Goal: Task Accomplishment & Management: Manage account settings

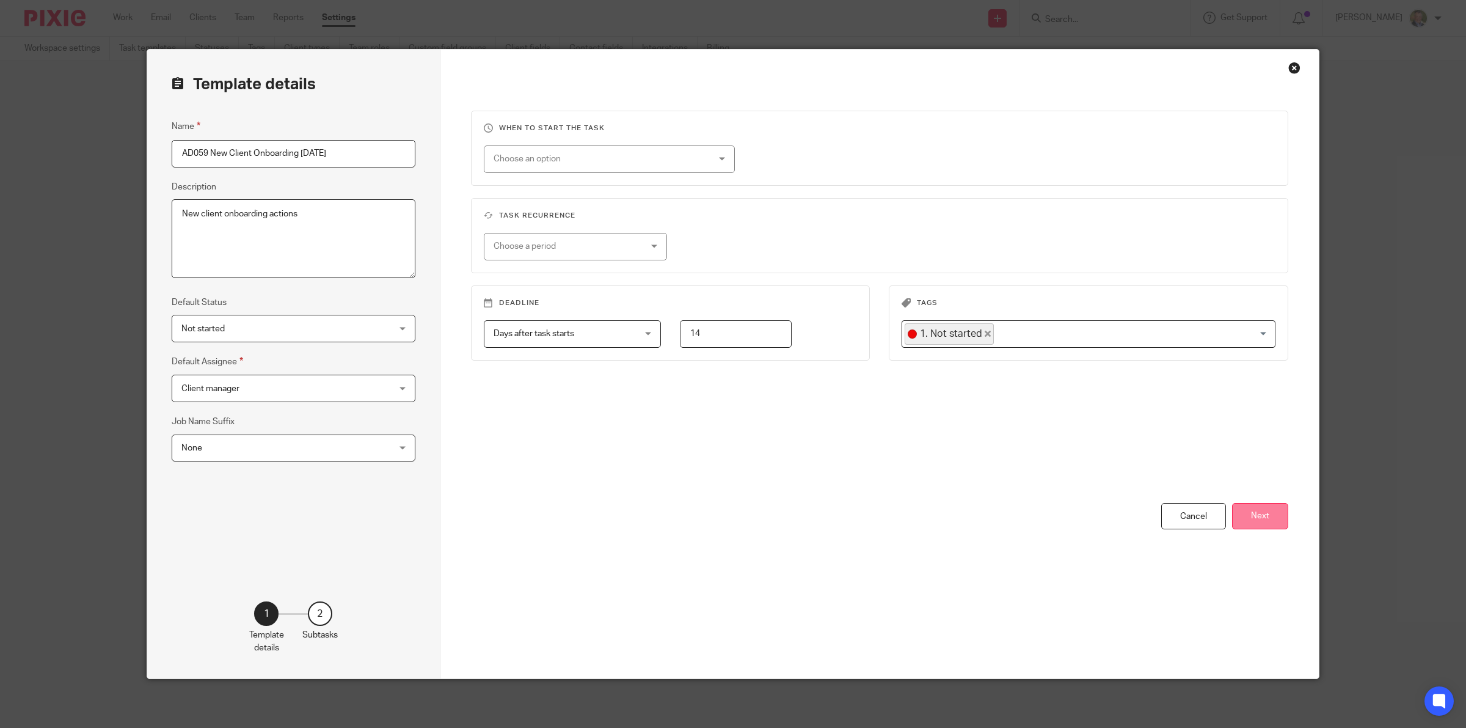
click at [1245, 514] on button "Next" at bounding box center [1260, 516] width 56 height 26
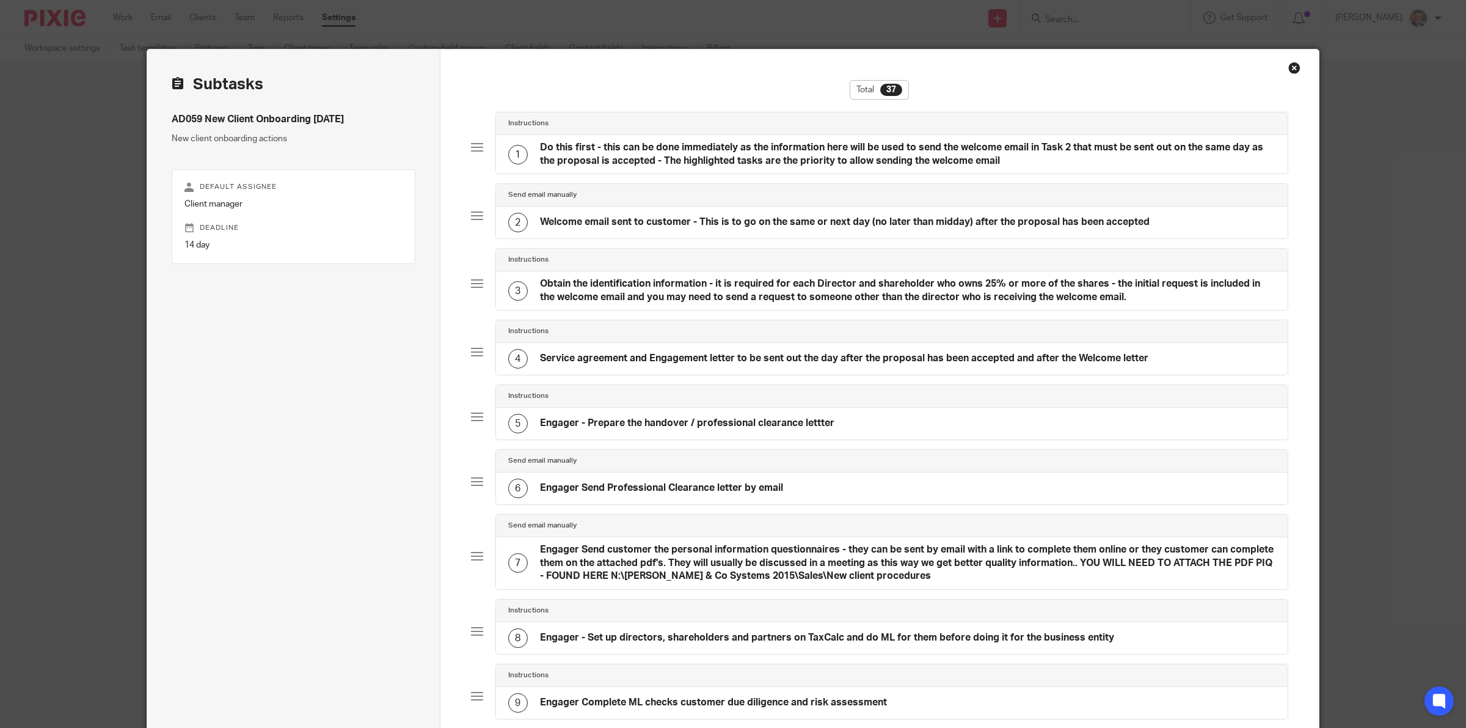
click at [712, 151] on h4 "Do this first - this can be done immediately as the information here will be us…" at bounding box center [908, 154] width 736 height 26
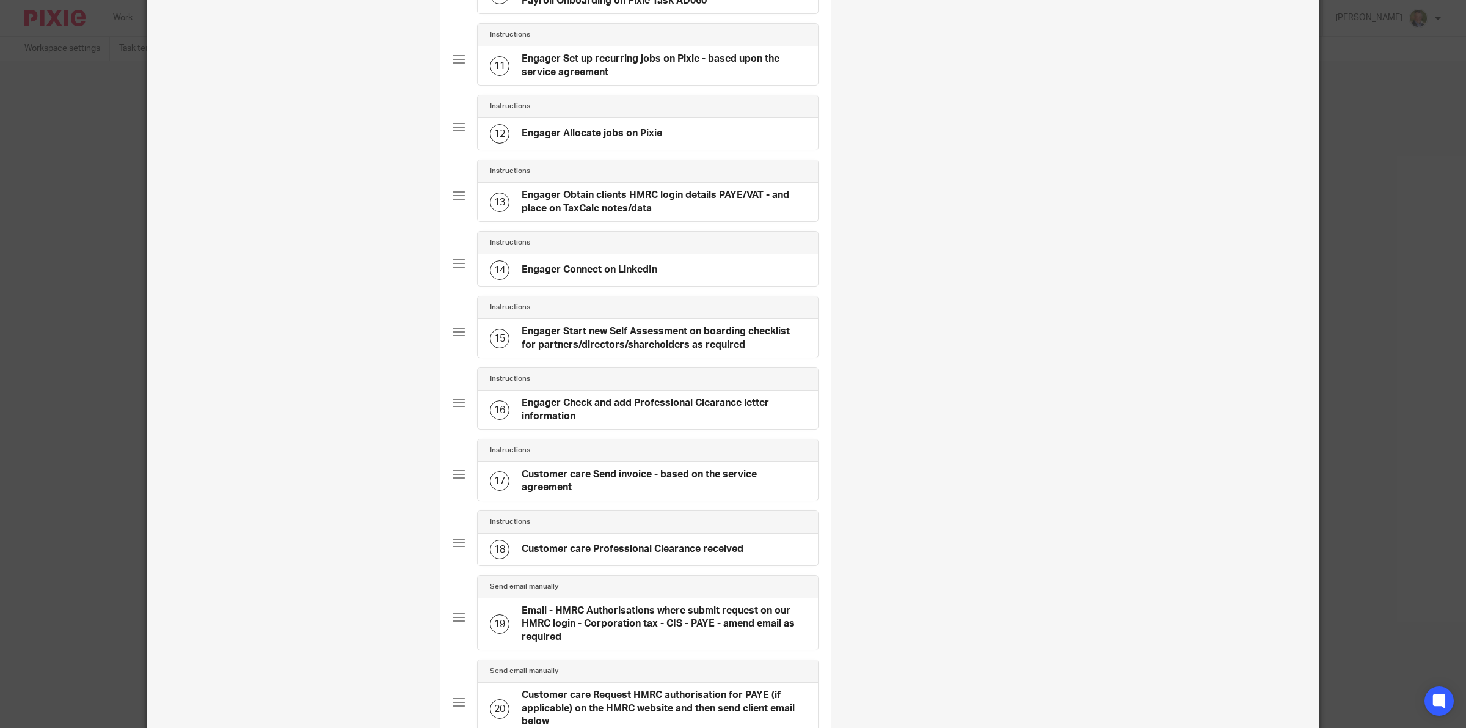
scroll to position [916, 0]
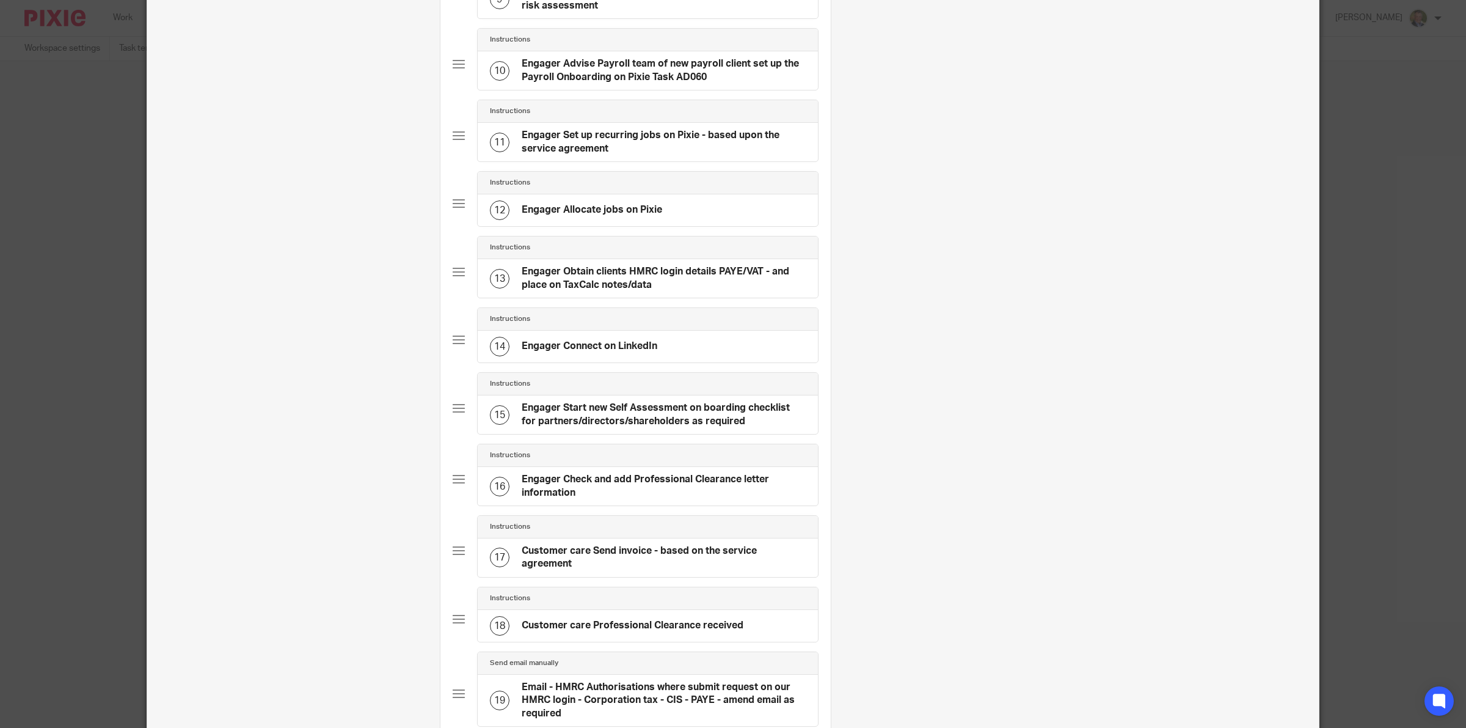
click at [600, 148] on h4 "Engager Set up recurring jobs on Pixie - based upon the service agreement" at bounding box center [664, 142] width 284 height 26
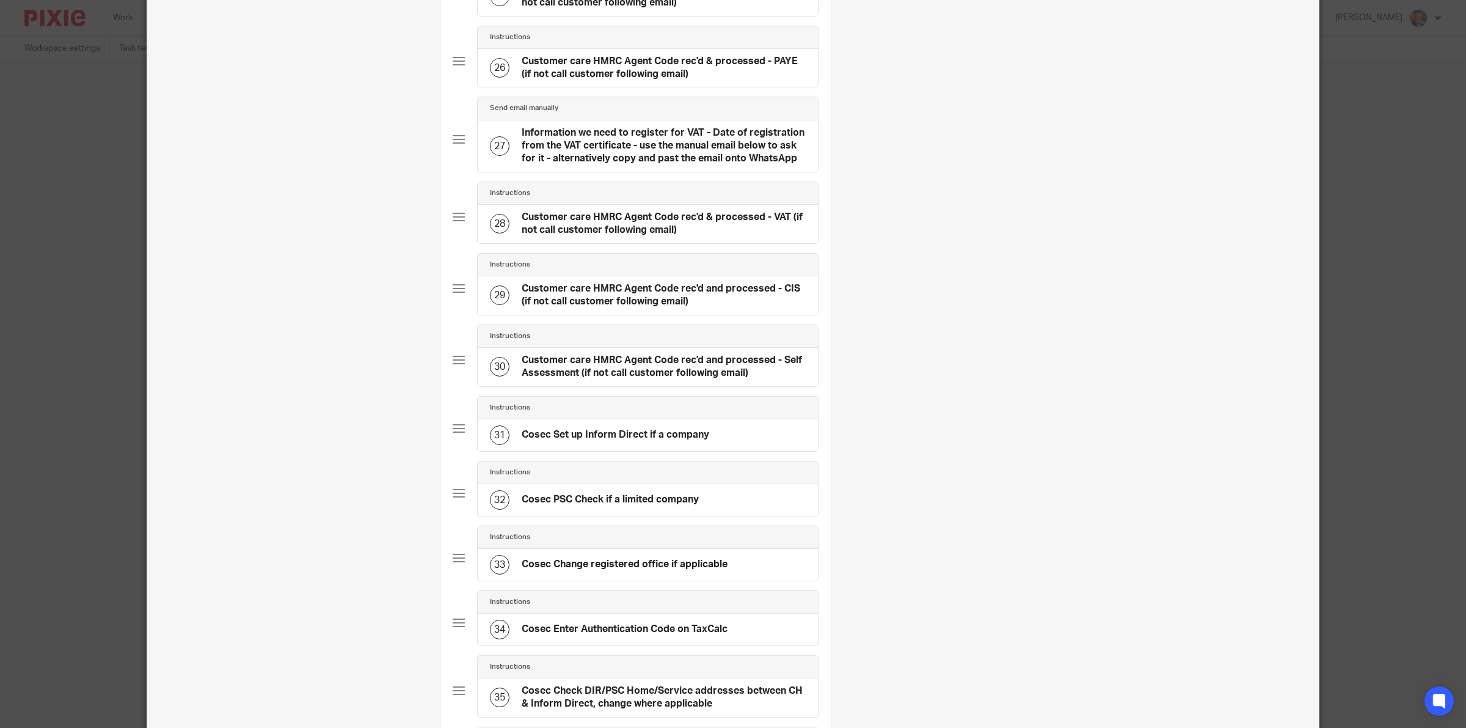
scroll to position [2380, 0]
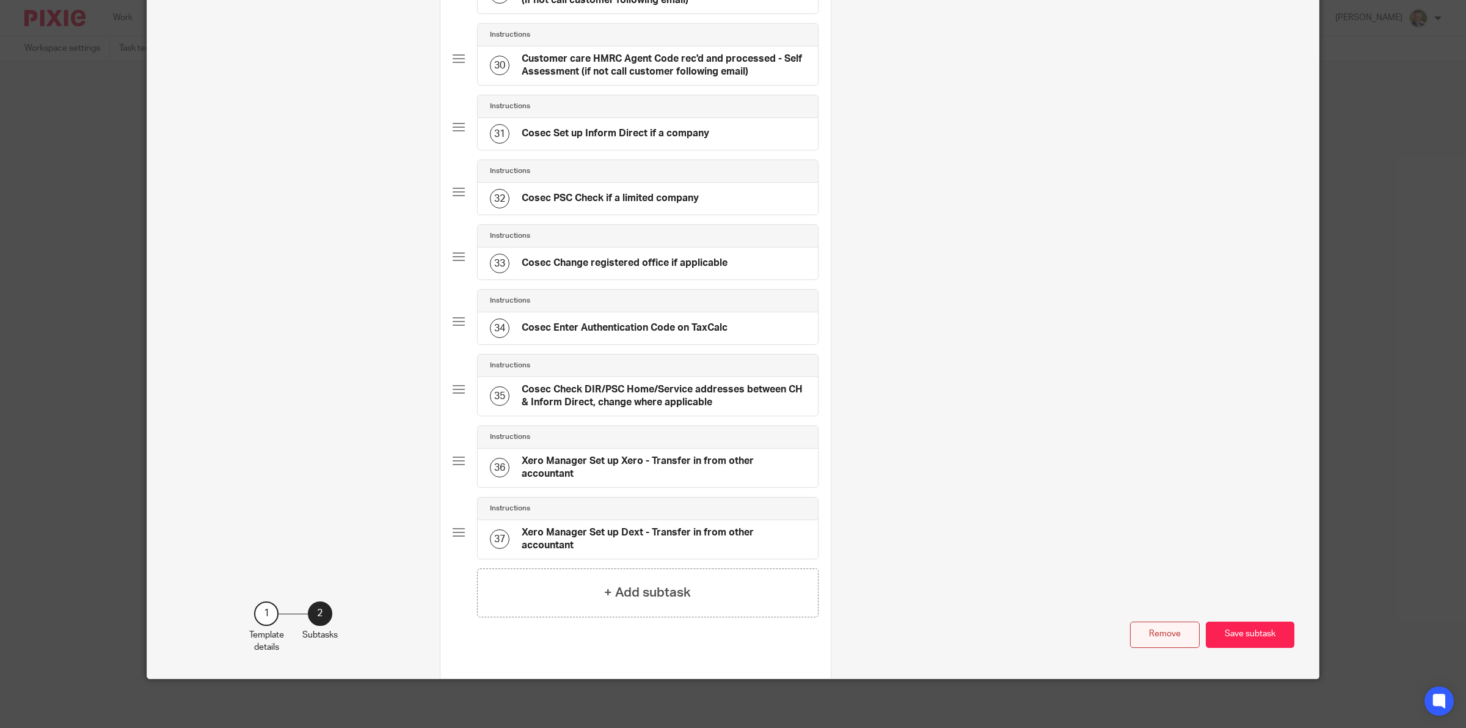
click at [1143, 637] on button "Remove" at bounding box center [1165, 634] width 70 height 26
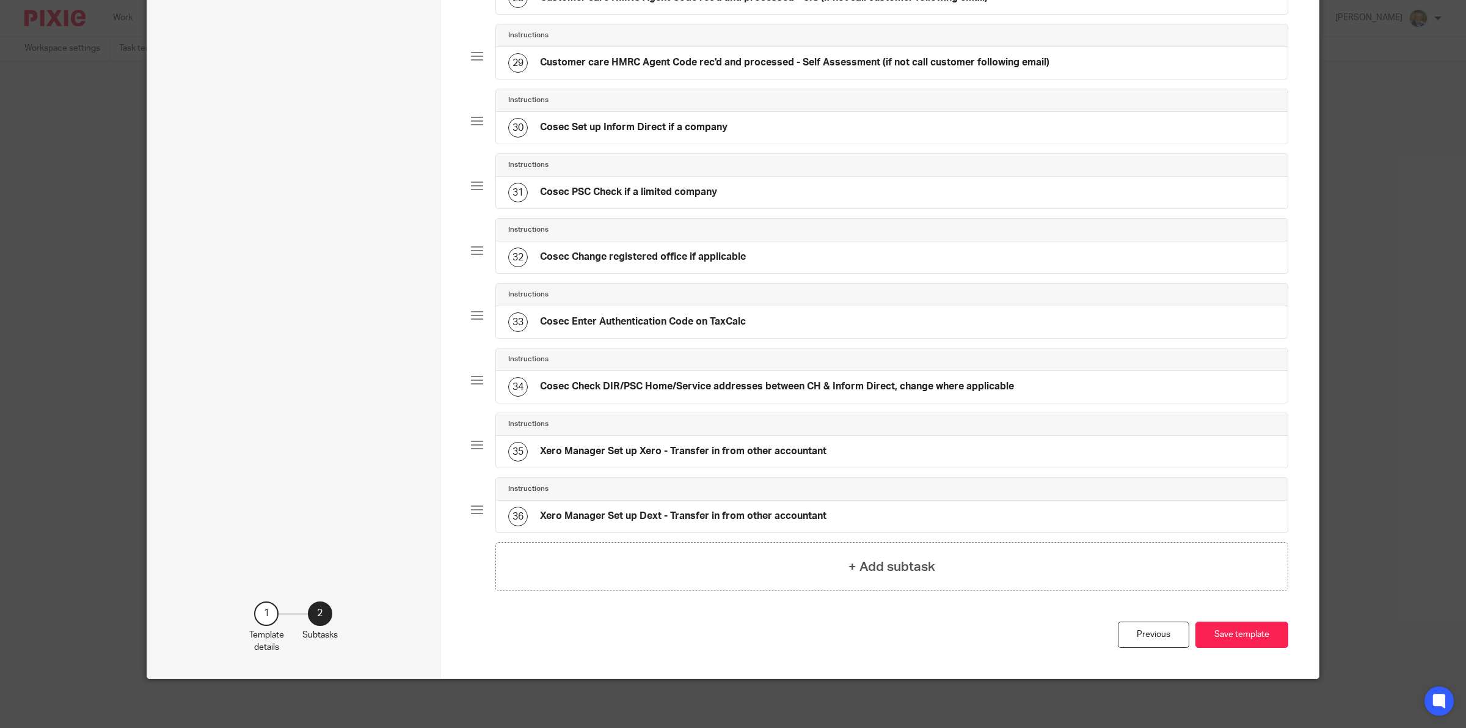
scroll to position [1959, 0]
click at [1232, 638] on button "Save template" at bounding box center [1242, 634] width 93 height 26
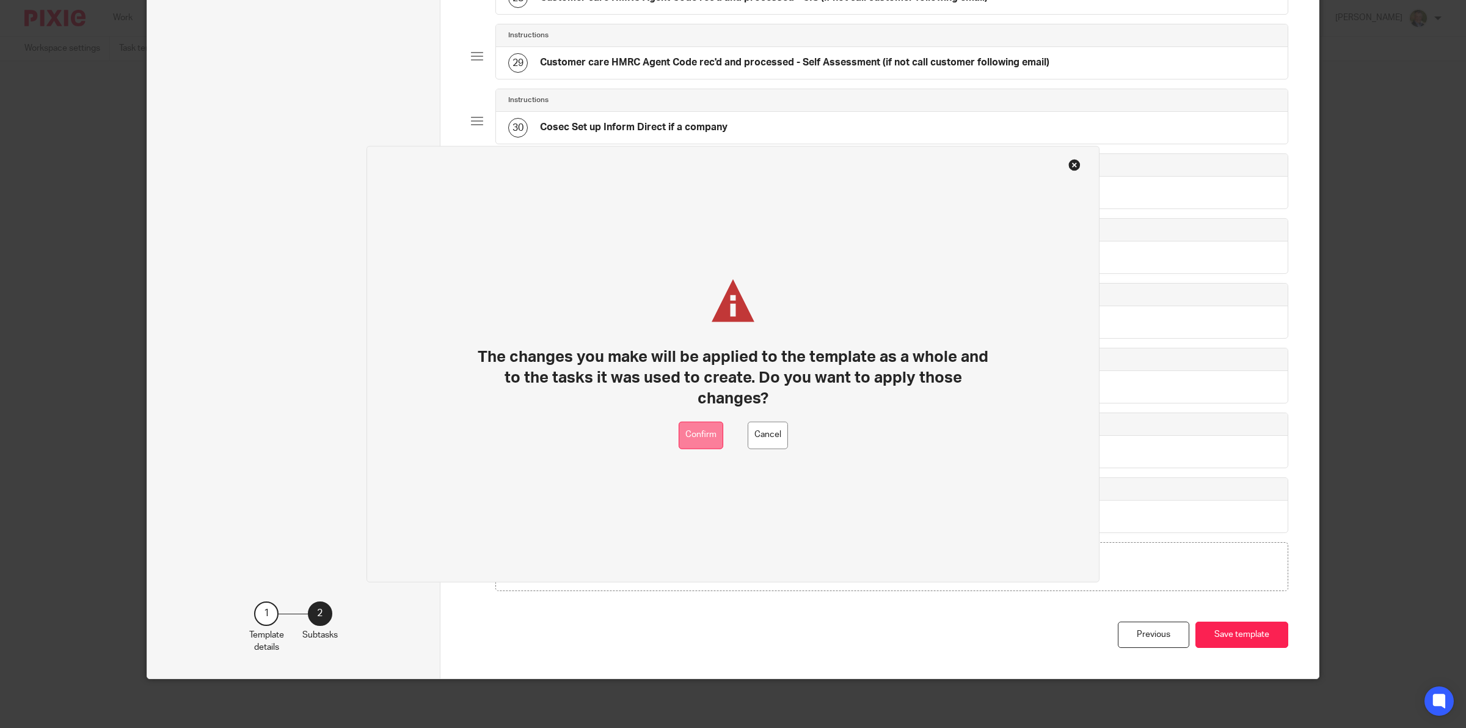
click at [682, 426] on button "Confirm" at bounding box center [701, 434] width 45 height 27
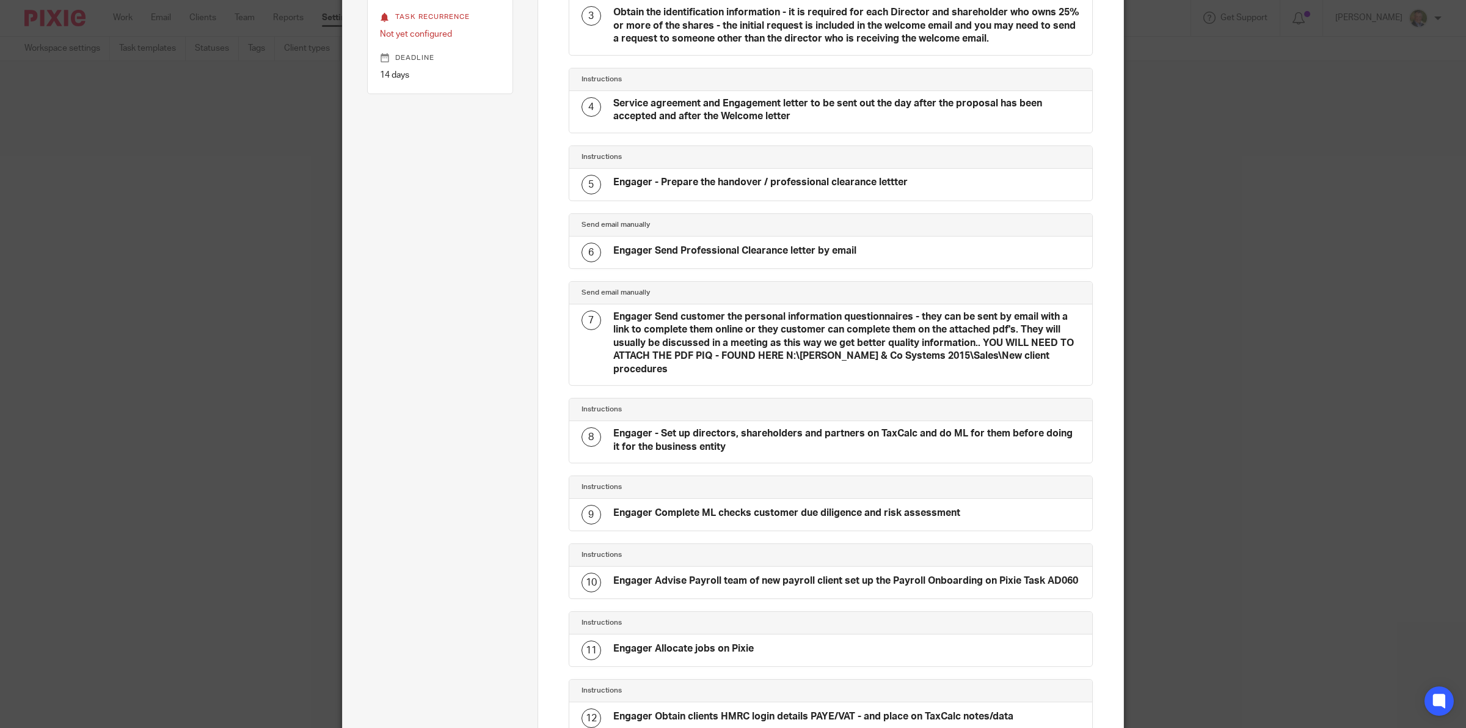
scroll to position [609, 0]
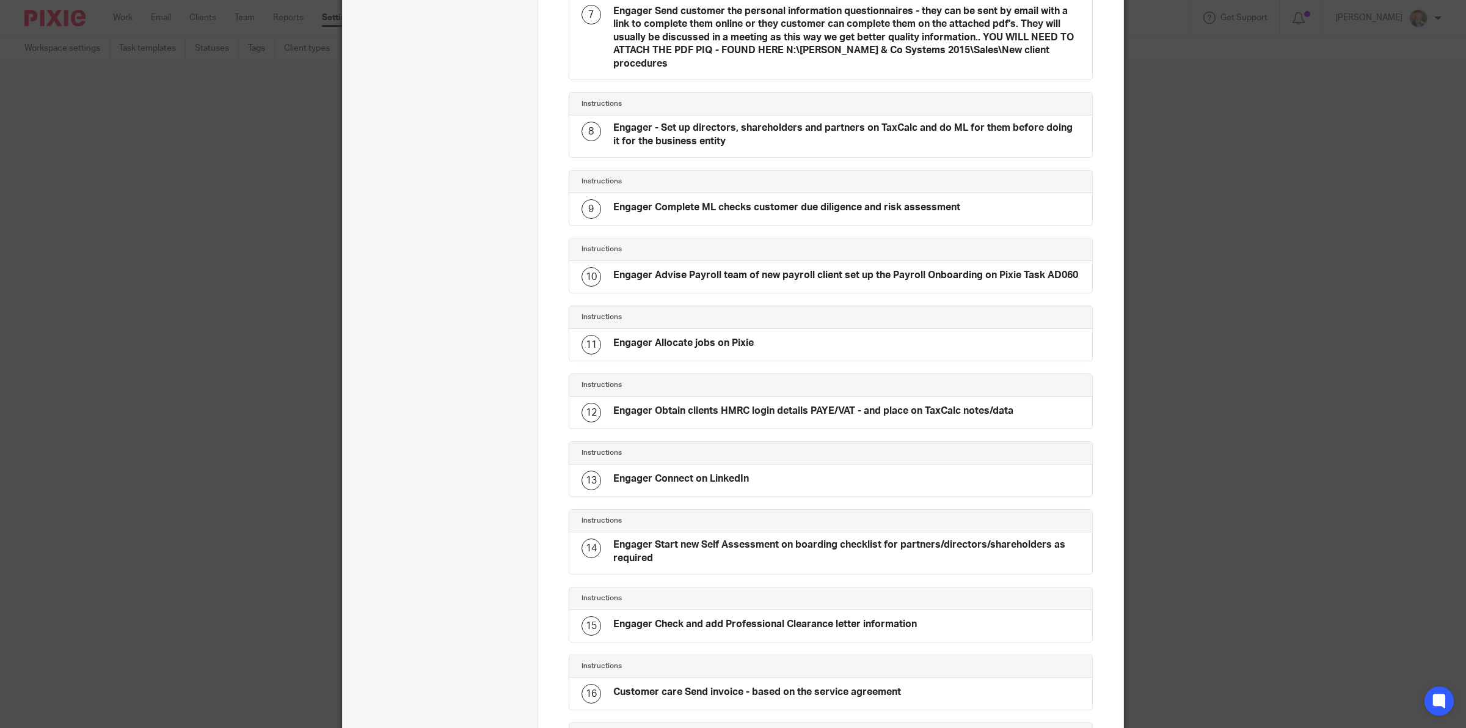
click at [703, 343] on h4 "Engager Allocate jobs on Pixie" at bounding box center [683, 343] width 141 height 13
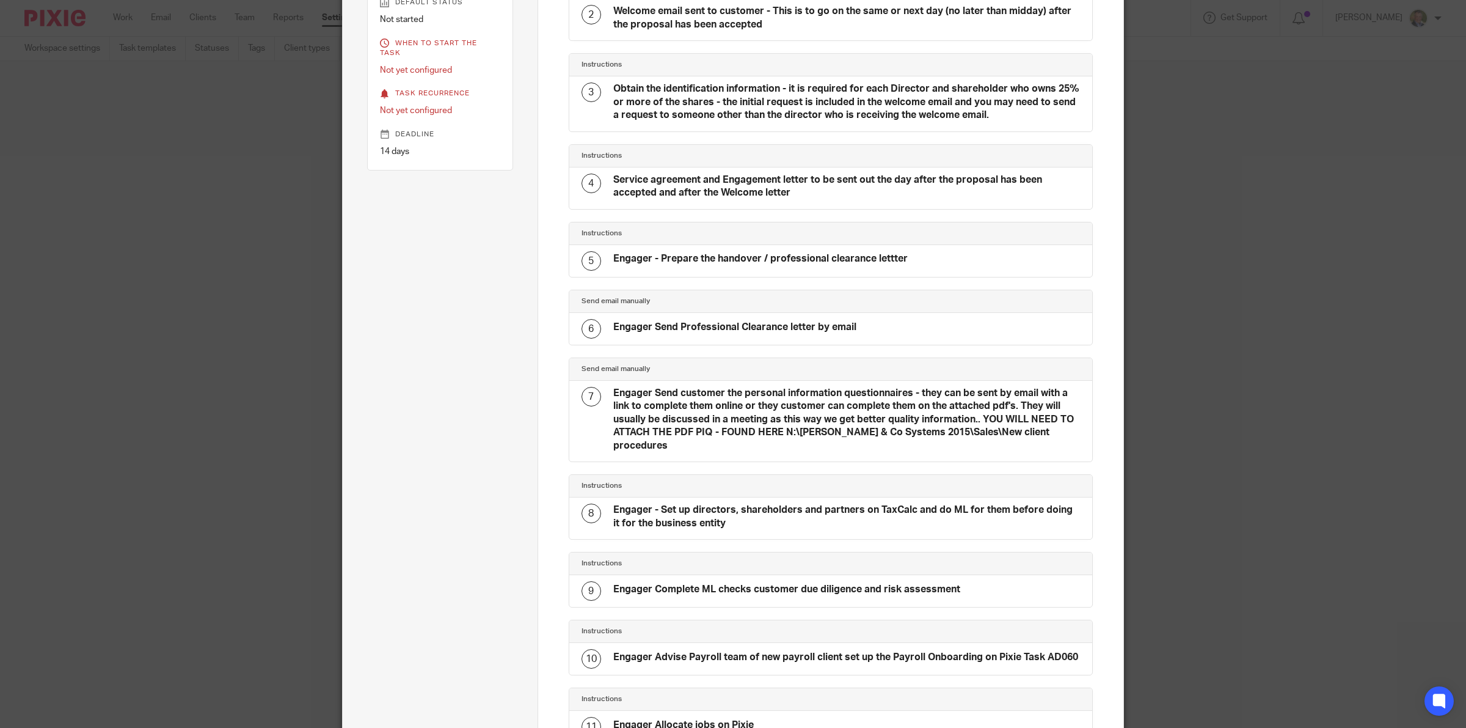
scroll to position [0, 0]
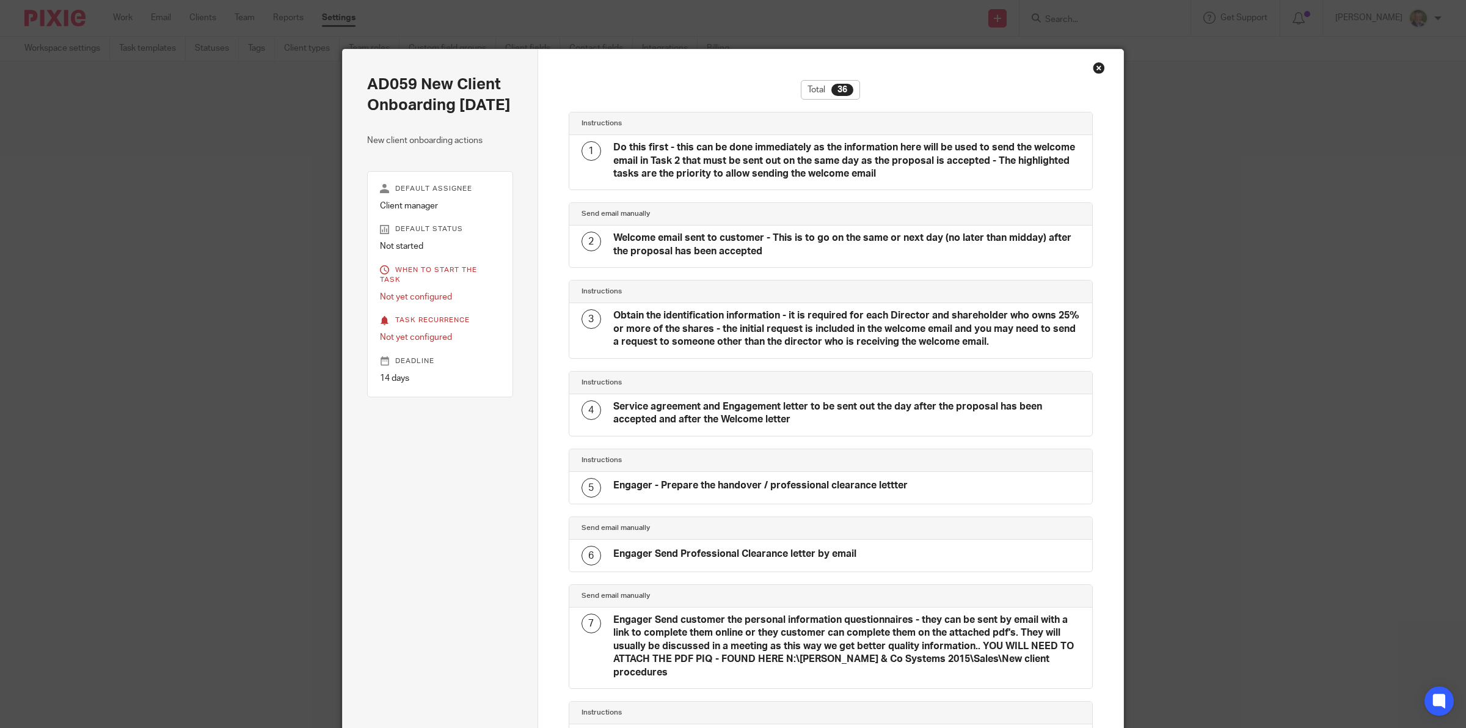
click at [783, 159] on h4 "Do this first - this can be done immediately as the information here will be us…" at bounding box center [846, 160] width 467 height 39
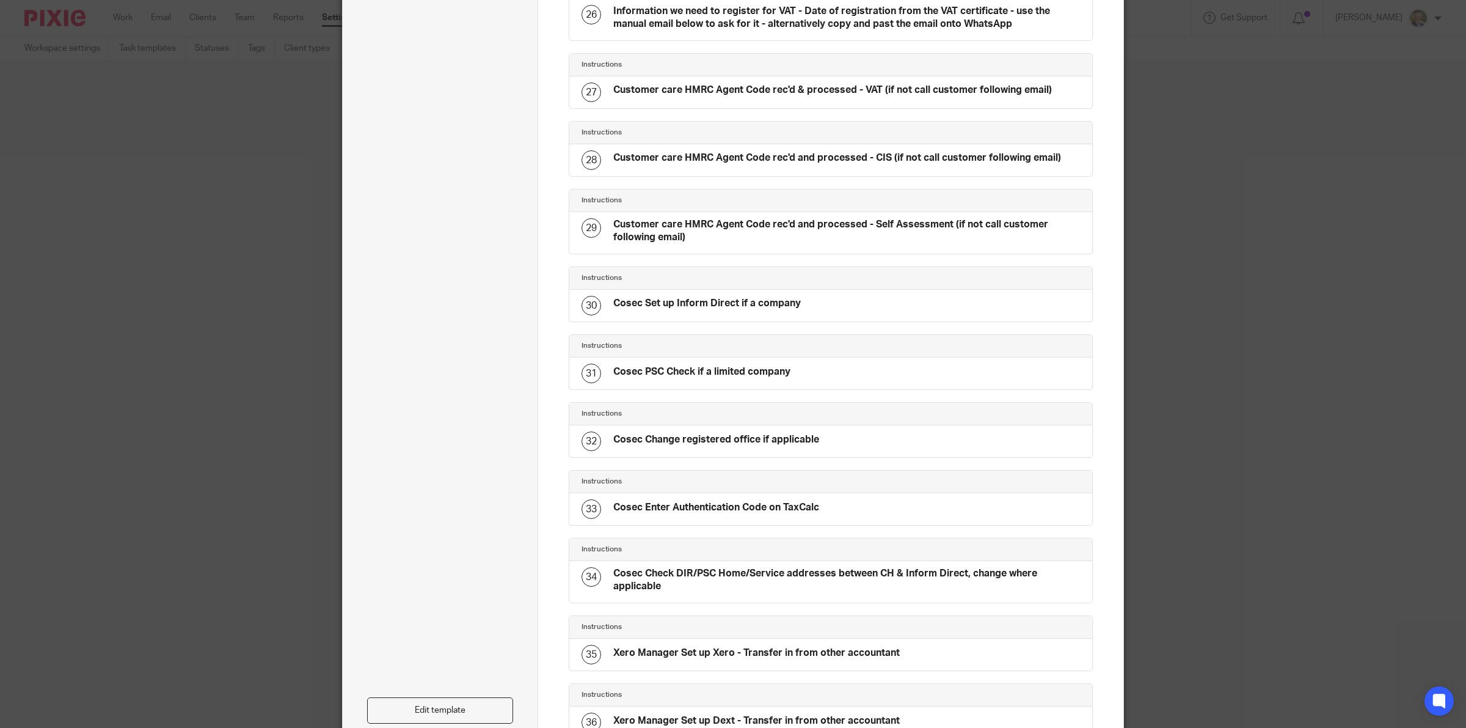
scroll to position [2136, 0]
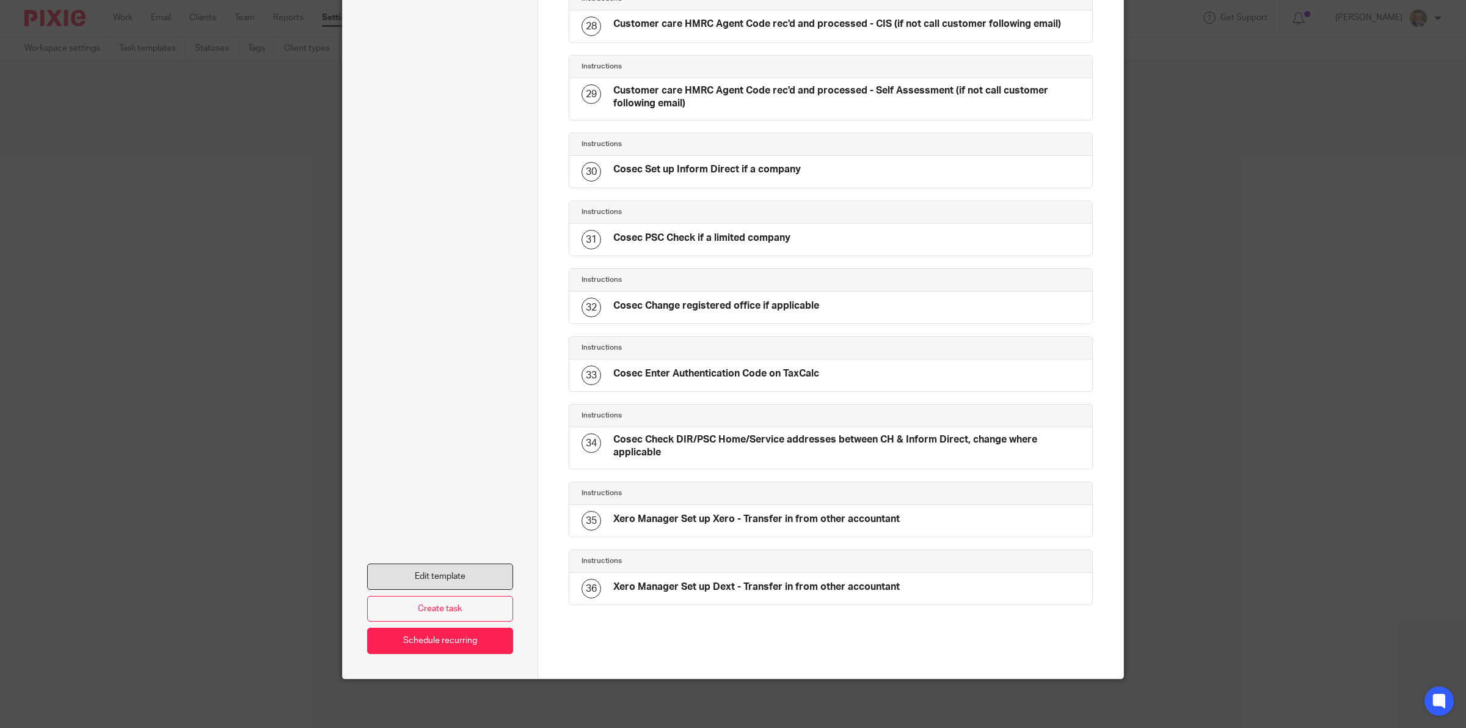
click at [450, 569] on link "Edit template" at bounding box center [440, 576] width 146 height 26
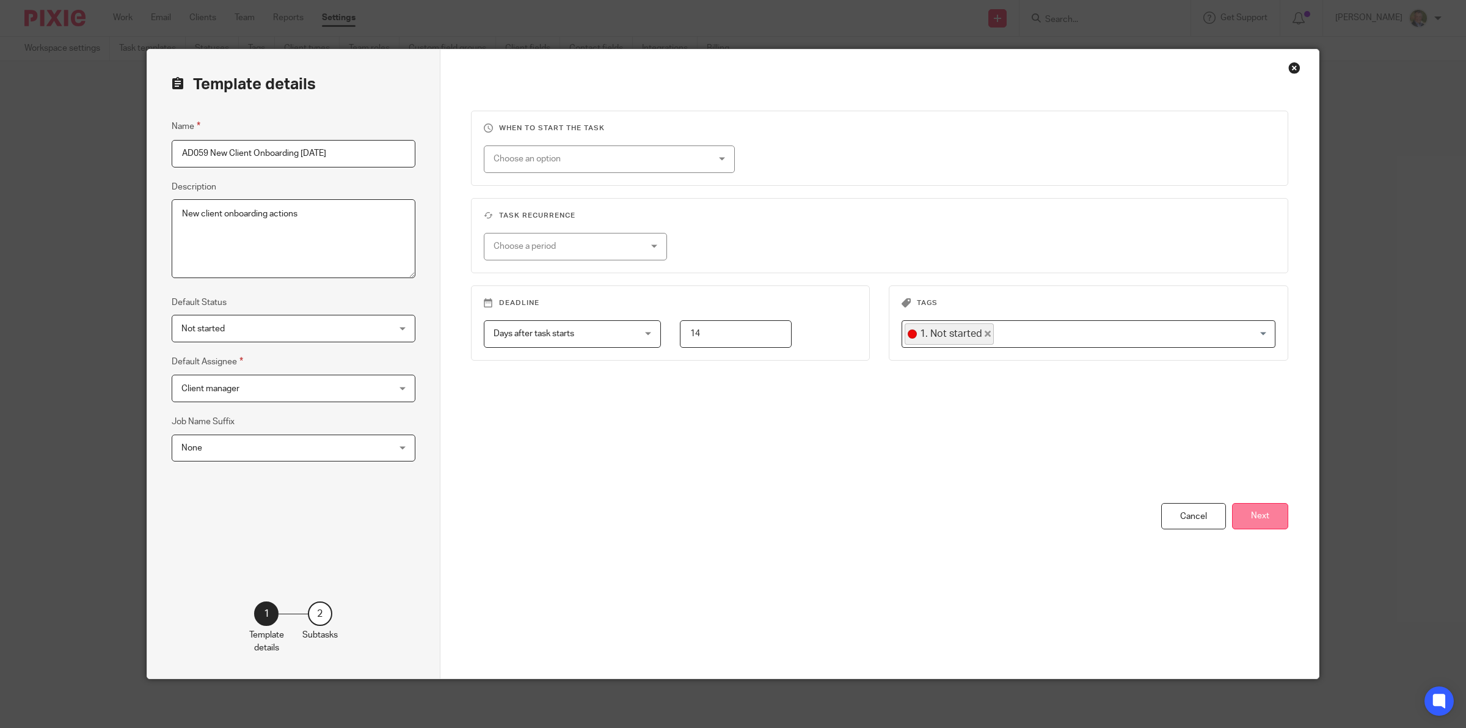
click at [1254, 508] on button "Next" at bounding box center [1260, 516] width 56 height 26
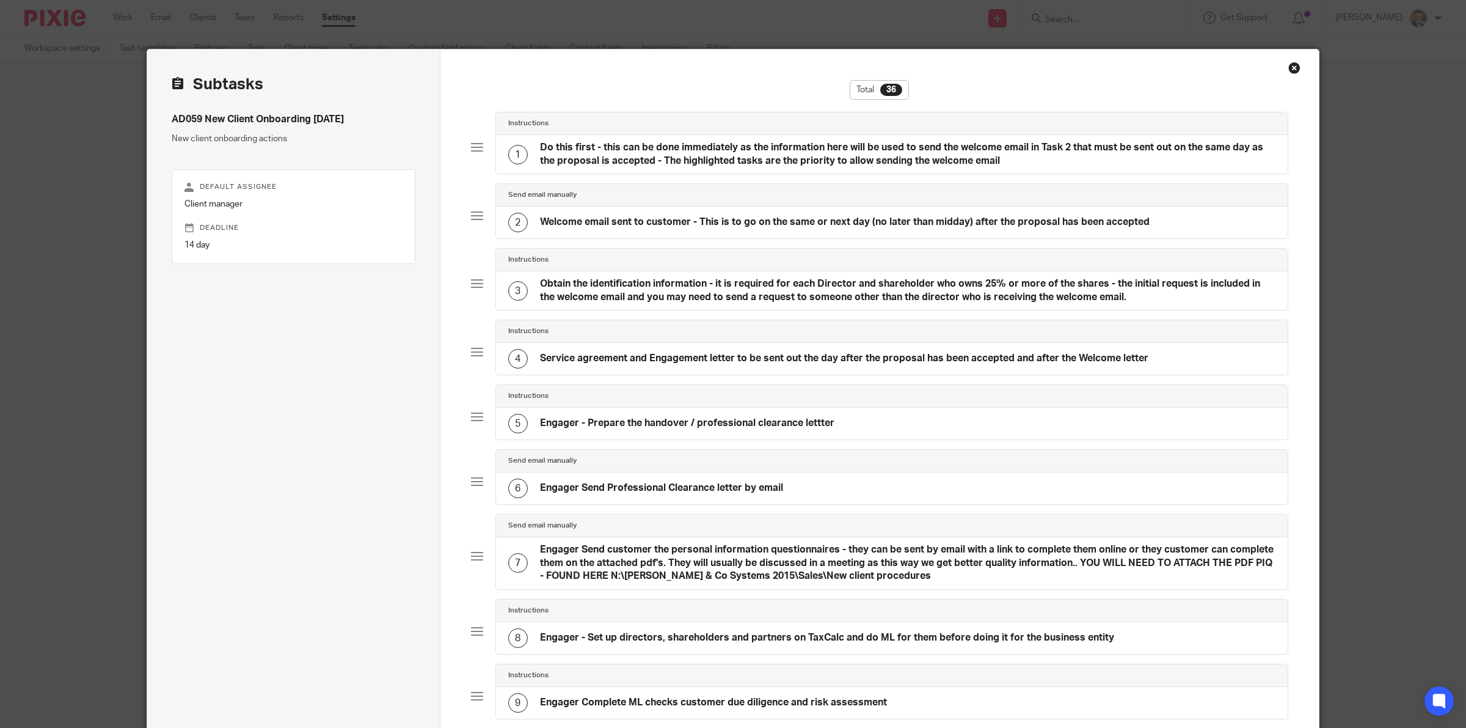
click at [727, 160] on h4 "Do this first - this can be done immediately as the information here will be us…" at bounding box center [908, 154] width 736 height 26
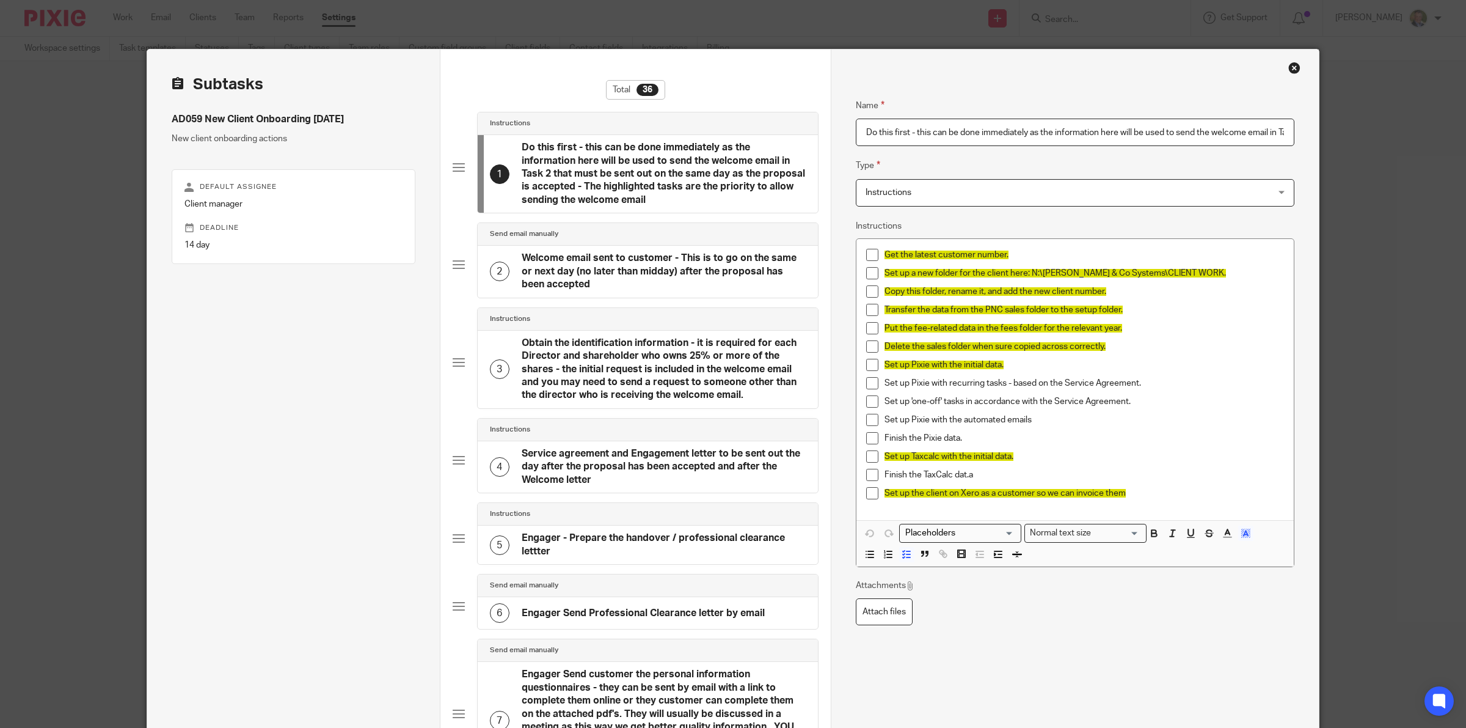
scroll to position [0, 569]
click at [1150, 381] on p "Set up Pixie with recurring tasks - based on the Service Agreement." at bounding box center [1085, 383] width 400 height 12
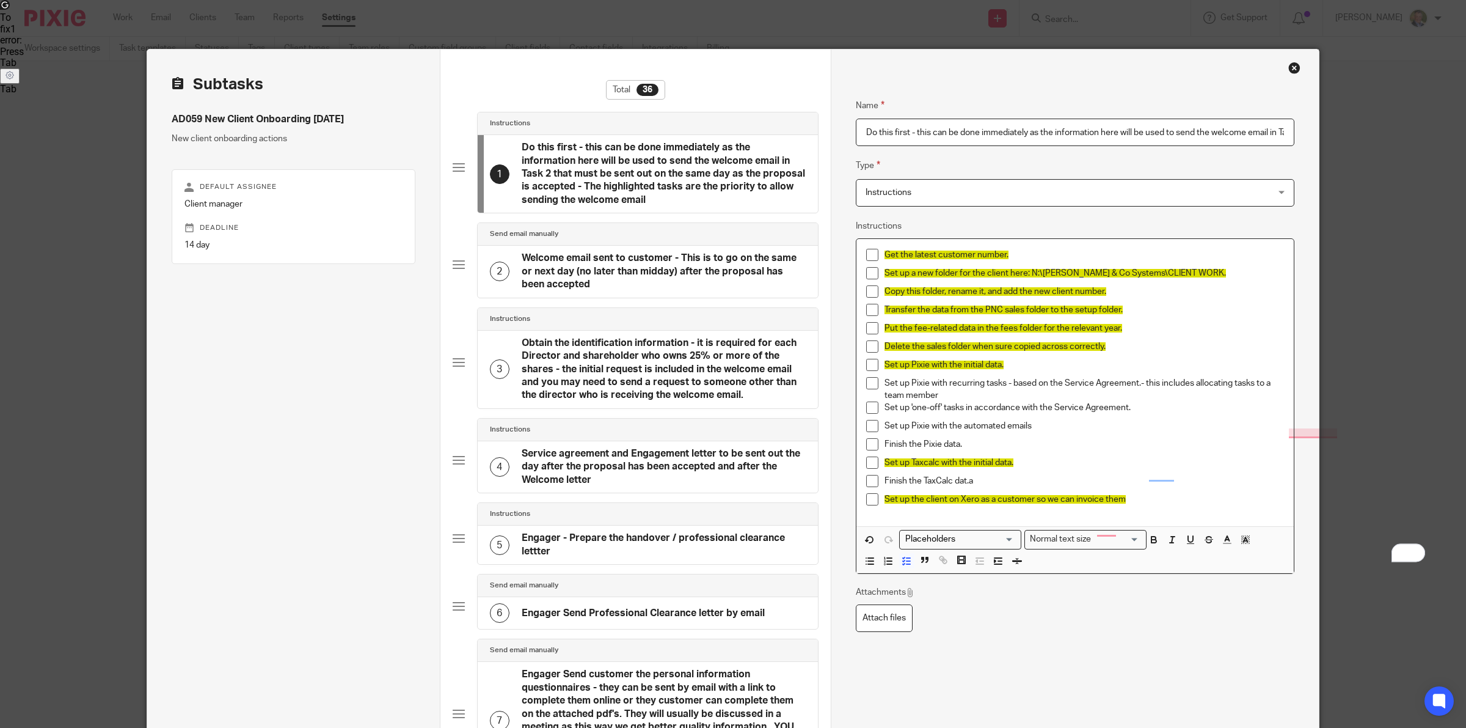
click at [1136, 404] on p "Set up 'one-off' tasks in accordance with the Service Agreement." at bounding box center [1085, 407] width 400 height 12
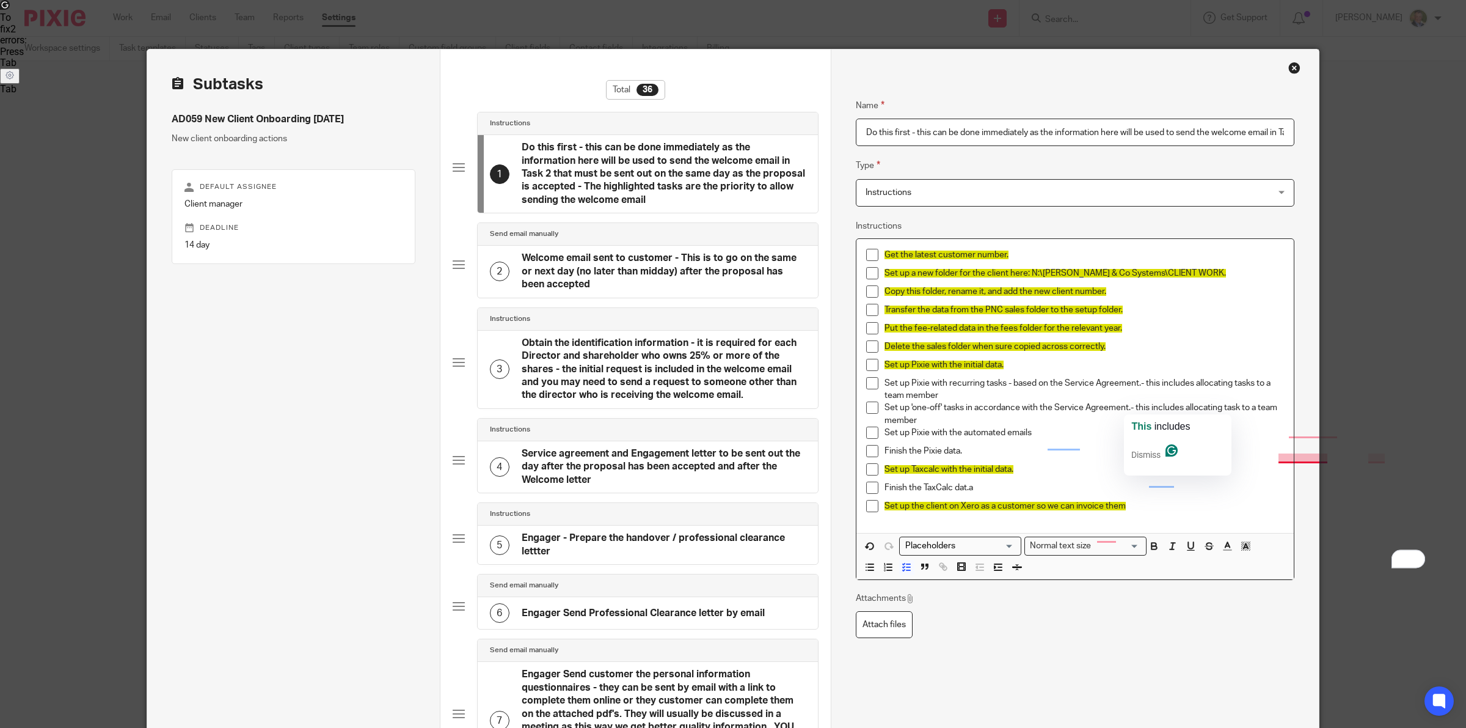
click at [1066, 435] on p "Set up Pixie with the automated emails" at bounding box center [1085, 432] width 400 height 12
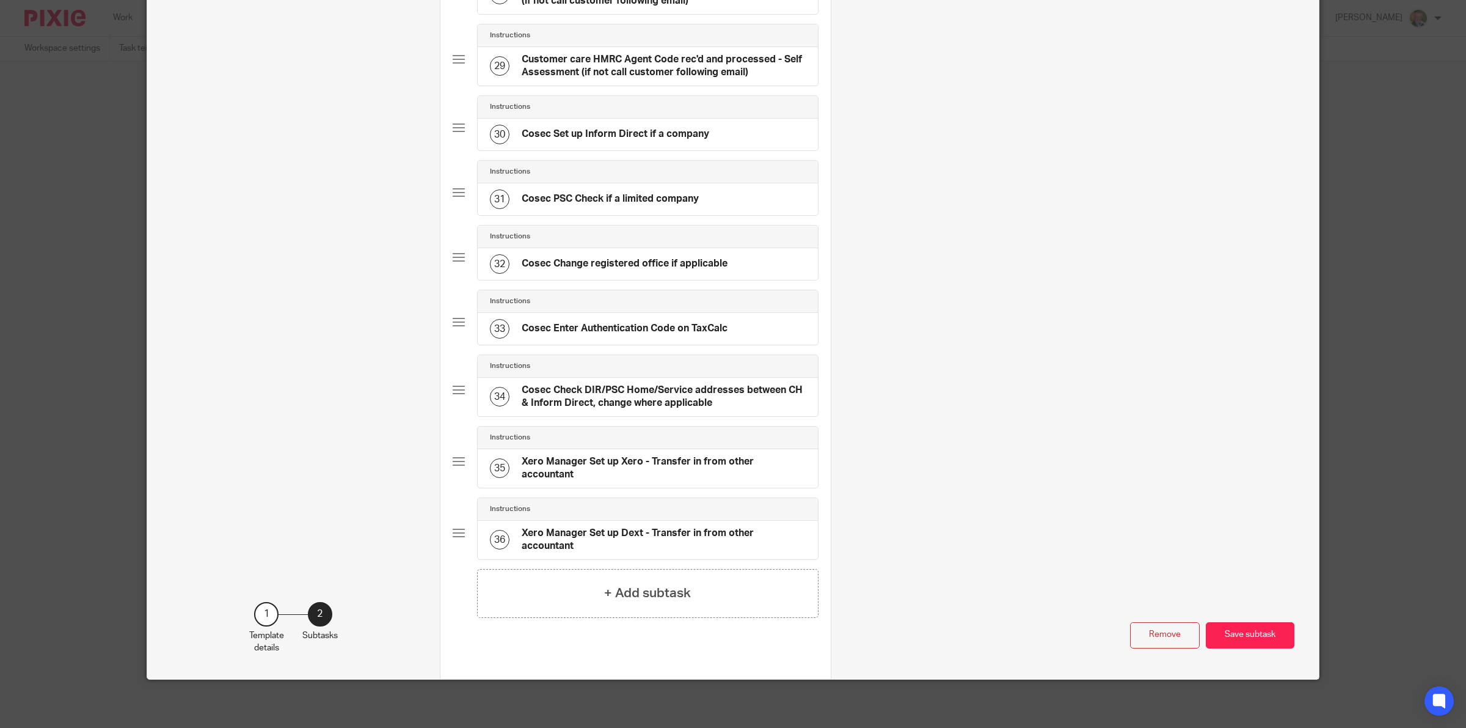
scroll to position [2308, 0]
click at [1237, 634] on button "Save subtask" at bounding box center [1250, 634] width 89 height 26
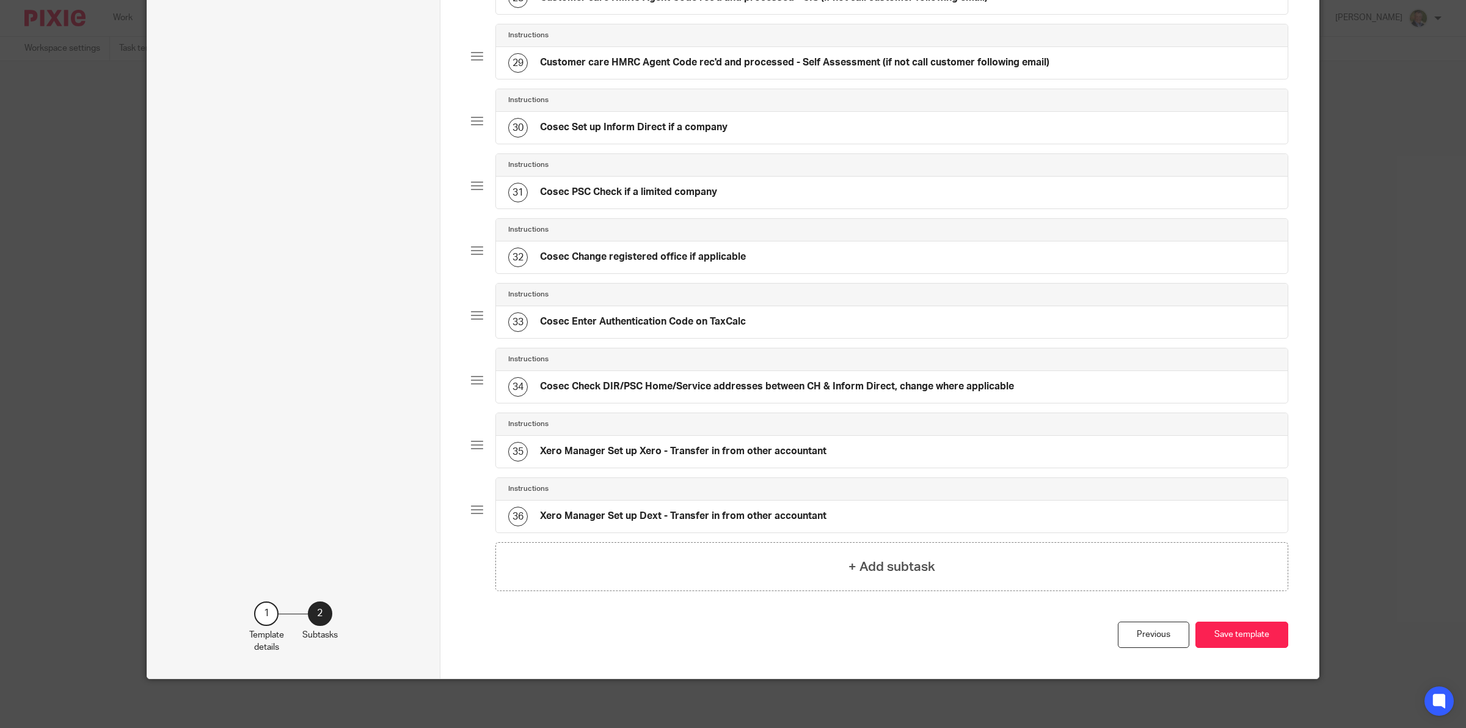
scroll to position [1959, 0]
click at [1223, 626] on button "Save template" at bounding box center [1242, 634] width 93 height 26
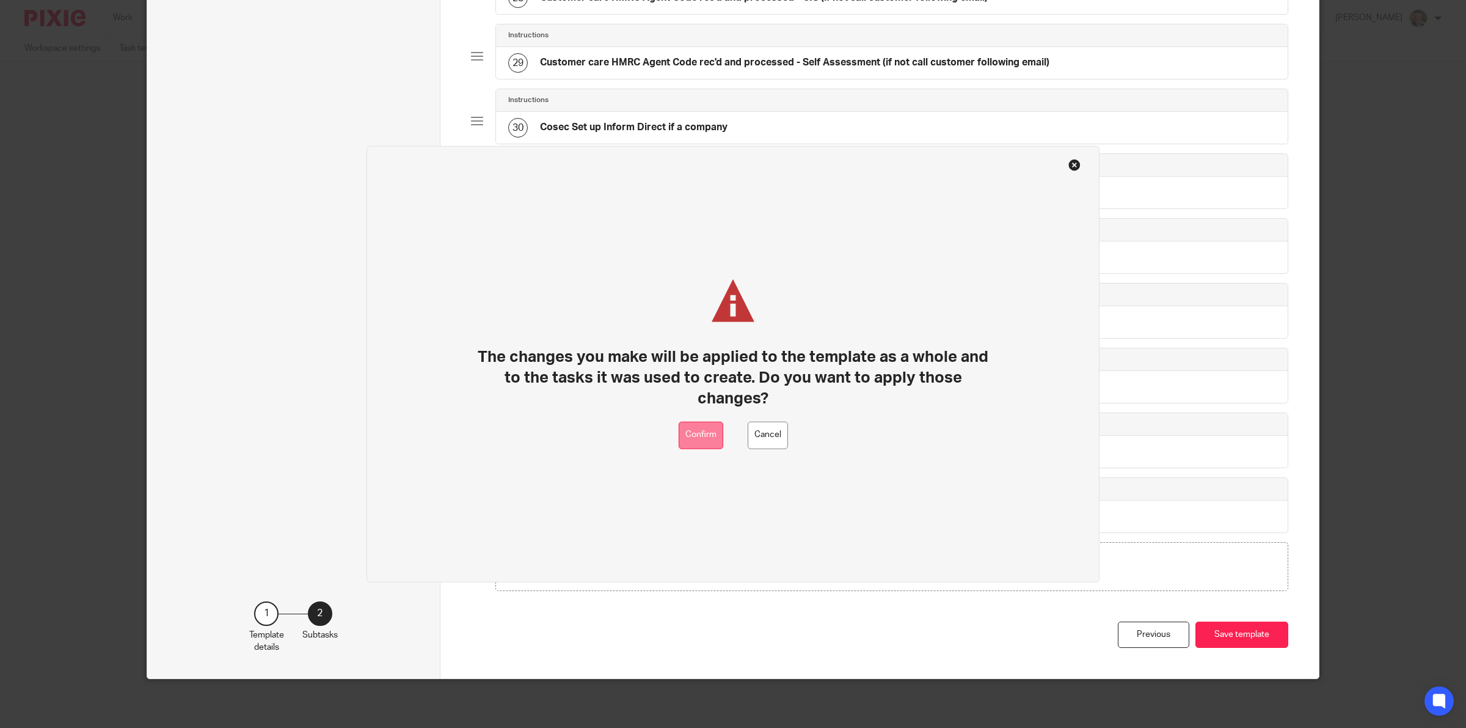
click at [706, 431] on button "Confirm" at bounding box center [701, 434] width 45 height 27
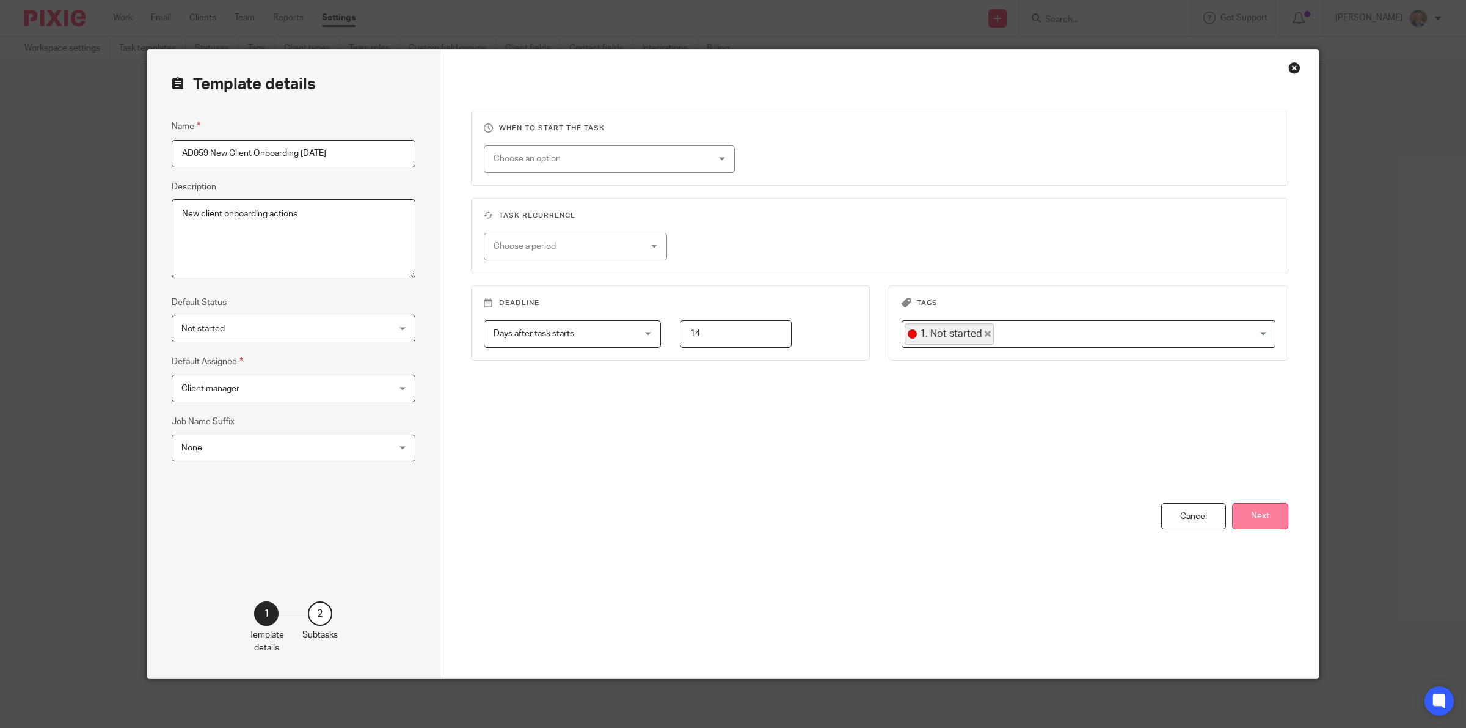
click at [1265, 518] on button "Next" at bounding box center [1260, 516] width 56 height 26
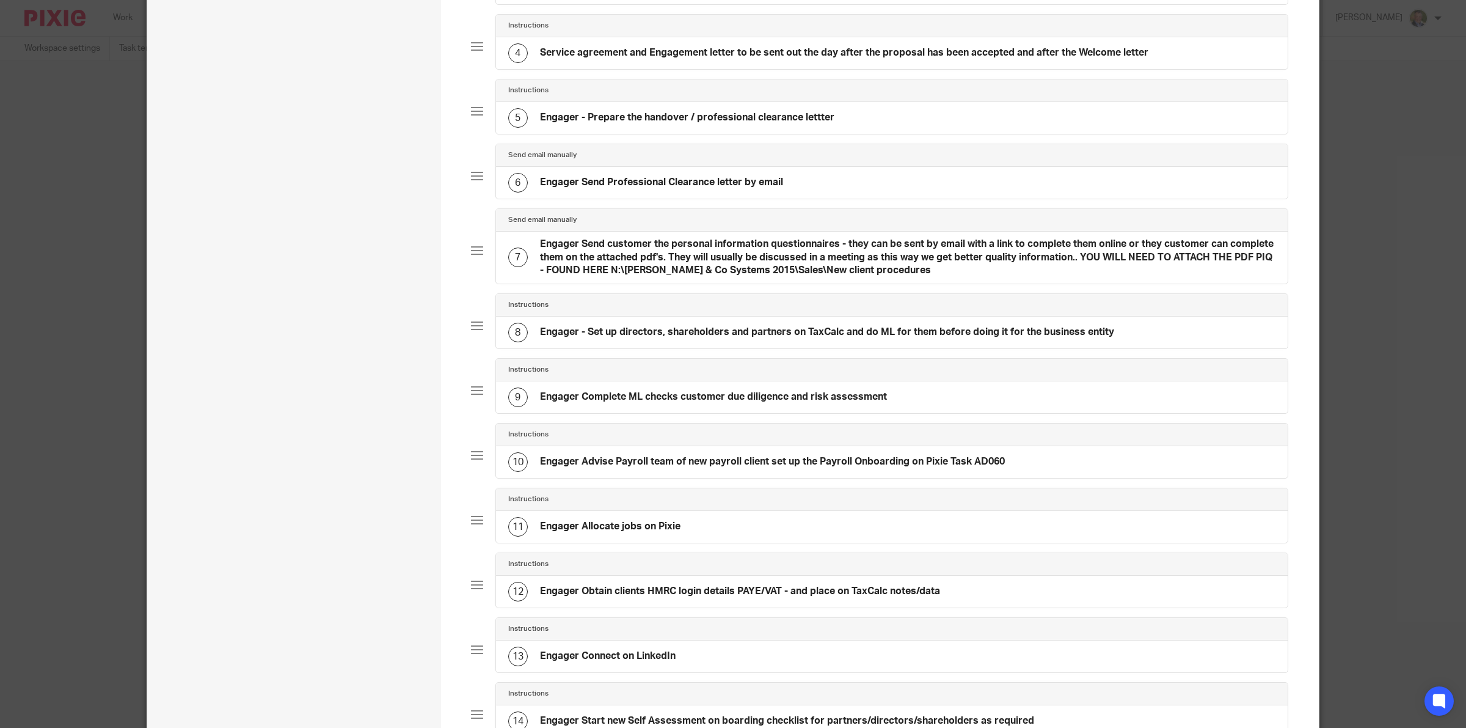
scroll to position [458, 0]
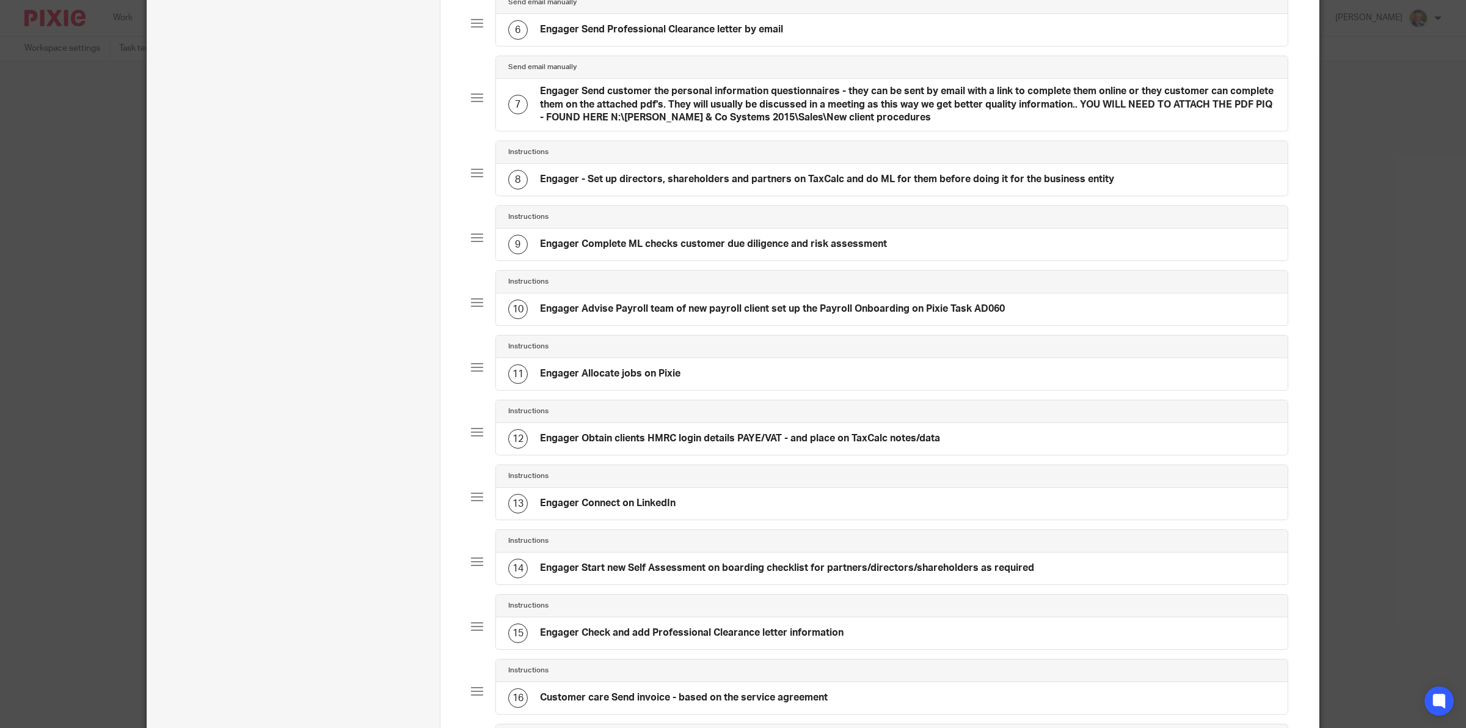
click at [614, 379] on h4 "Engager Allocate jobs on Pixie" at bounding box center [610, 373] width 141 height 13
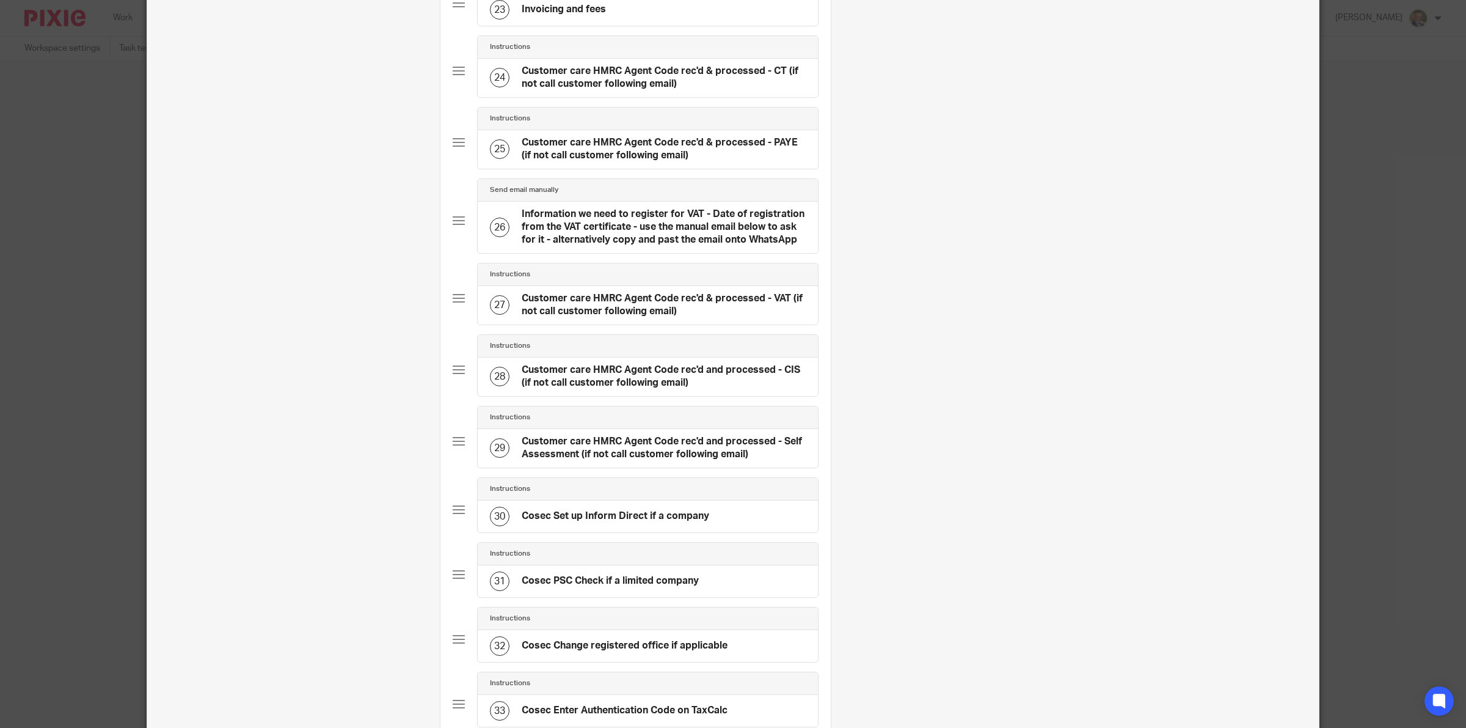
scroll to position [2308, 0]
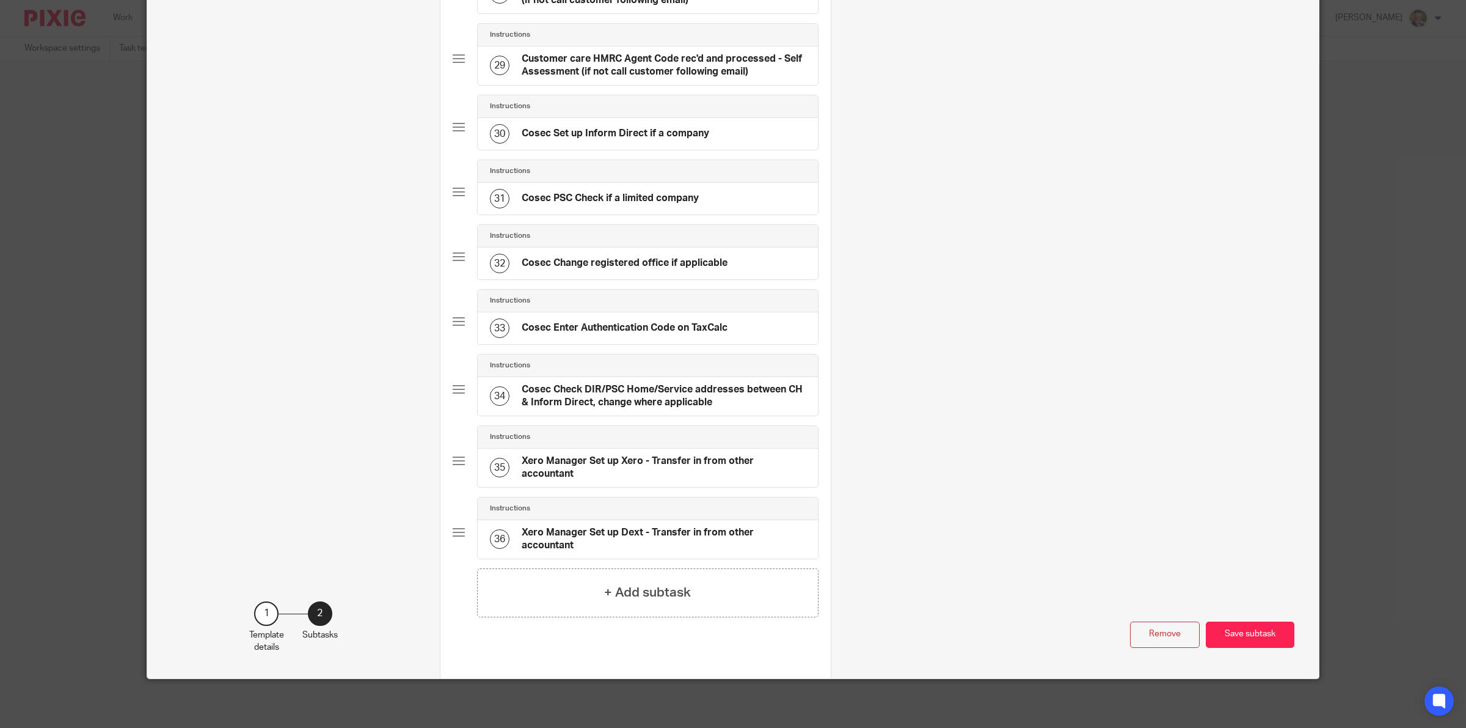
click at [1158, 636] on button "Remove" at bounding box center [1165, 634] width 70 height 26
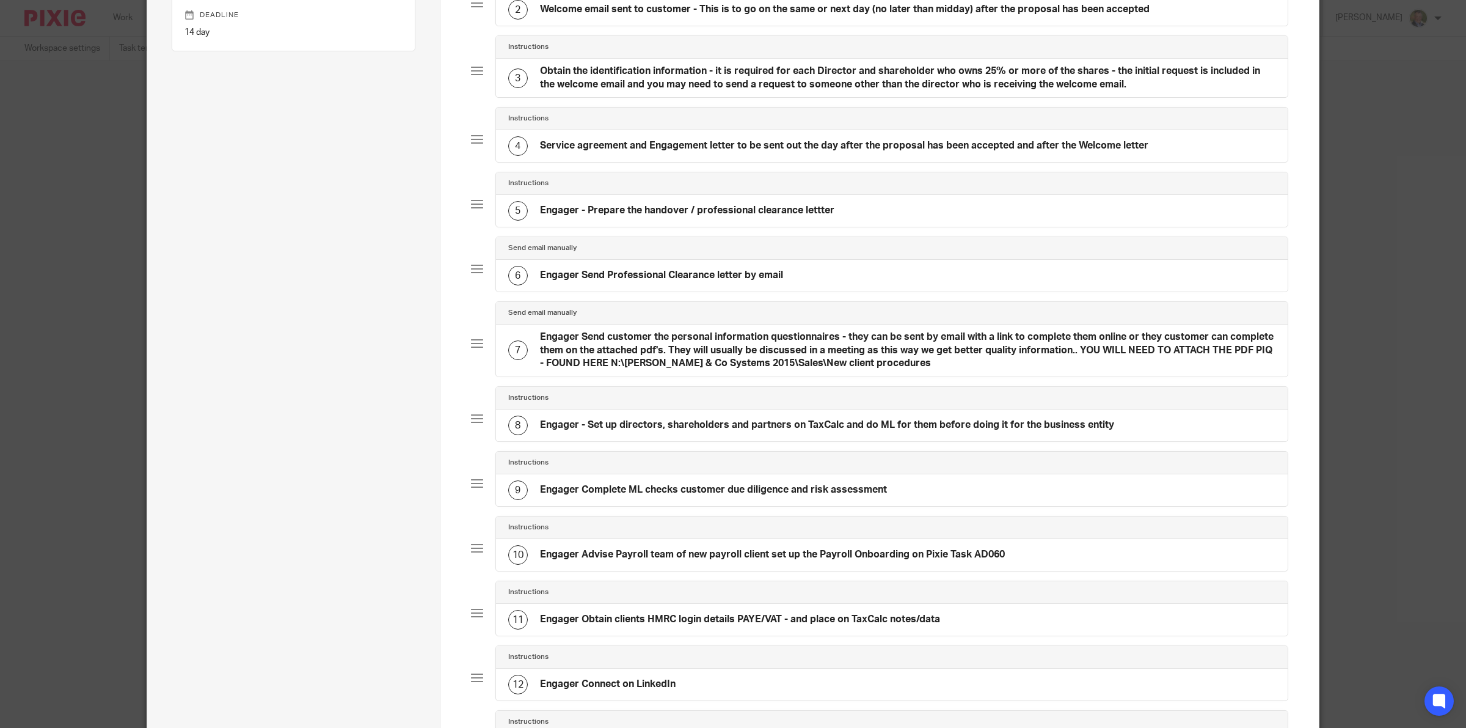
scroll to position [136, 0]
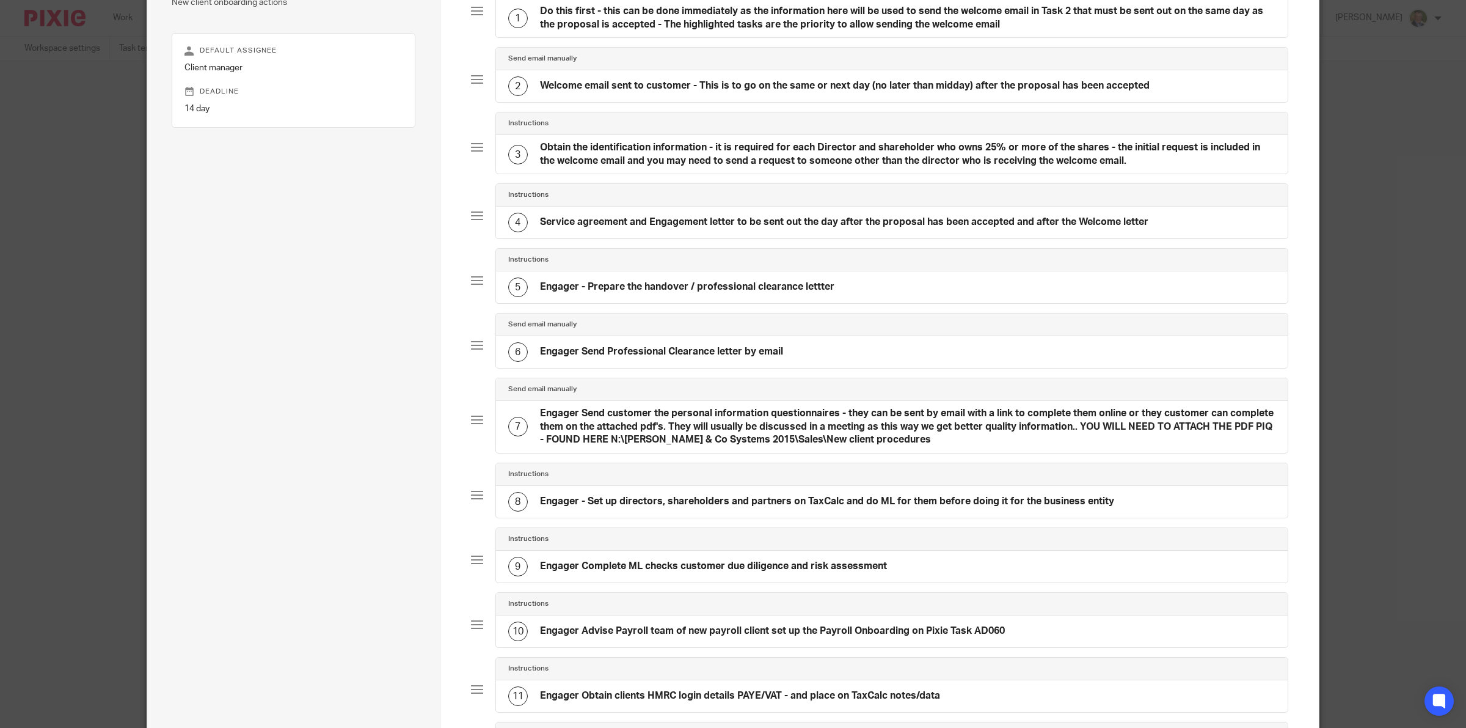
click at [637, 288] on h4 "Engager - Prepare the handover / professional clearance lettter" at bounding box center [687, 286] width 294 height 13
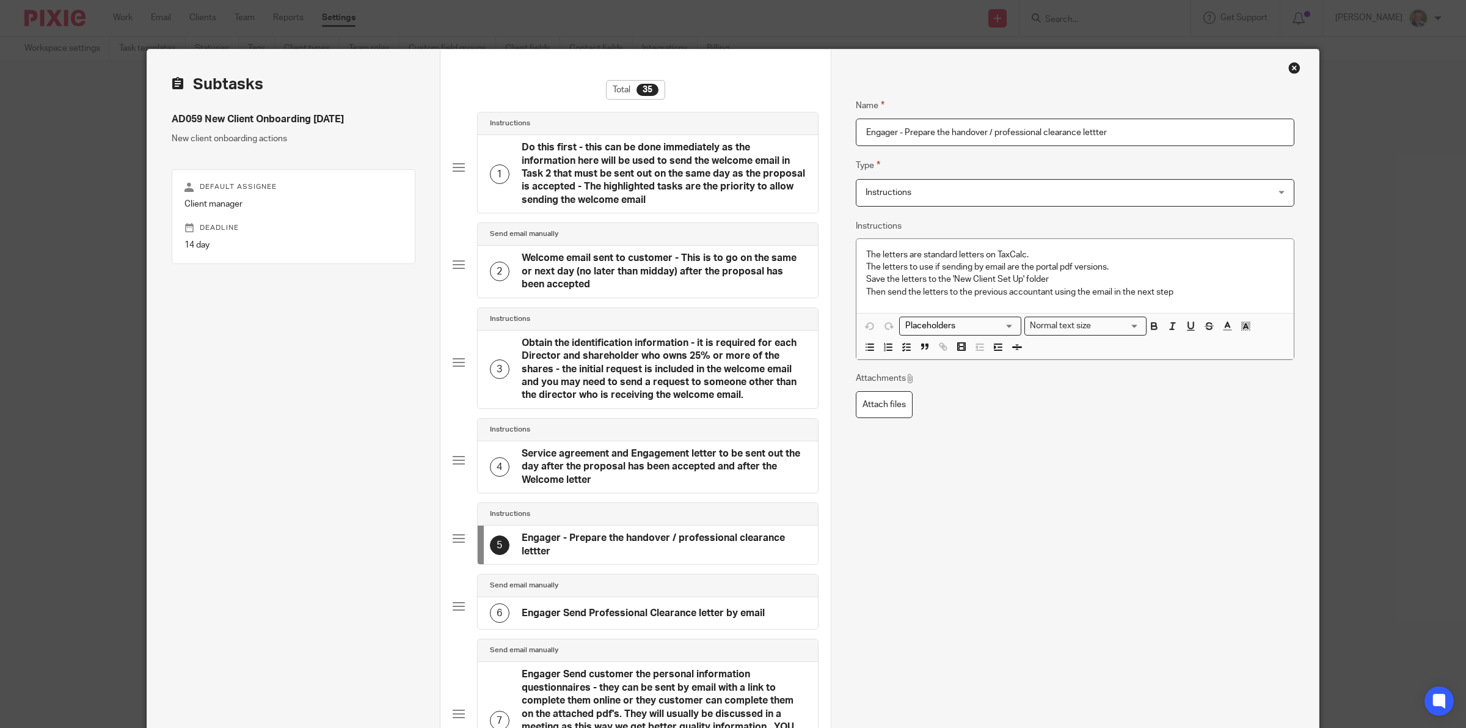
scroll to position [76, 0]
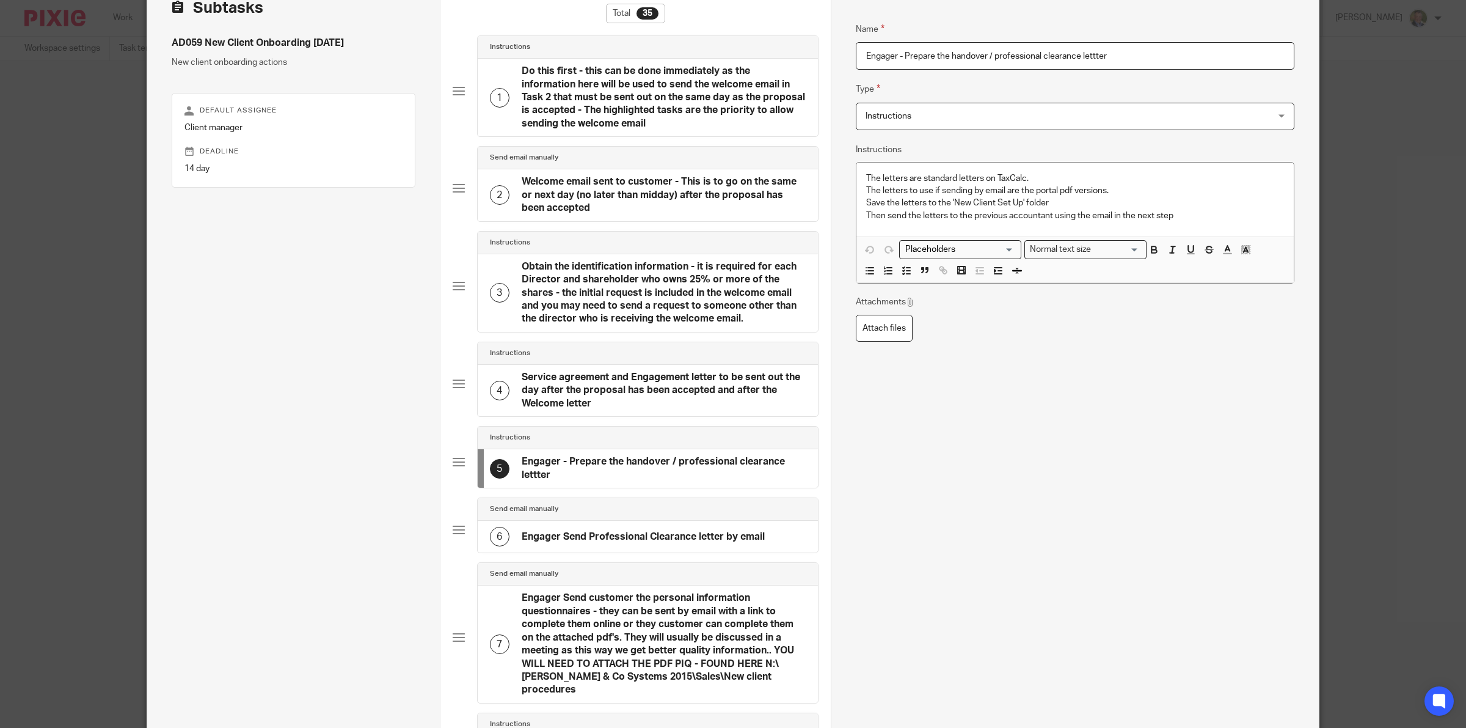
click at [898, 53] on input "Engager - Prepare the handover / professional clearance lettter" at bounding box center [1075, 55] width 439 height 27
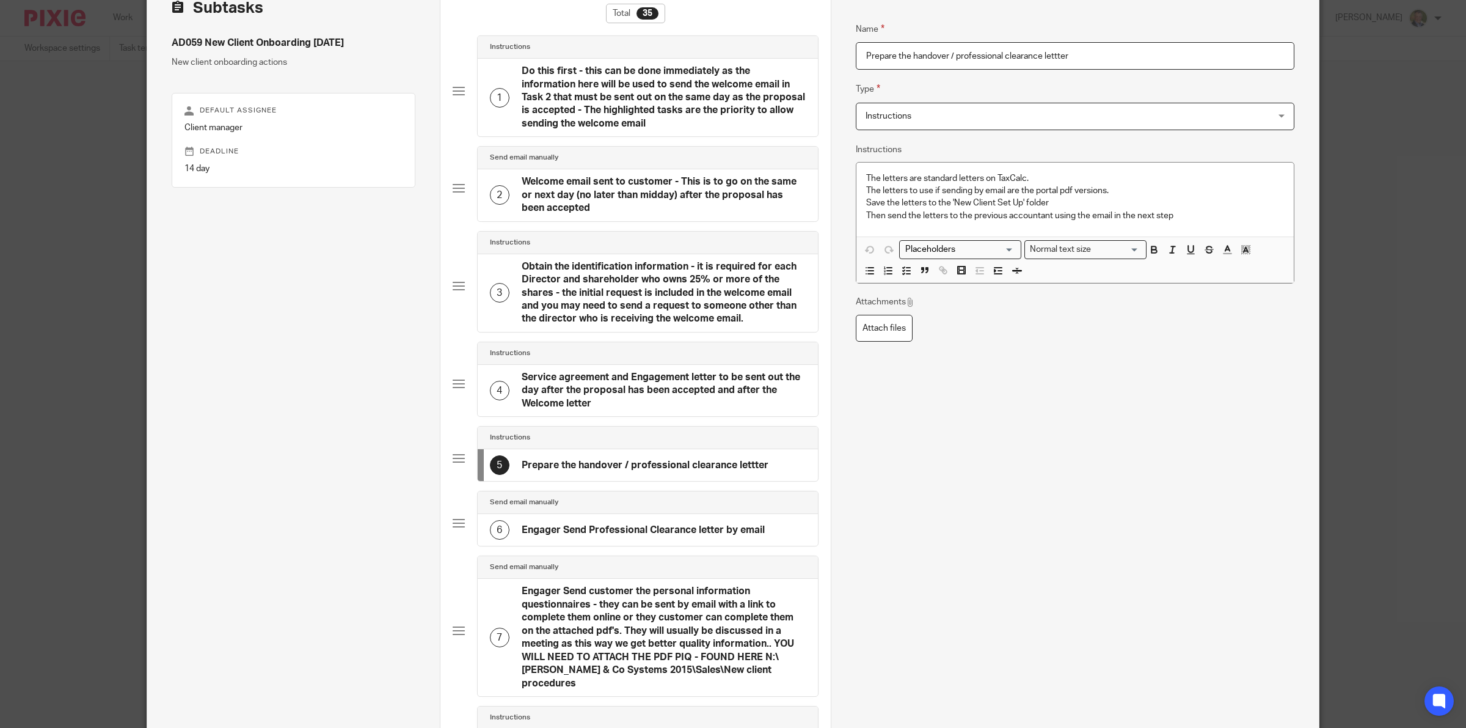
type input "Prepare the handover / professional clearance lettter"
click at [1153, 214] on p "Then send the letters to the previous accountant using the email in the next st…" at bounding box center [1075, 216] width 418 height 12
click at [1159, 214] on p "Then send the letters to the previous accountant using the email in the next st…" at bounding box center [1075, 216] width 418 height 12
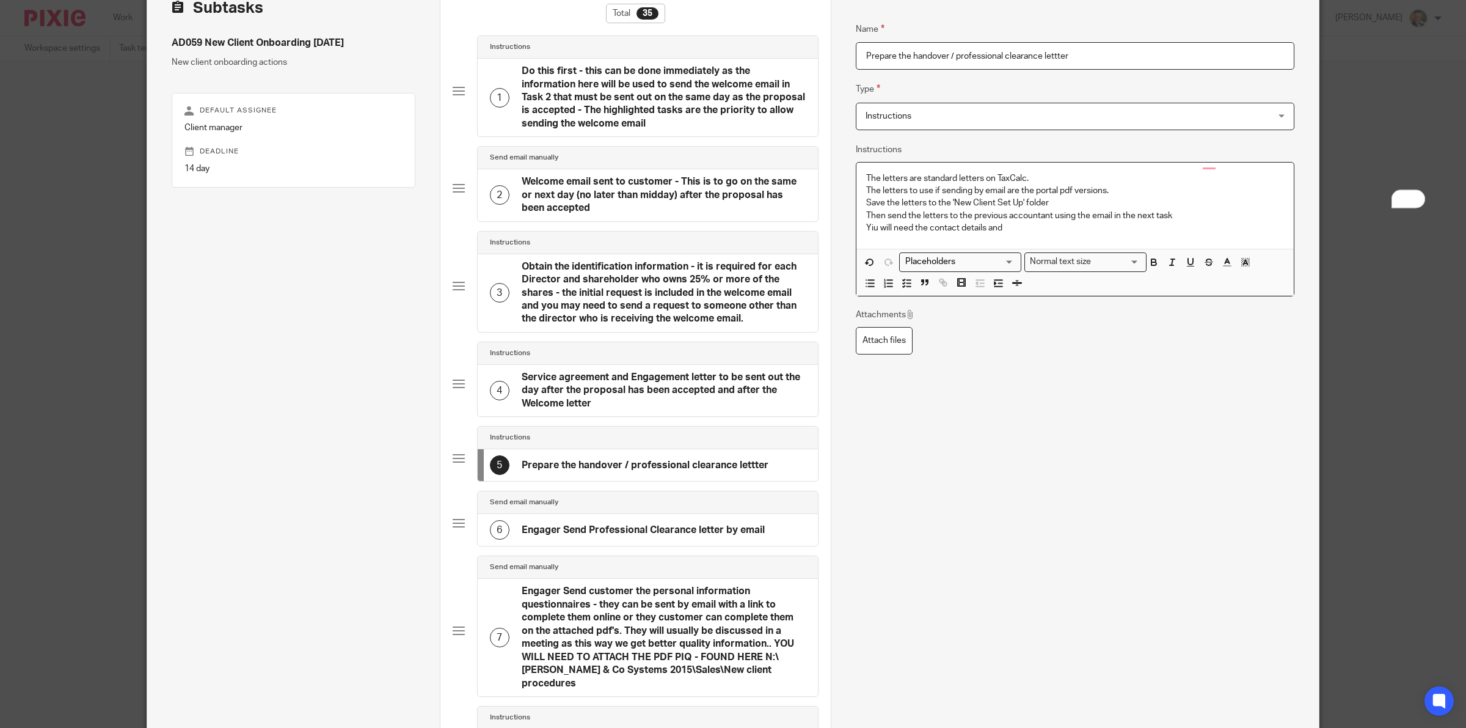
click at [866, 229] on p "Yiu will need the contact details and" at bounding box center [1075, 228] width 418 height 12
click at [1022, 224] on p "You will need the contact details and" at bounding box center [1075, 228] width 418 height 12
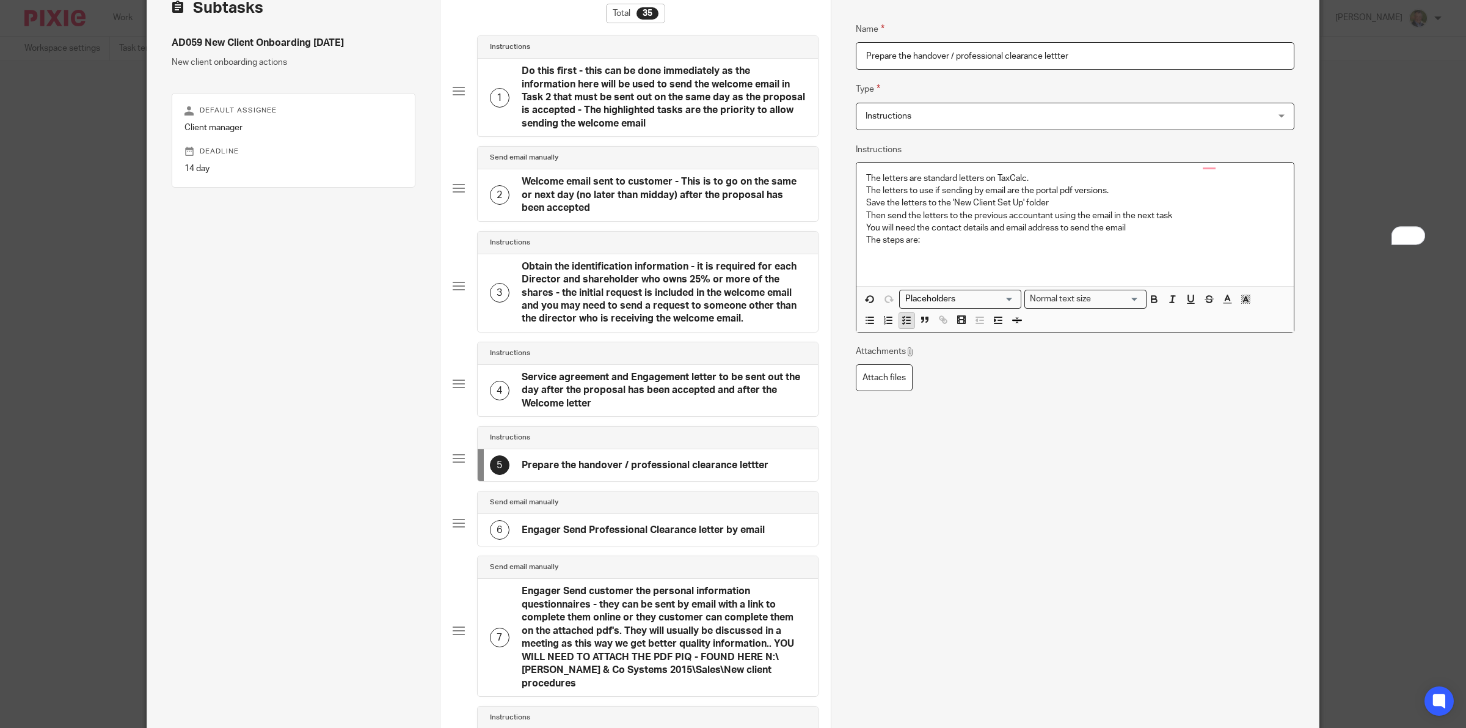
click at [907, 320] on line "button" at bounding box center [909, 320] width 4 height 0
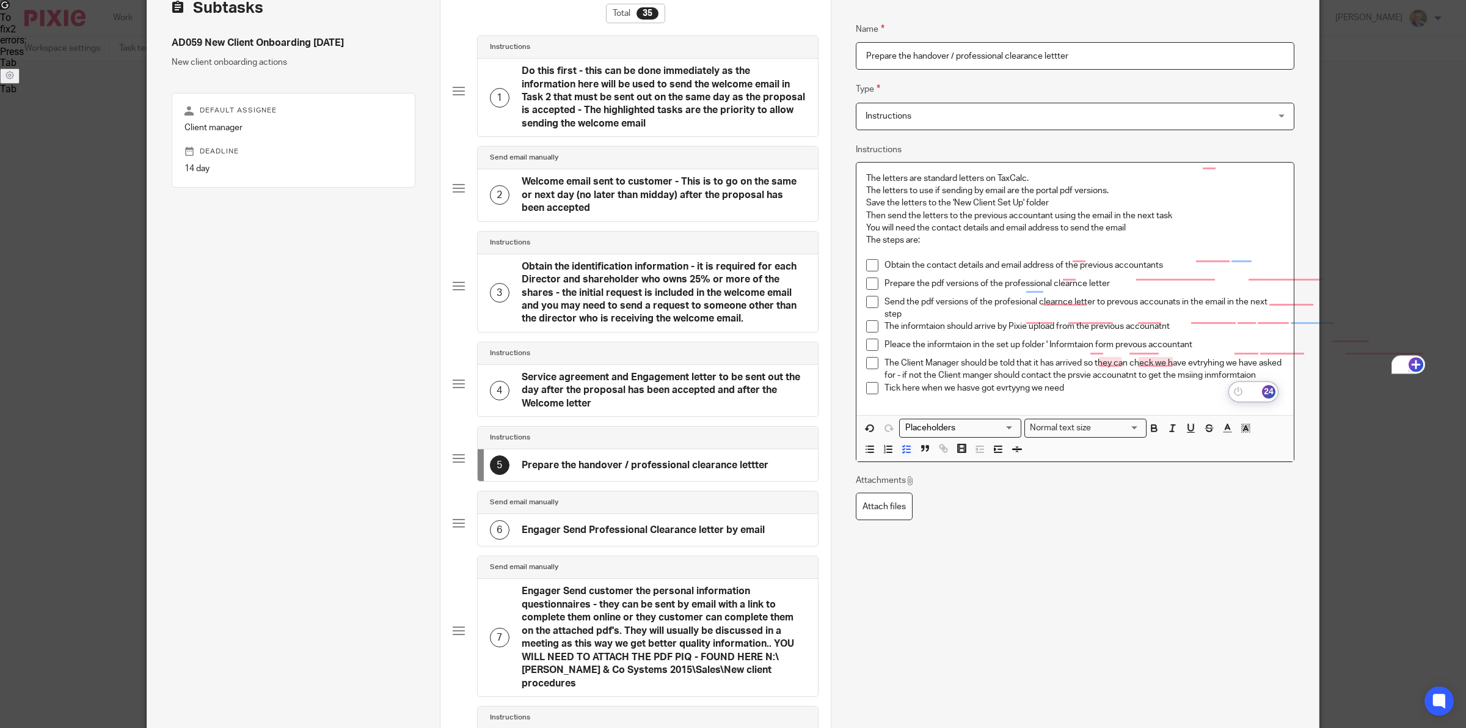
click at [1410, 362] on icon "Open Grammarly." at bounding box center [1416, 365] width 12 height 12
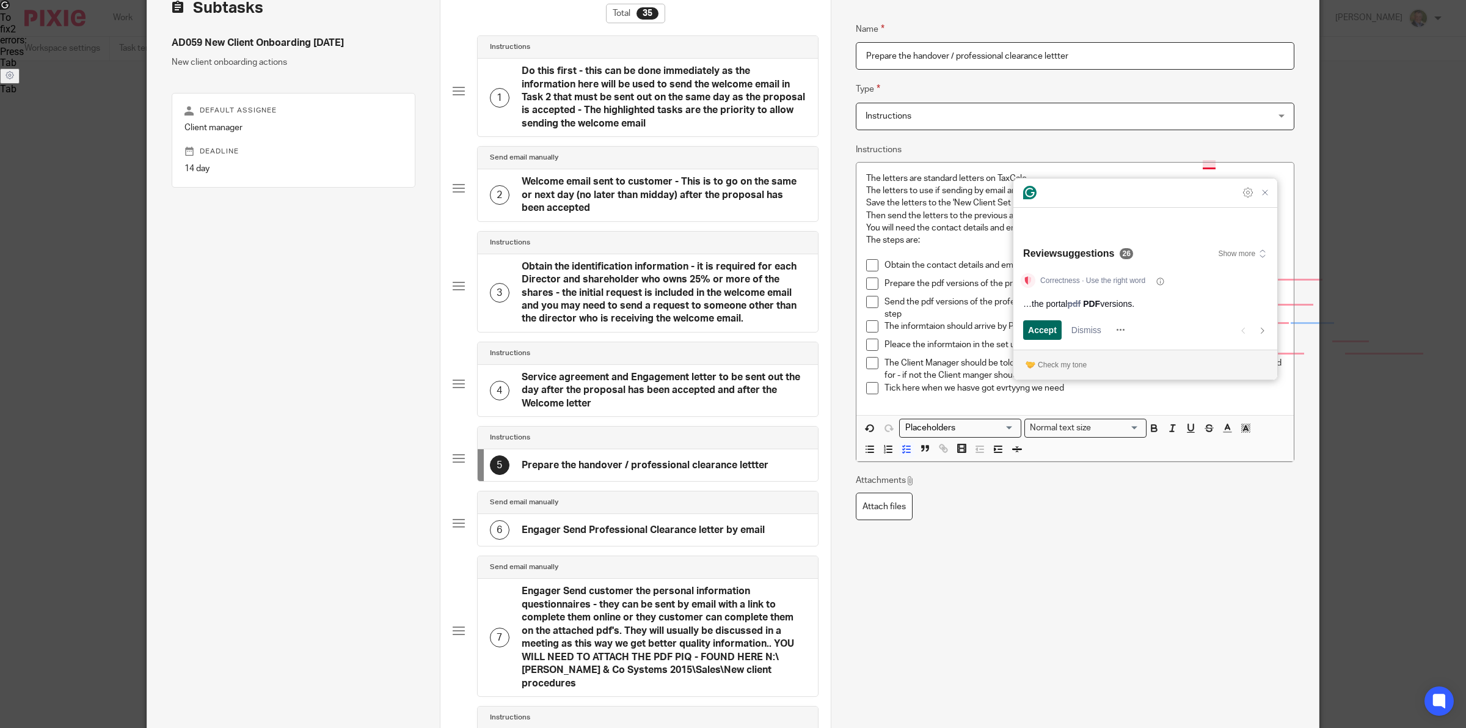
click at [1046, 327] on span "Accept" at bounding box center [1042, 329] width 29 height 13
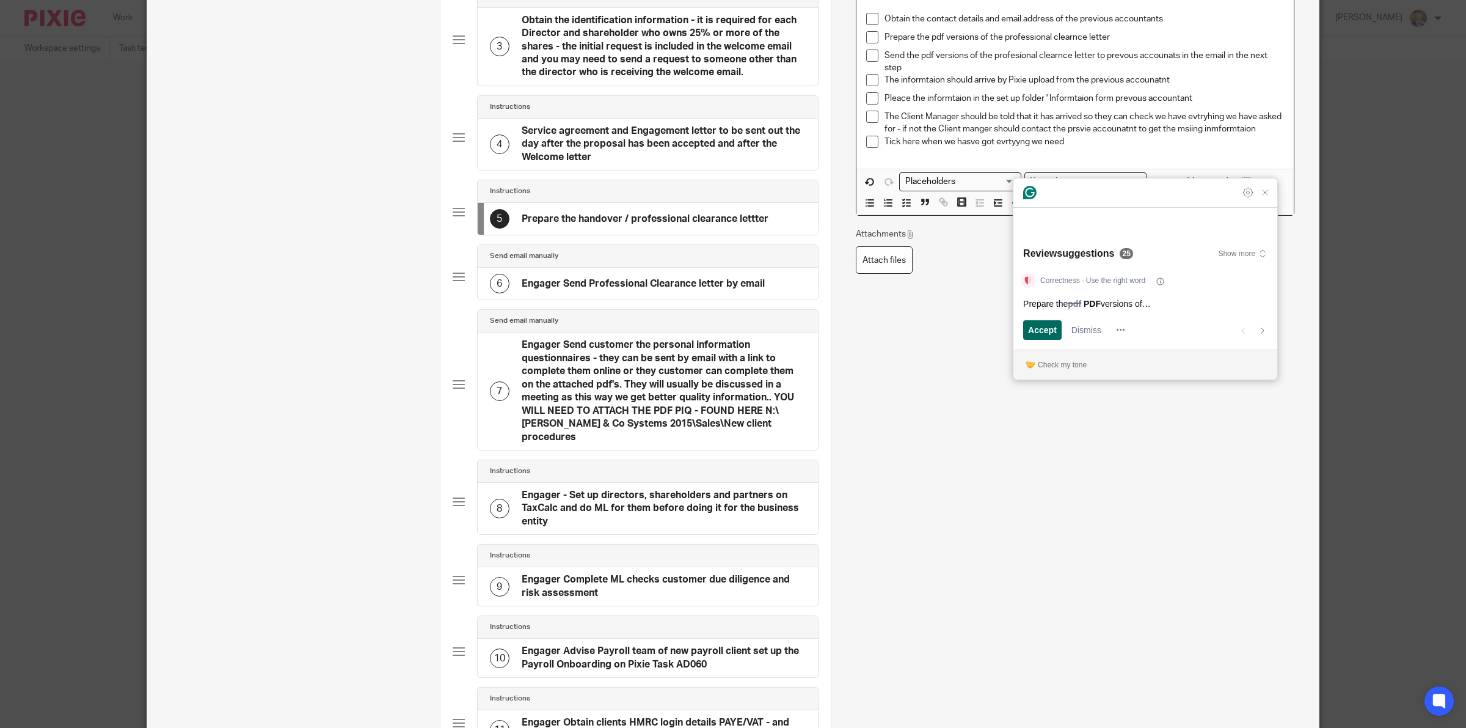
click at [1046, 329] on span "Accept" at bounding box center [1042, 329] width 29 height 13
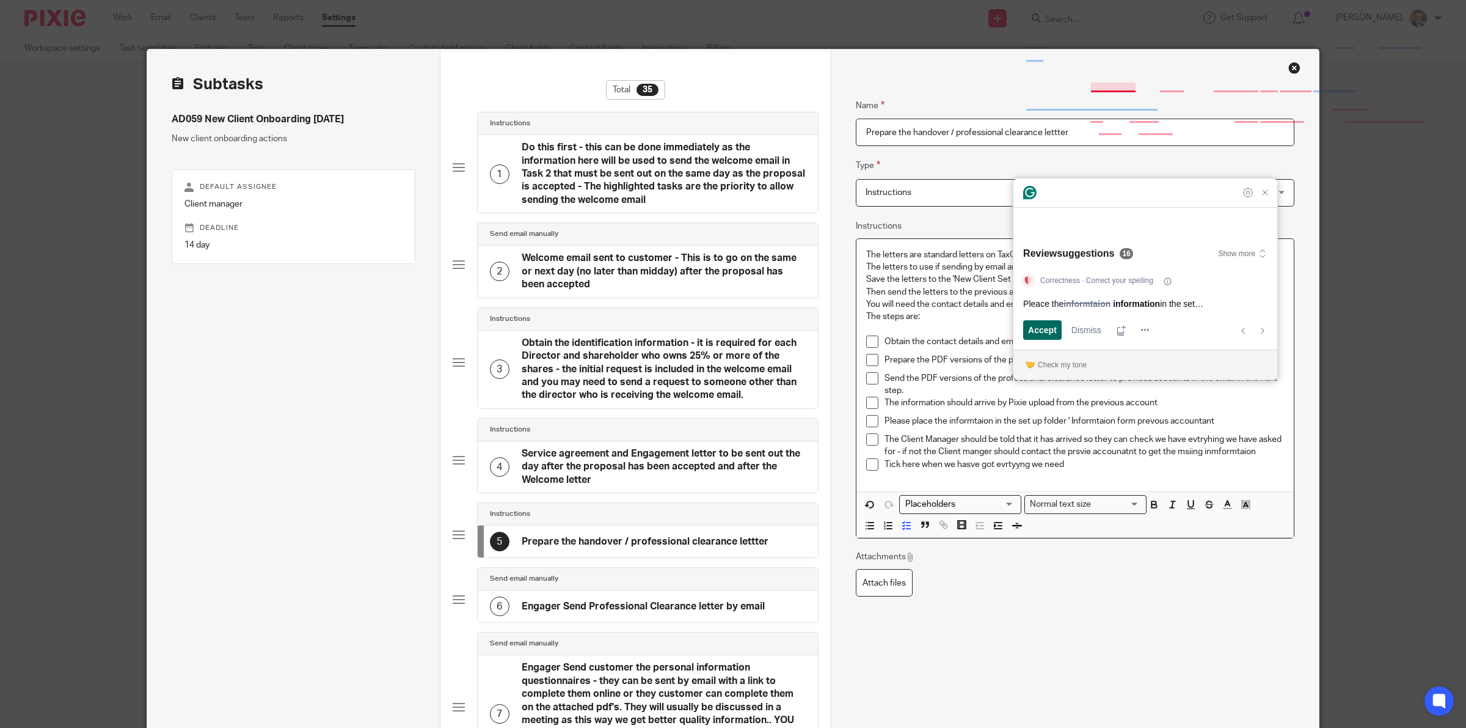
scroll to position [384, 0]
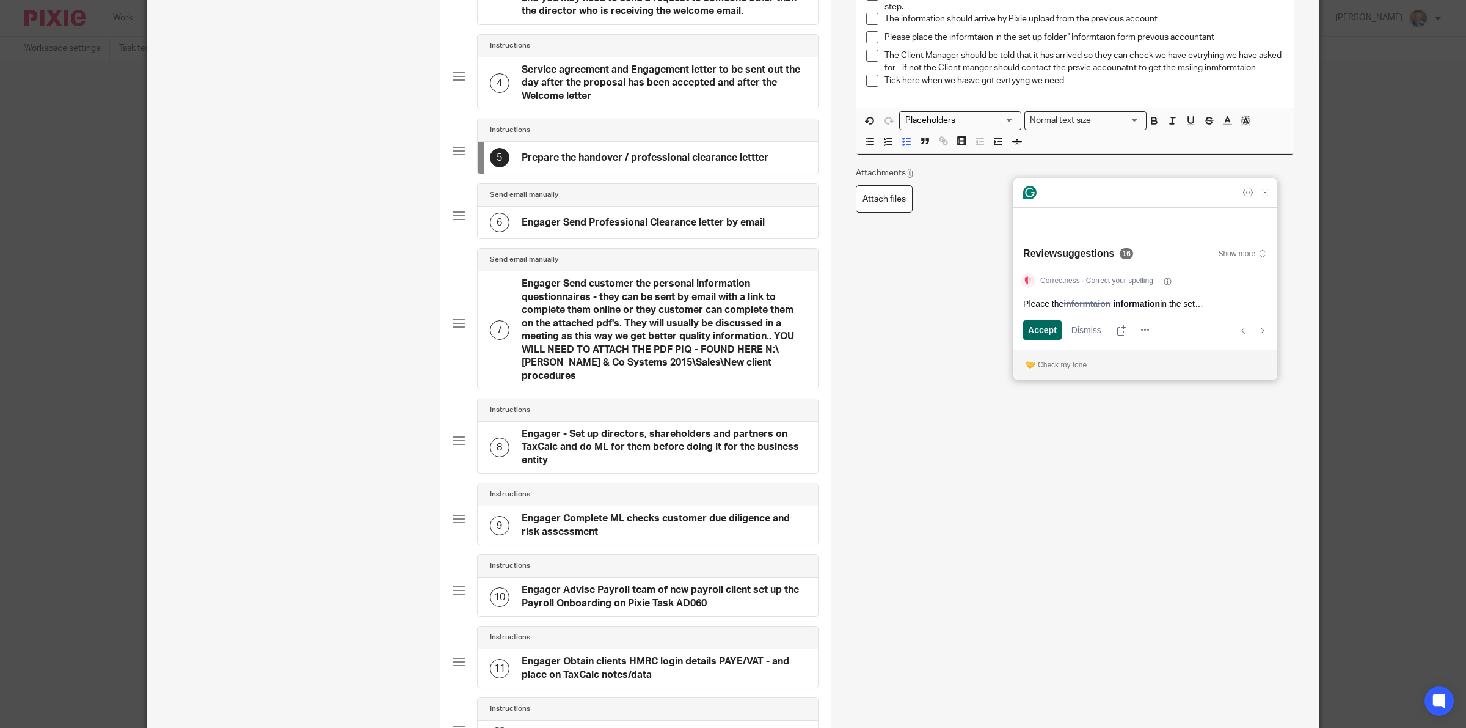
click at [1046, 329] on span "Accept" at bounding box center [1042, 329] width 29 height 13
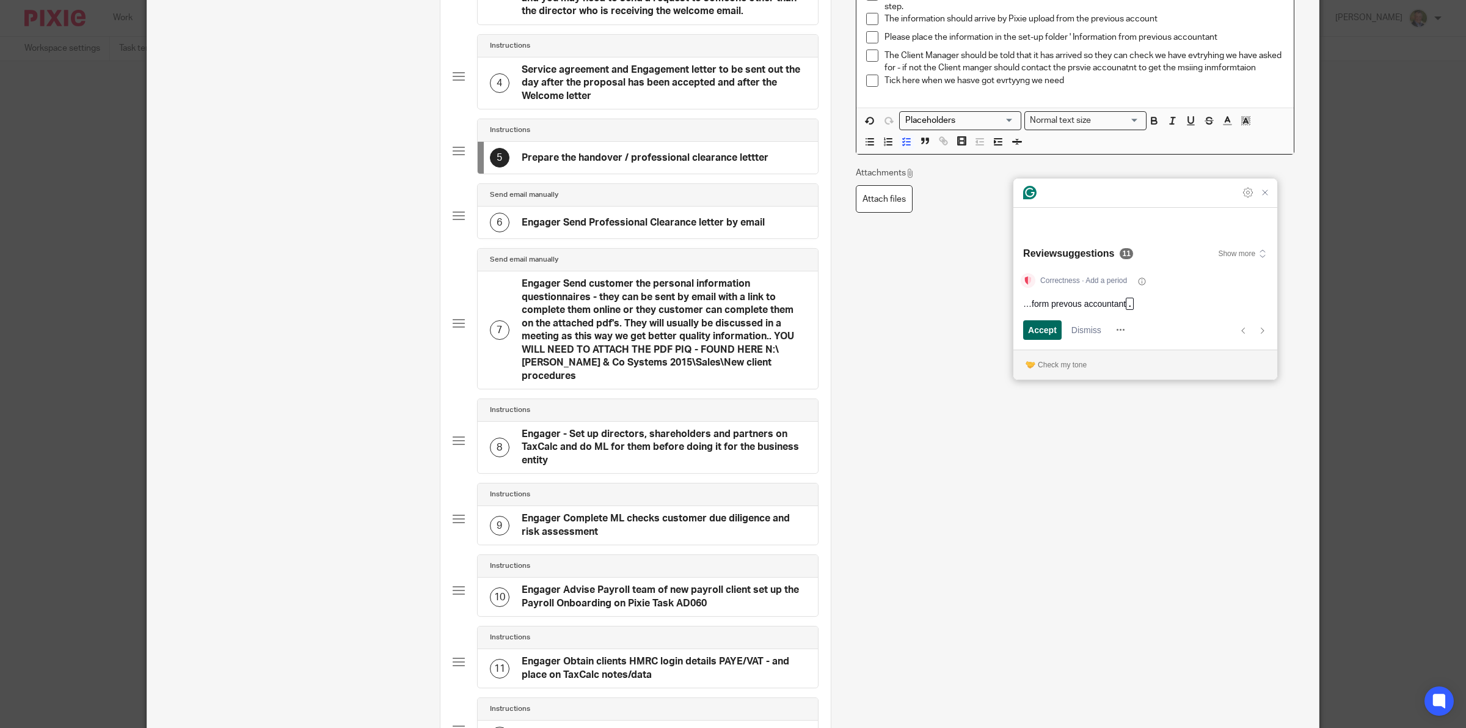
click at [1046, 329] on span "Accept" at bounding box center [1042, 329] width 29 height 13
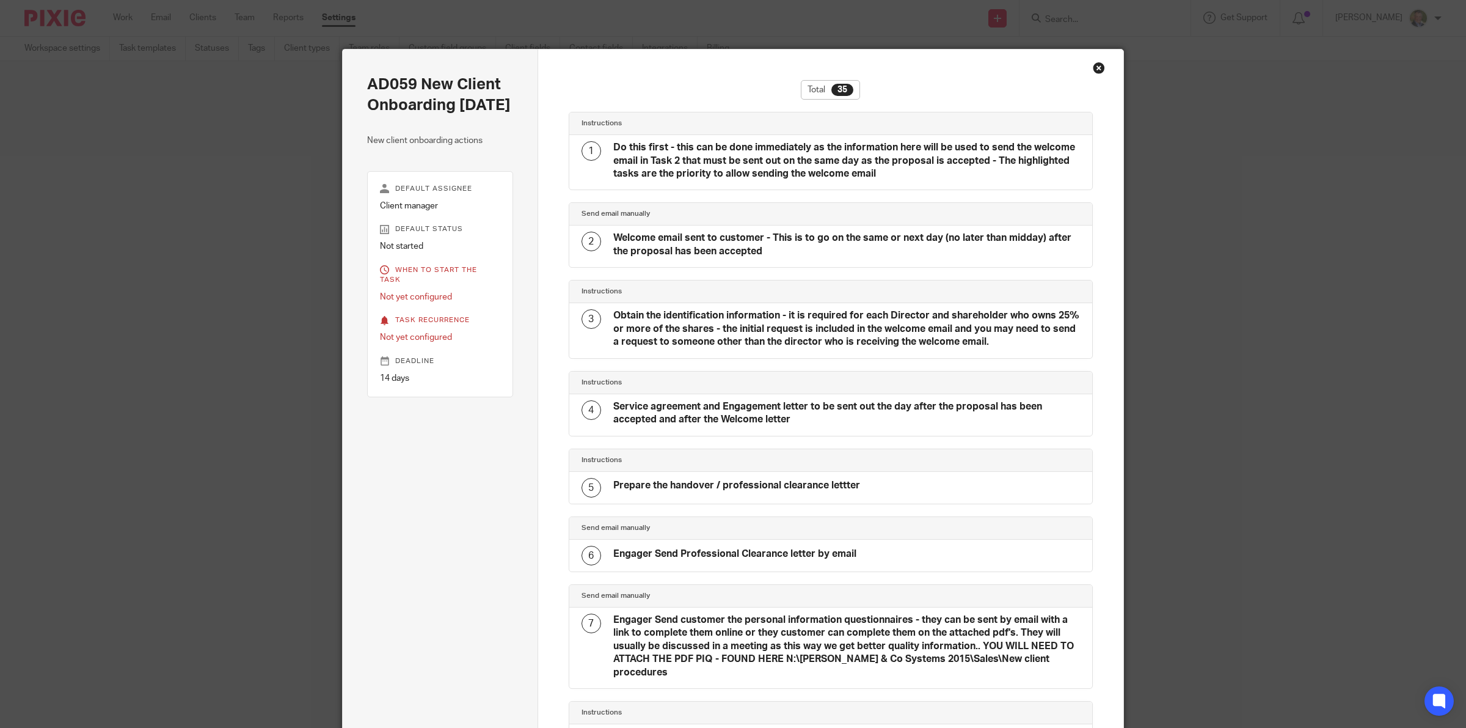
scroll to position [2067, 0]
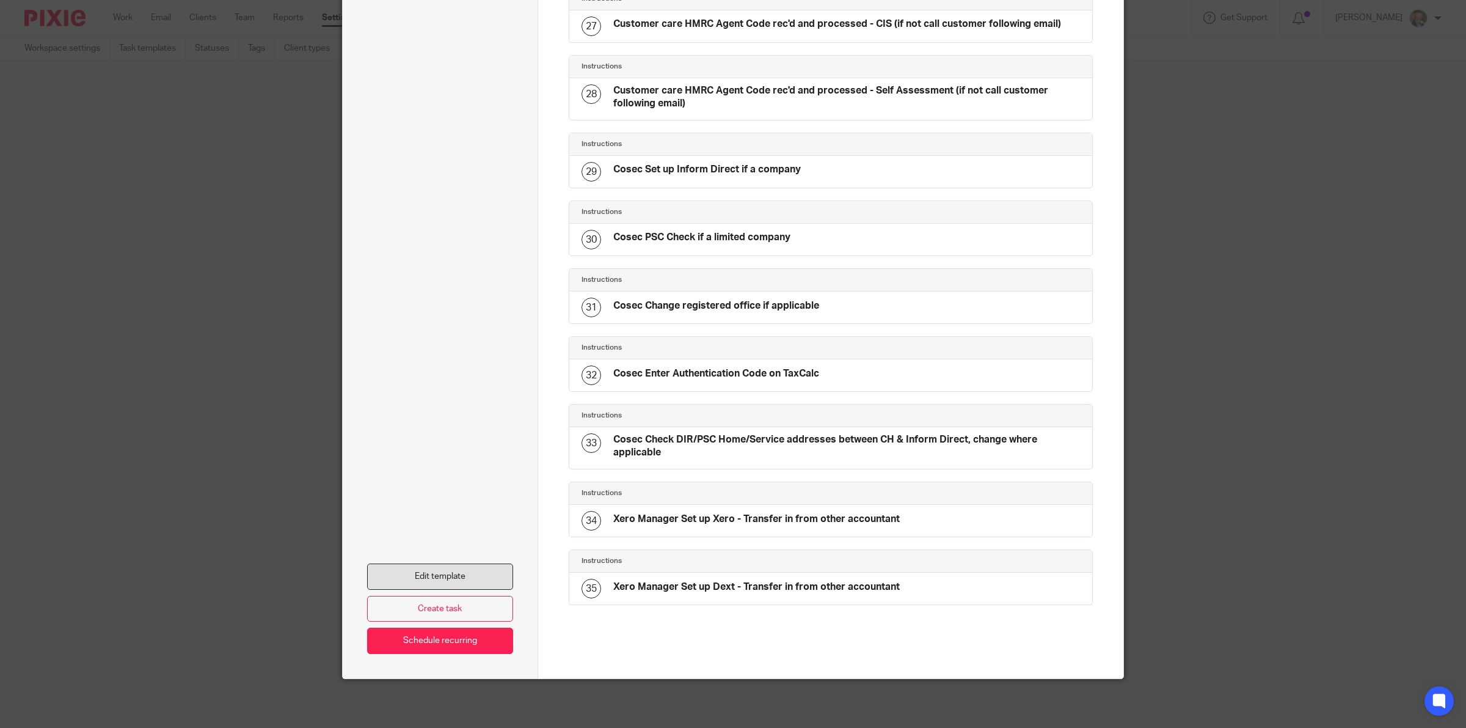
click at [469, 571] on link "Edit template" at bounding box center [440, 576] width 146 height 26
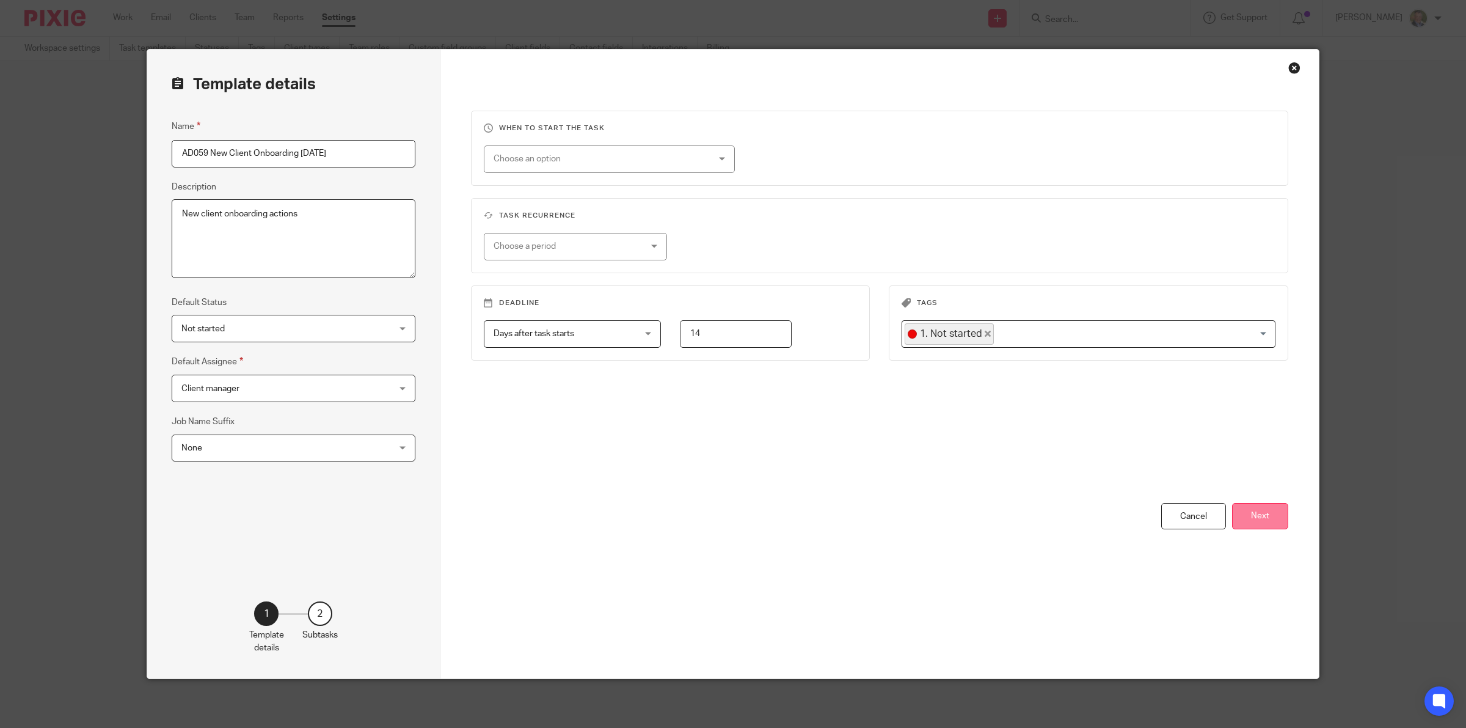
click at [1266, 515] on button "Next" at bounding box center [1260, 516] width 56 height 26
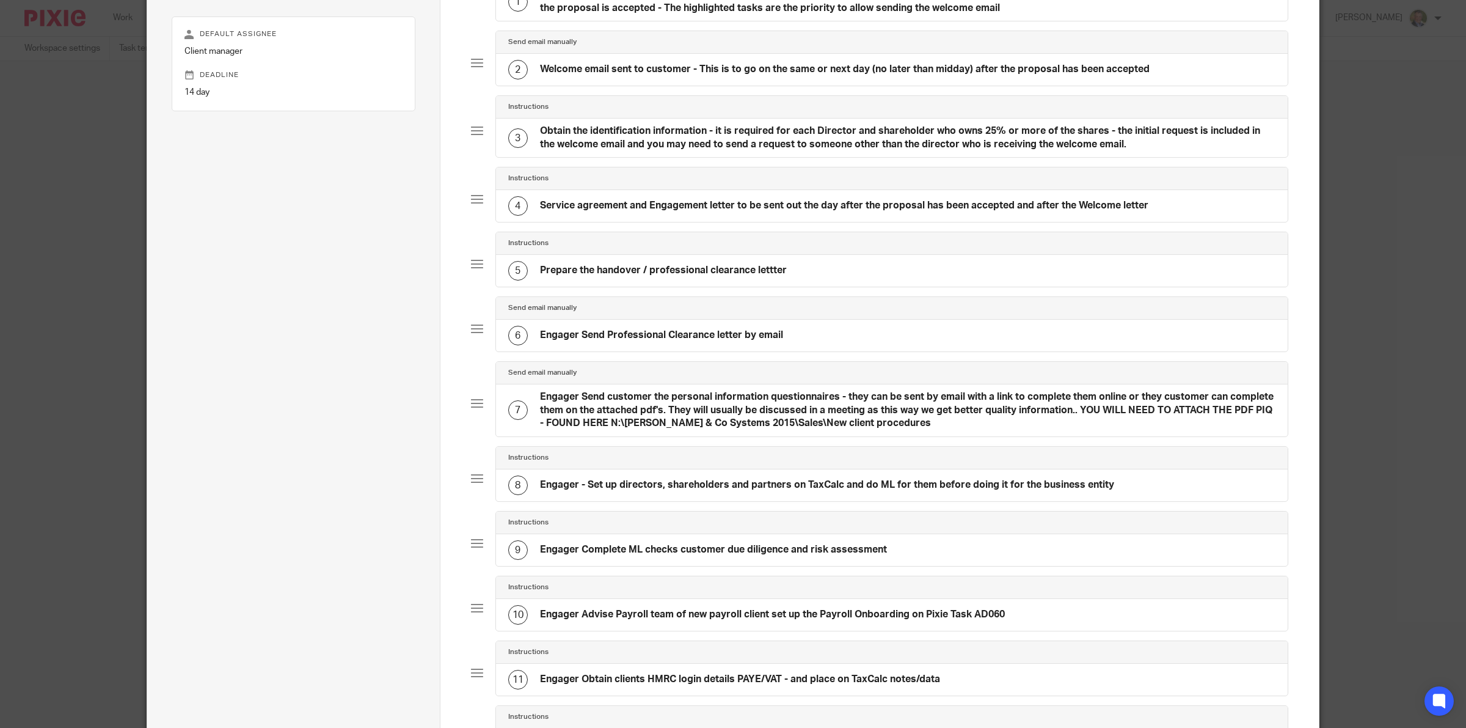
scroll to position [76, 0]
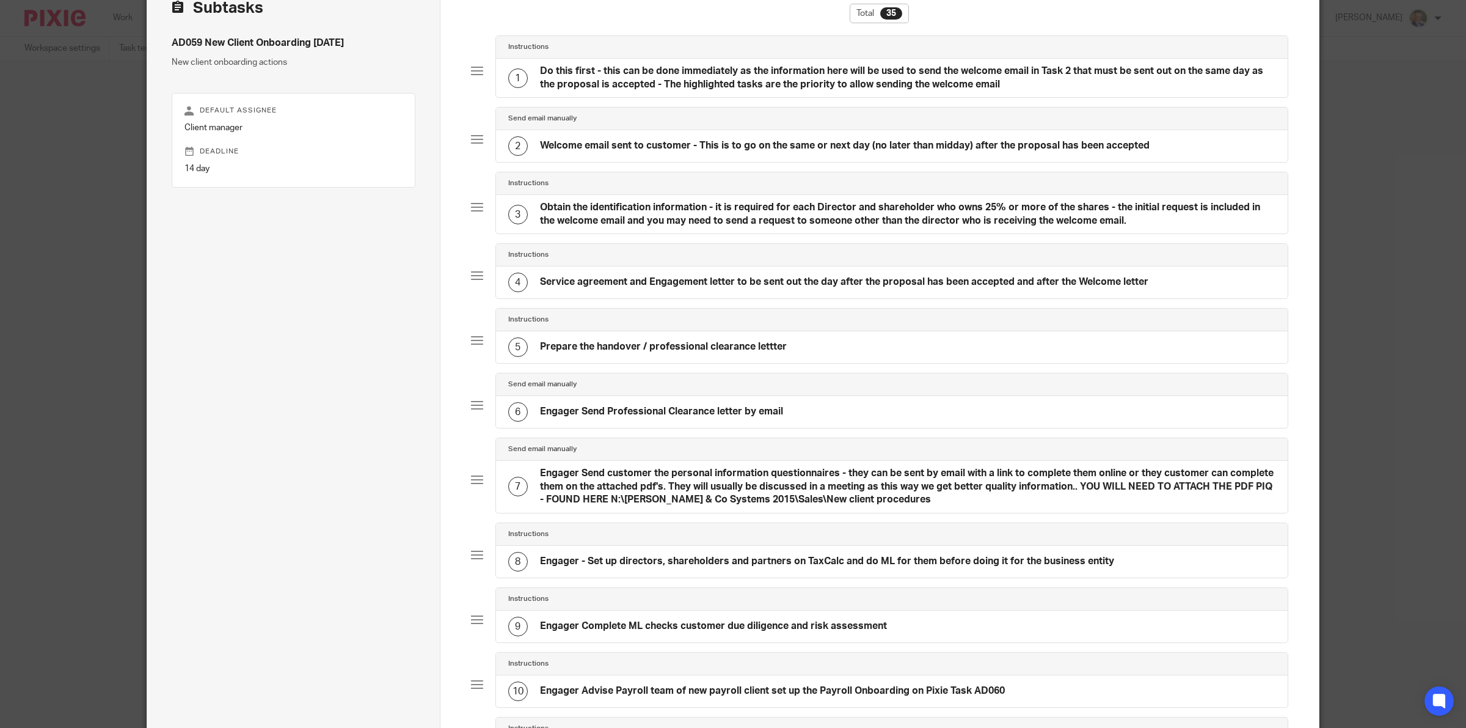
click at [624, 411] on h4 "Engager Send Professional Clearance letter by email" at bounding box center [661, 411] width 243 height 13
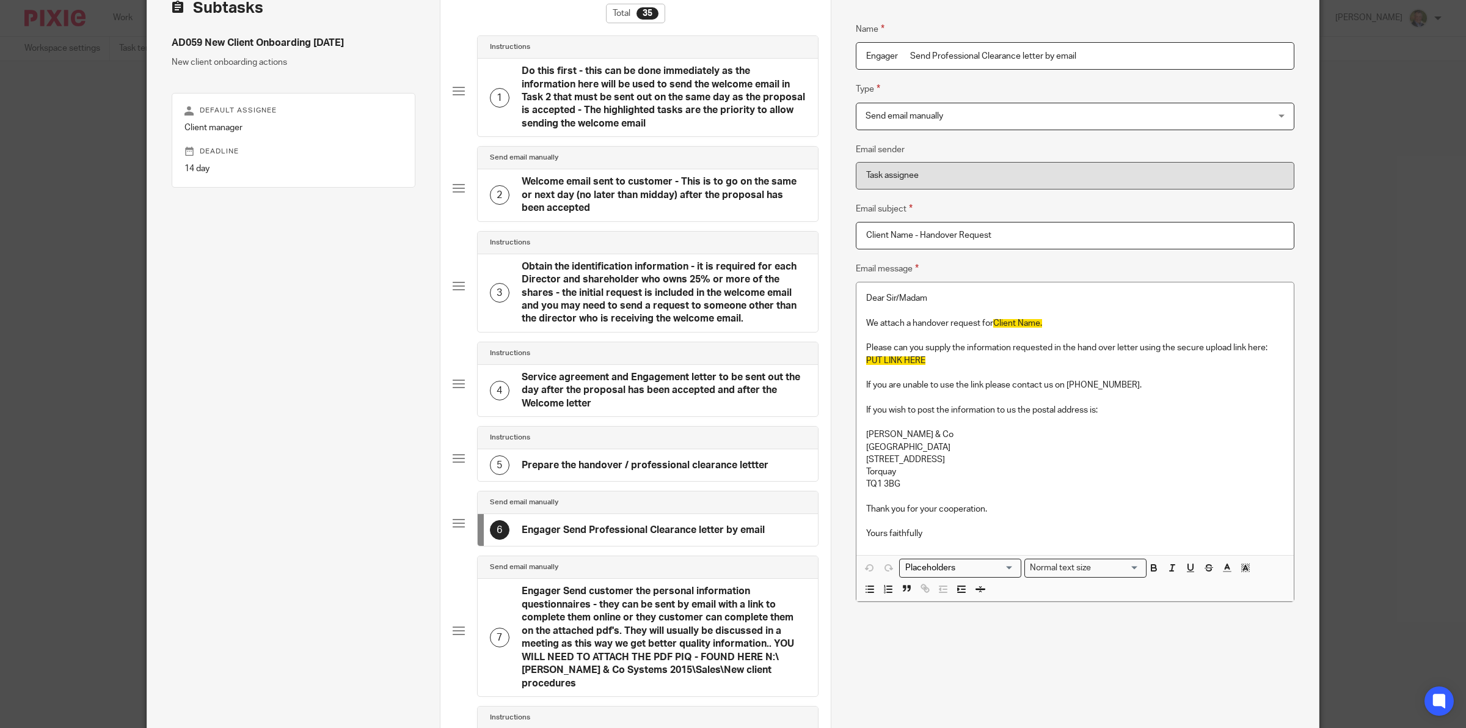
drag, startPoint x: 905, startPoint y: 54, endPoint x: 834, endPoint y: 56, distance: 70.9
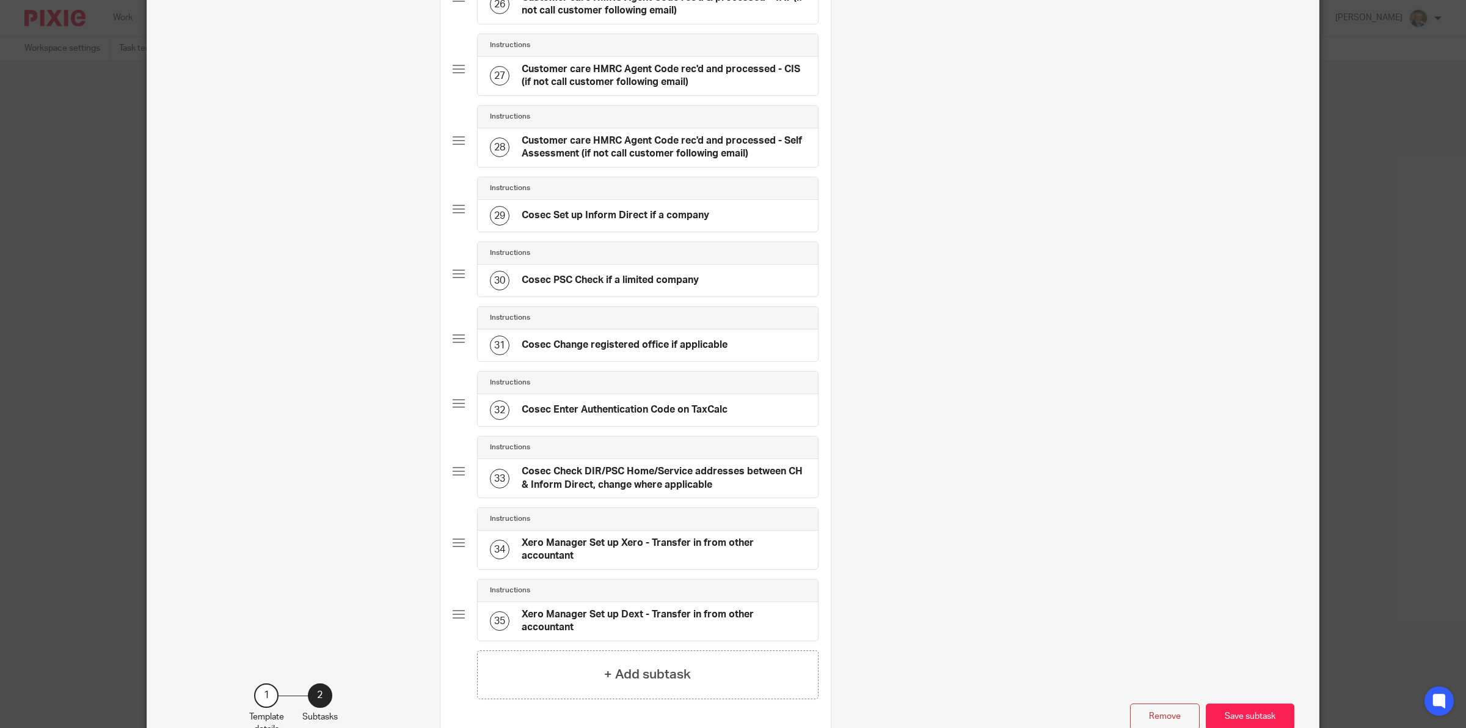
scroll to position [2236, 0]
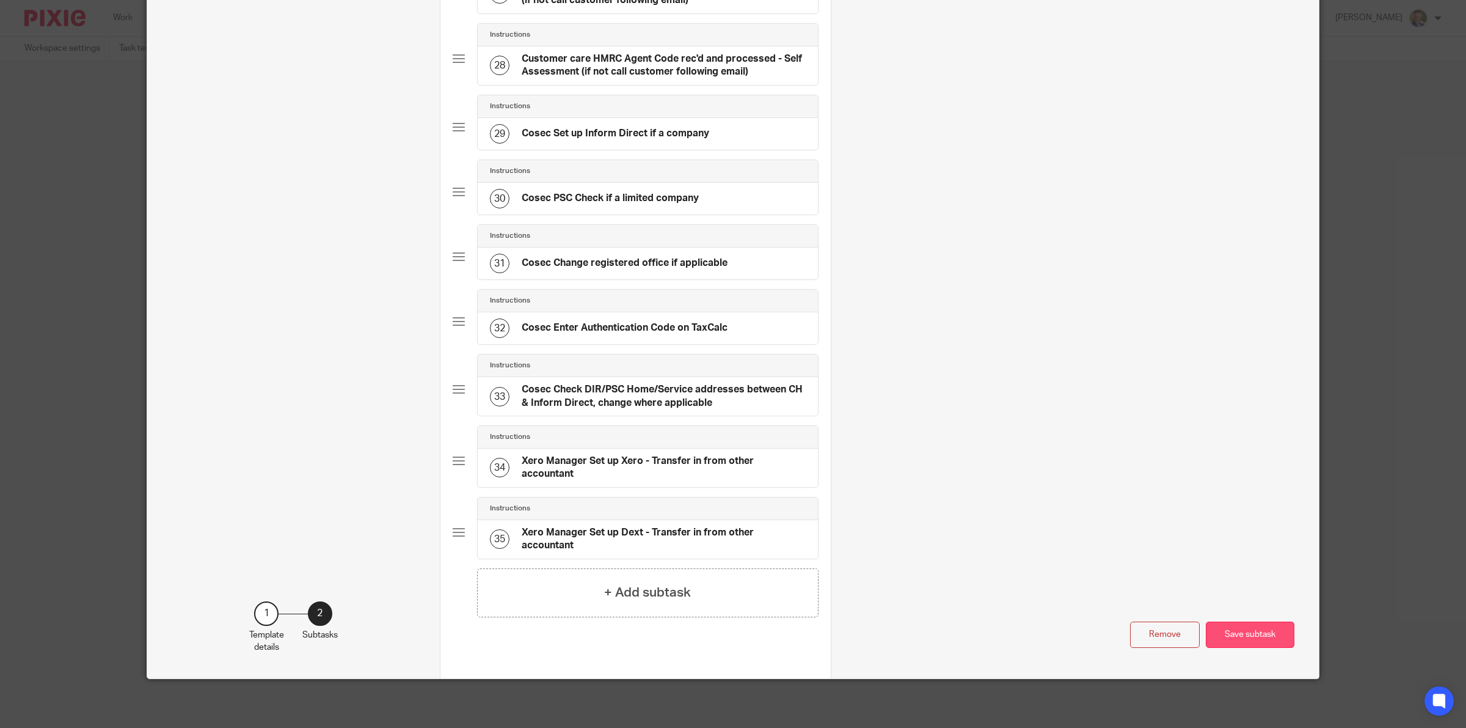
type input "Send Professional Clearance letter by email"
click at [1247, 636] on button "Save subtask" at bounding box center [1250, 634] width 89 height 26
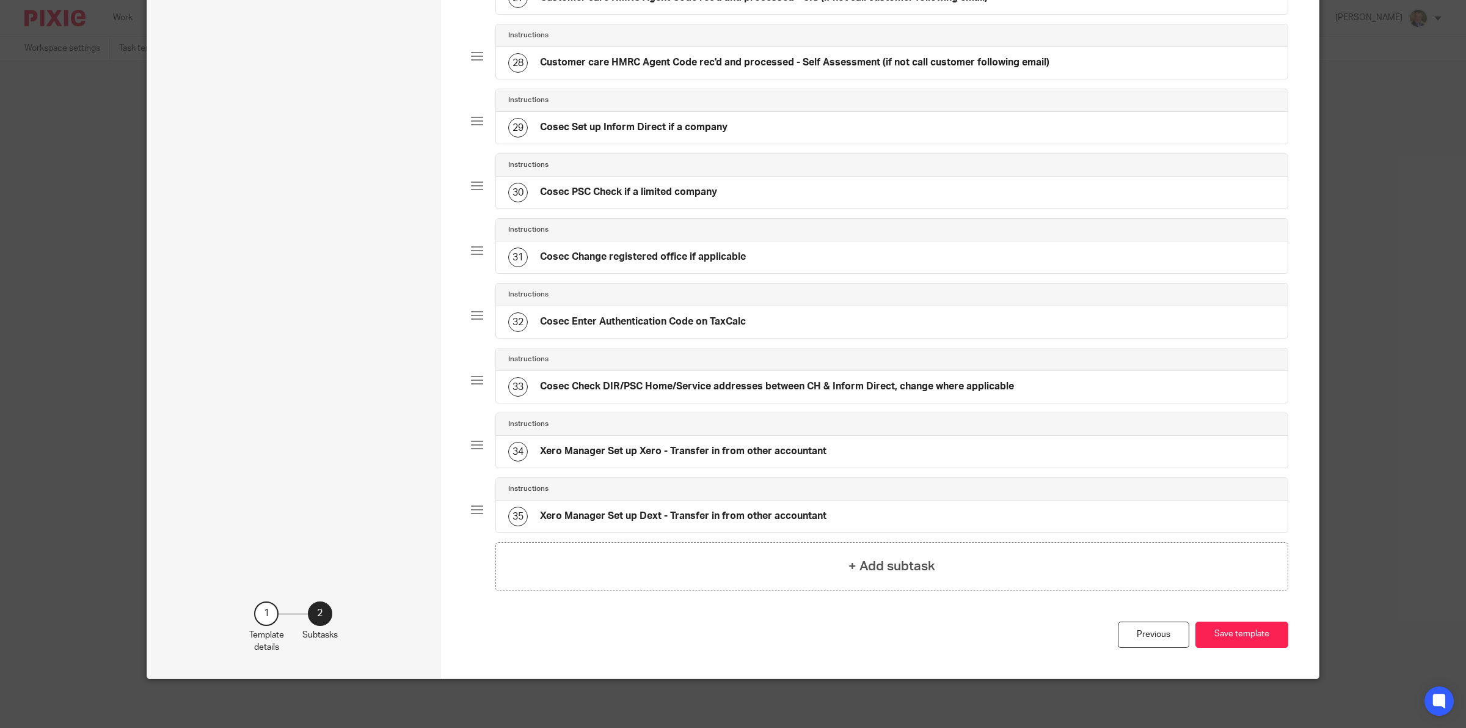
scroll to position [1893, 0]
click at [1222, 634] on button "Save template" at bounding box center [1242, 634] width 93 height 26
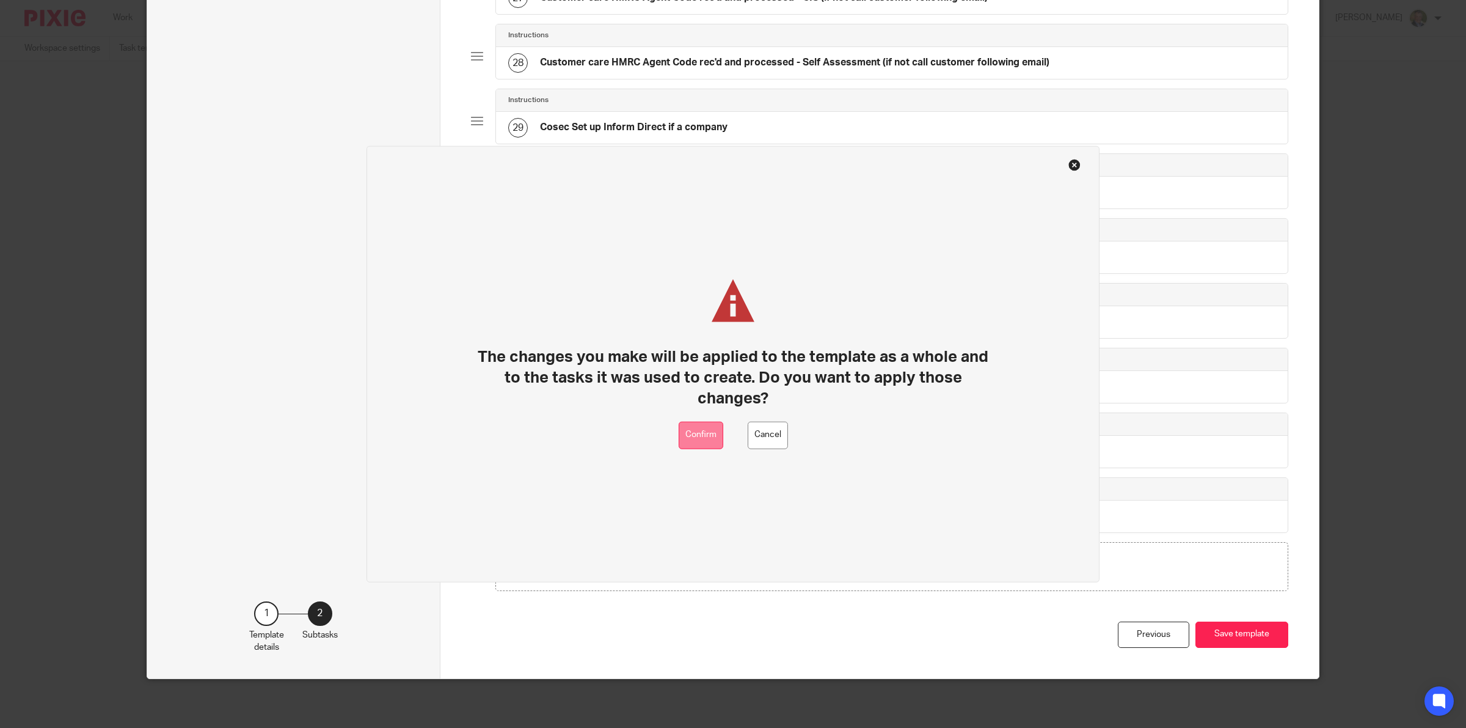
click at [707, 431] on button "Confirm" at bounding box center [701, 434] width 45 height 27
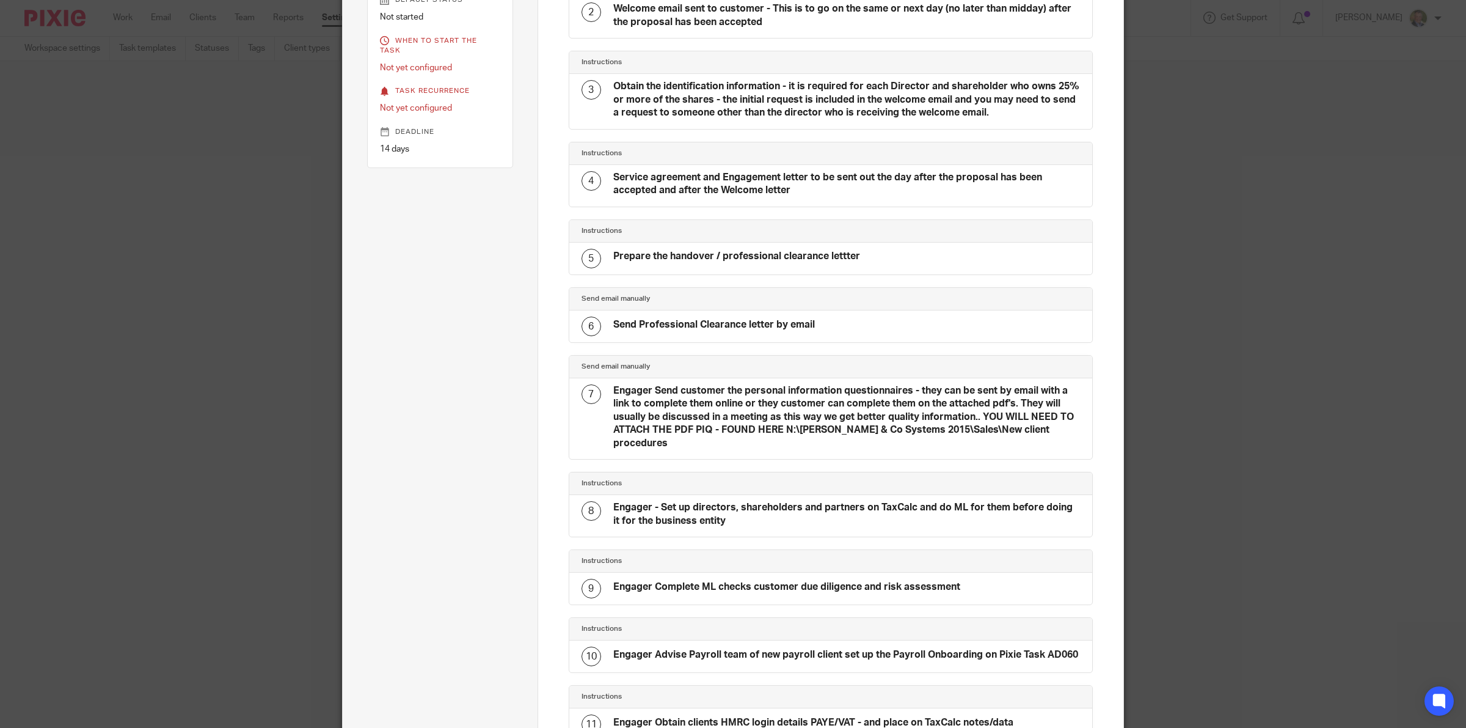
scroll to position [305, 0]
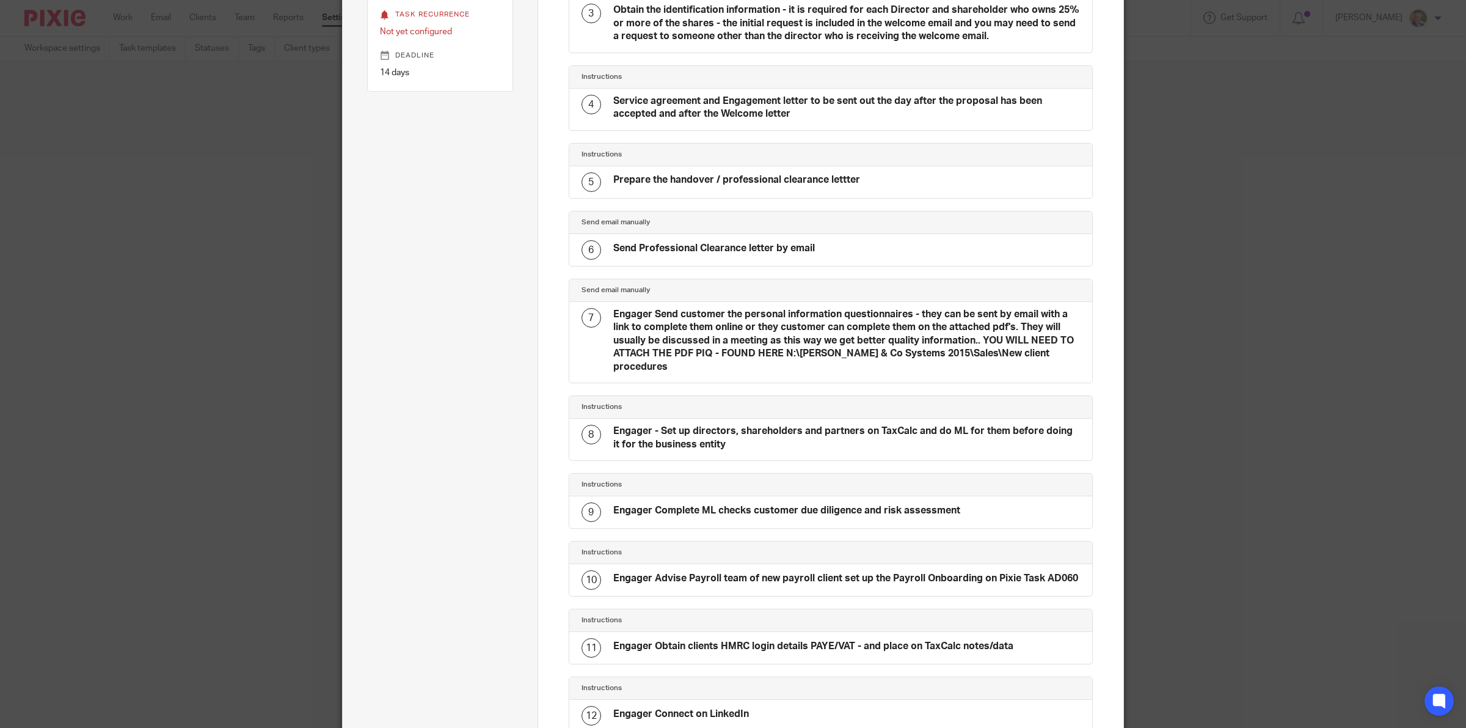
click at [678, 331] on h4 "Engager Send customer the personal information questionnaires - they can be sen…" at bounding box center [846, 340] width 467 height 65
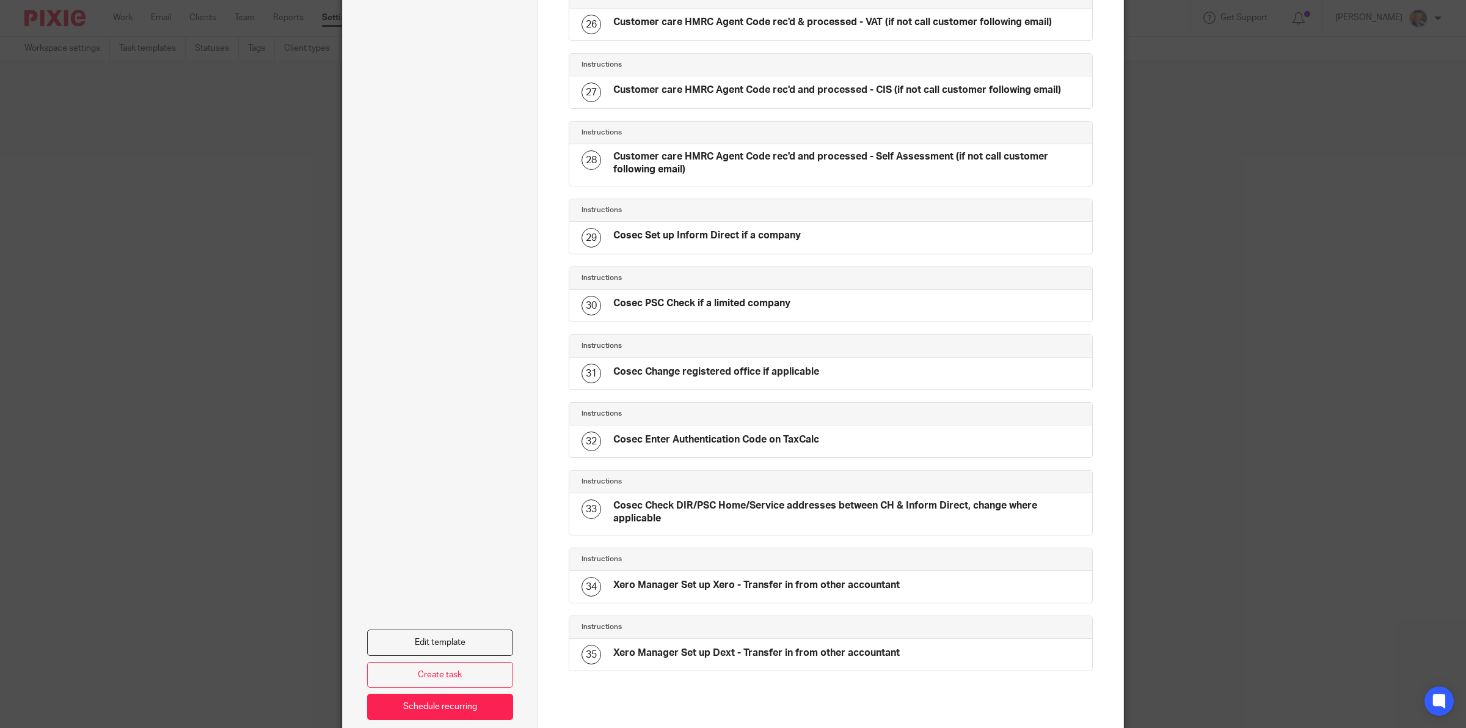
scroll to position [2067, 0]
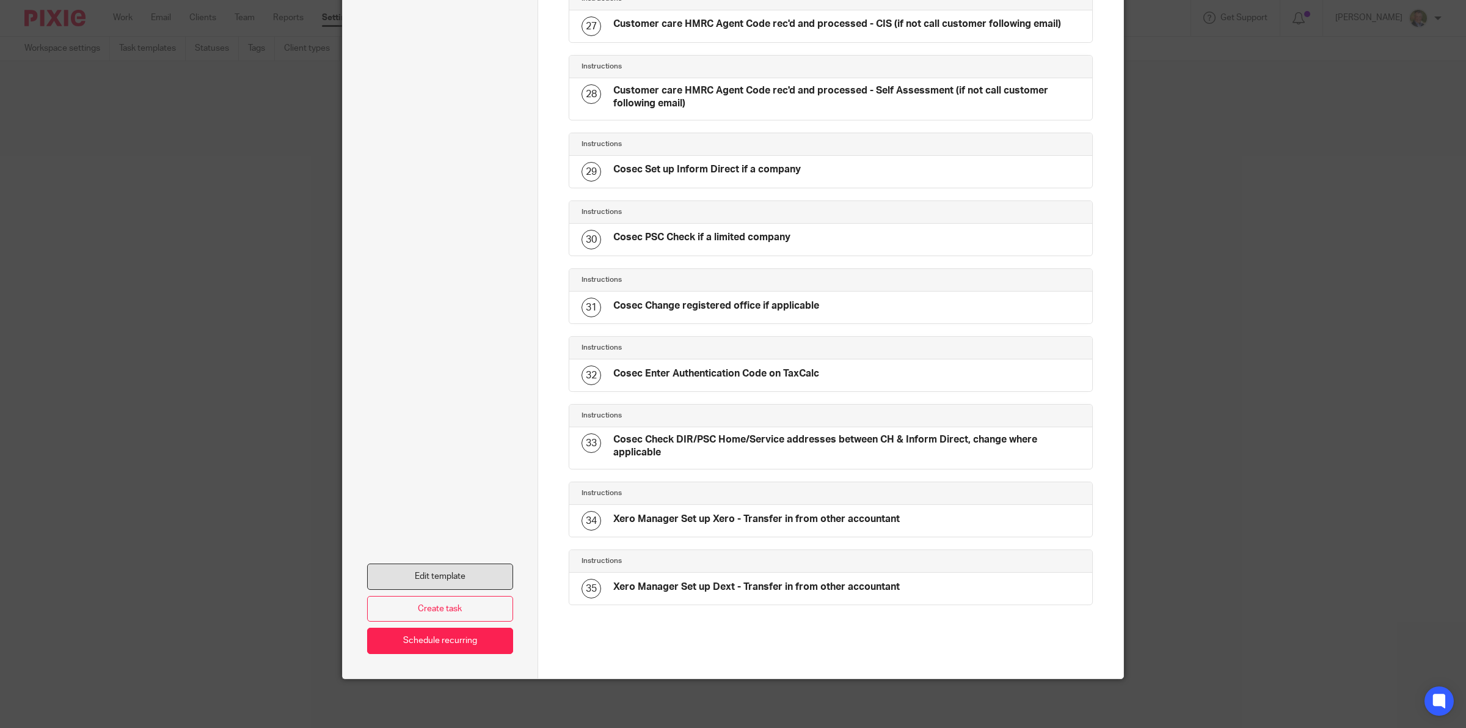
click at [449, 576] on link "Edit template" at bounding box center [440, 576] width 146 height 26
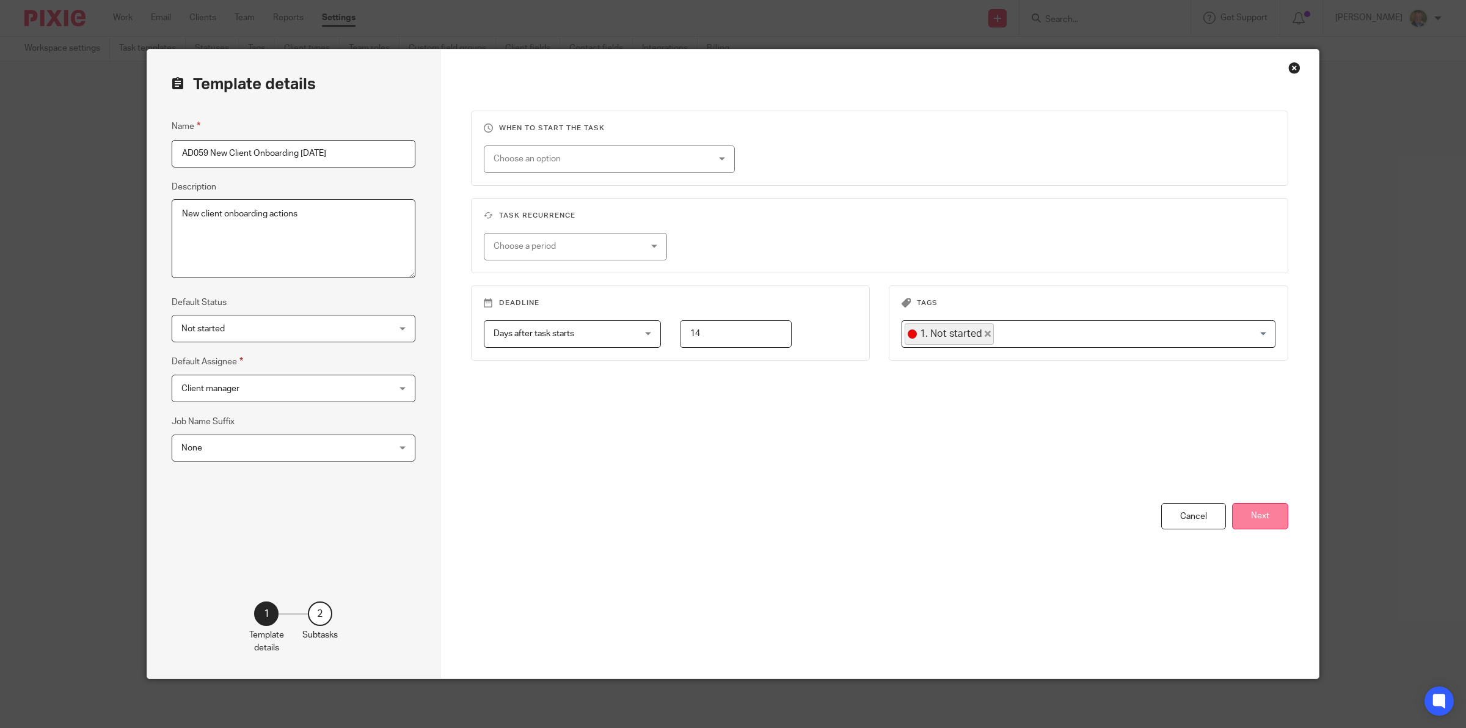
click at [1254, 508] on button "Next" at bounding box center [1260, 516] width 56 height 26
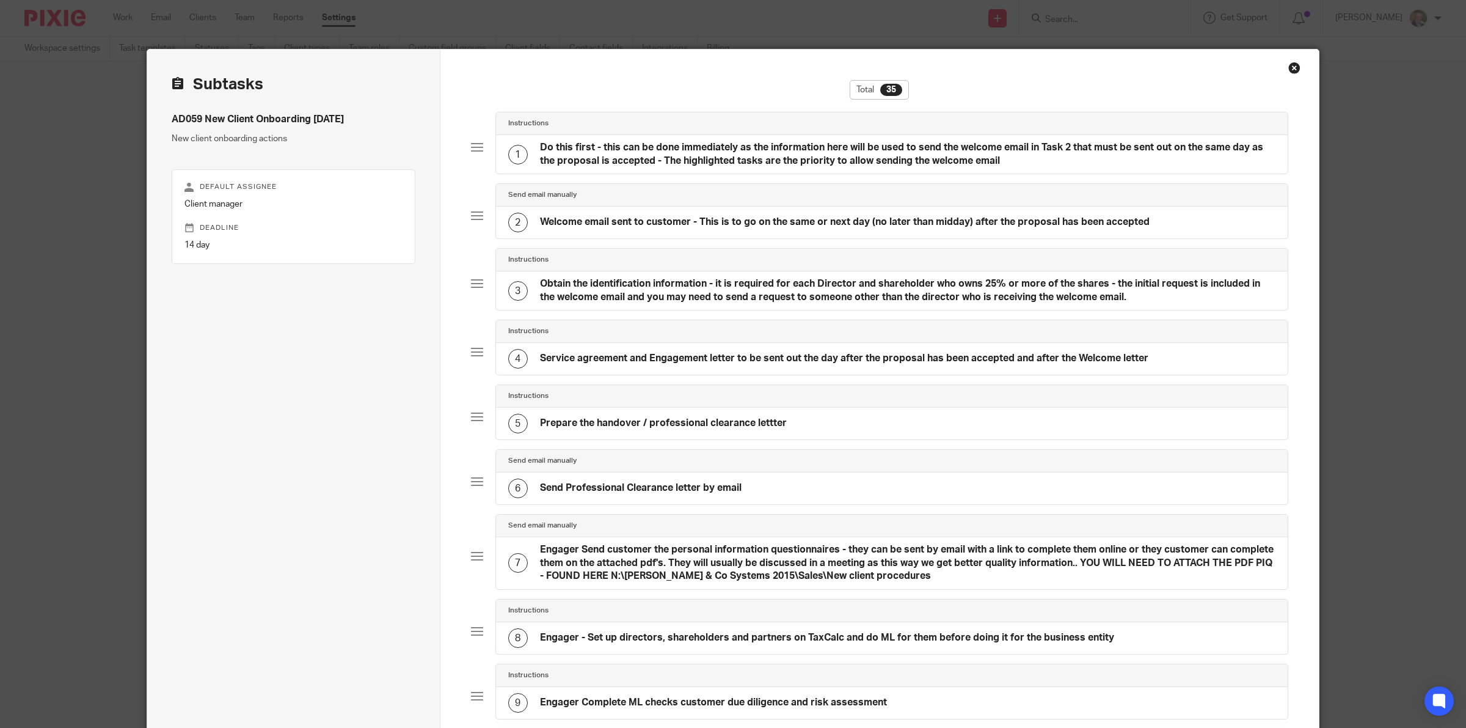
scroll to position [153, 0]
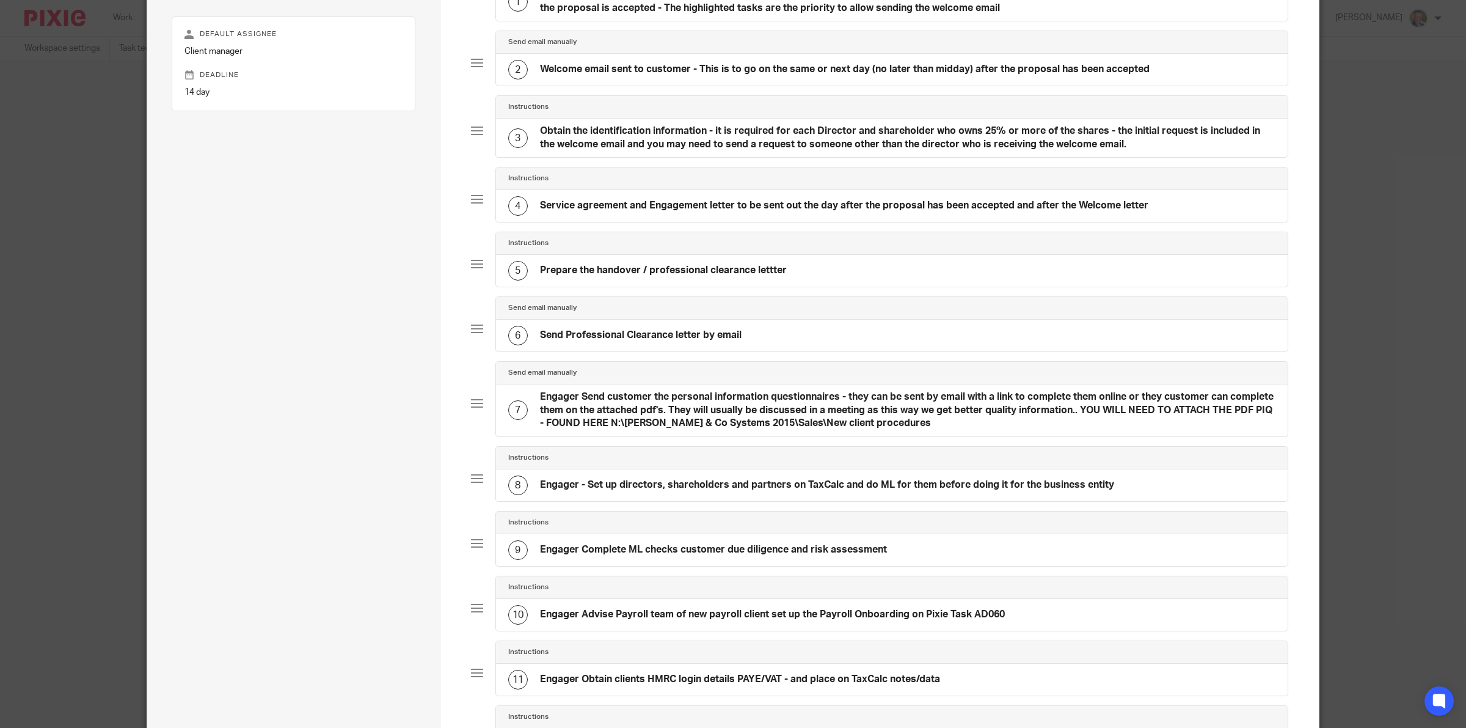
click at [618, 405] on h4 "Engager Send customer the personal information questionnaires - they can be sen…" at bounding box center [908, 409] width 736 height 39
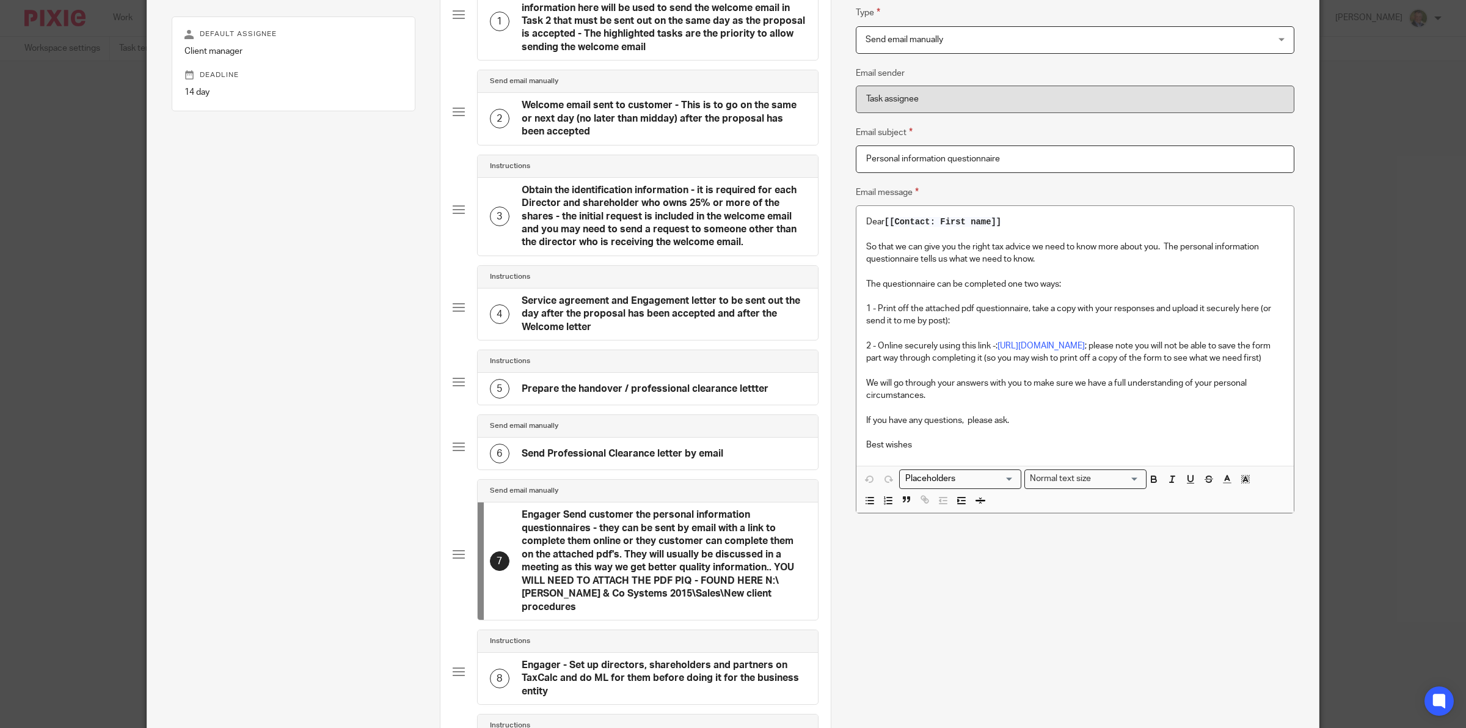
scroll to position [305, 0]
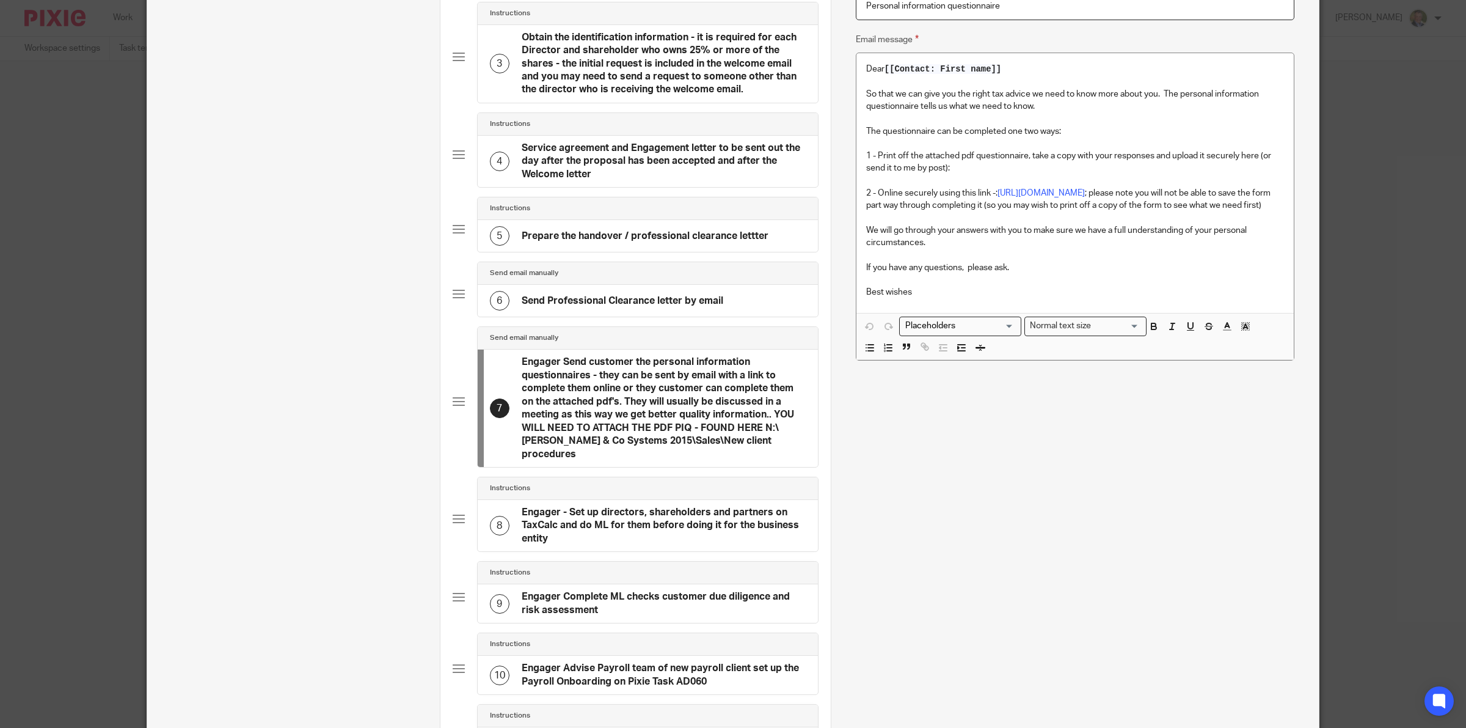
click at [618, 389] on h4 "Engager Send customer the personal information questionnaires - they can be sen…" at bounding box center [664, 408] width 284 height 105
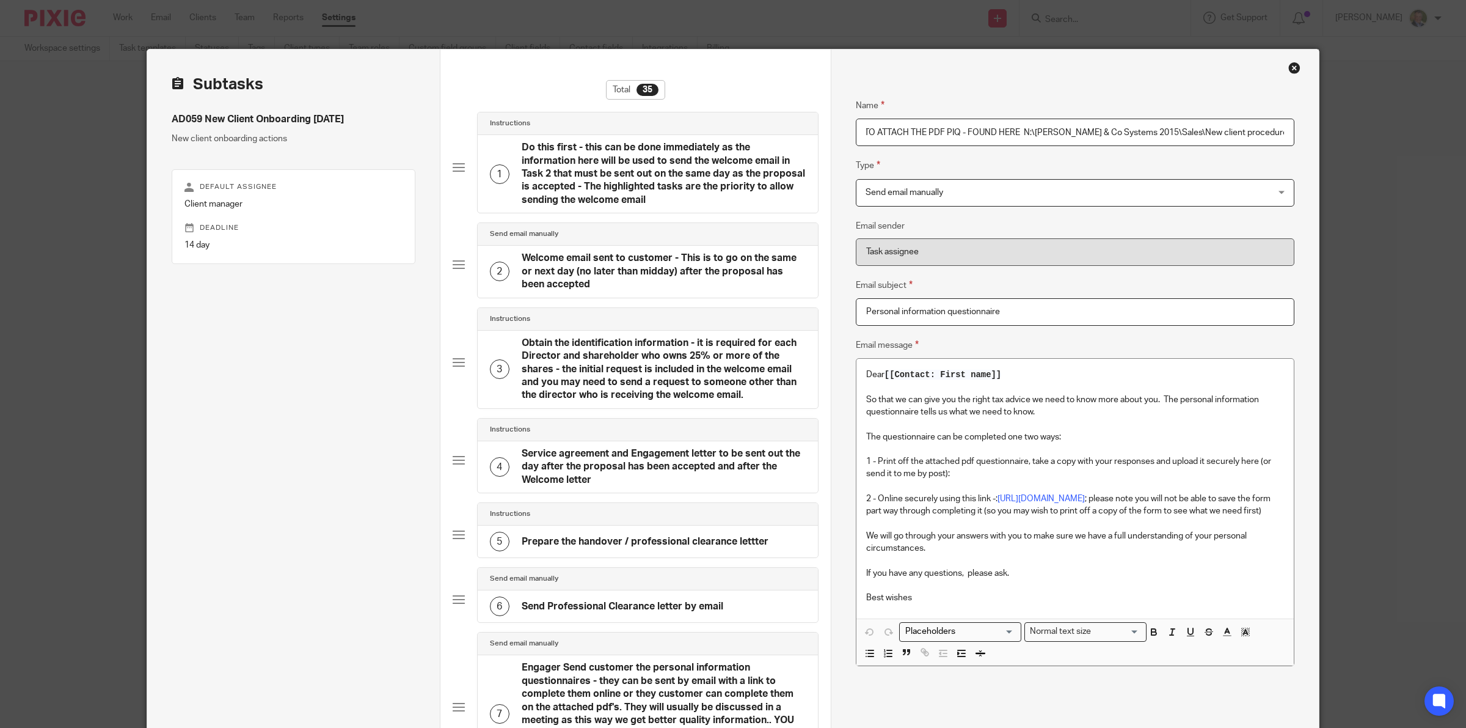
click at [893, 130] on input "Engager Send customer the personal information questionnaires - they can be sen…" at bounding box center [1075, 132] width 439 height 27
drag, startPoint x: 893, startPoint y: 130, endPoint x: 832, endPoint y: 133, distance: 61.2
click at [1077, 132] on input "Send customer the personal information questionnaires - they can be sent by ema…" at bounding box center [1075, 132] width 439 height 27
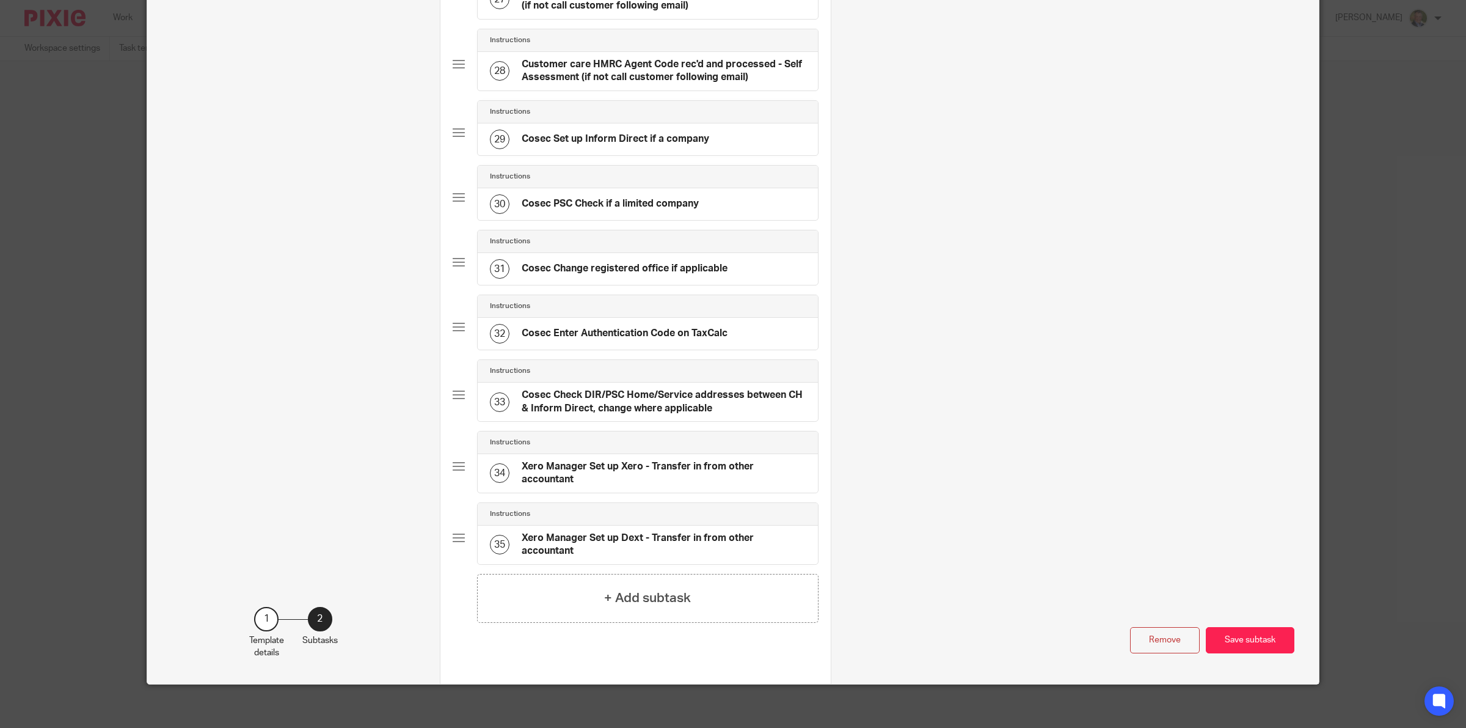
scroll to position [2236, 0]
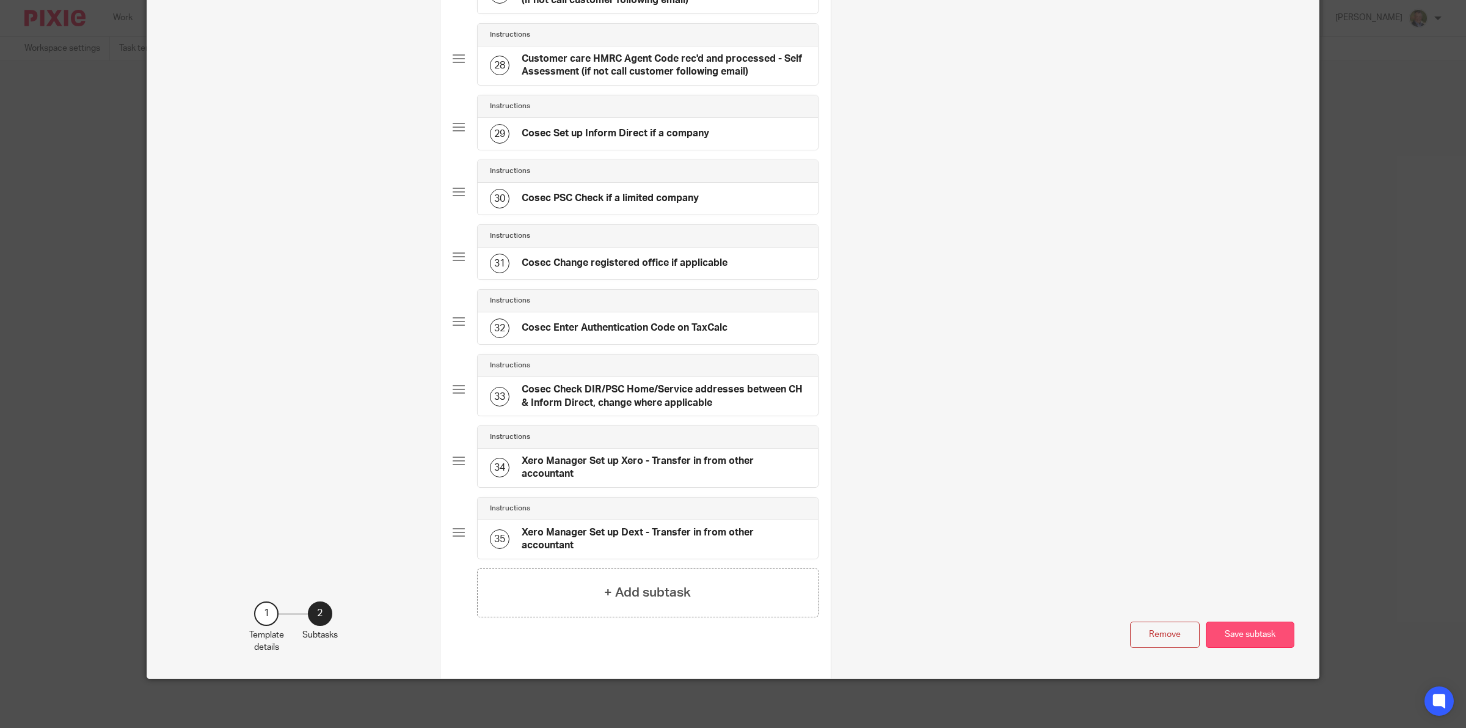
type input "Send customer the personal information questionnaires - this is for individuals…"
click at [1237, 630] on button "Save subtask" at bounding box center [1250, 634] width 89 height 26
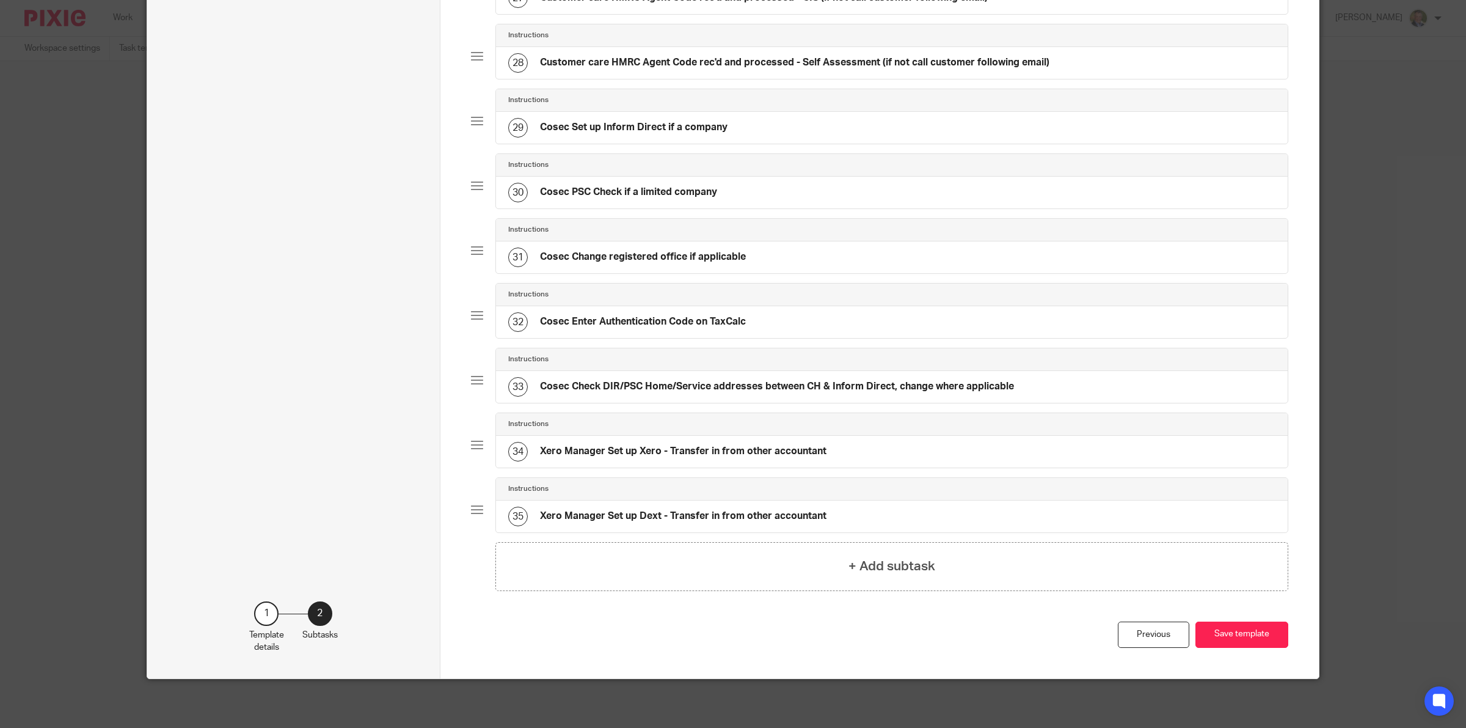
scroll to position [1893, 0]
click at [1250, 637] on button "Save template" at bounding box center [1242, 634] width 93 height 26
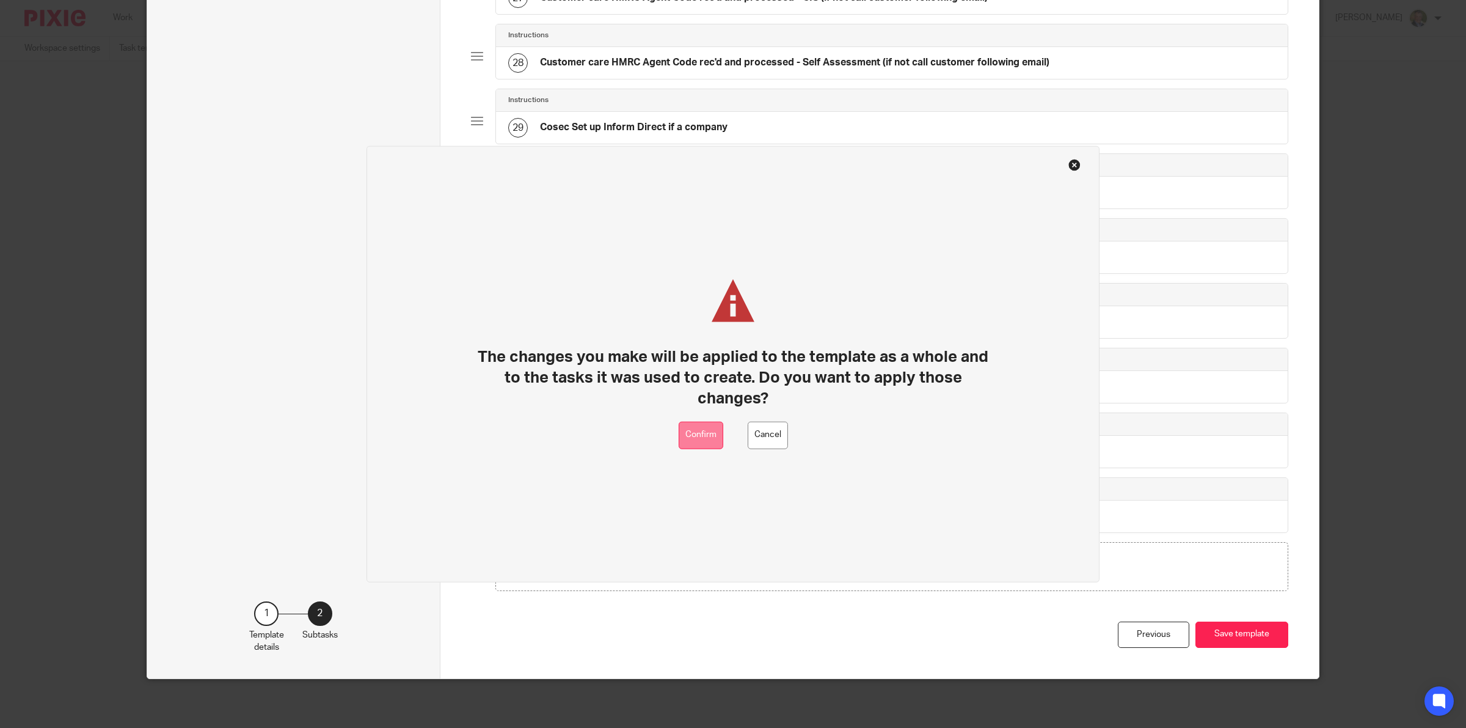
click at [700, 433] on button "Confirm" at bounding box center [701, 434] width 45 height 27
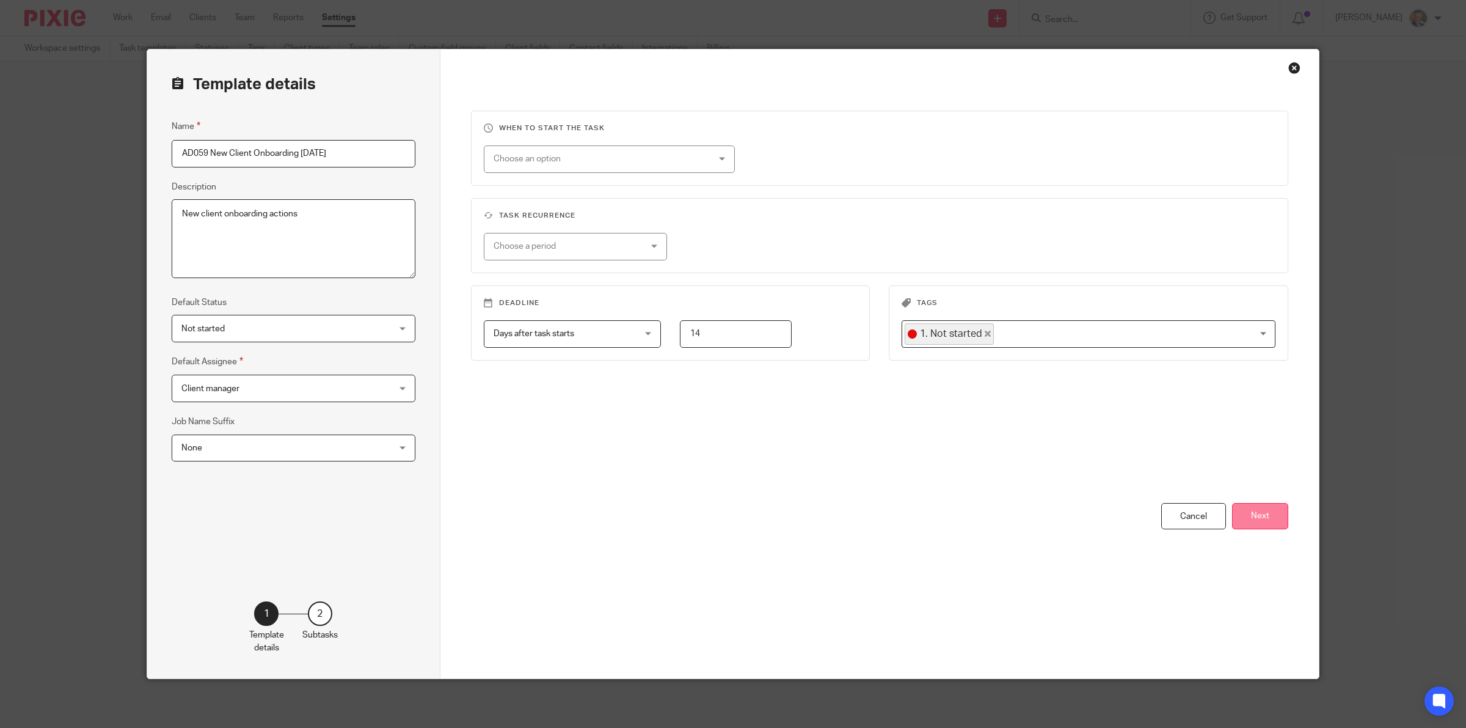
click at [1260, 516] on button "Next" at bounding box center [1260, 516] width 56 height 26
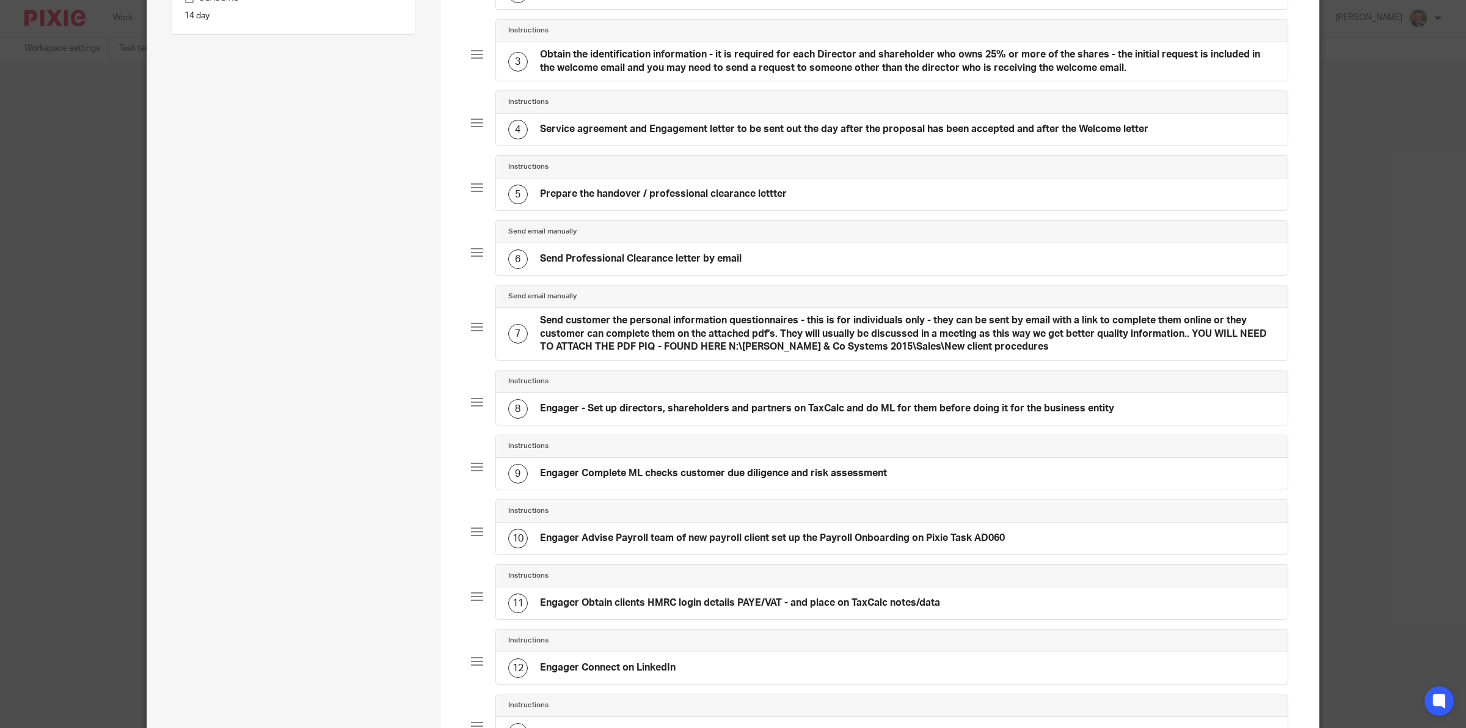
scroll to position [305, 0]
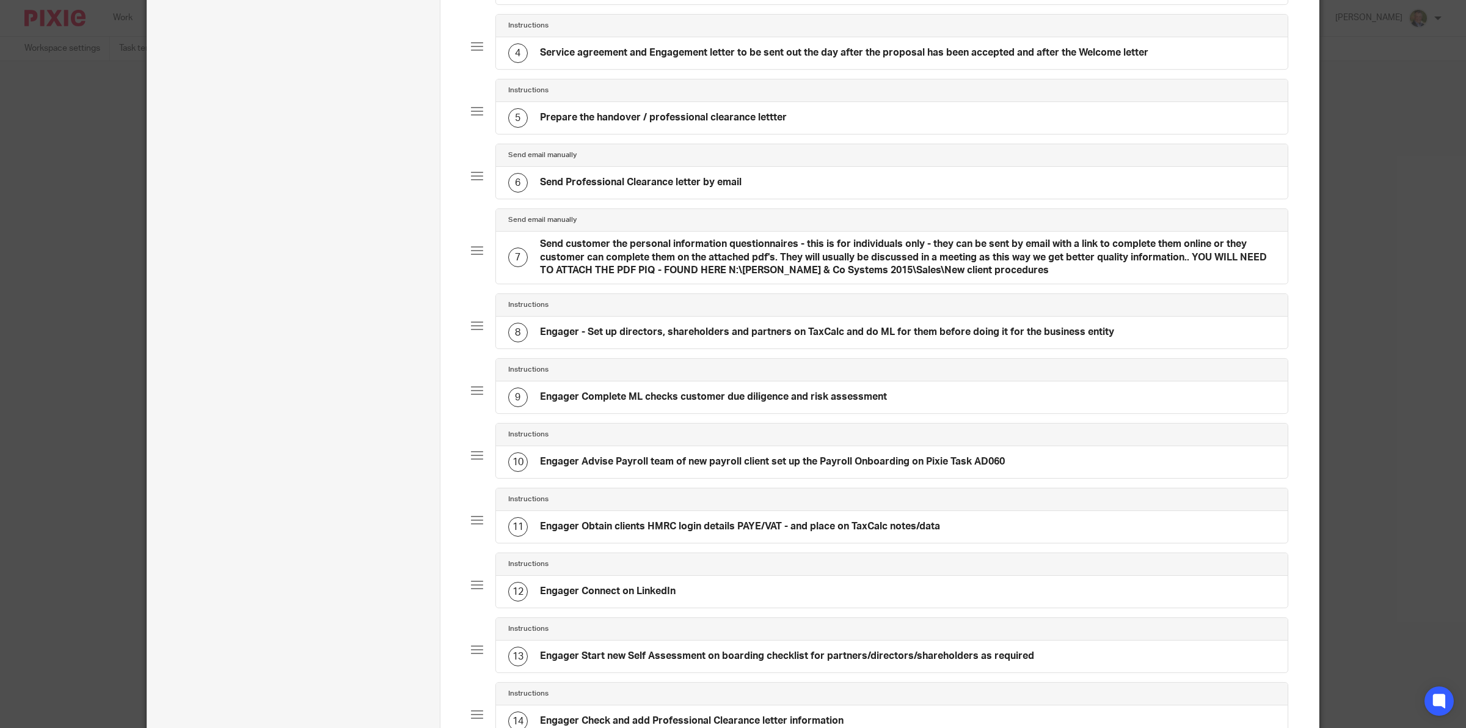
click at [603, 330] on h4 "Engager - Set up directors, shareholders and partners on TaxCalc and do ML for …" at bounding box center [827, 332] width 574 height 13
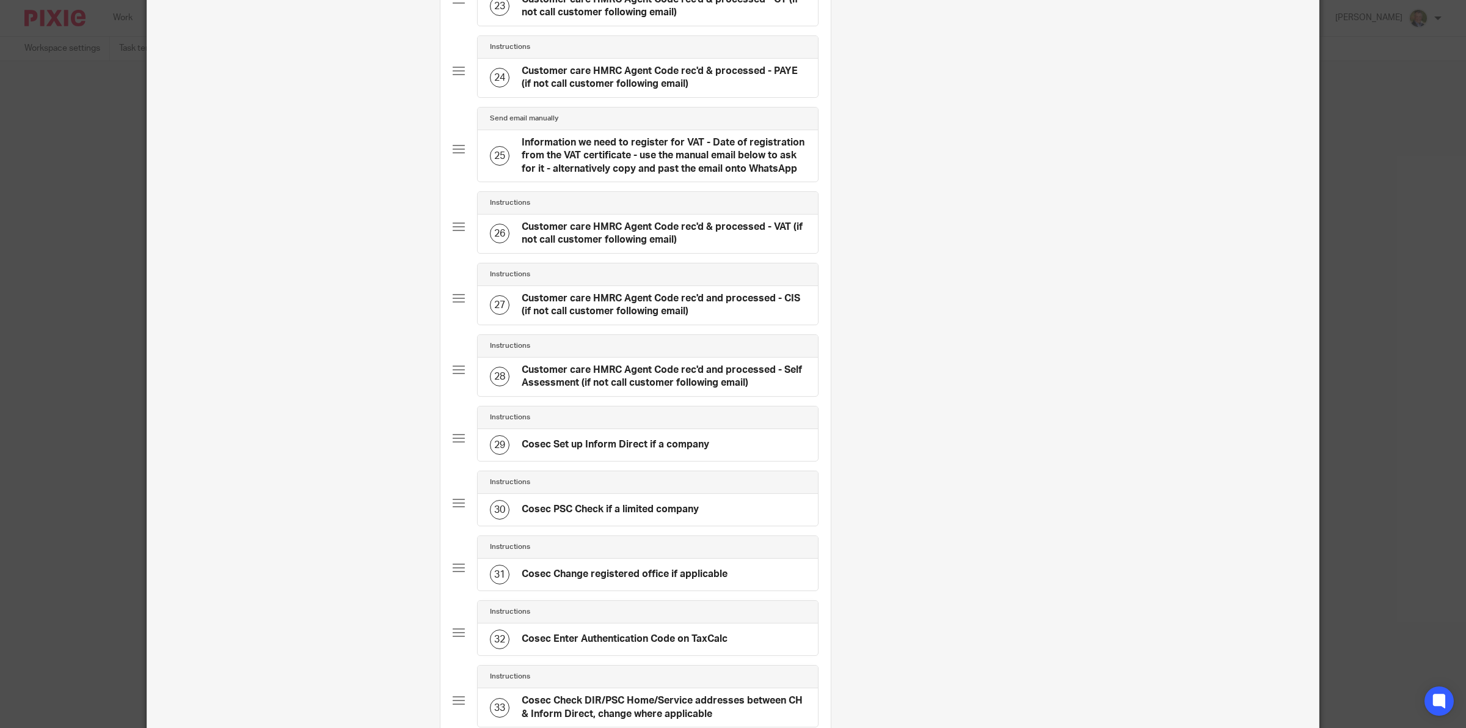
scroll to position [2236, 0]
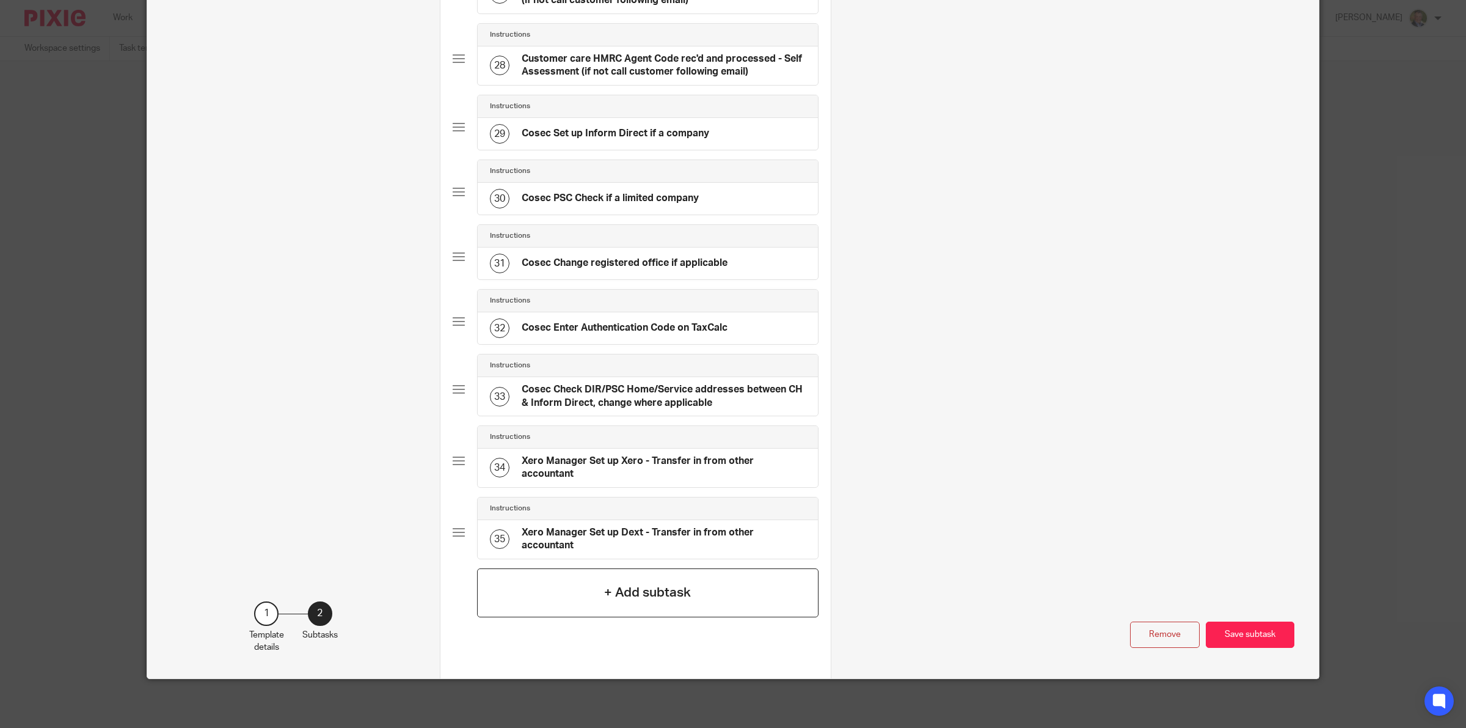
click at [651, 593] on h4 "+ Add subtask" at bounding box center [647, 592] width 87 height 19
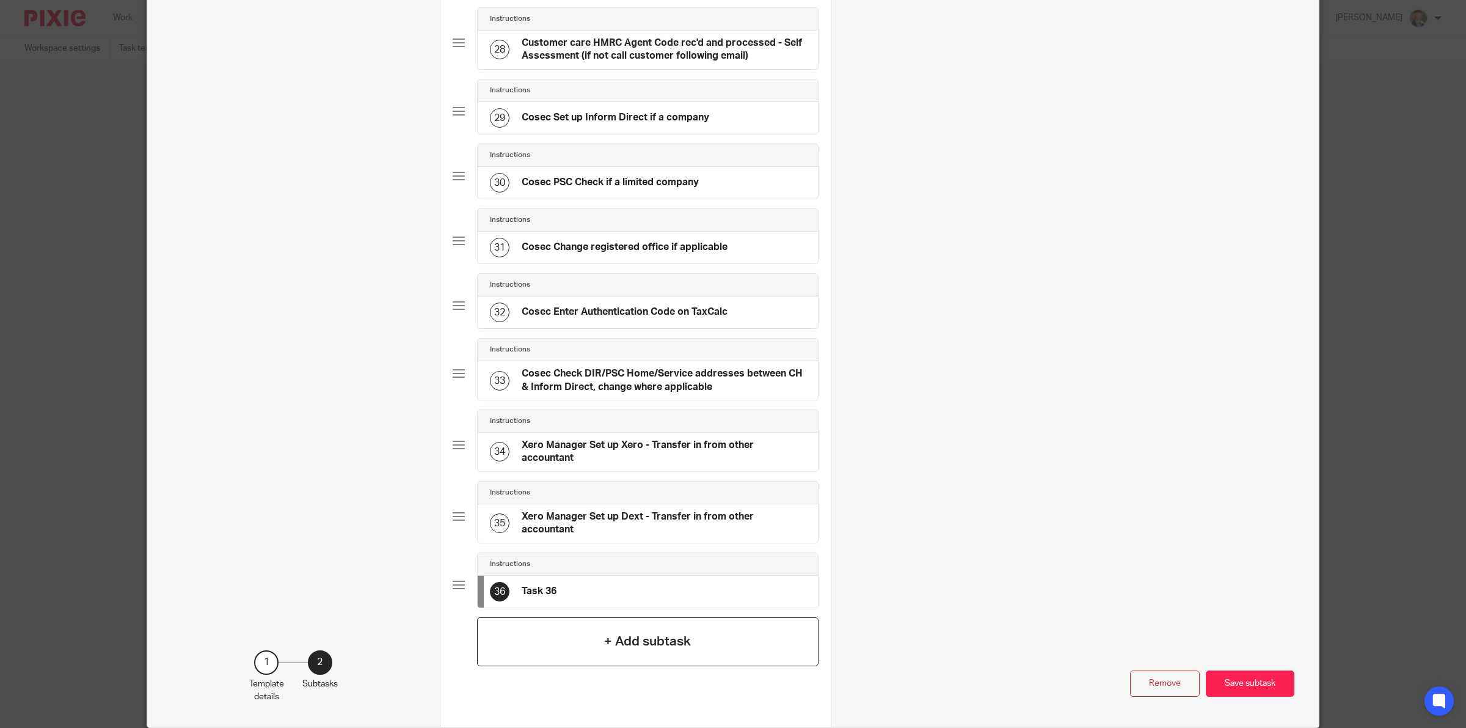
scroll to position [0, 0]
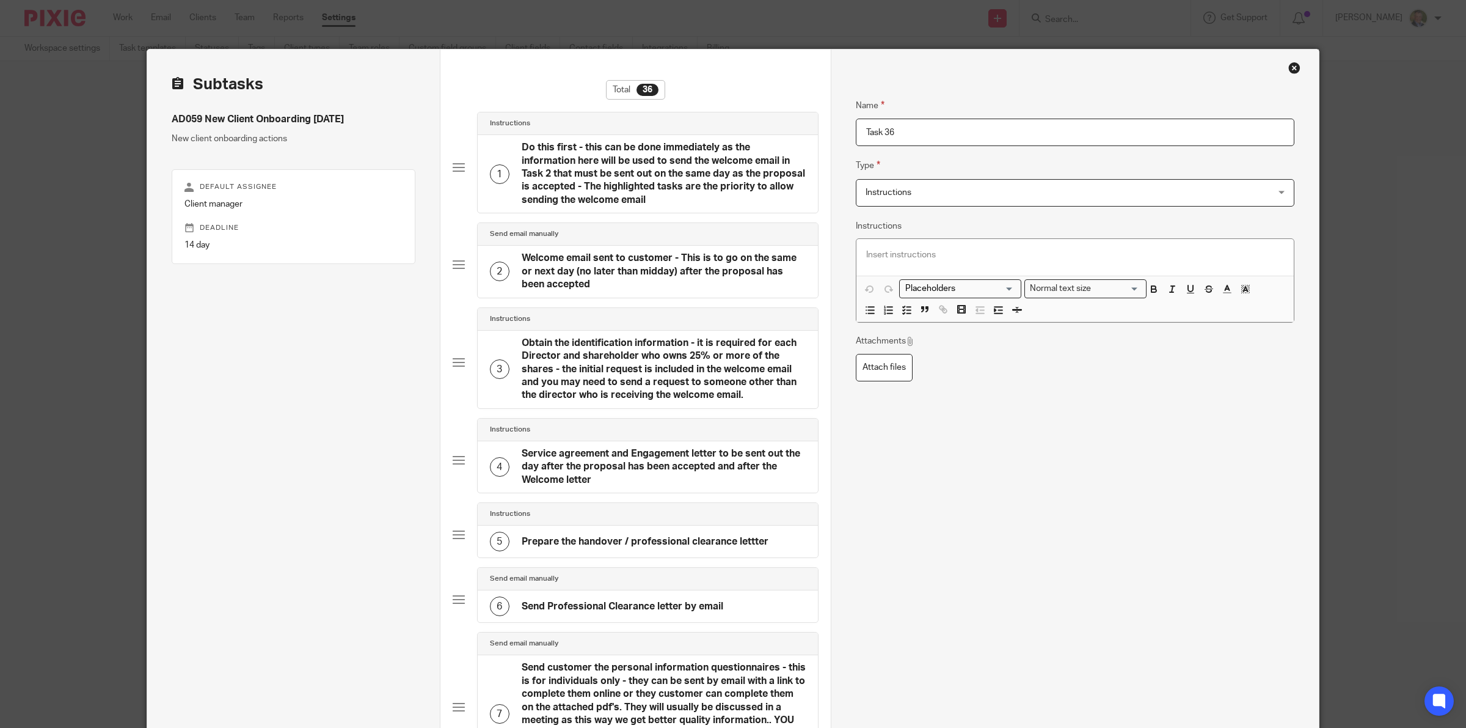
drag, startPoint x: 956, startPoint y: 130, endPoint x: 801, endPoint y: 135, distance: 155.3
type input "S"
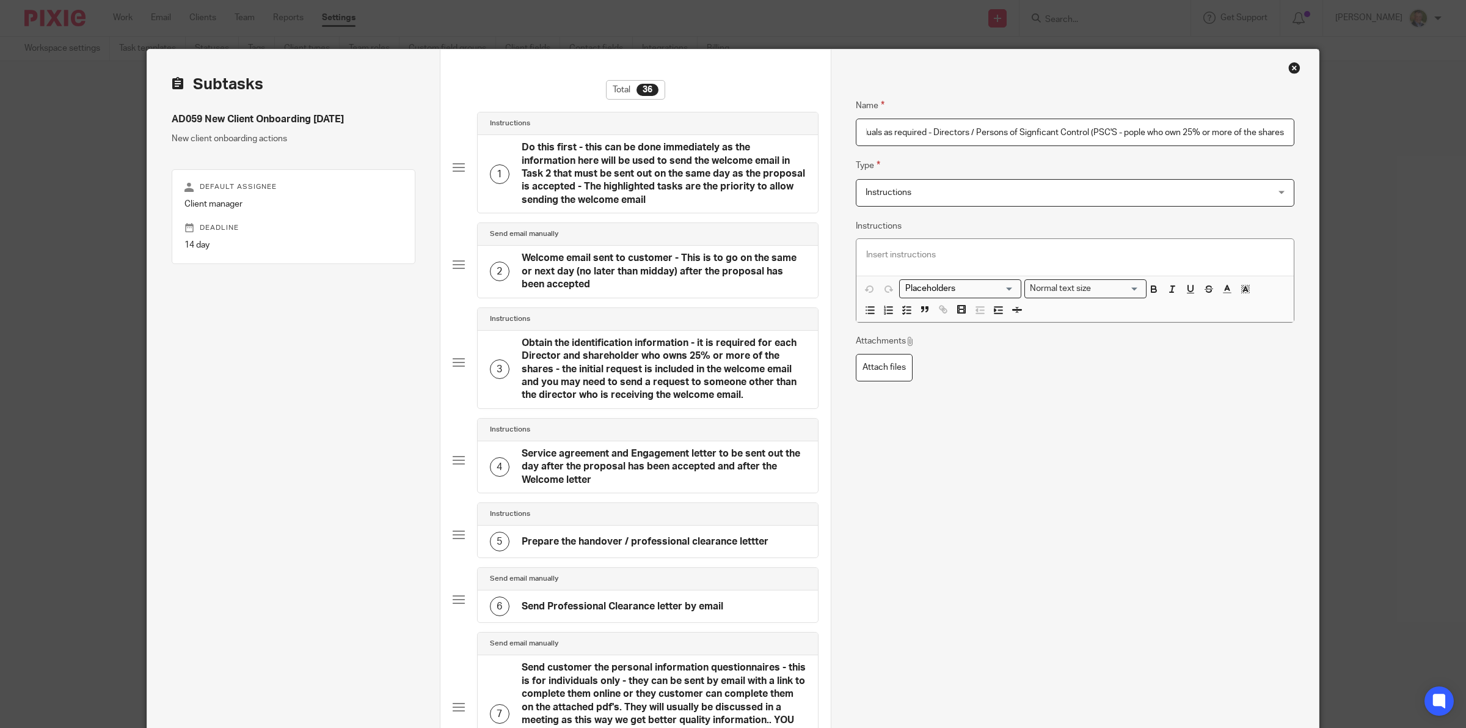
click at [1118, 132] on input "Set up Pixie Onboarding for Individuals as required - Directors / Persons of Si…" at bounding box center [1075, 132] width 439 height 27
click at [1207, 133] on input "Set up Pixie Onboarding for Individuals as required - Directors / Persons of Si…" at bounding box center [1075, 132] width 439 height 27
type input "Set up Pixie Onboarding for Individuals as required - Directors / Persons of Si…"
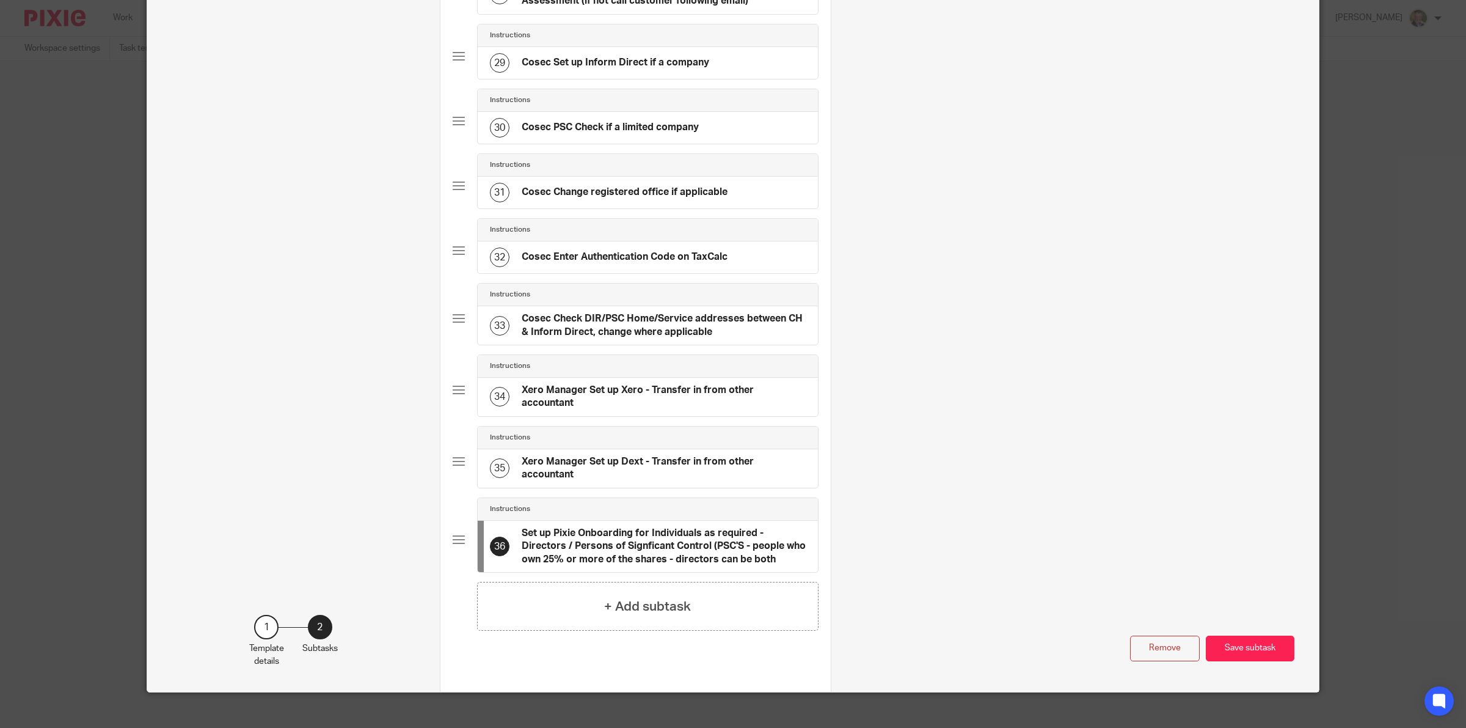
scroll to position [2321, 0]
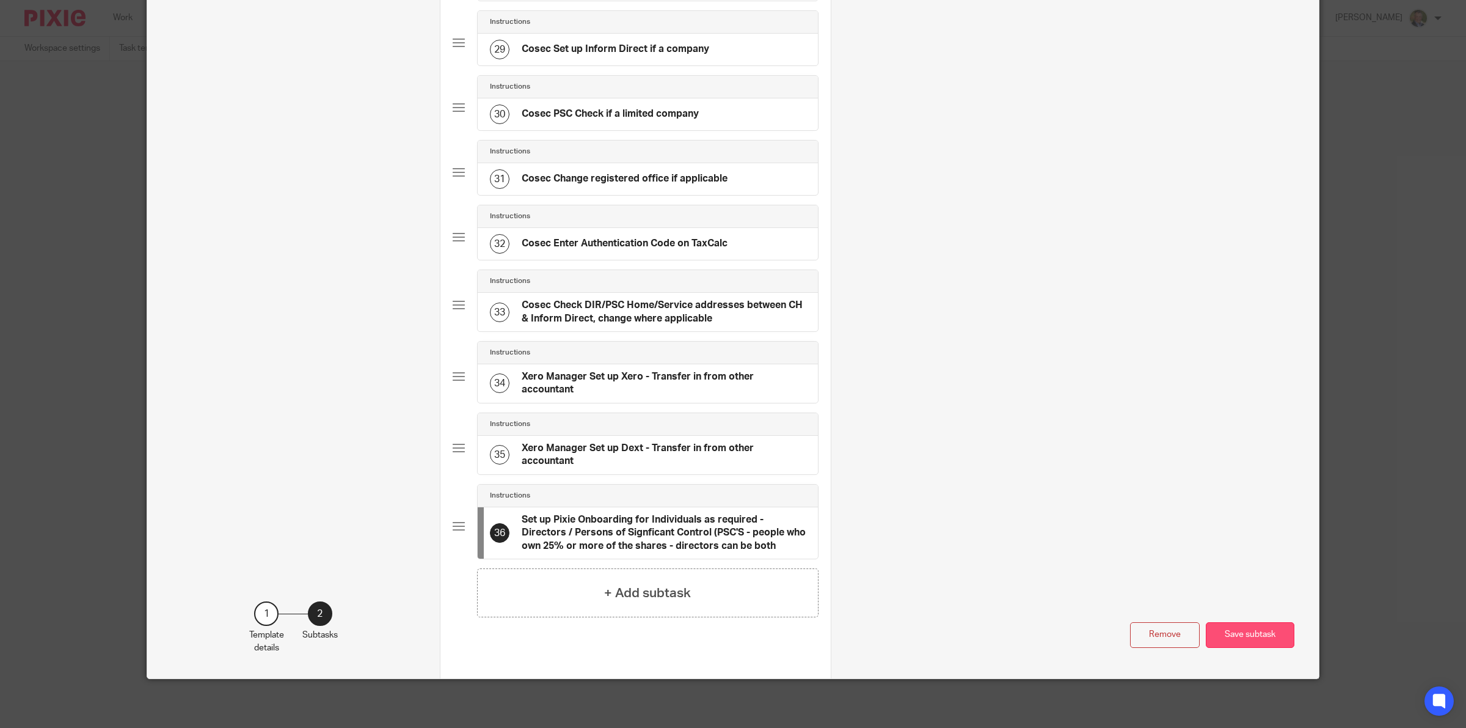
click at [1236, 631] on button "Save subtask" at bounding box center [1250, 635] width 89 height 26
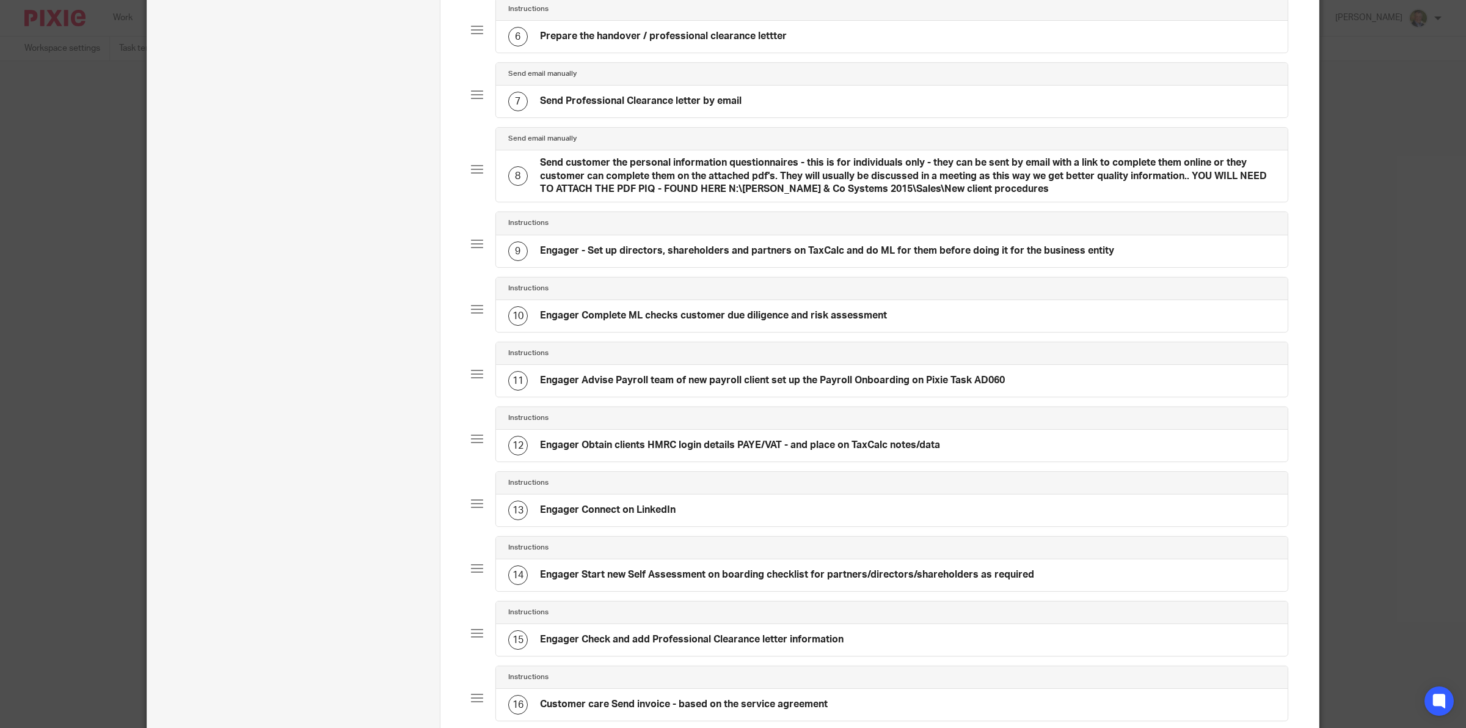
scroll to position [535, 0]
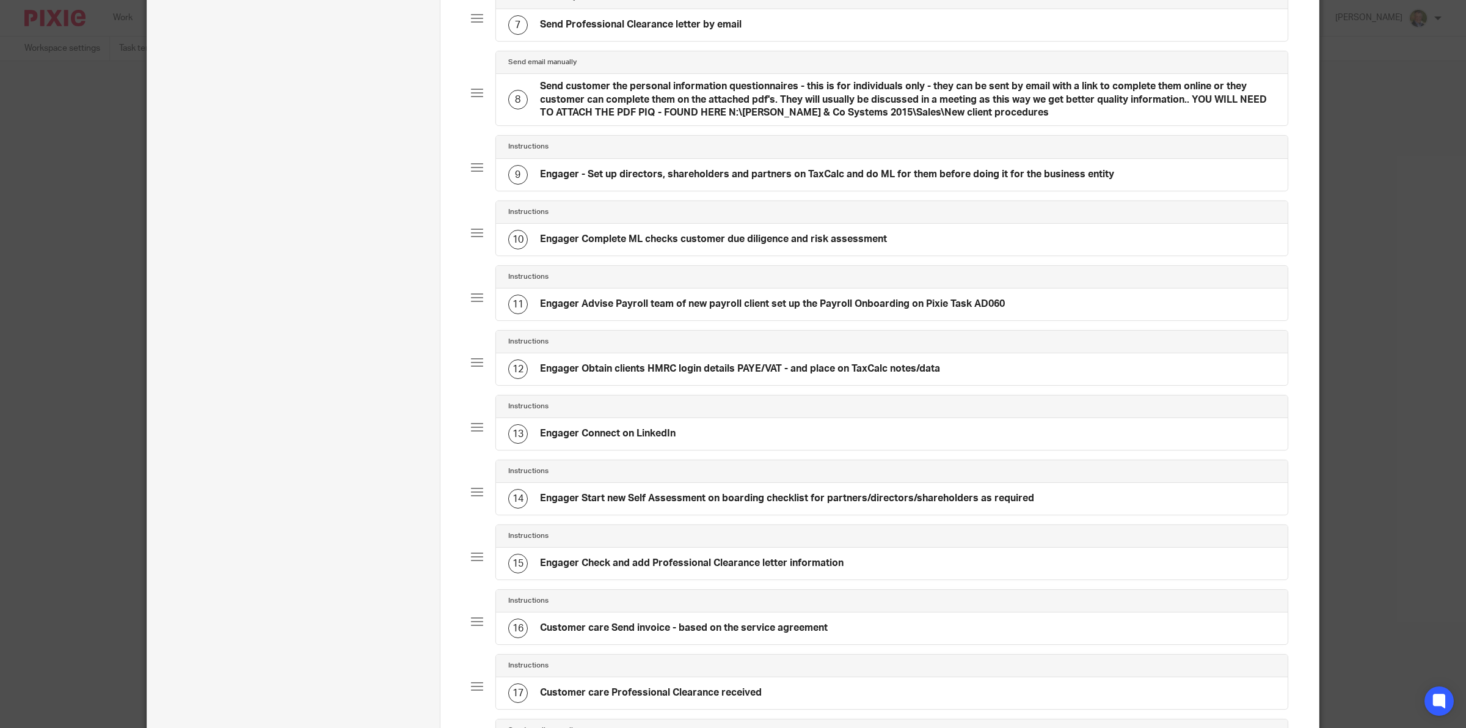
click at [741, 505] on h4 "Engager Start new Self Assessment on boarding checklist for partners/directors/…" at bounding box center [787, 498] width 494 height 13
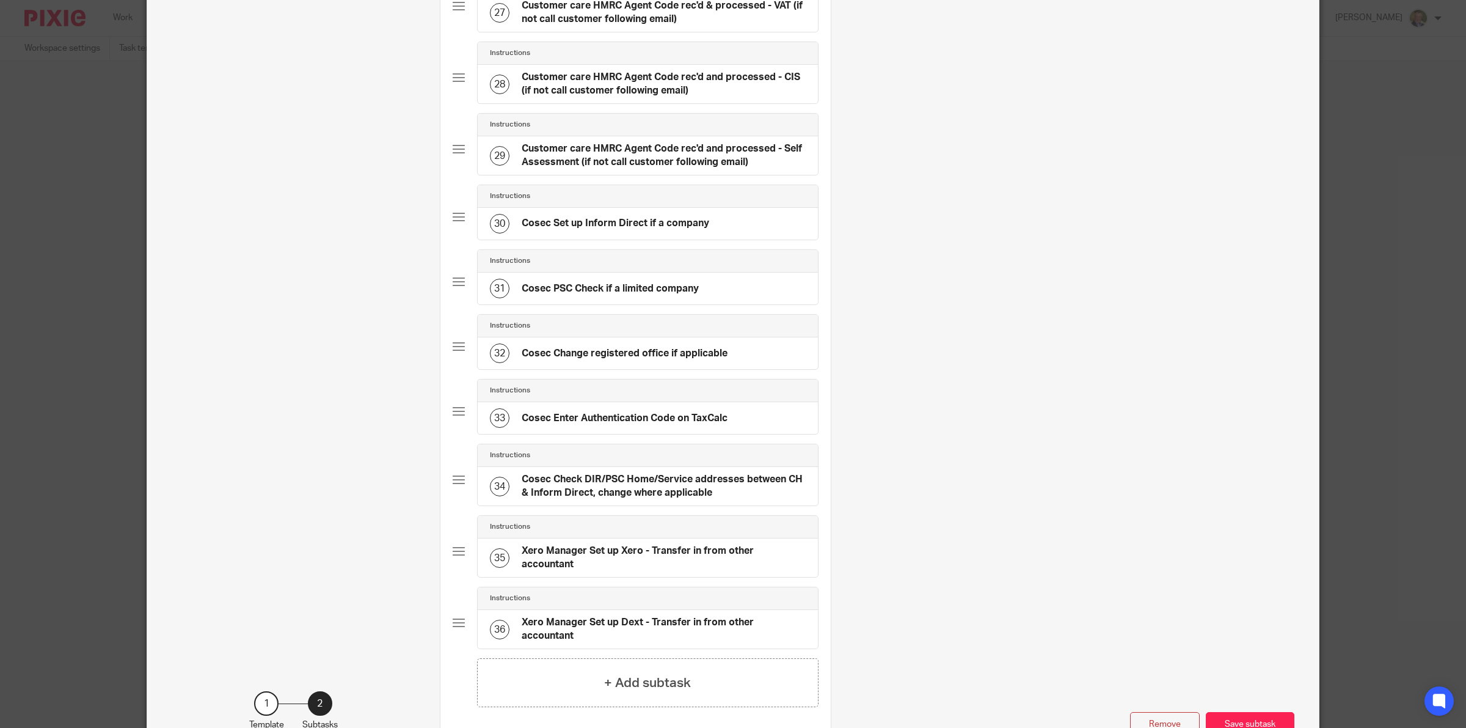
scroll to position [2321, 0]
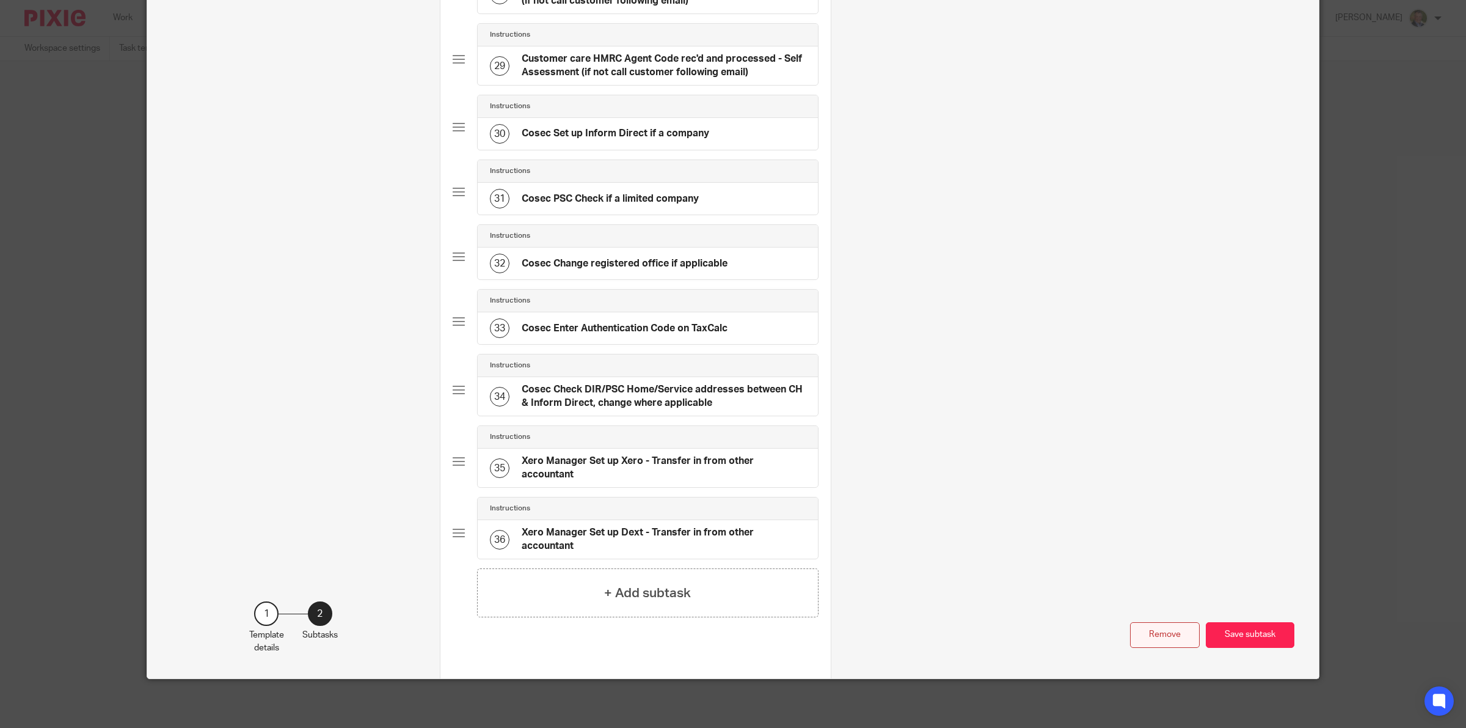
click at [1161, 633] on button "Remove" at bounding box center [1165, 635] width 70 height 26
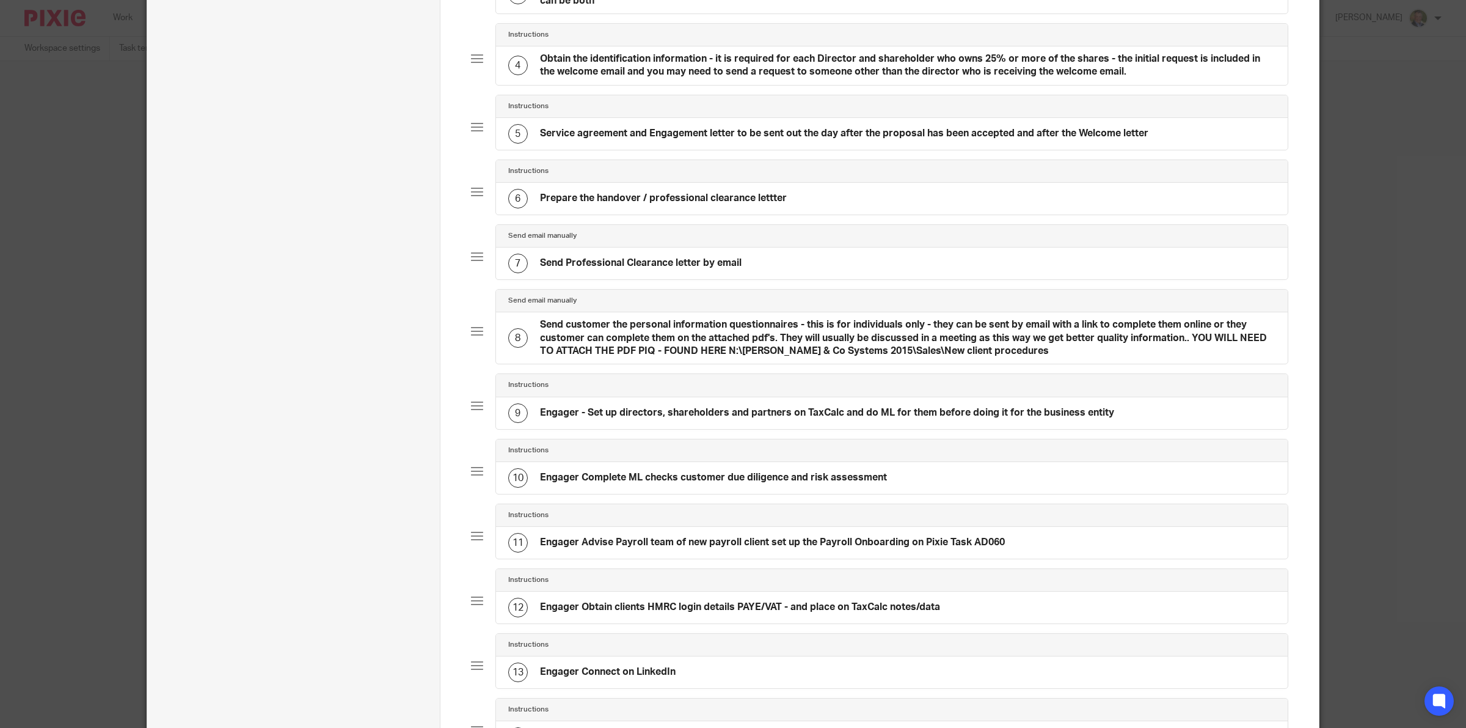
scroll to position [67, 0]
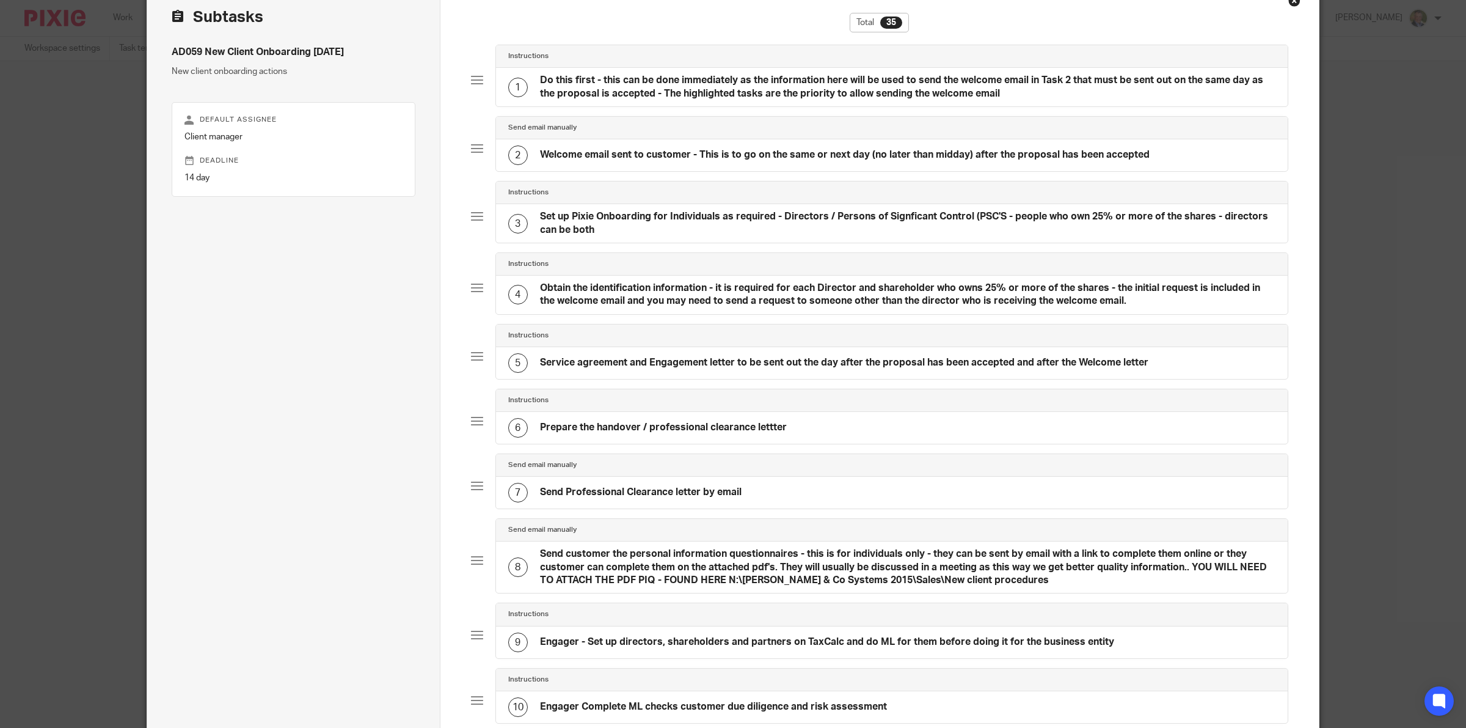
click at [648, 428] on h4 "Prepare the handover / professional clearance lettter" at bounding box center [663, 427] width 247 height 13
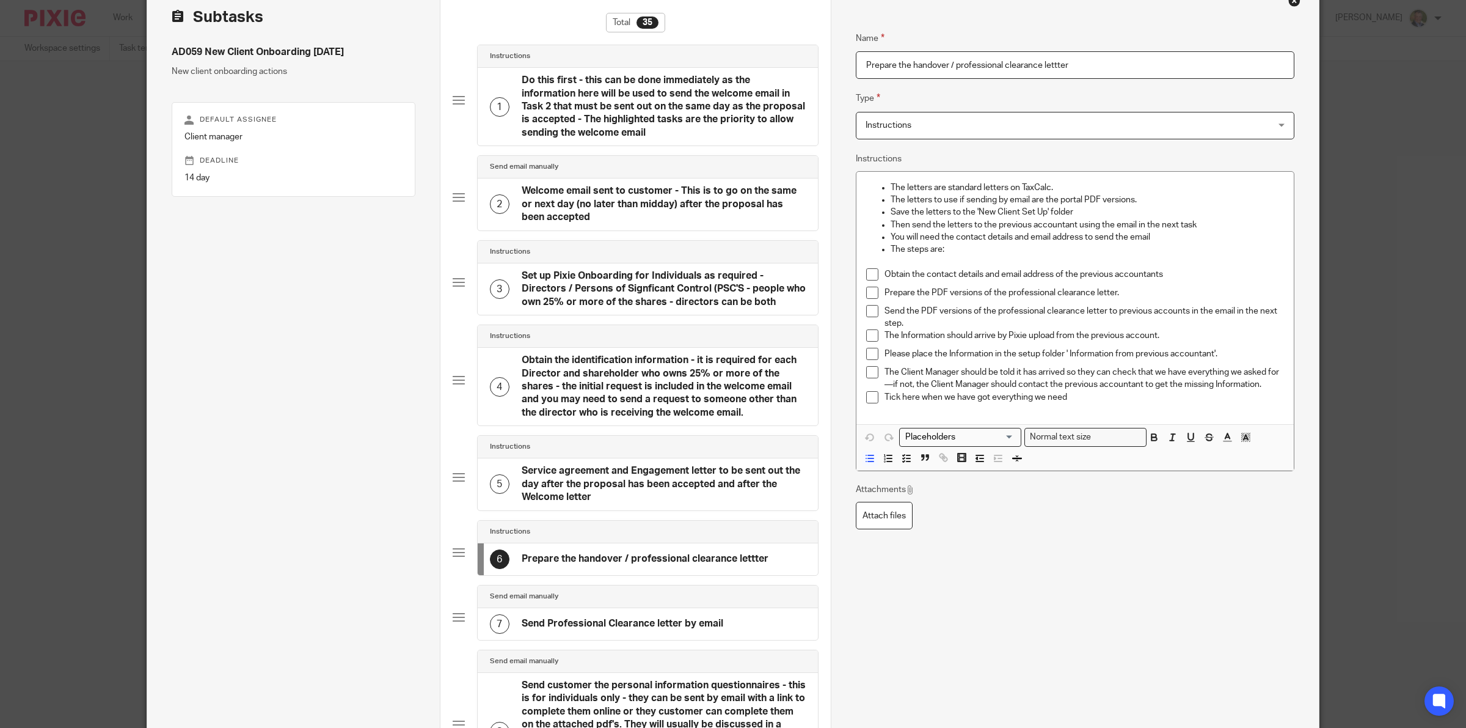
click at [856, 65] on input "Prepare the handover / professional clearance lettter" at bounding box center [1075, 64] width 439 height 27
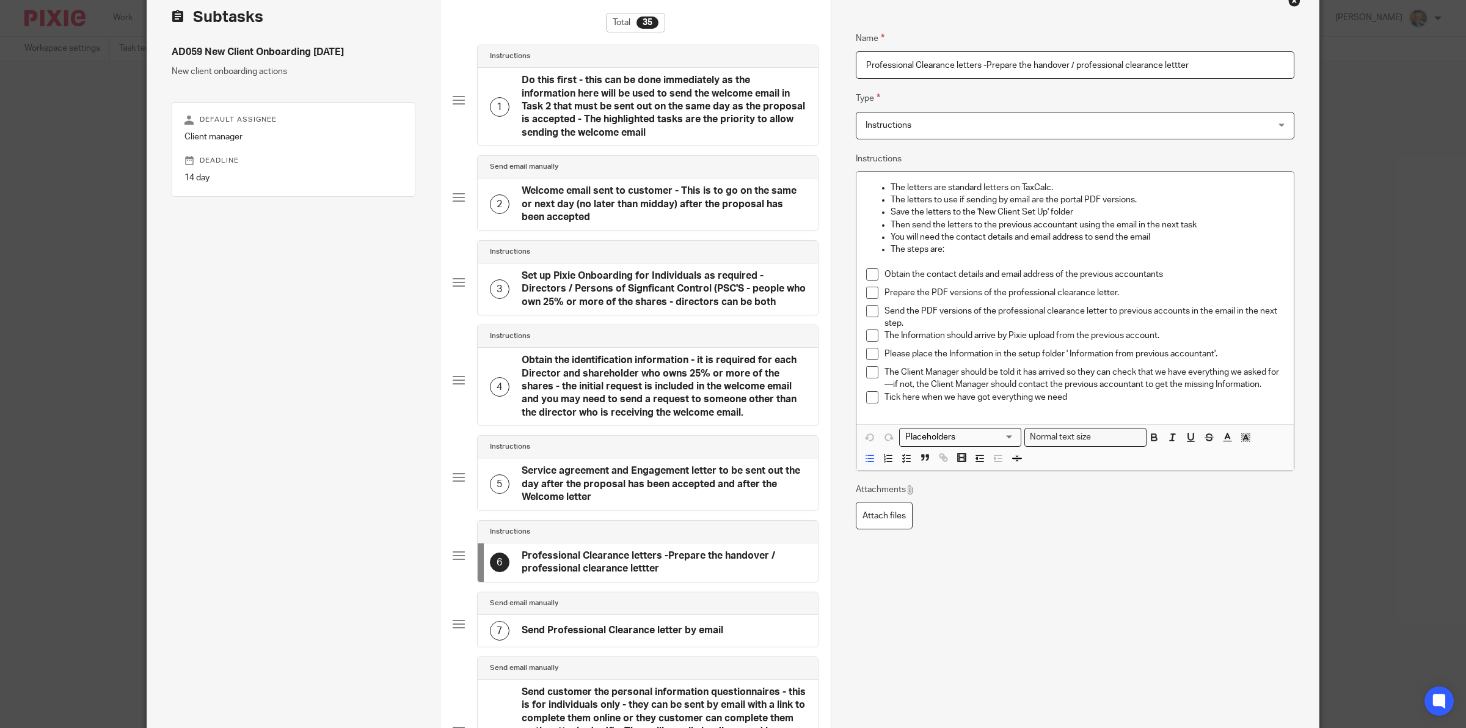
type input "Professional Clearance letters - Prepare the handover / professional clearance …"
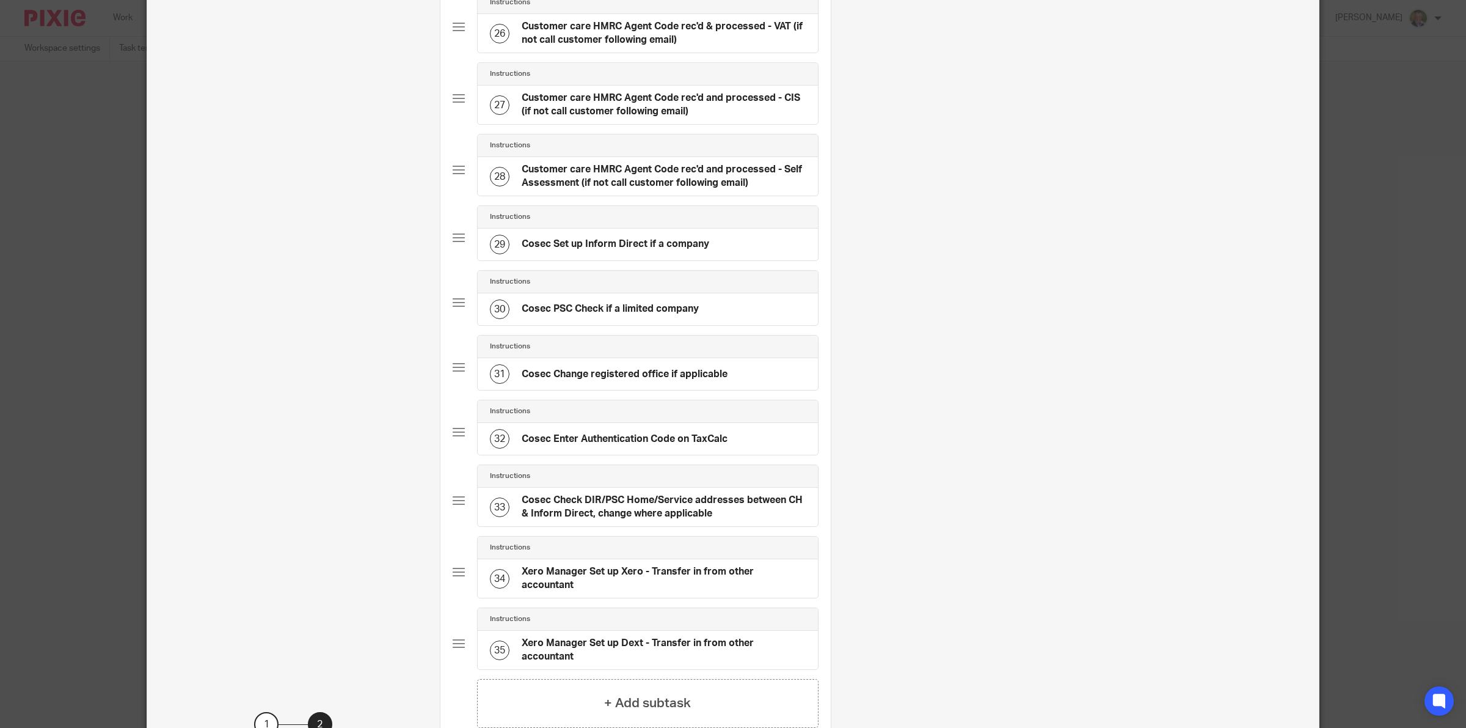
scroll to position [2256, 0]
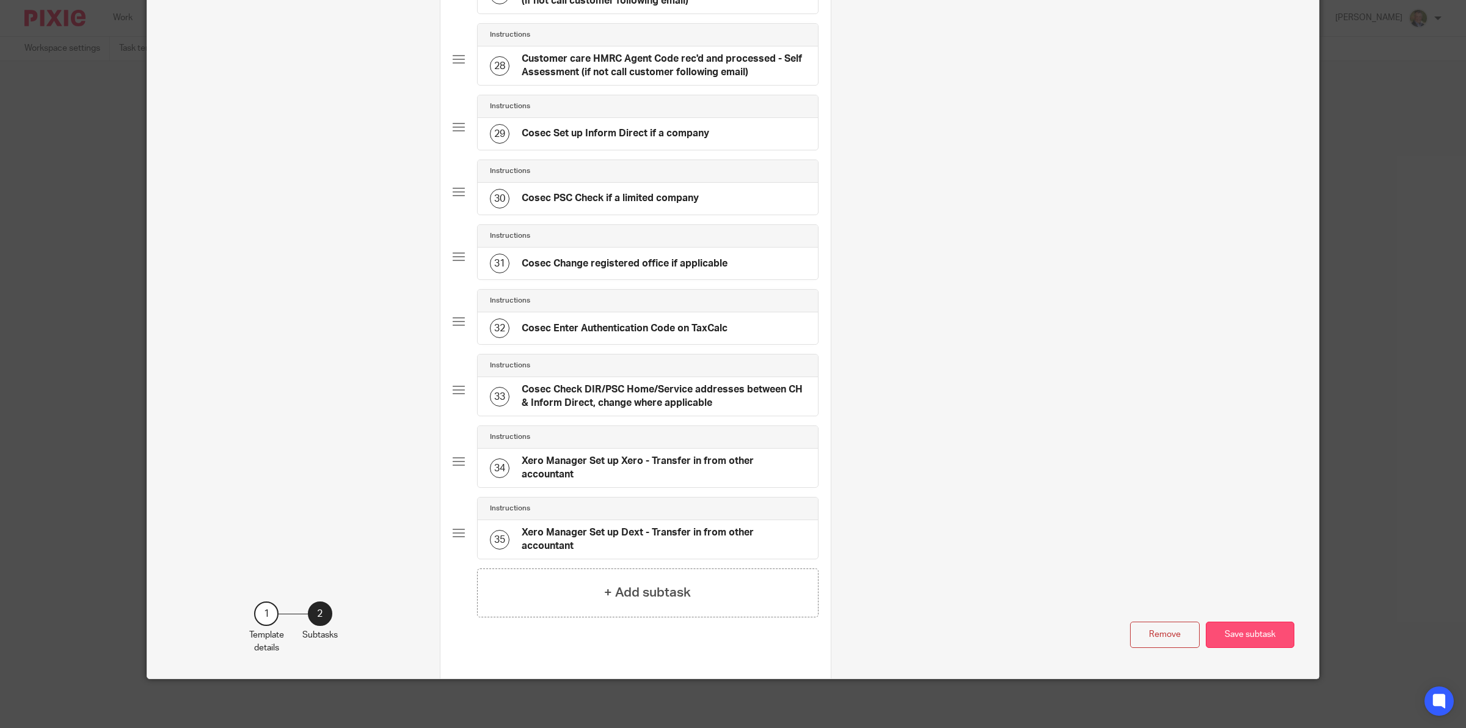
click at [1247, 627] on button "Save subtask" at bounding box center [1250, 634] width 89 height 26
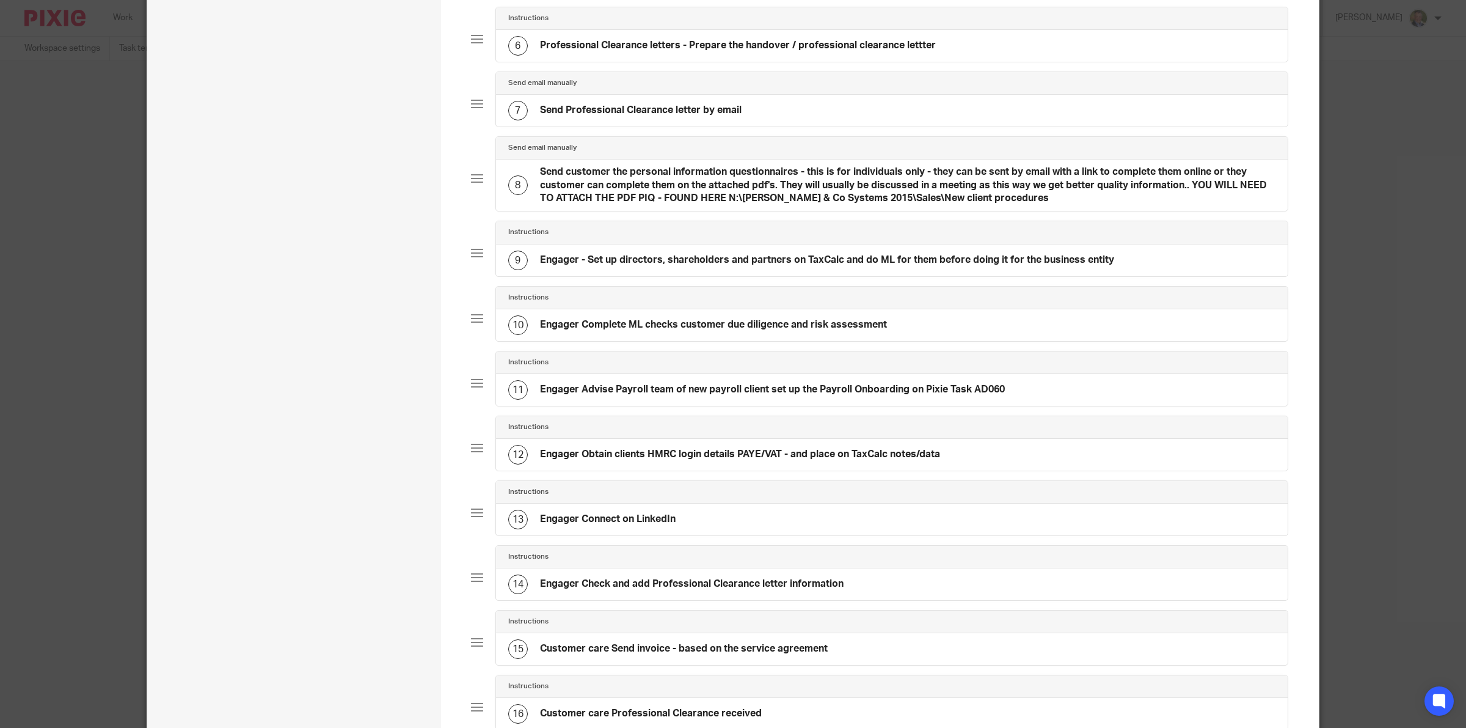
scroll to position [373, 0]
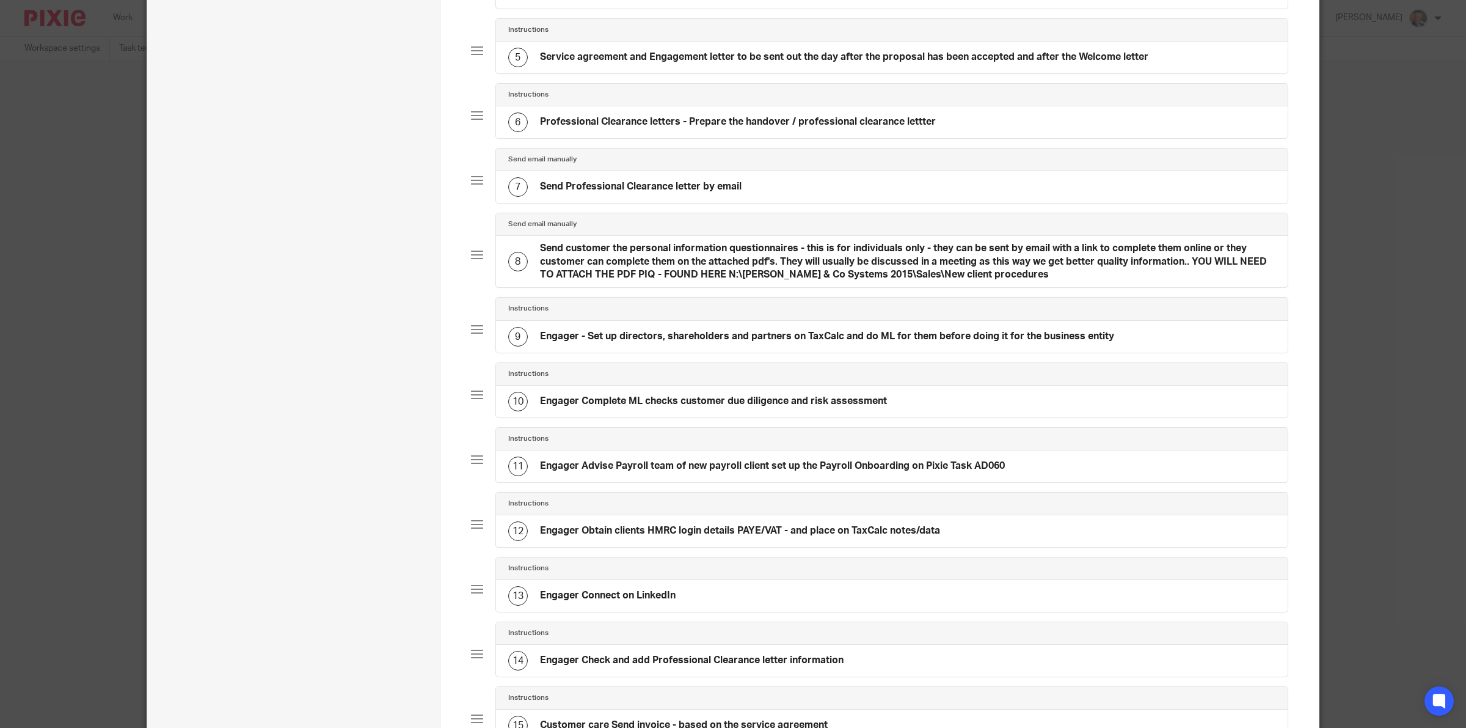
click at [646, 188] on h4 "Send Professional Clearance letter by email" at bounding box center [641, 186] width 202 height 13
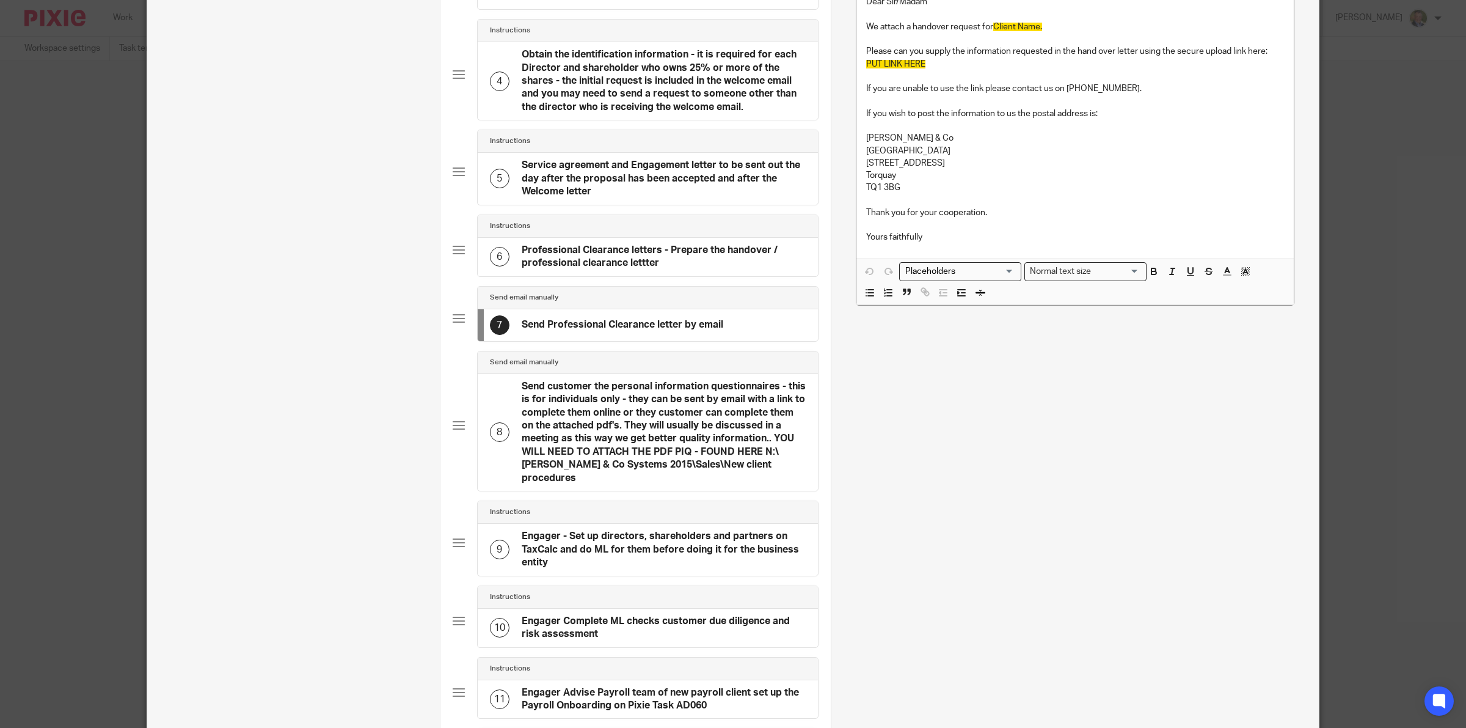
scroll to position [0, 0]
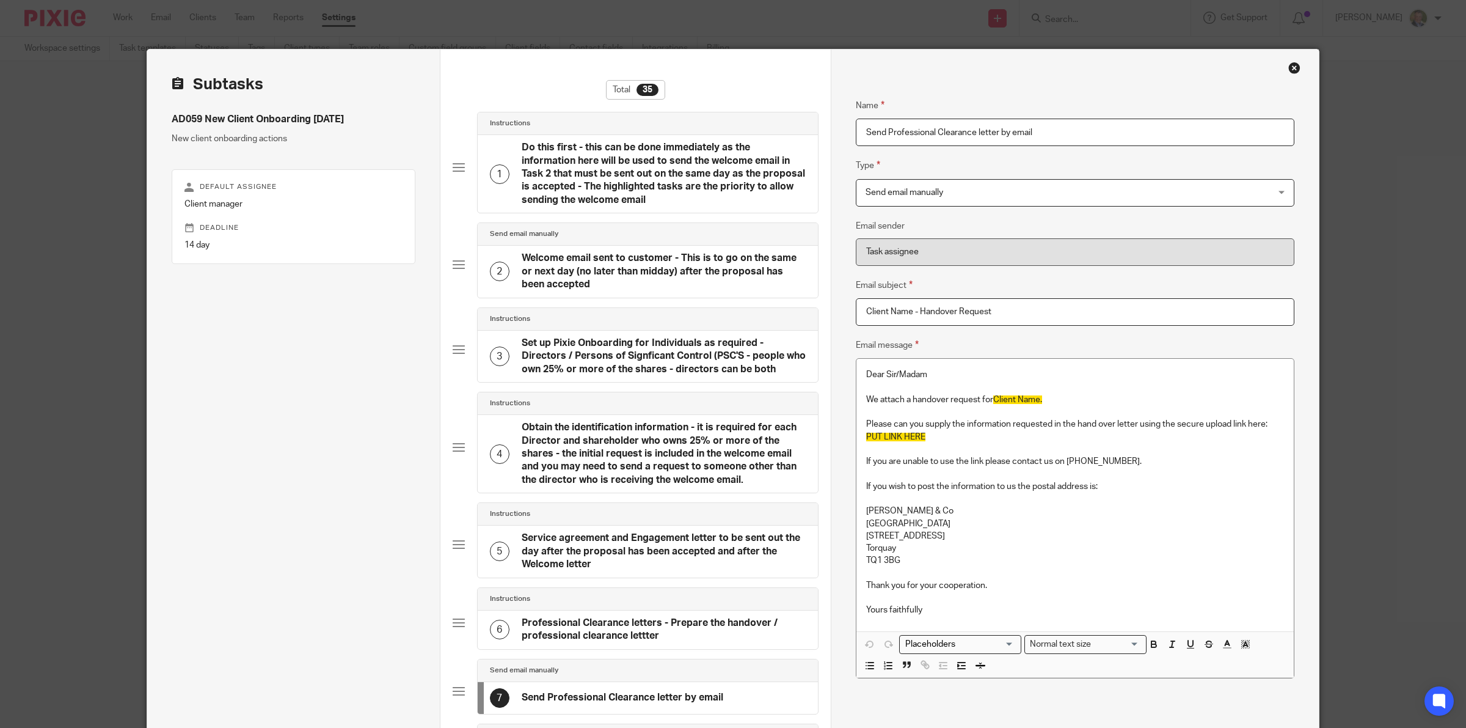
click at [857, 136] on input "Send Professional Clearance letter by email" at bounding box center [1075, 132] width 439 height 27
drag, startPoint x: 971, startPoint y: 133, endPoint x: 990, endPoint y: 134, distance: 19.0
click at [973, 133] on input "Professional Clearnce letters - Send Professional Clearance letter by email" at bounding box center [1075, 132] width 439 height 27
type input "Professional Clearnce letters 2 - Send Professional Clearance letter by email"
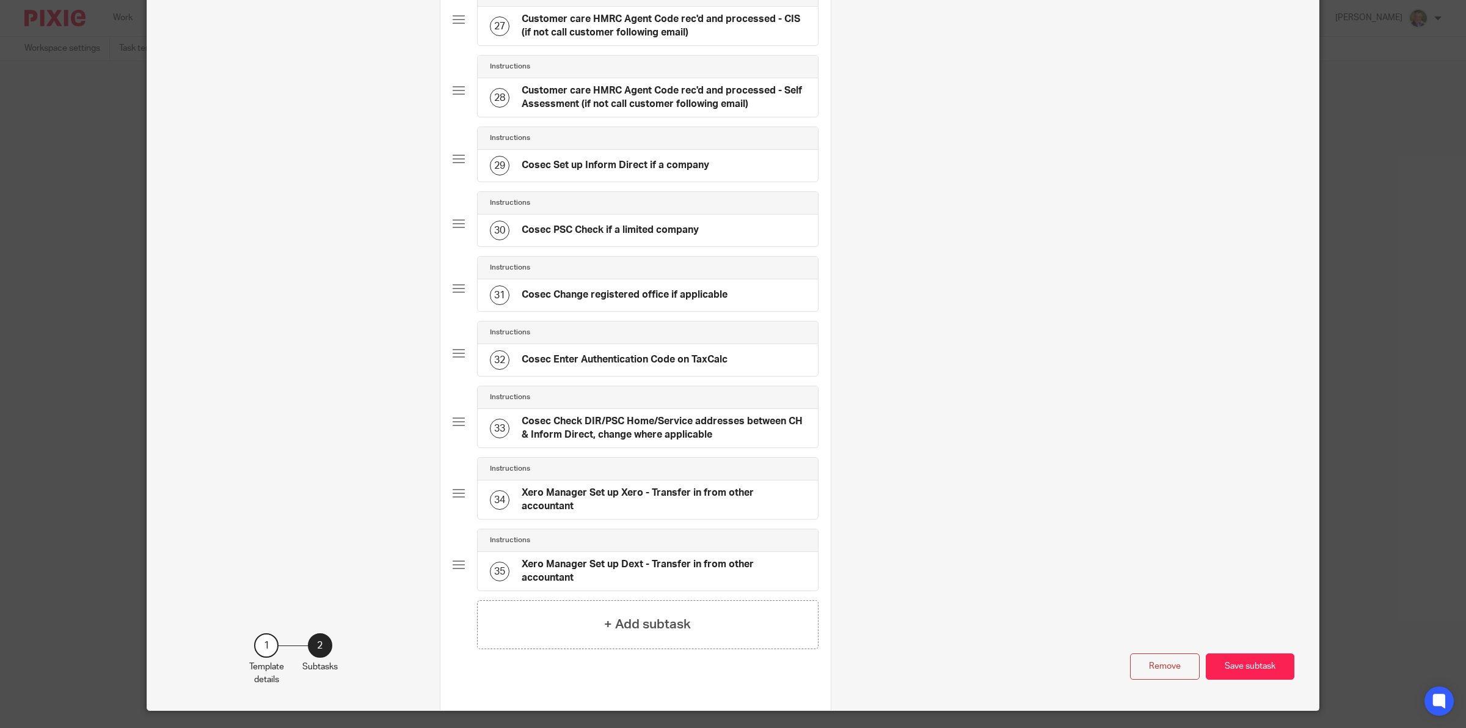
scroll to position [2262, 0]
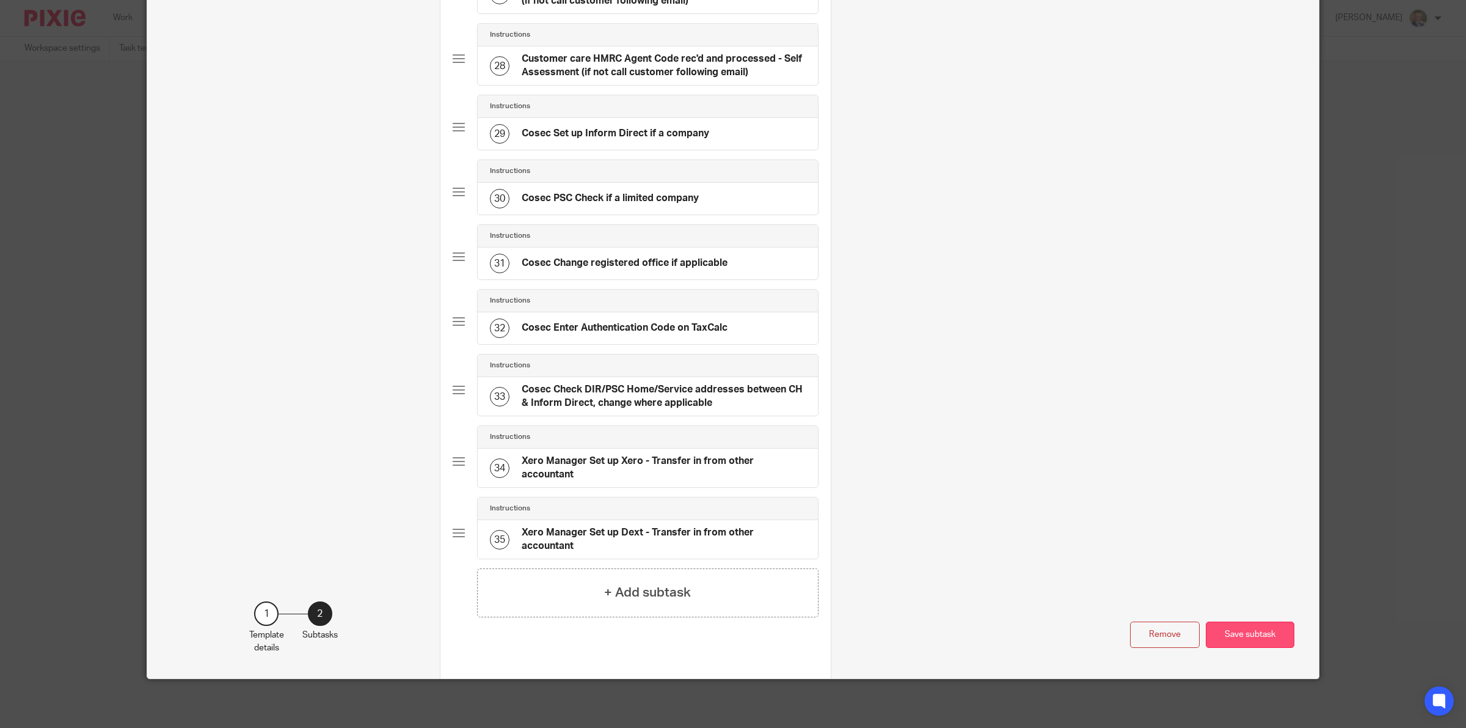
click at [1226, 633] on button "Save subtask" at bounding box center [1250, 634] width 89 height 26
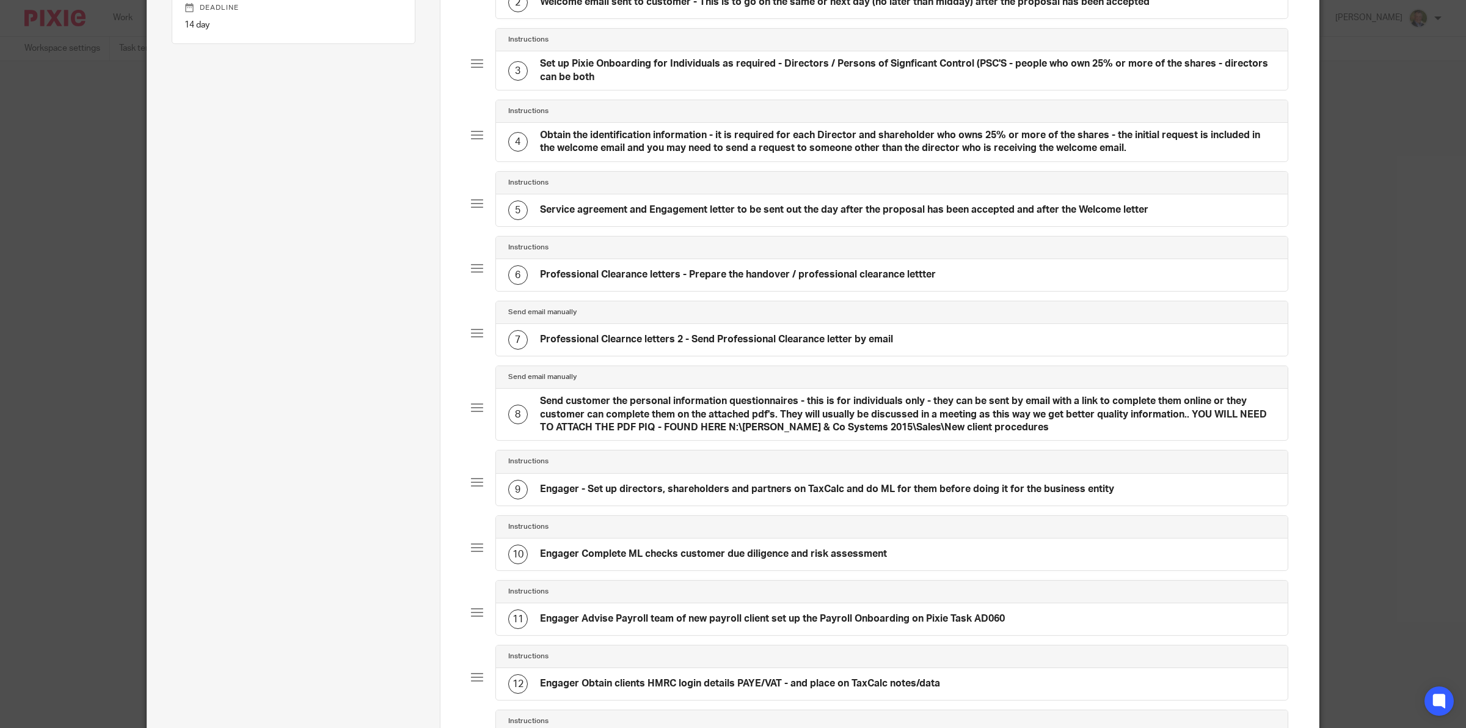
scroll to position [67, 0]
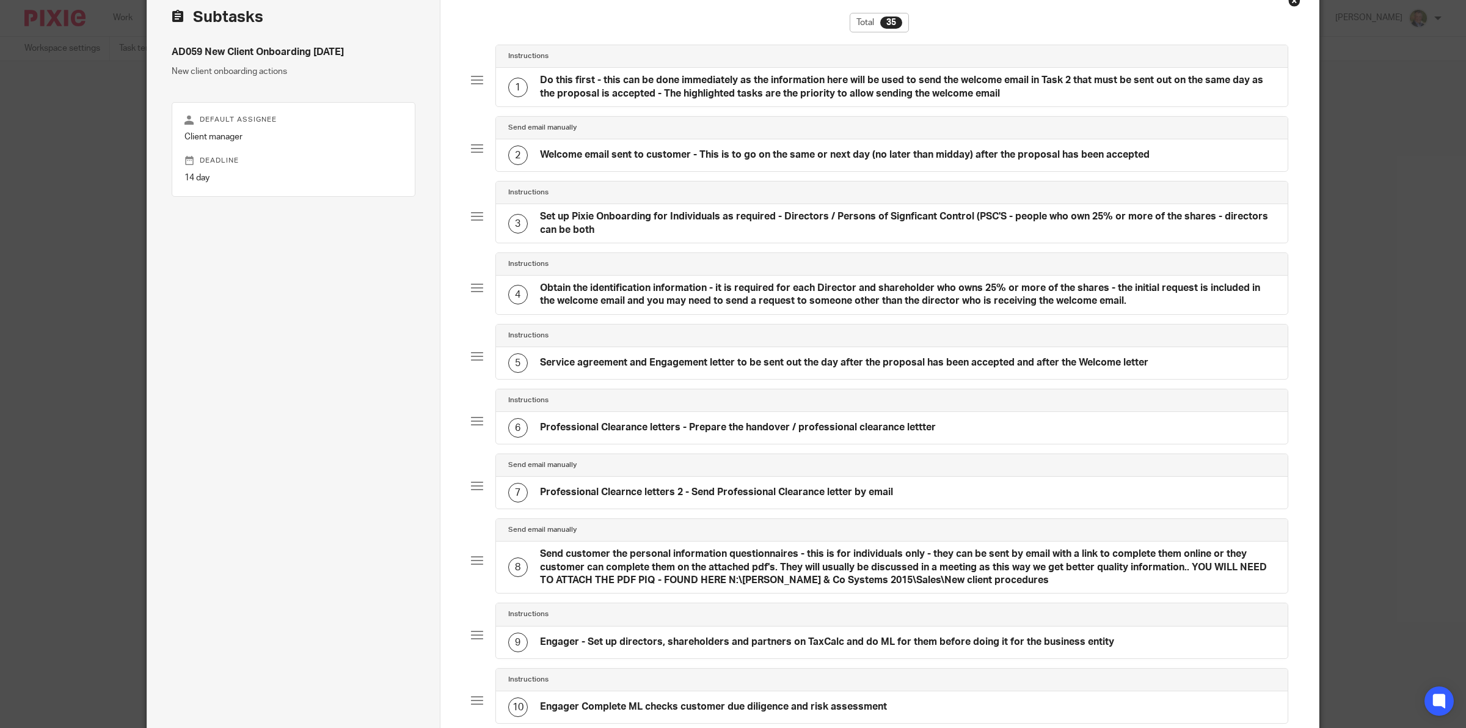
click at [626, 428] on h4 "Professional Clearance letters - Prepare the handover / professional clearance …" at bounding box center [738, 427] width 396 height 13
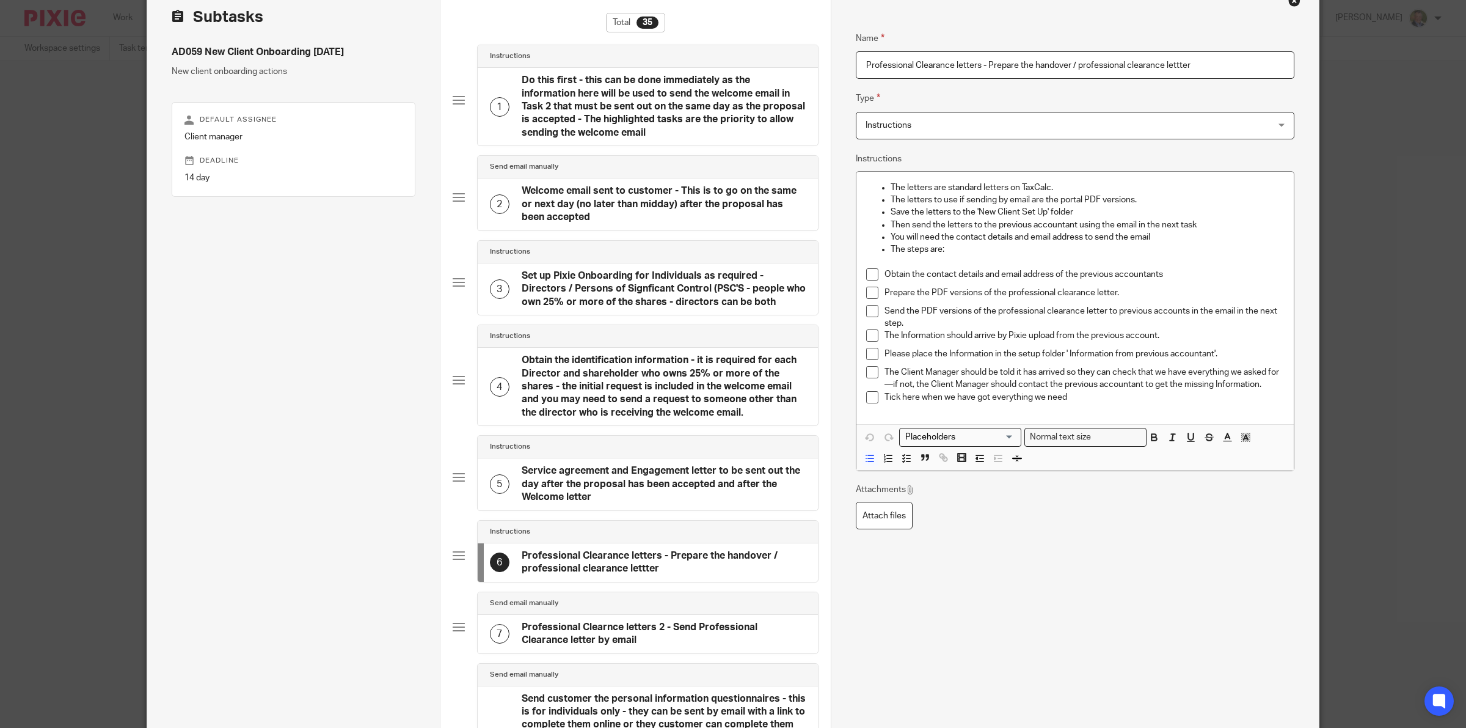
click at [981, 64] on input "Professional Clearance letters - Prepare the handover / professional clearance …" at bounding box center [1075, 64] width 439 height 27
click at [979, 66] on input "Professional Clearance letters - Prepare the handover / professional clearance …" at bounding box center [1075, 64] width 439 height 27
type input "Professional Clearance letters 1 - Prepare the handover / professional clearanc…"
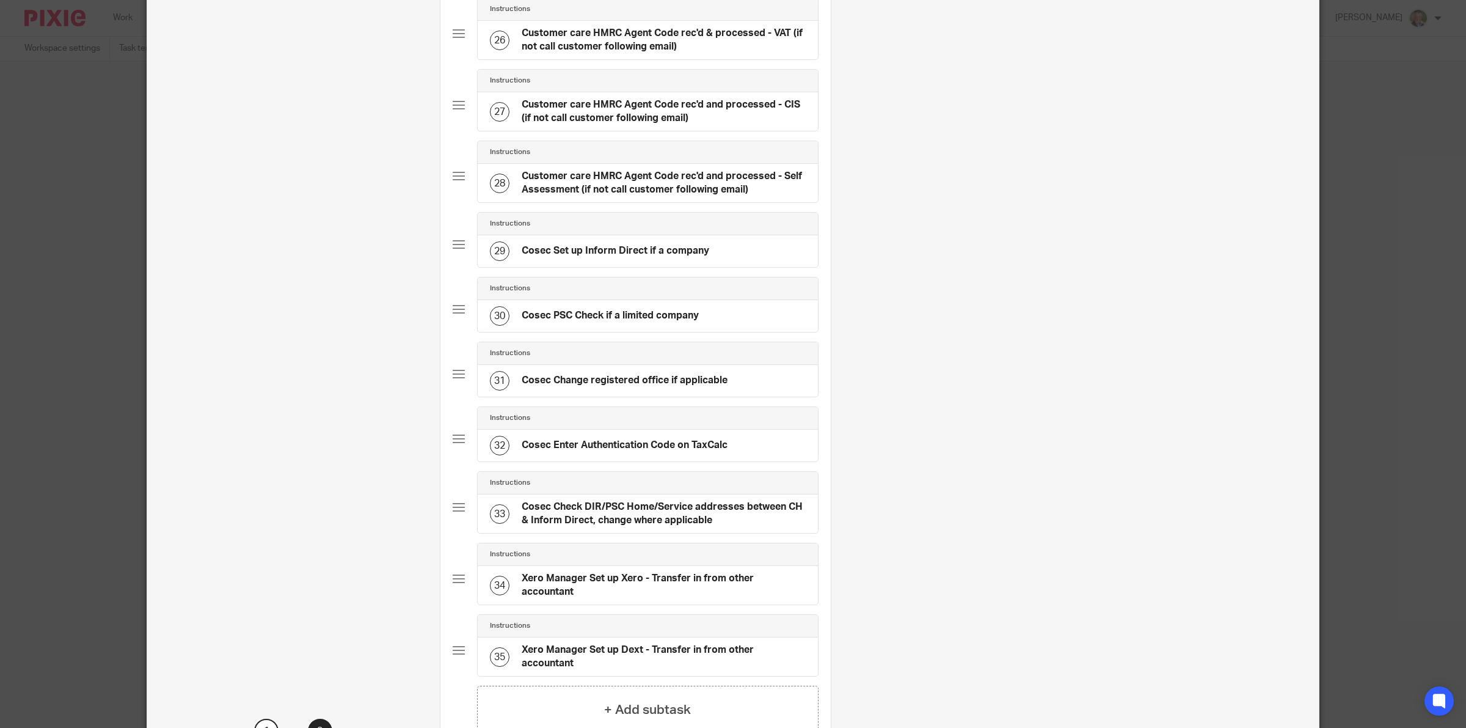
scroll to position [2262, 0]
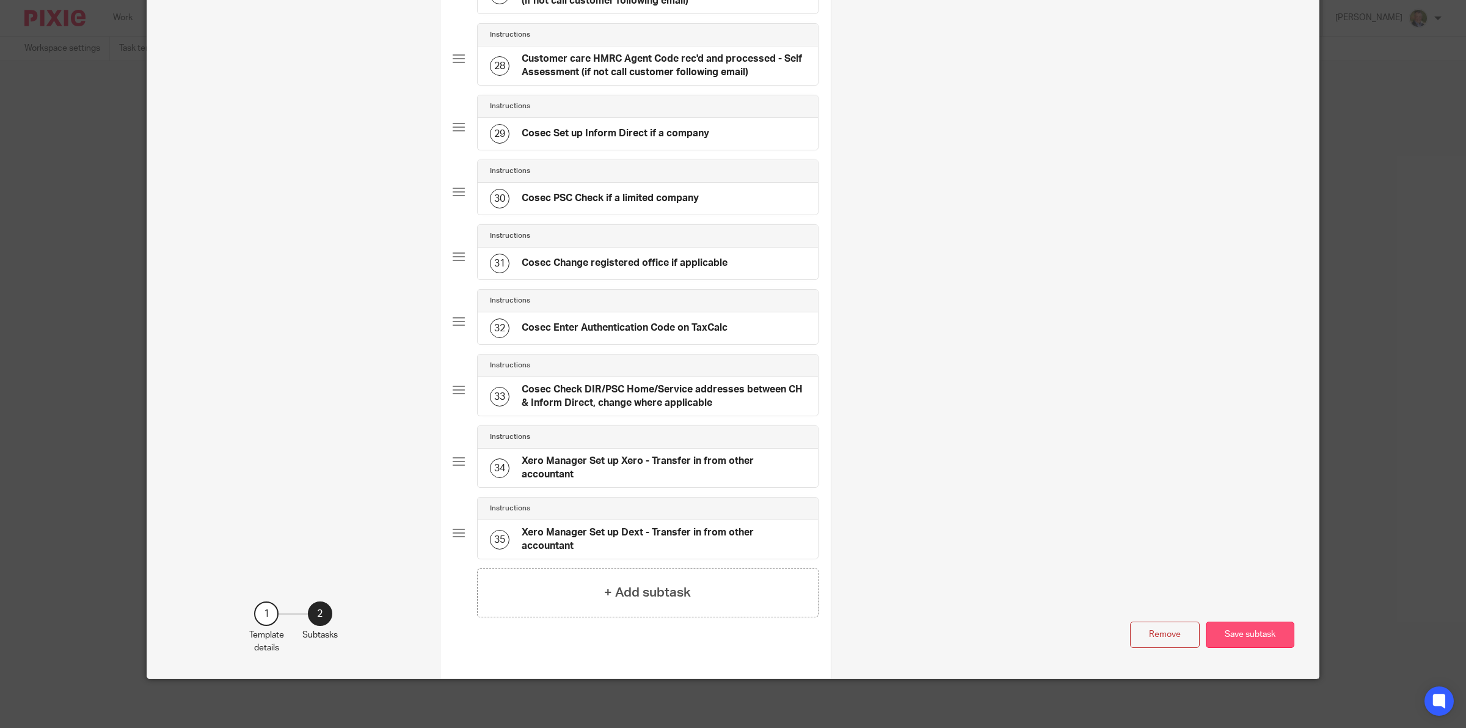
click at [1243, 634] on button "Save subtask" at bounding box center [1250, 634] width 89 height 26
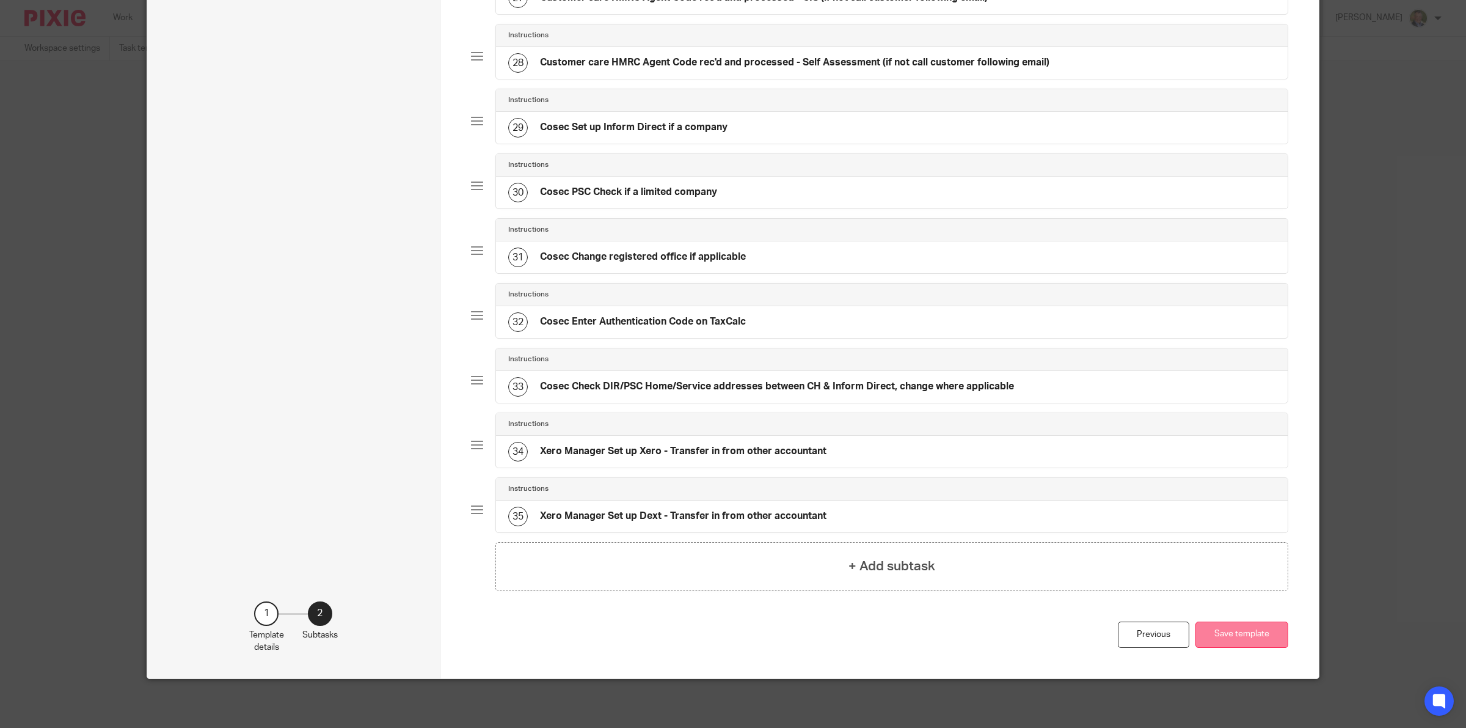
scroll to position [1900, 0]
click at [1240, 632] on button "Save template" at bounding box center [1242, 634] width 93 height 26
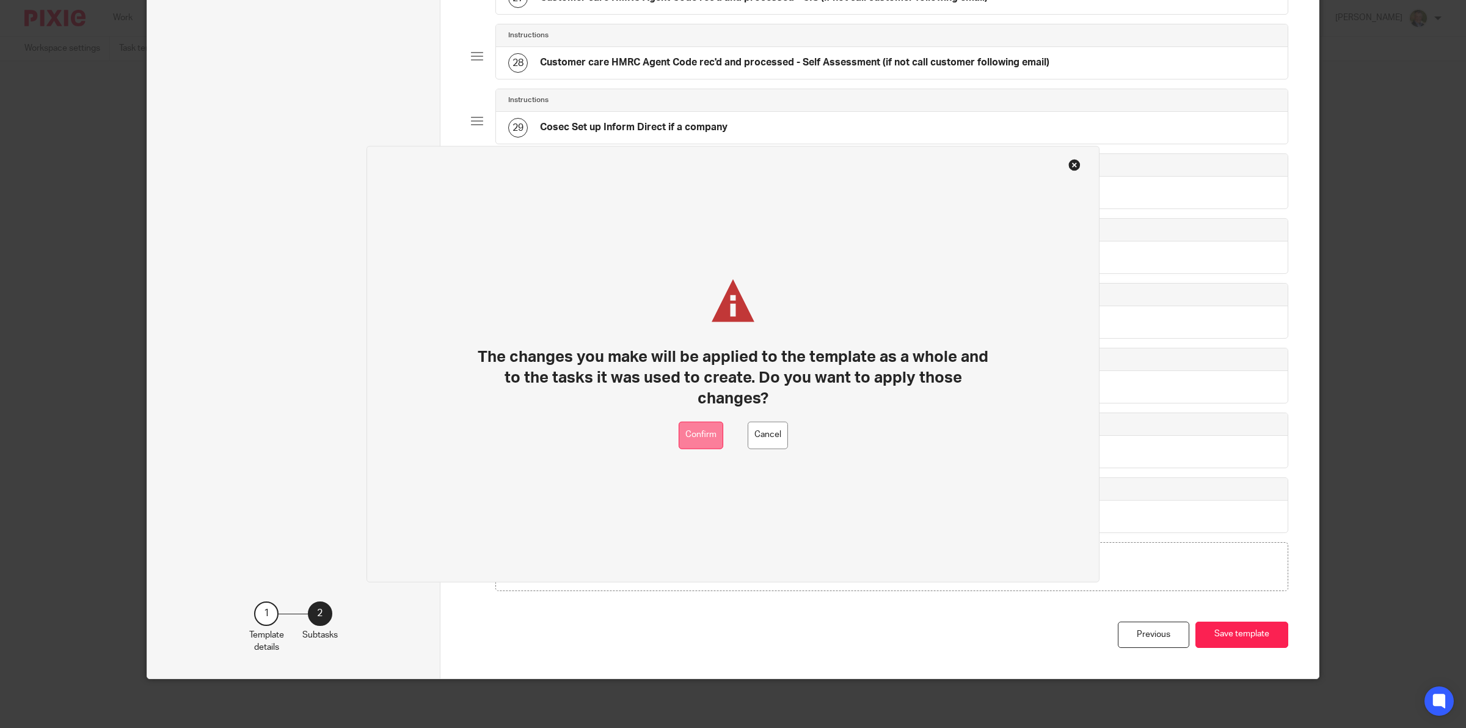
click at [687, 435] on button "Confirm" at bounding box center [701, 434] width 45 height 27
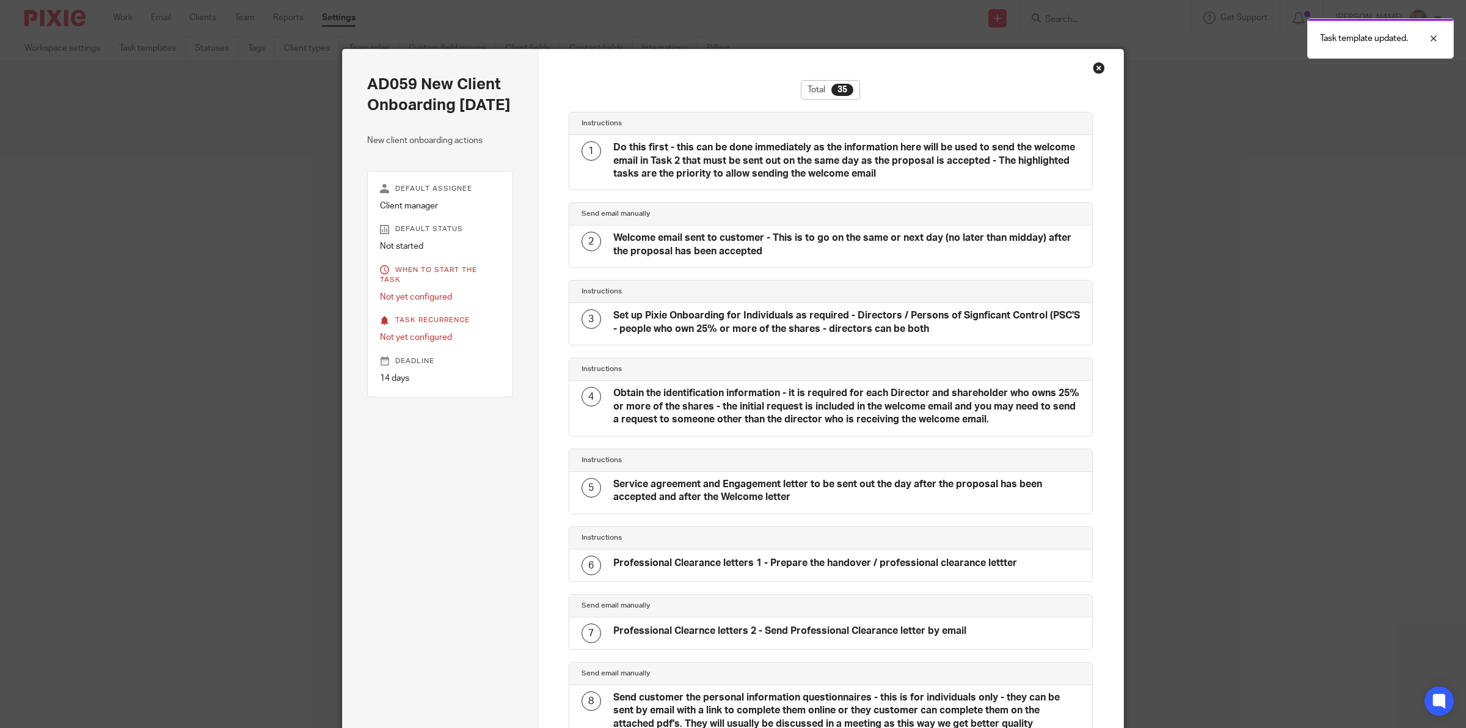
scroll to position [2067, 0]
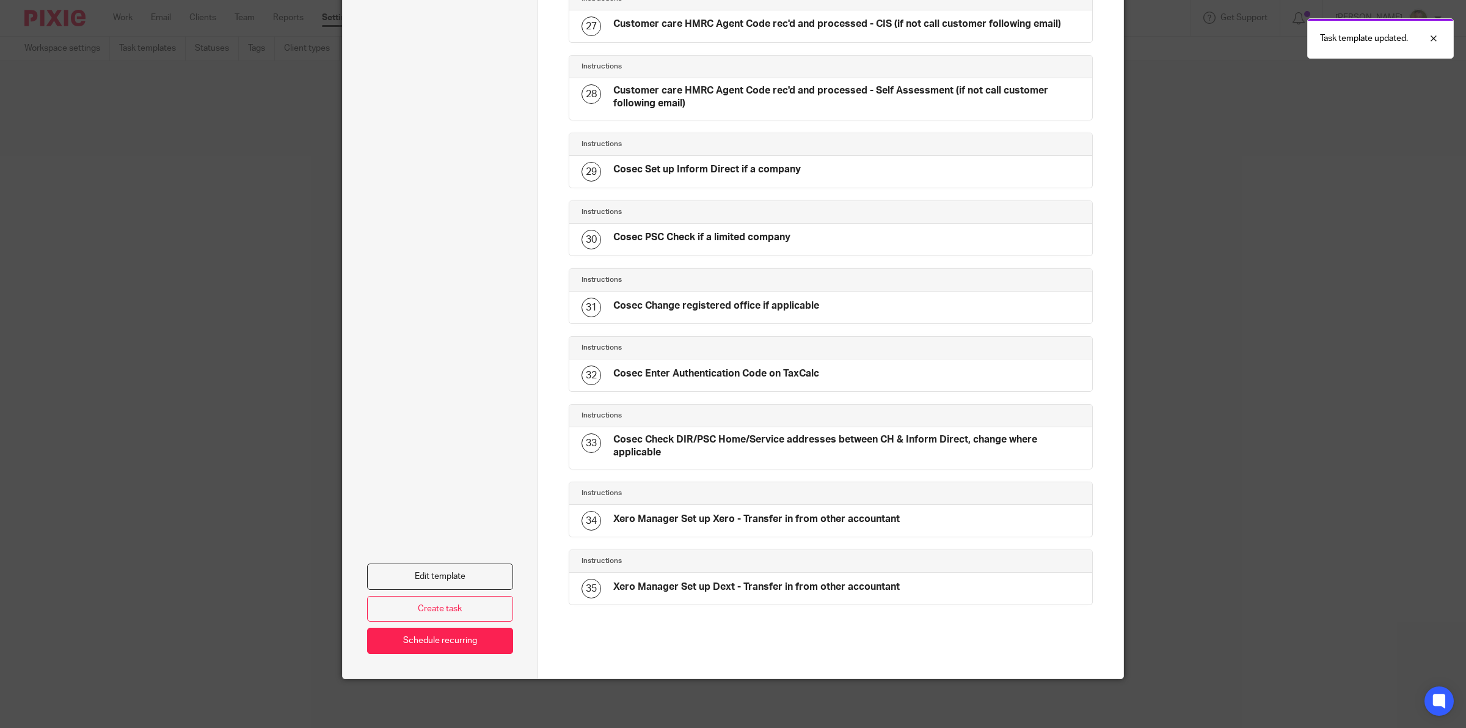
click at [1299, 474] on div "AD059 New Client Onboarding [DATE] New client onboarding actions Default assign…" at bounding box center [733, 364] width 1466 height 728
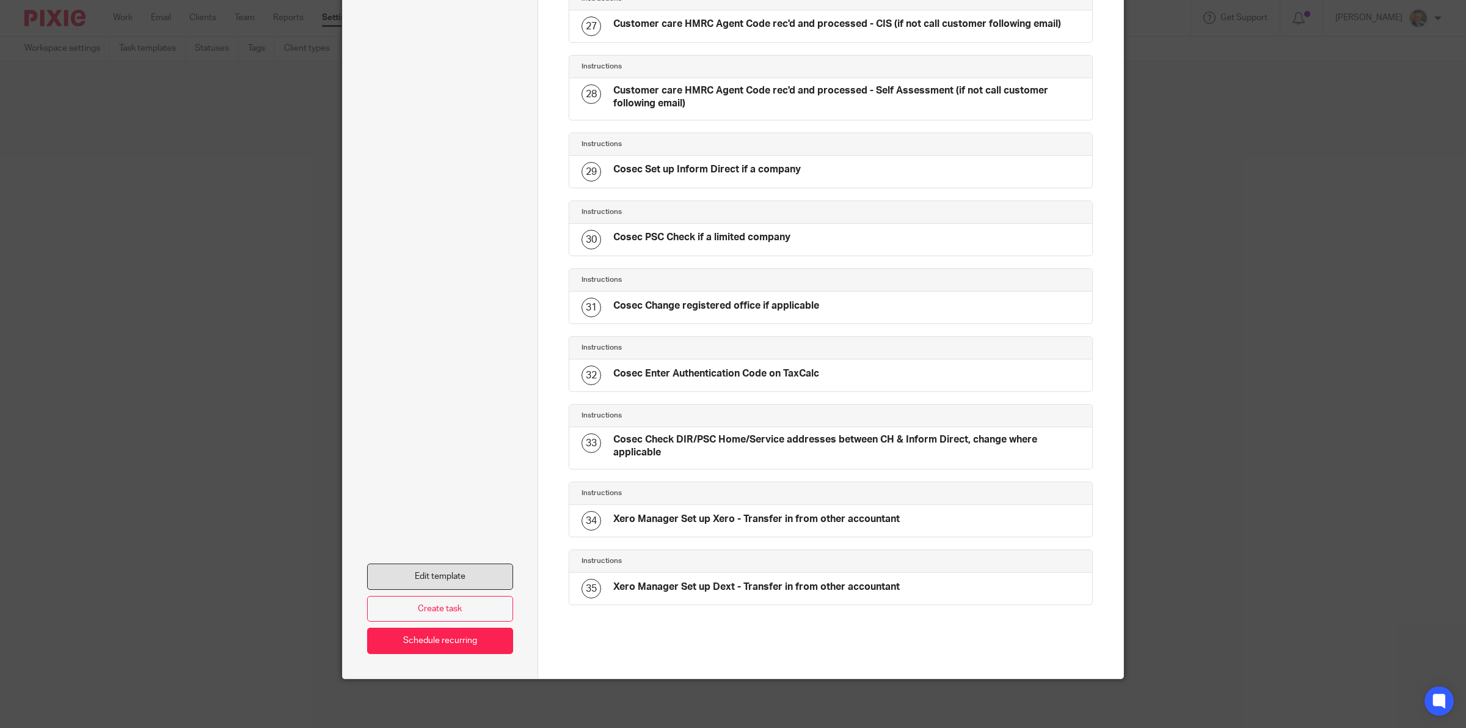
click at [438, 574] on link "Edit template" at bounding box center [440, 576] width 146 height 26
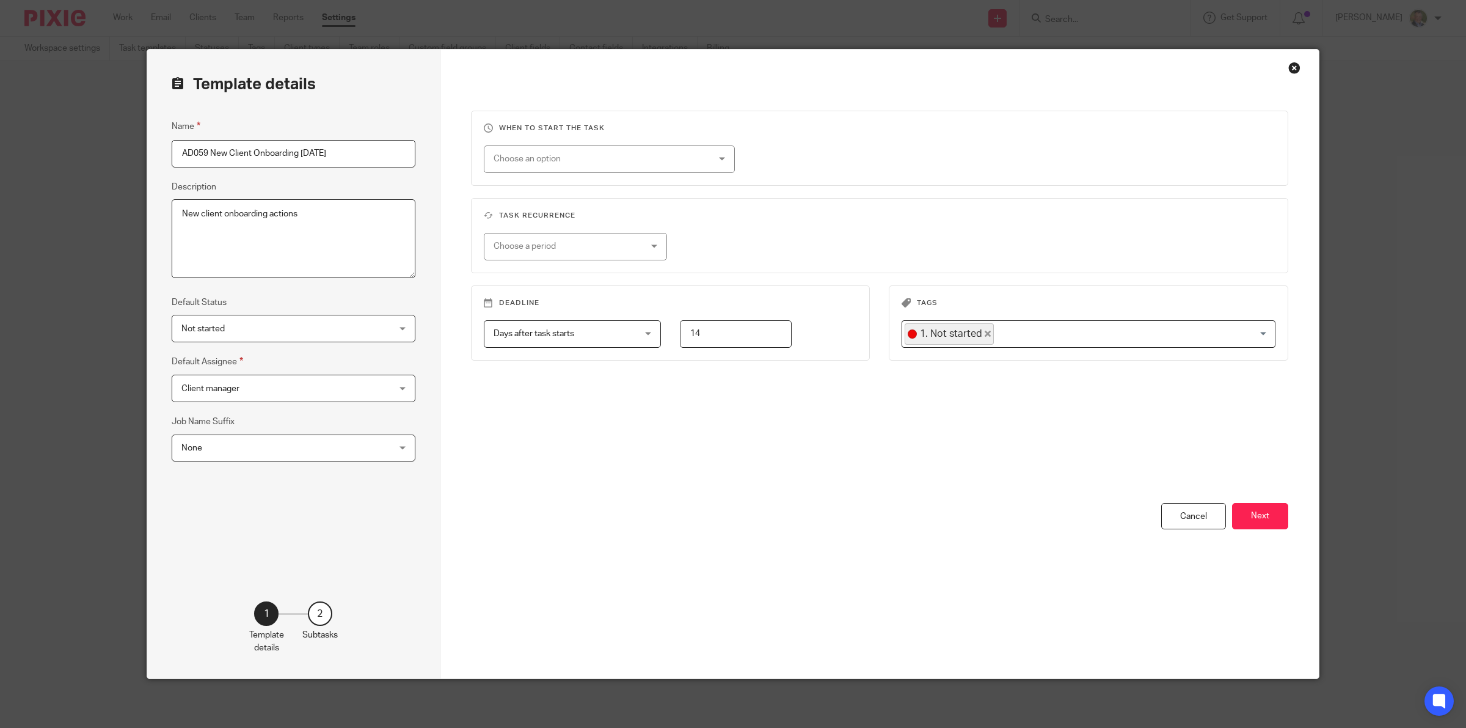
click at [1253, 508] on button "Next" at bounding box center [1260, 516] width 56 height 26
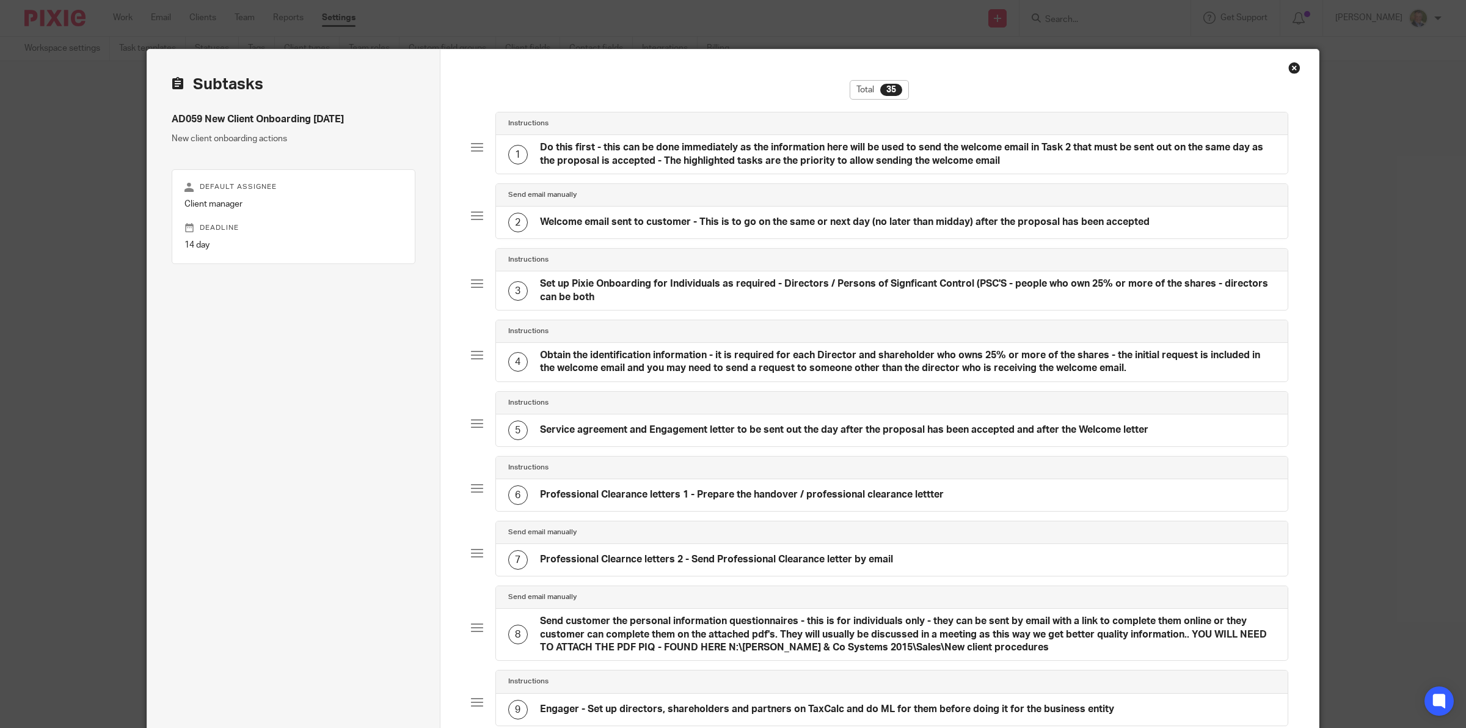
click at [621, 560] on h4 "Professional Clearnce letters 2 - Send Professional Clearance letter by email" at bounding box center [716, 559] width 353 height 13
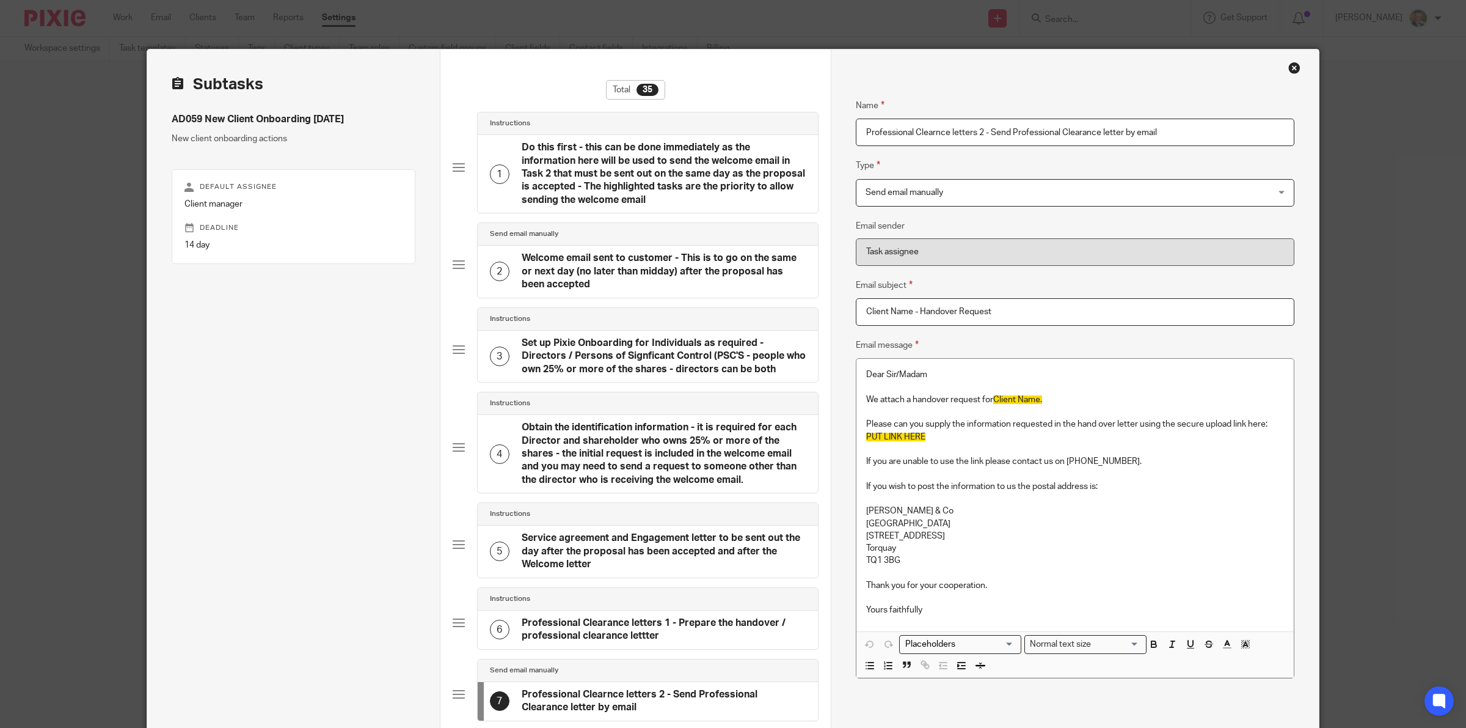
click at [935, 132] on input "Professional Clearnce letters 2 - Send Professional Clearance letter by email" at bounding box center [1075, 132] width 439 height 27
click at [935, 133] on input "Professional Clearnce letters 2 - Send Professional Clearance letter by email" at bounding box center [1075, 132] width 439 height 27
type input "Professional Clearance letters 2 - Send Professional Clearance letter by email"
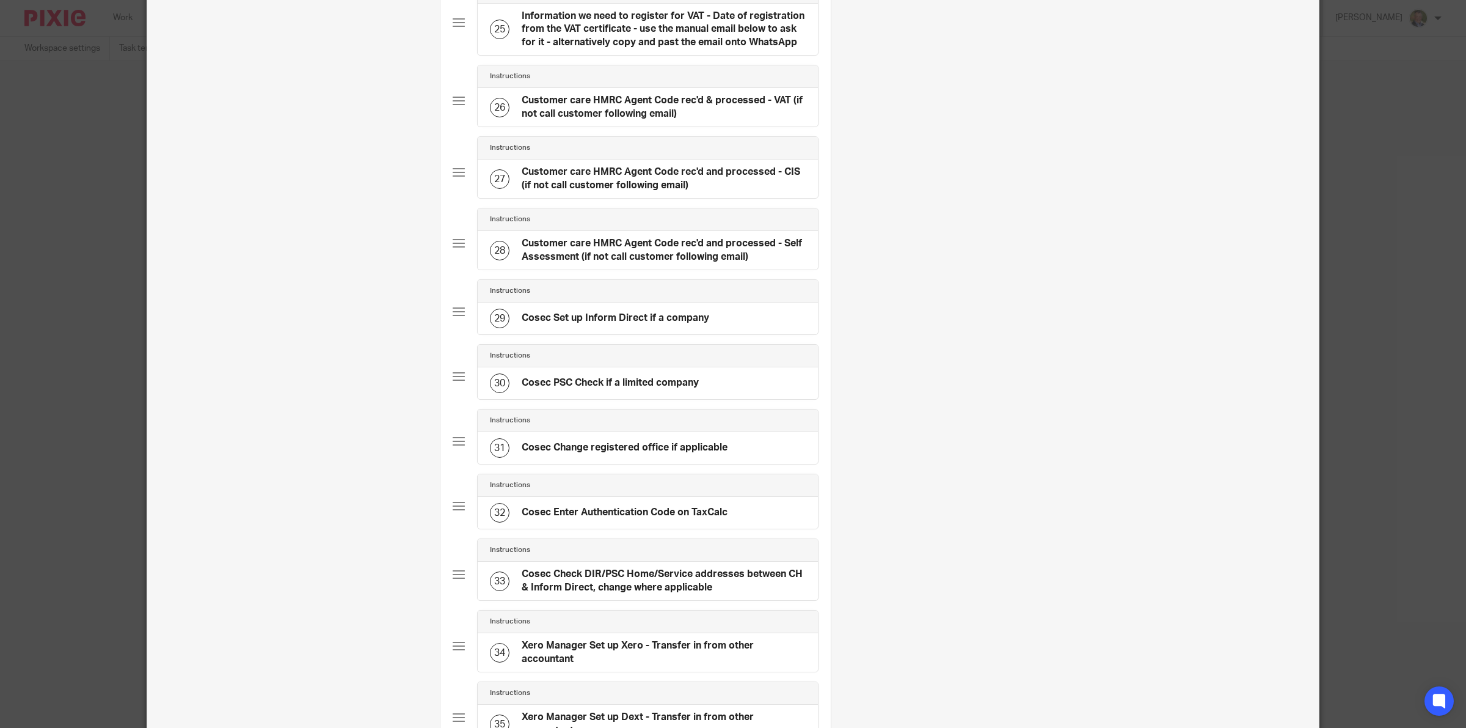
scroll to position [2262, 0]
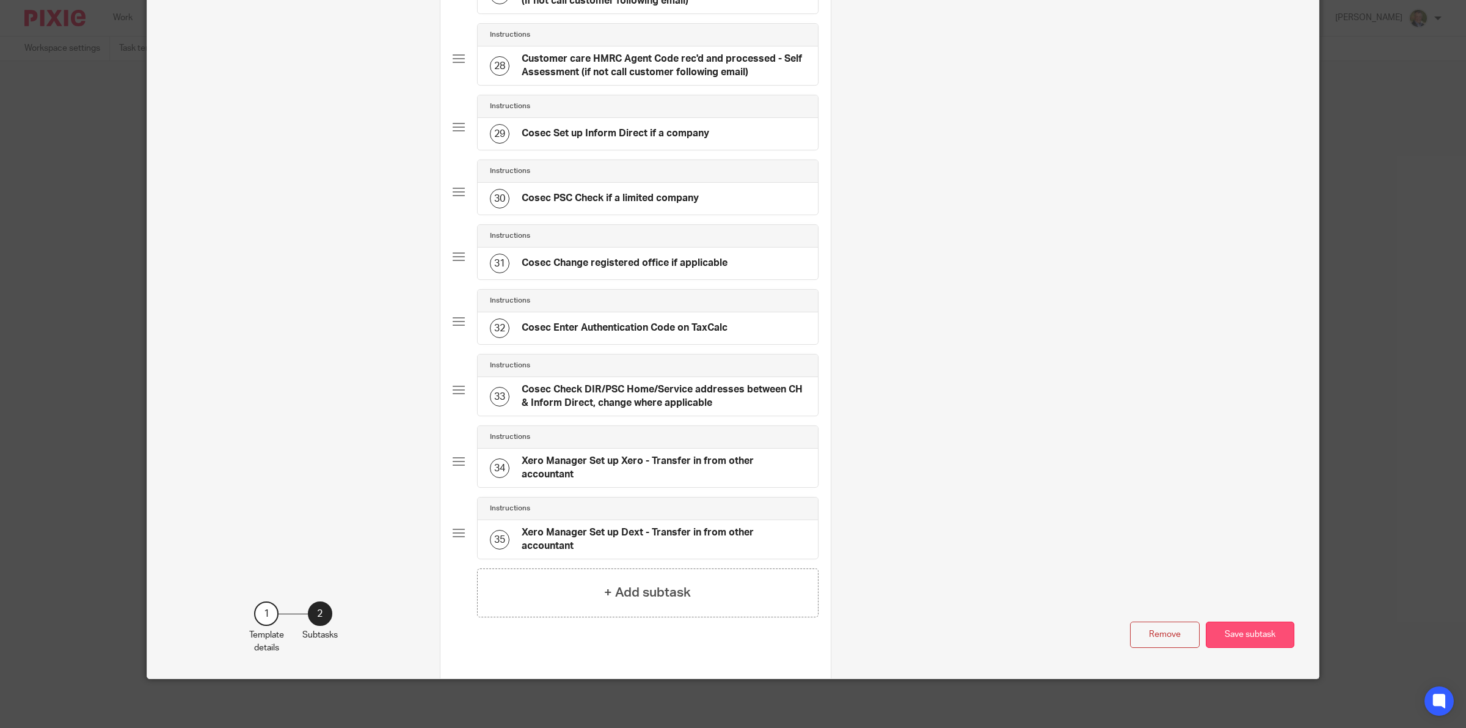
click at [1246, 629] on button "Save subtask" at bounding box center [1250, 634] width 89 height 26
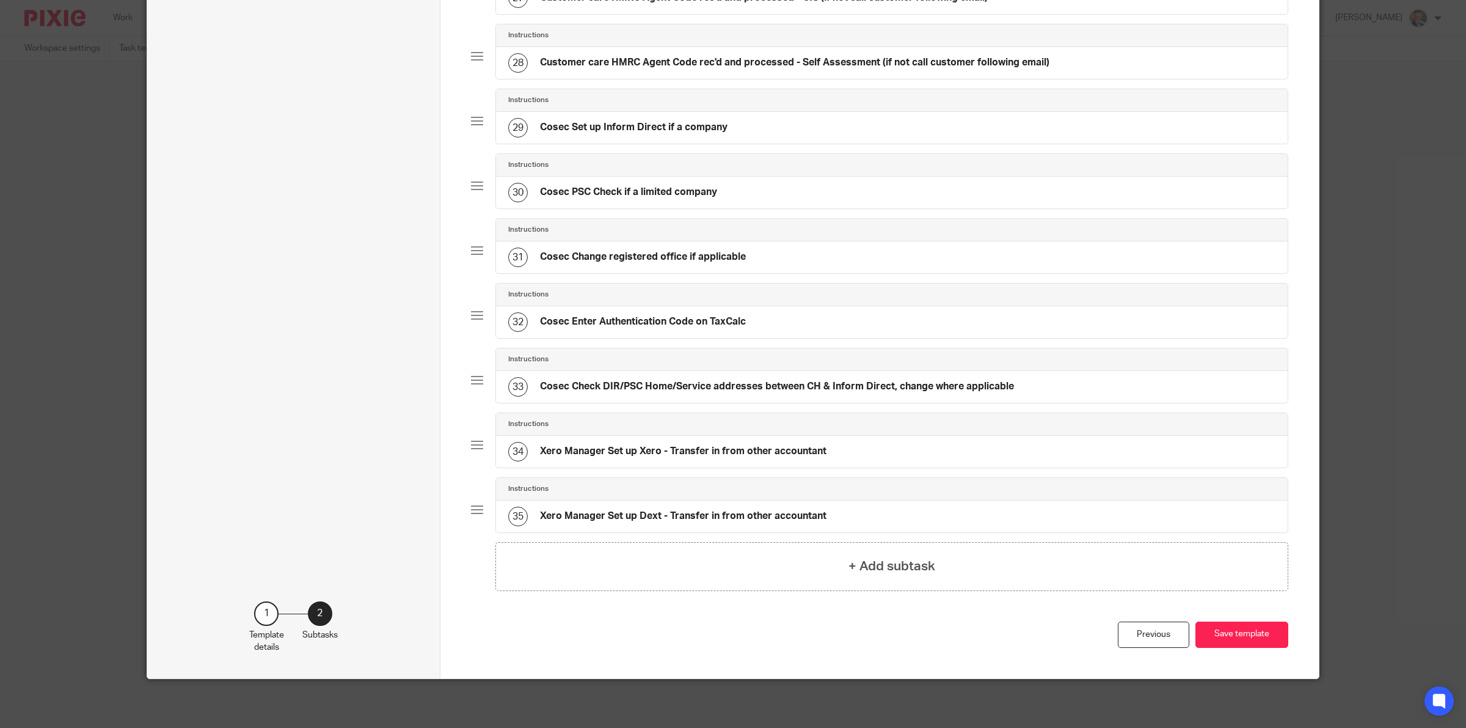
scroll to position [1900, 0]
click at [1237, 632] on button "Save template" at bounding box center [1242, 634] width 93 height 26
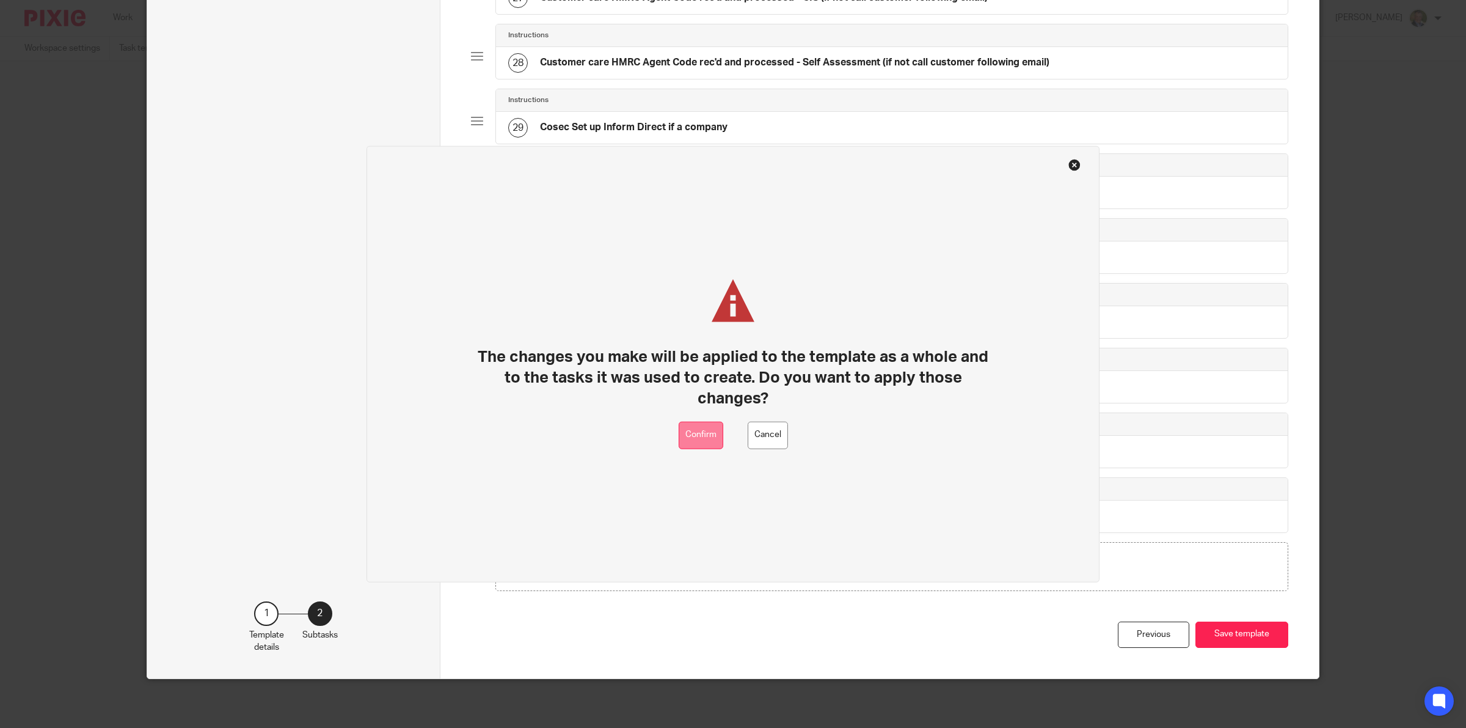
click at [698, 432] on button "Confirm" at bounding box center [701, 434] width 45 height 27
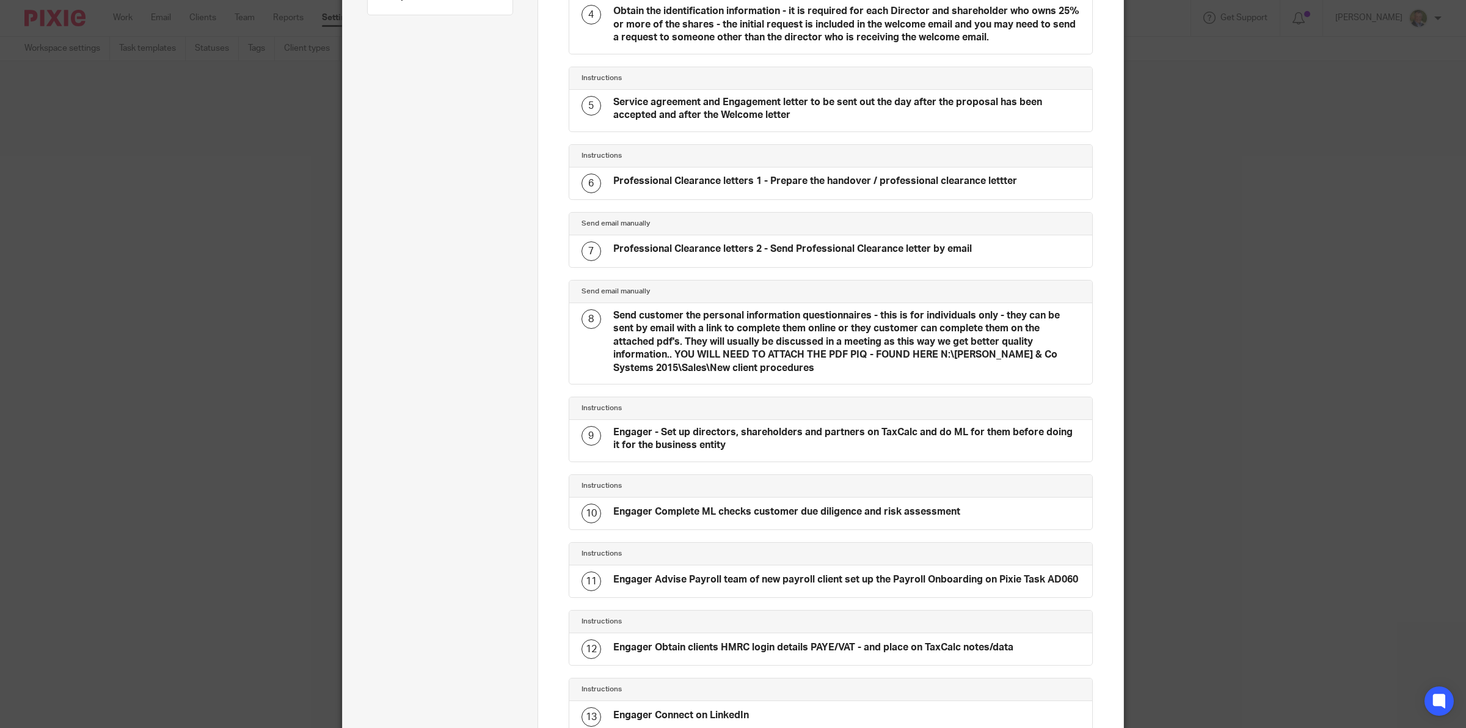
scroll to position [535, 0]
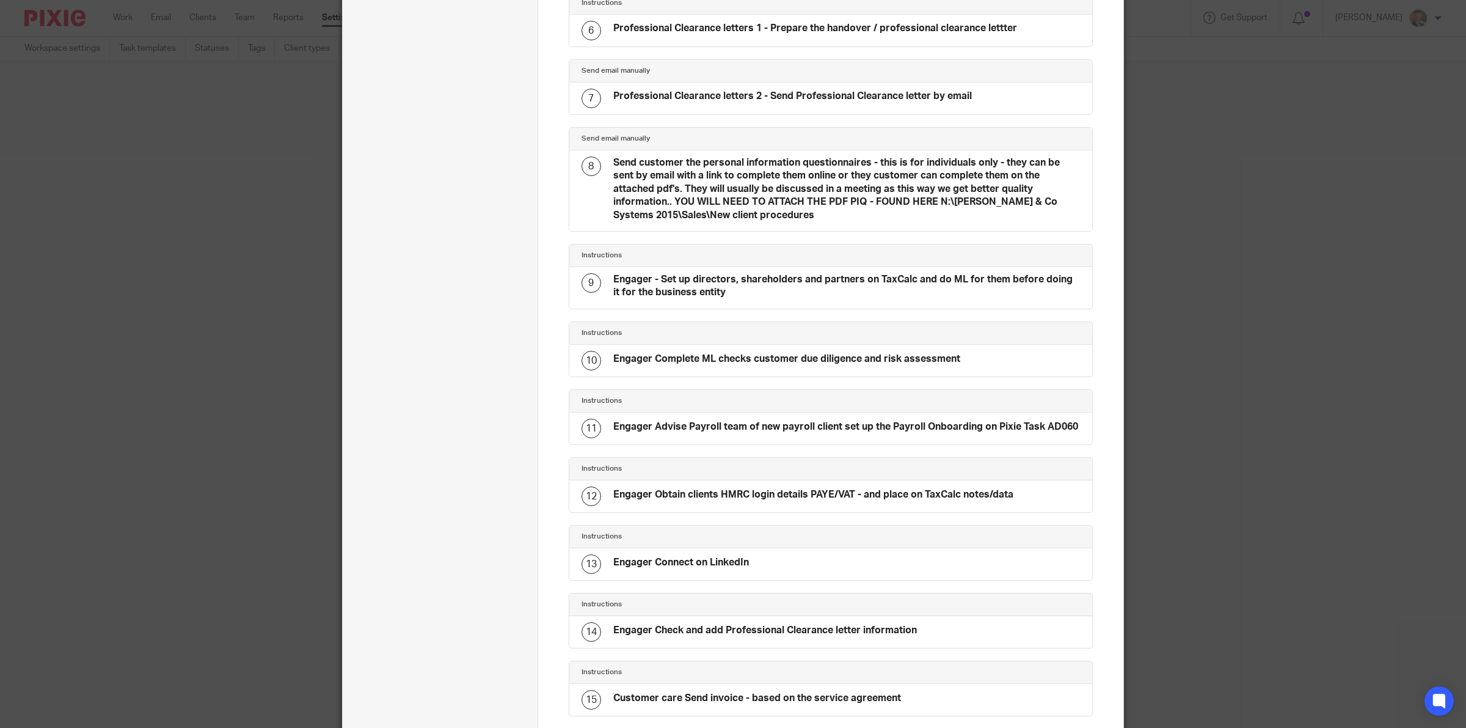
click at [728, 289] on h4 "Engager - Set up directors, shareholders and partners on TaxCalc and do ML for …" at bounding box center [846, 286] width 467 height 26
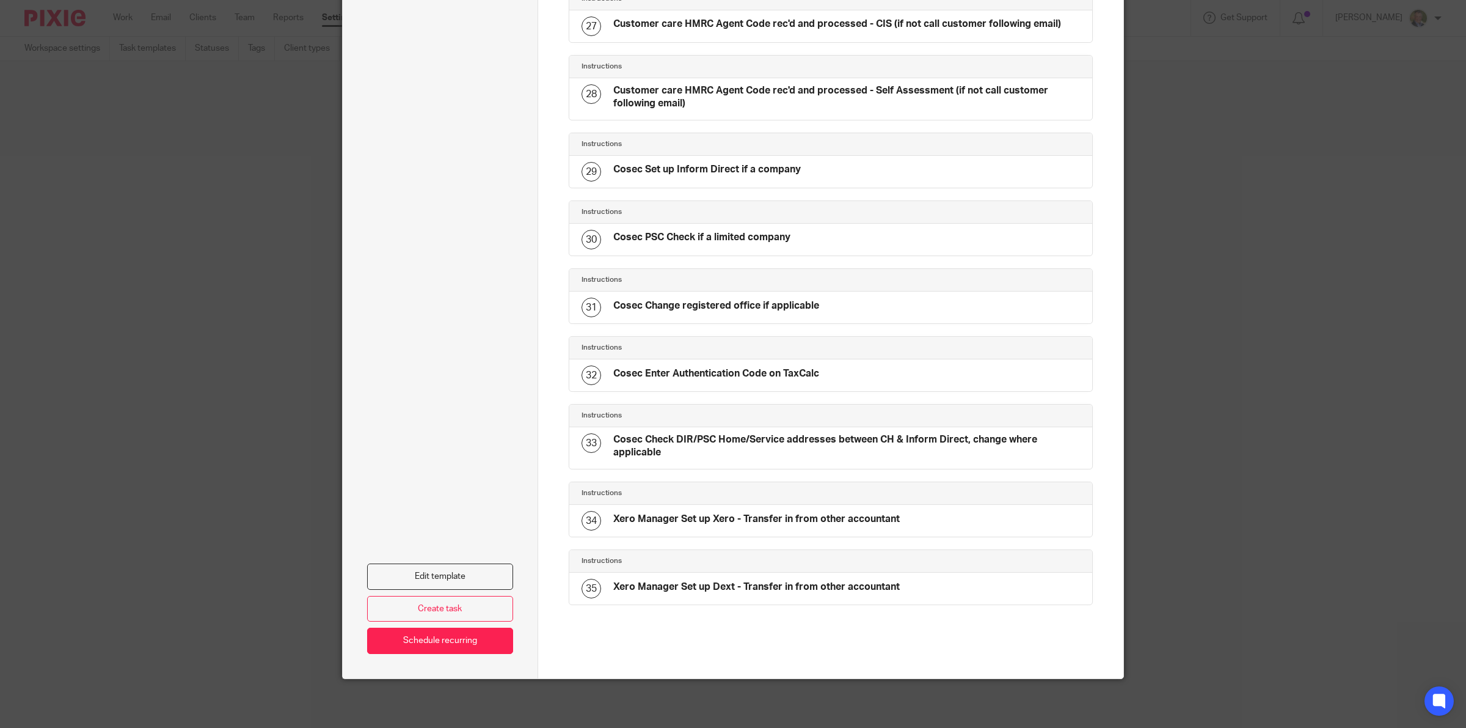
scroll to position [2067, 0]
click at [452, 578] on link "Edit template" at bounding box center [440, 576] width 146 height 26
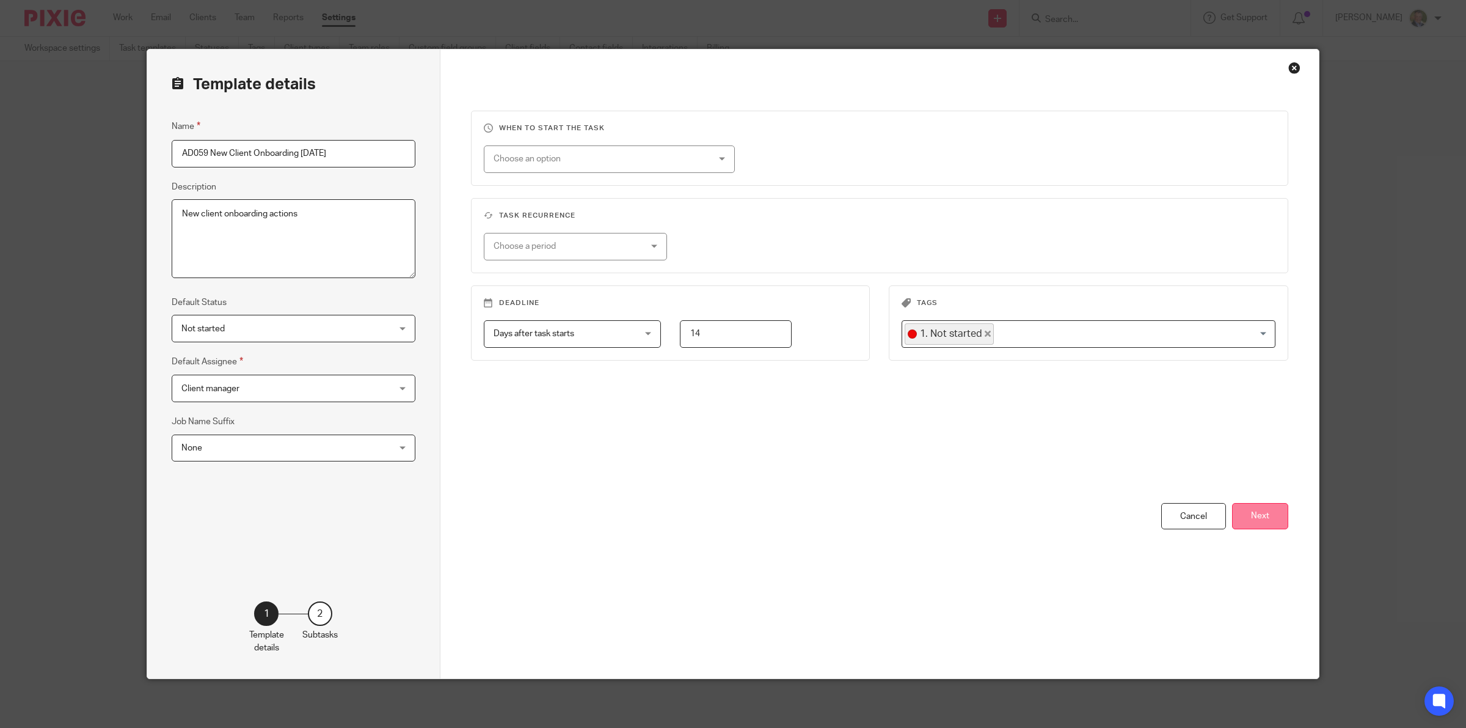
click at [1259, 514] on button "Next" at bounding box center [1260, 516] width 56 height 26
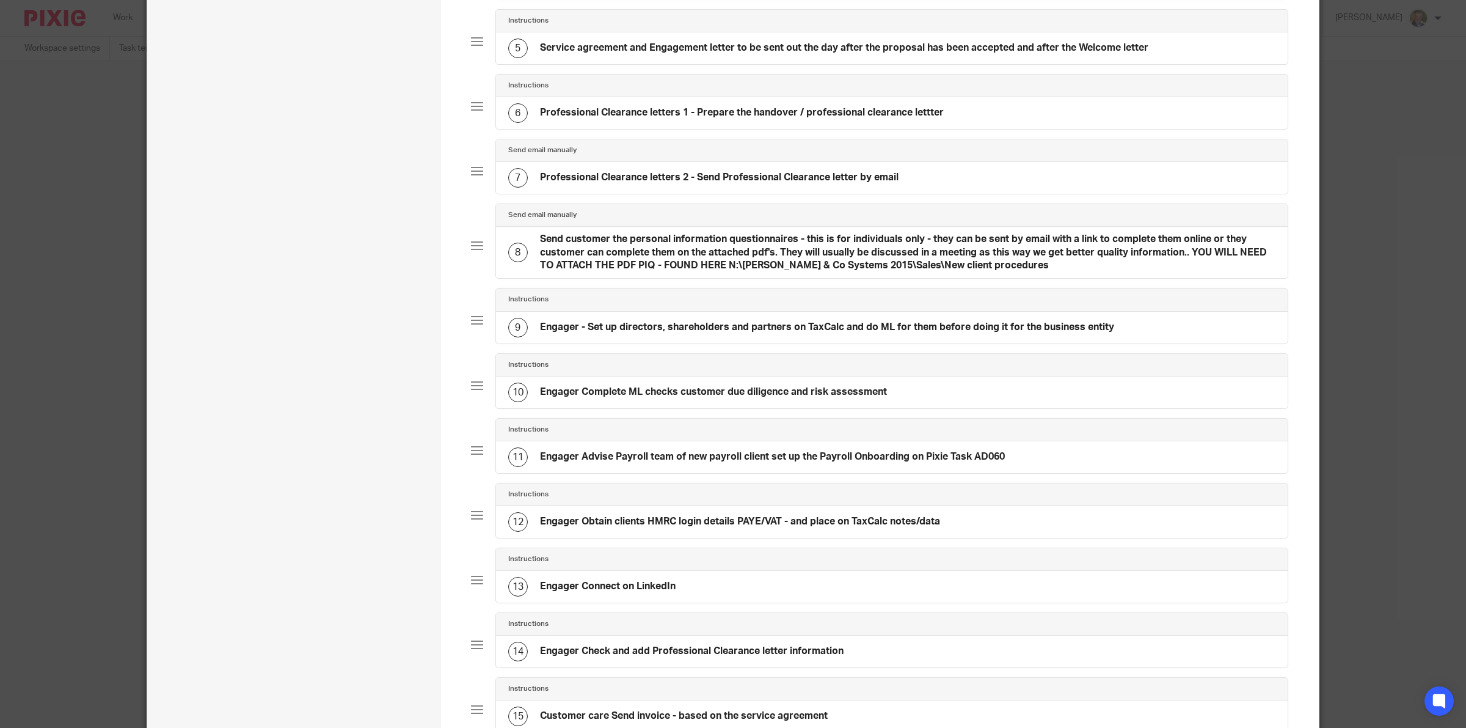
scroll to position [458, 0]
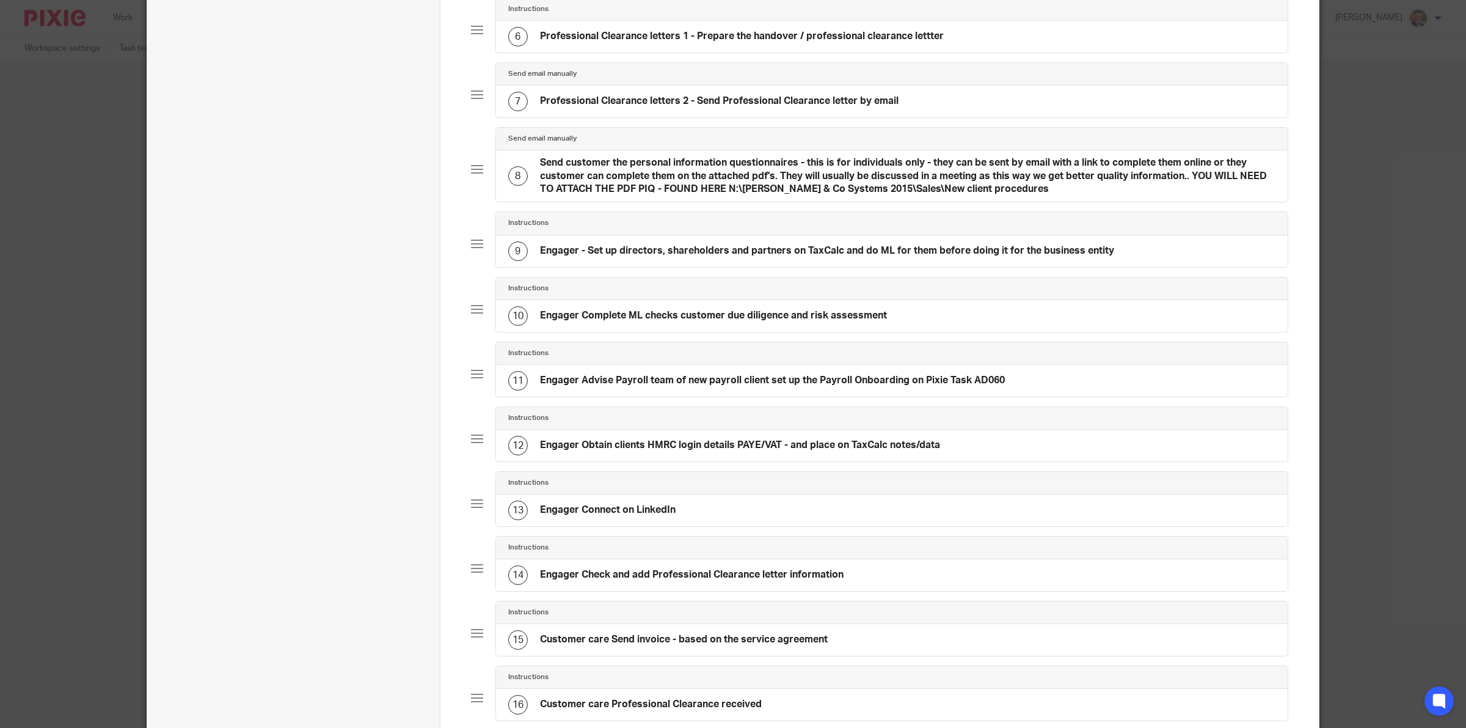
click at [689, 257] on h4 "Engager - Set up directors, shareholders and partners on TaxCalc and do ML for …" at bounding box center [827, 250] width 574 height 13
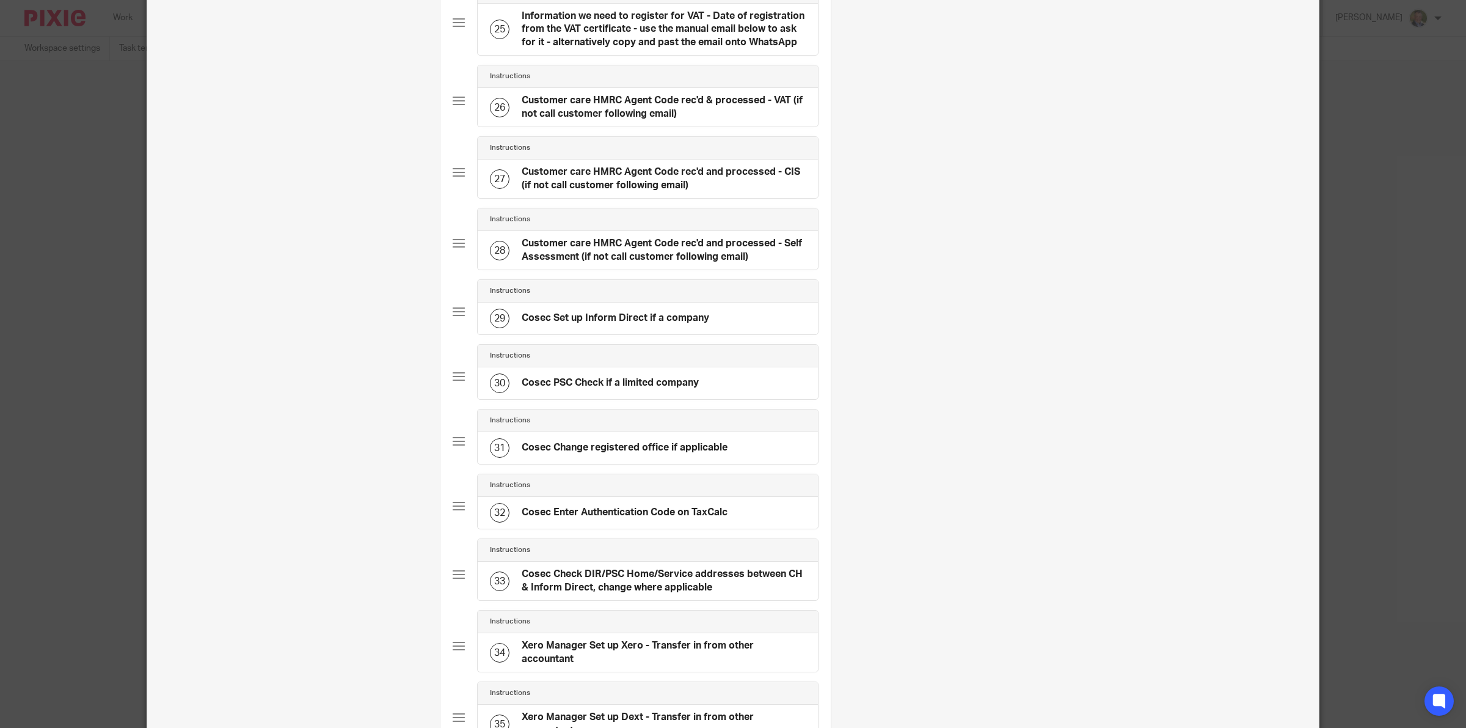
scroll to position [2262, 0]
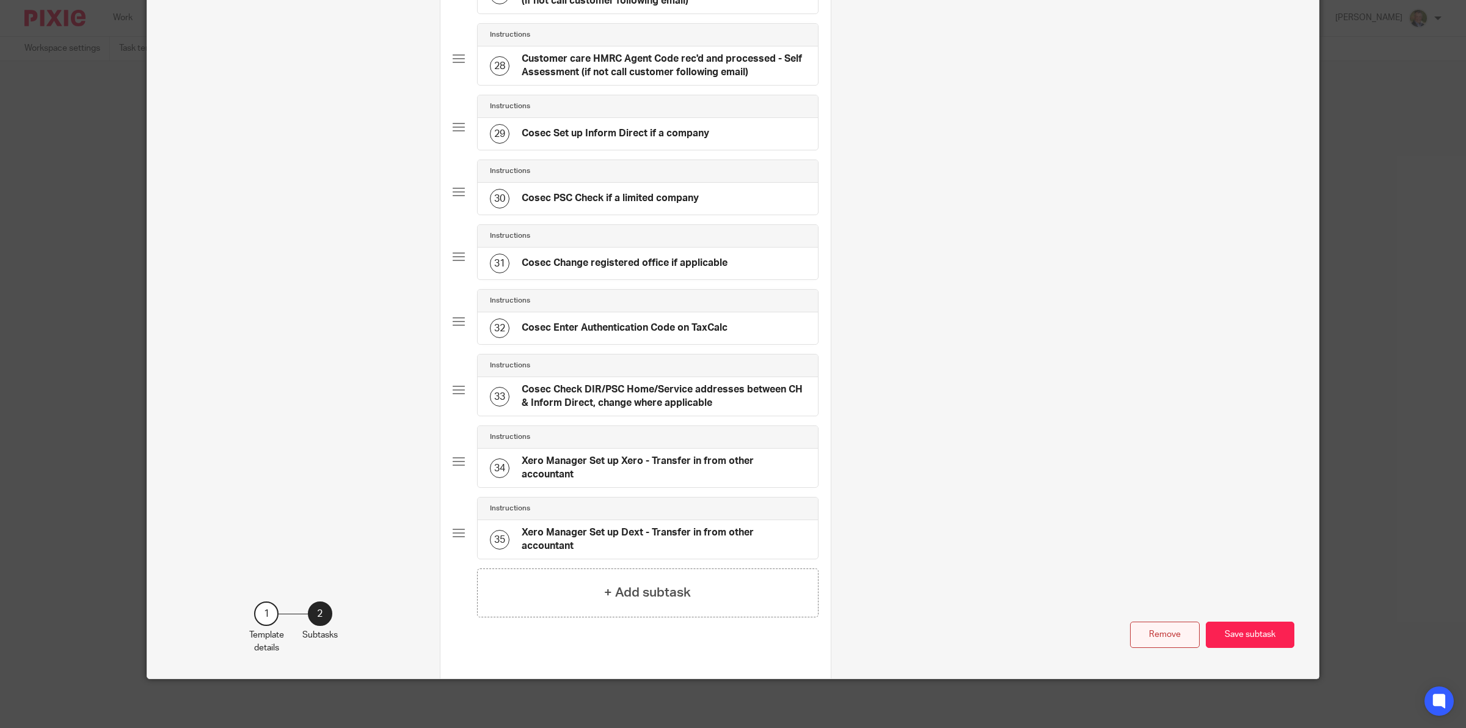
click at [1156, 629] on button "Remove" at bounding box center [1165, 634] width 70 height 26
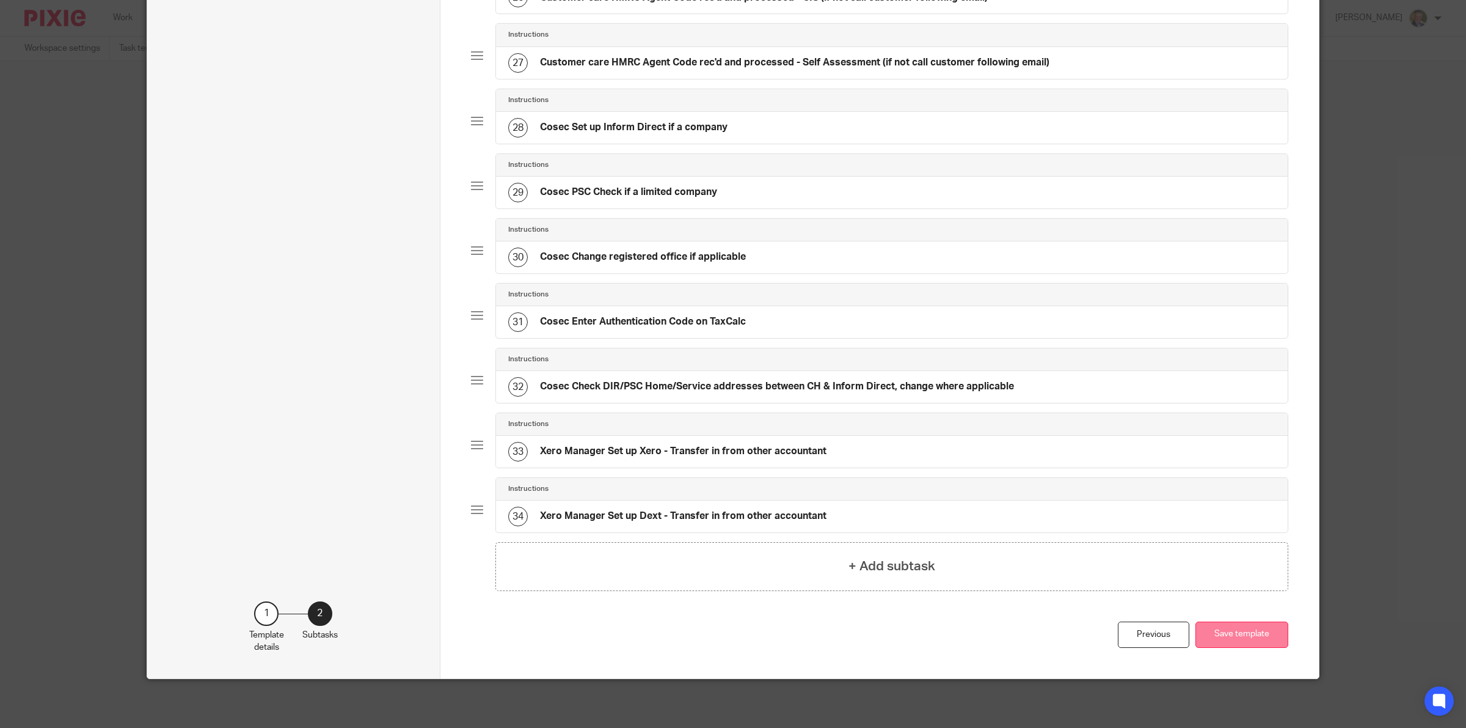
scroll to position [1835, 0]
click at [1227, 631] on button "Save template" at bounding box center [1242, 634] width 93 height 26
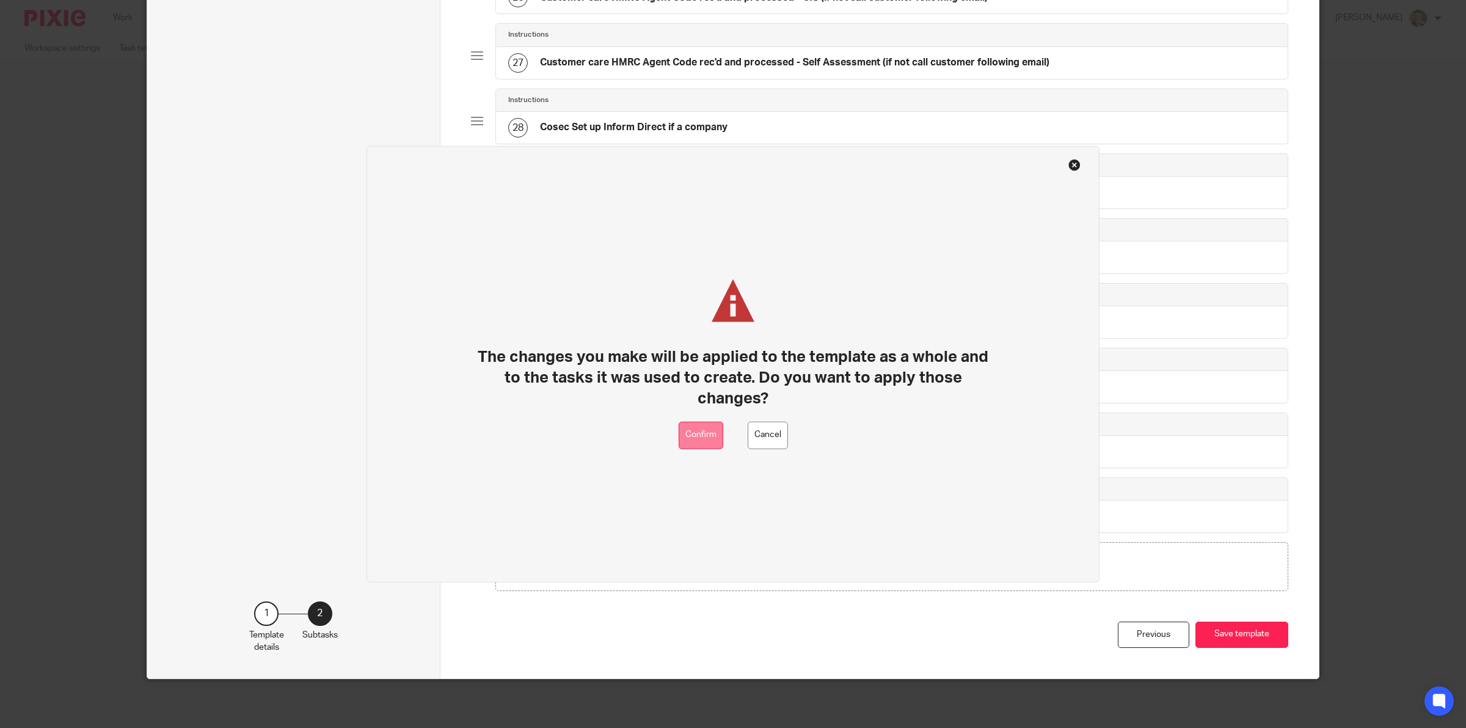
click at [709, 440] on button "Confirm" at bounding box center [701, 434] width 45 height 27
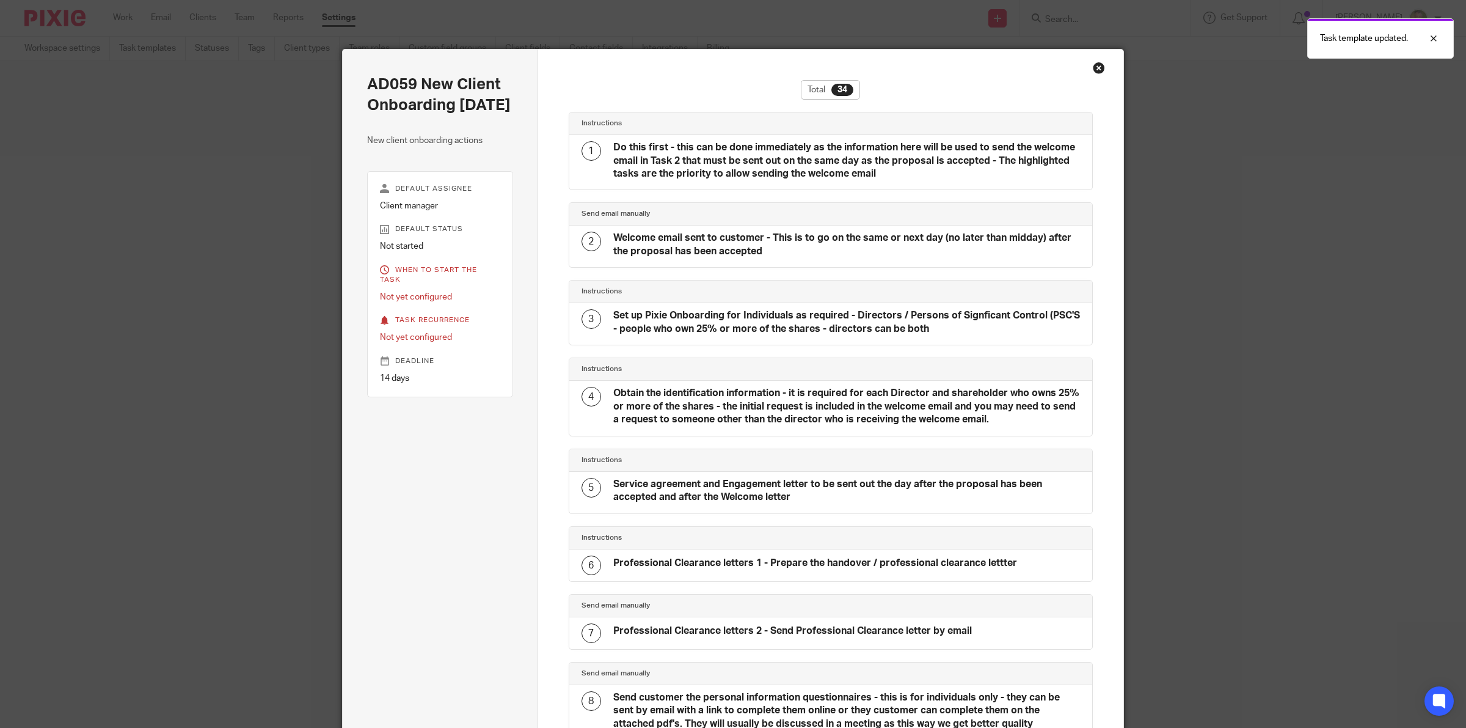
scroll to position [1989, 0]
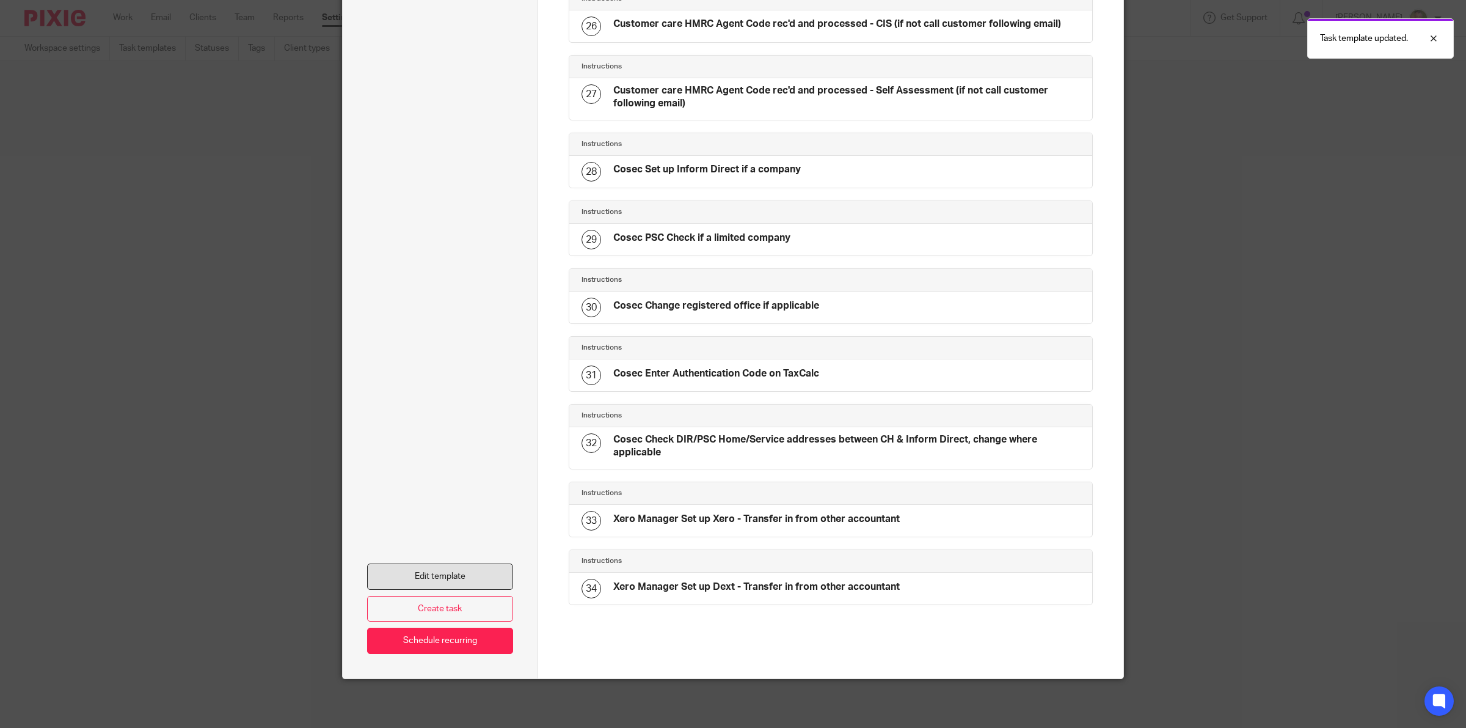
click at [458, 573] on link "Edit template" at bounding box center [440, 576] width 146 height 26
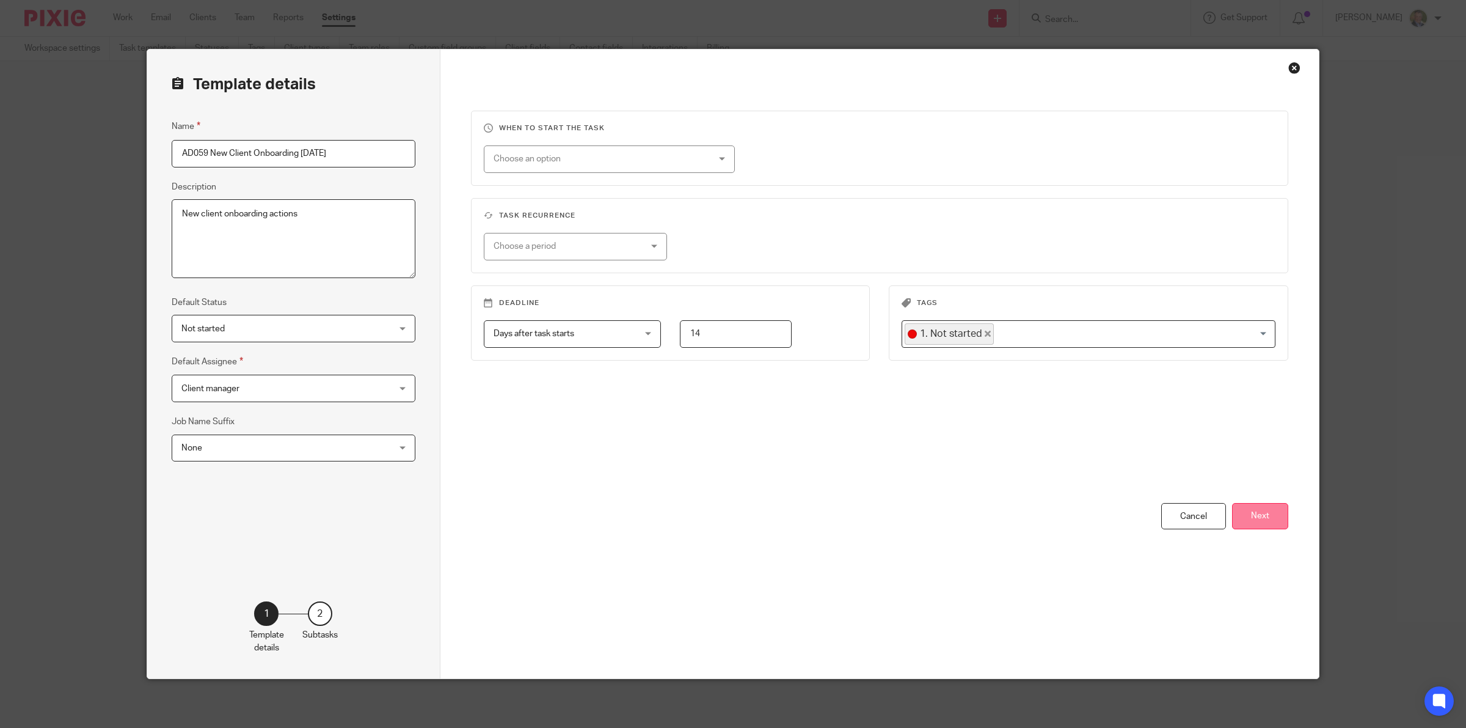
click at [1257, 517] on button "Next" at bounding box center [1260, 516] width 56 height 26
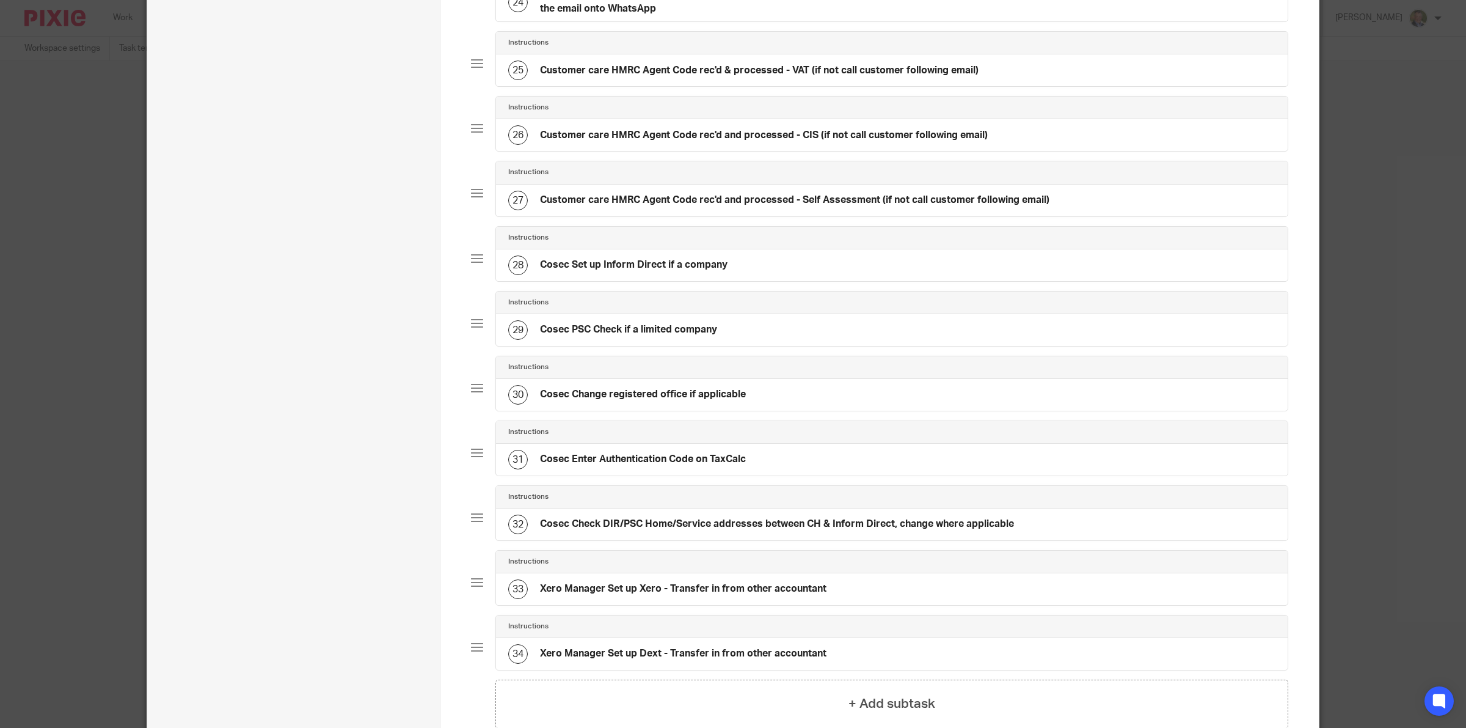
scroll to position [1606, 0]
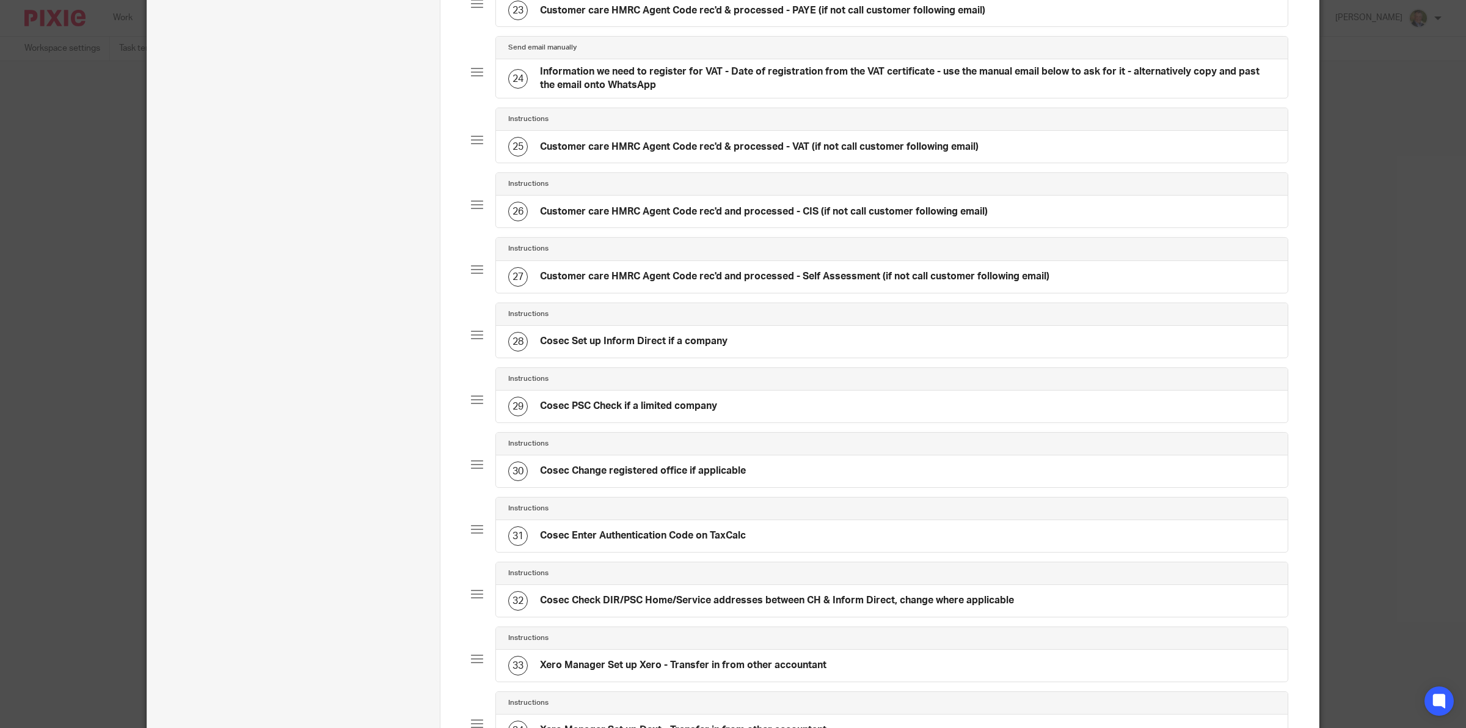
click at [658, 283] on h4 "Customer care HMRC Agent Code rec'd and processed - Self Assessment (if not cal…" at bounding box center [795, 276] width 510 height 13
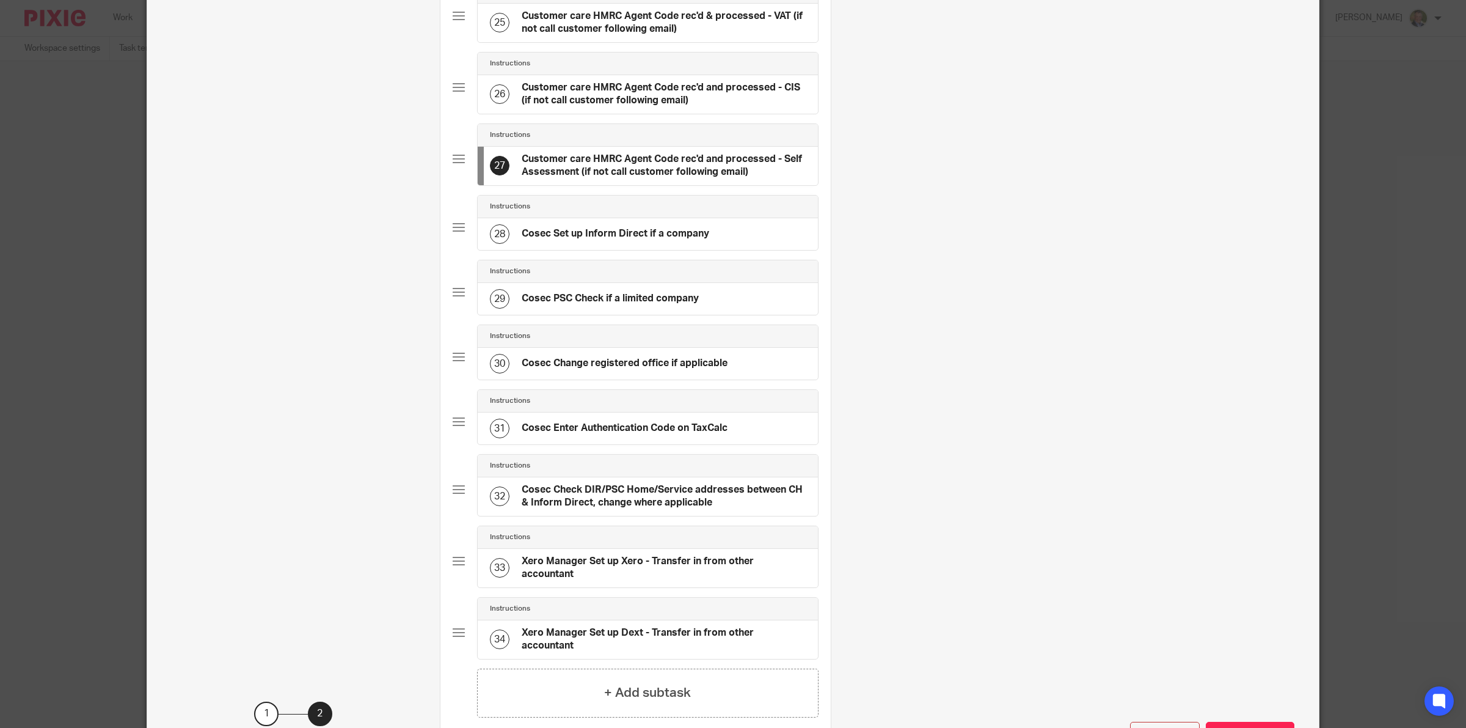
scroll to position [2177, 0]
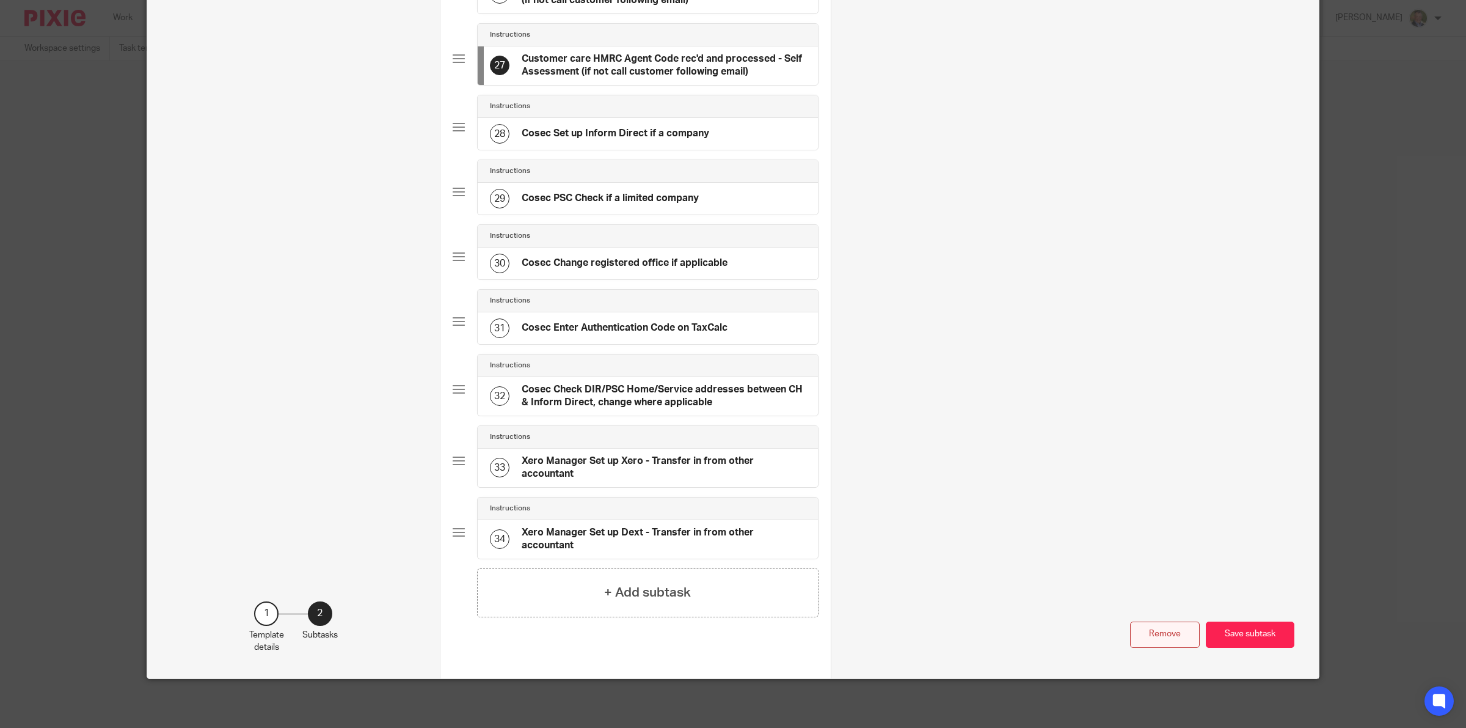
click at [1154, 632] on button "Remove" at bounding box center [1165, 634] width 70 height 26
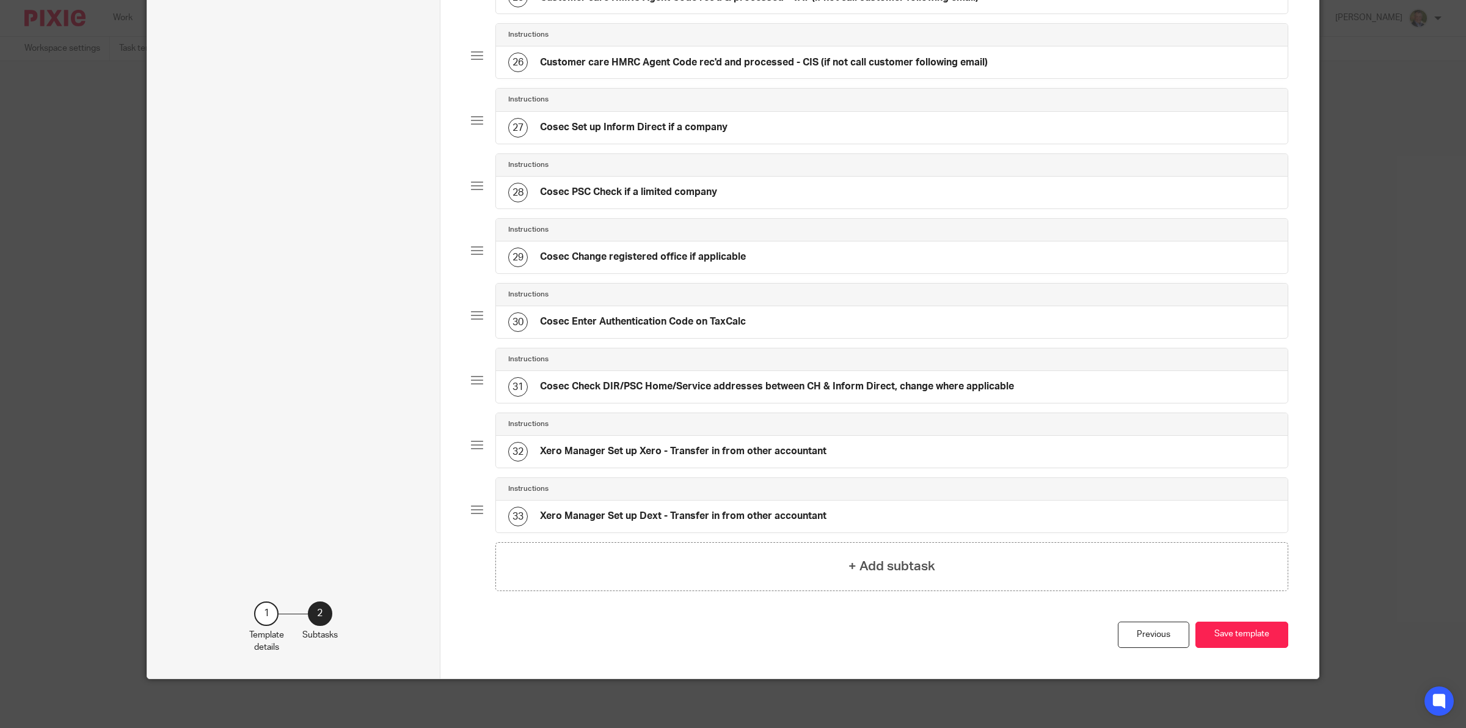
scroll to position [1769, 0]
click at [1224, 634] on button "Save template" at bounding box center [1242, 634] width 93 height 26
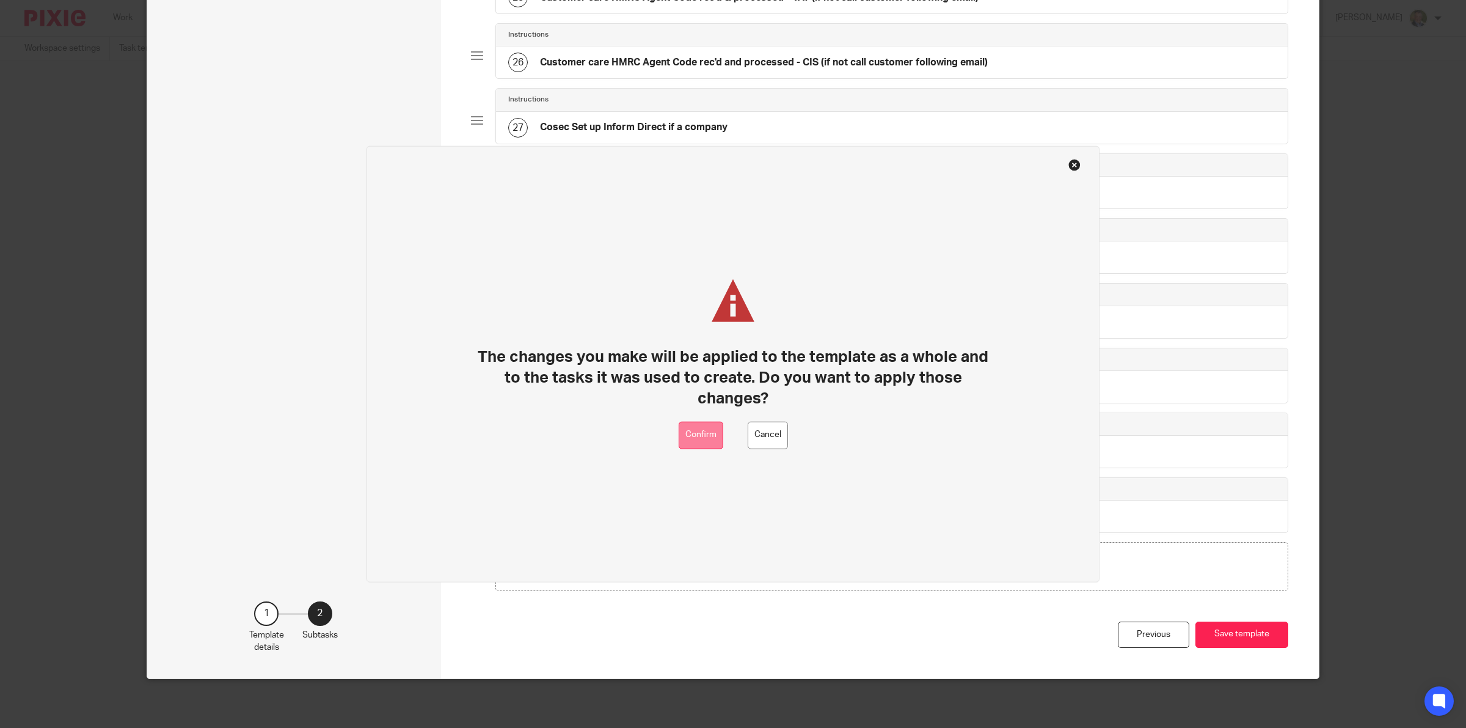
click at [708, 431] on button "Confirm" at bounding box center [701, 434] width 45 height 27
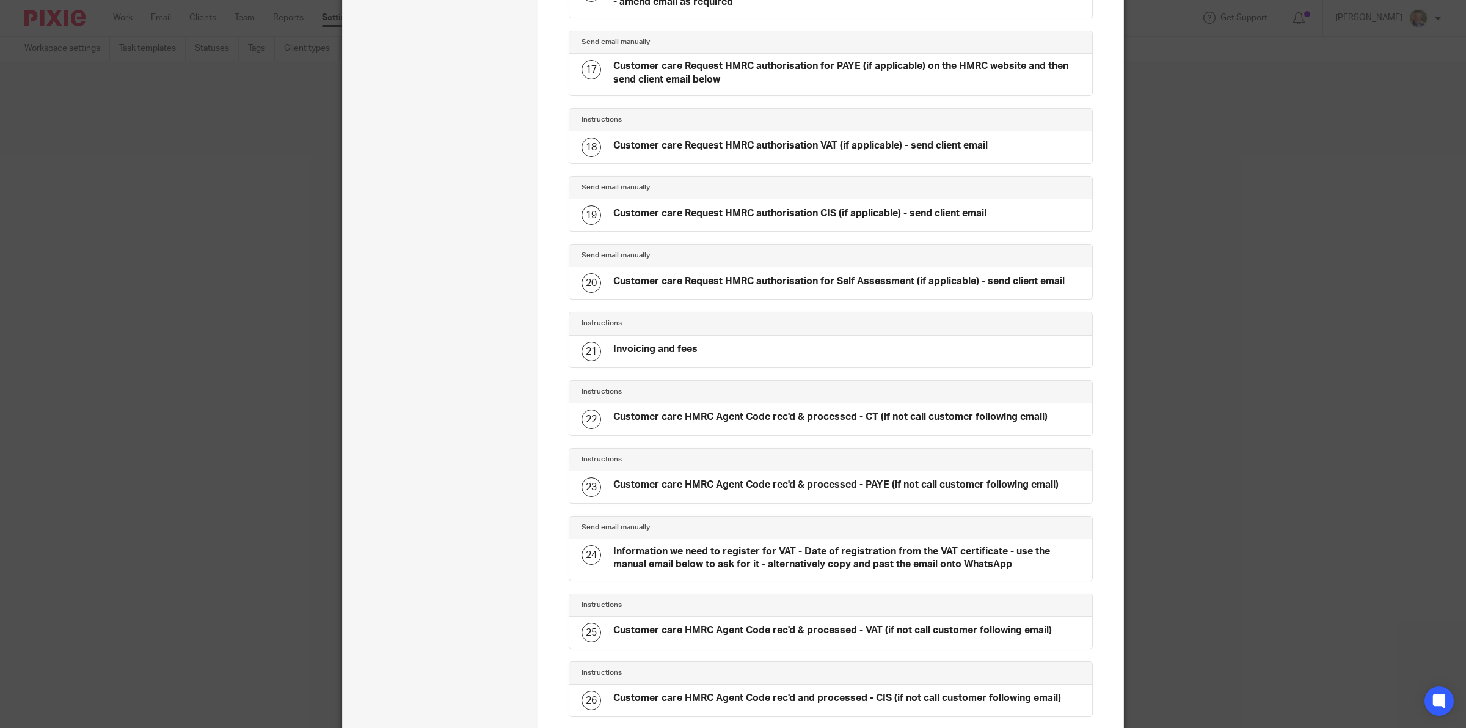
scroll to position [1224, 0]
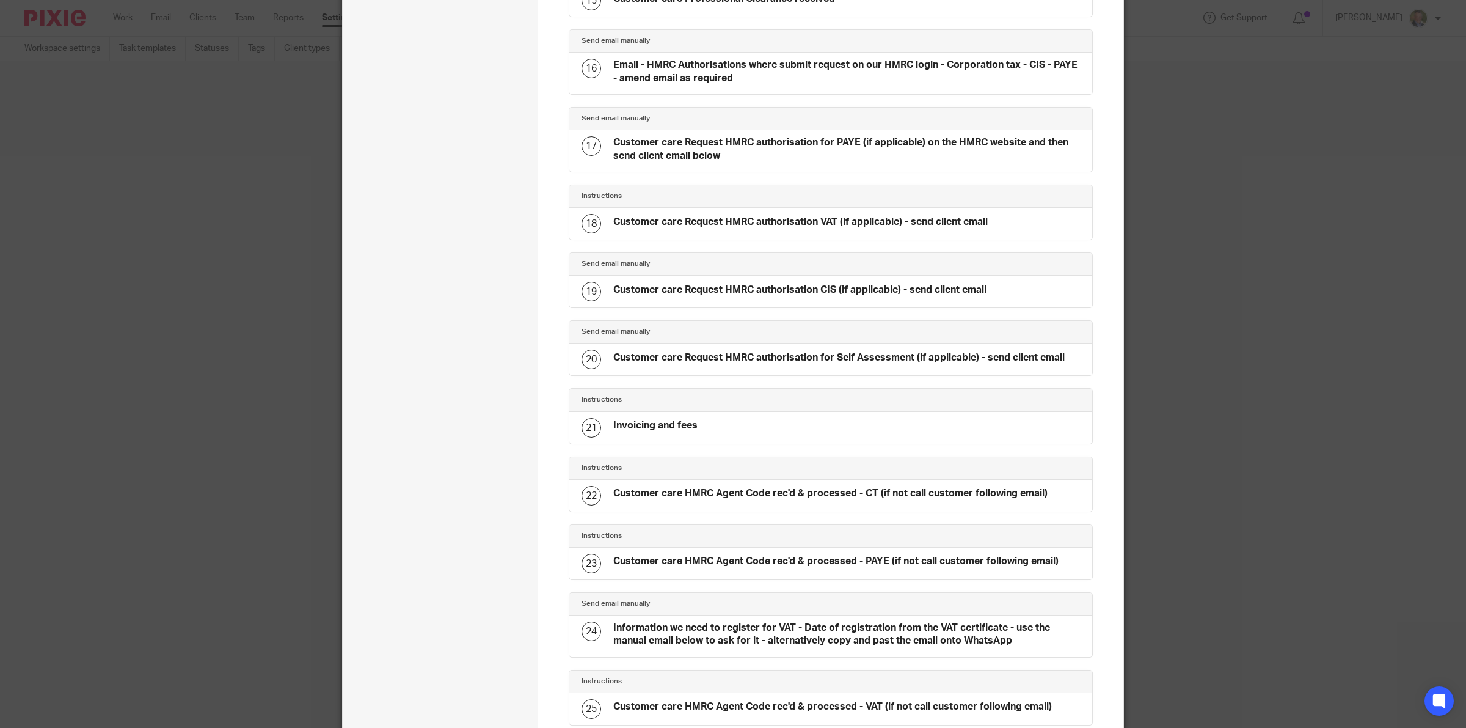
click at [675, 435] on div "Invoicing and fees" at bounding box center [655, 427] width 84 height 16
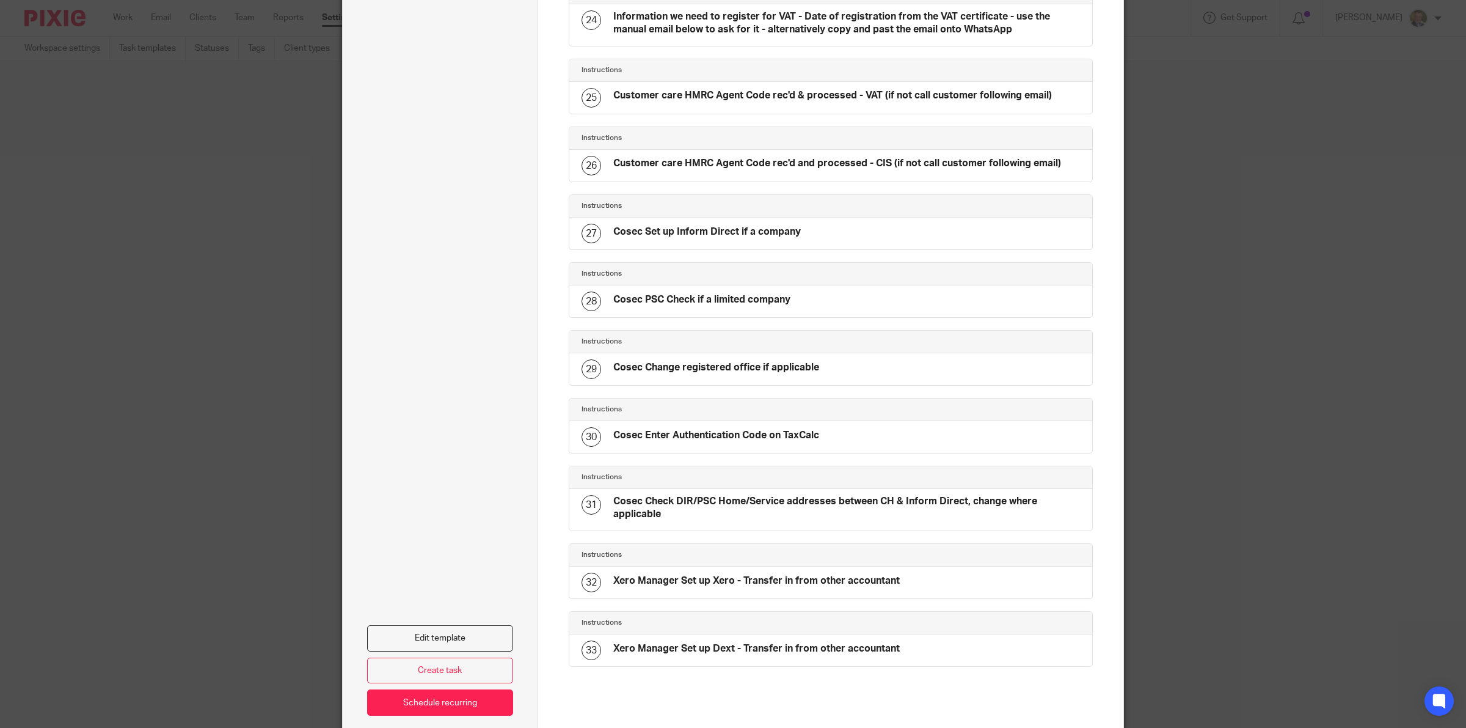
scroll to position [1911, 0]
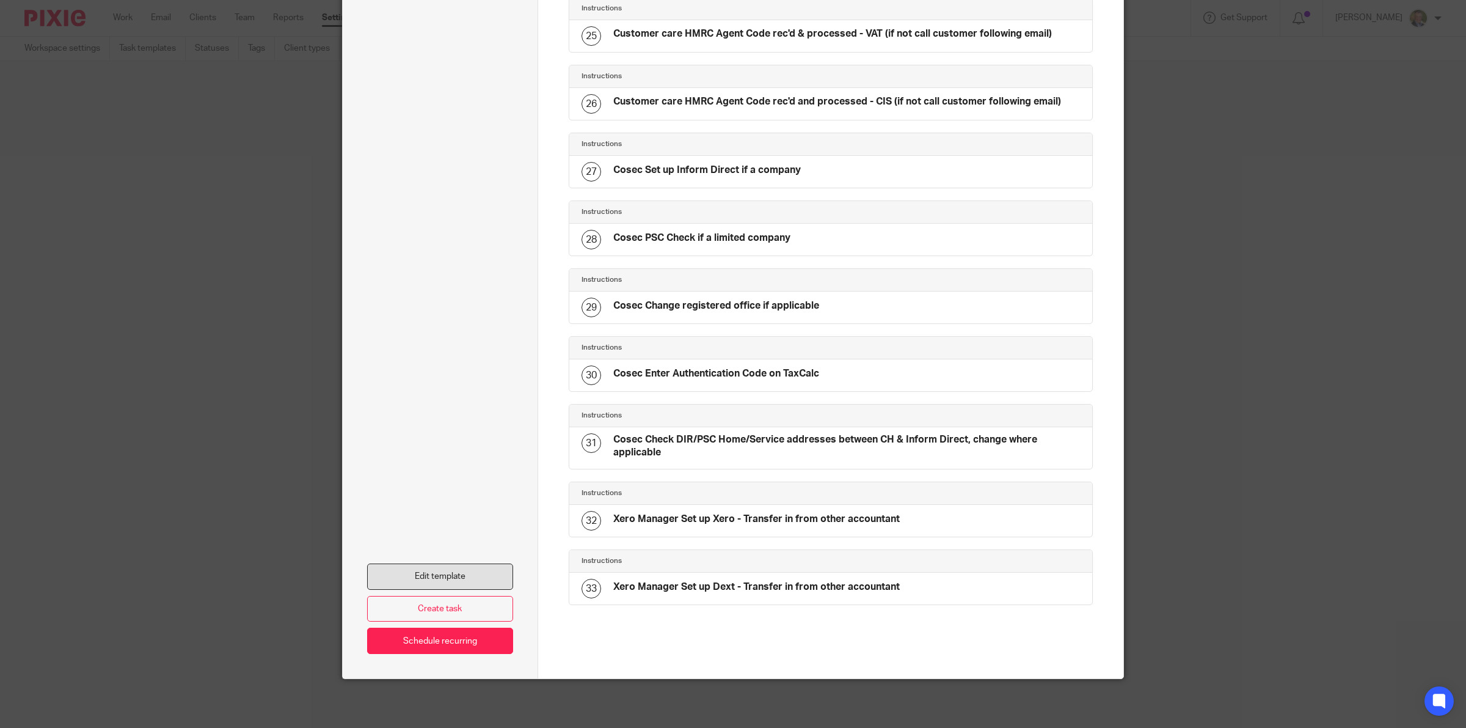
click at [452, 571] on link "Edit template" at bounding box center [440, 576] width 146 height 26
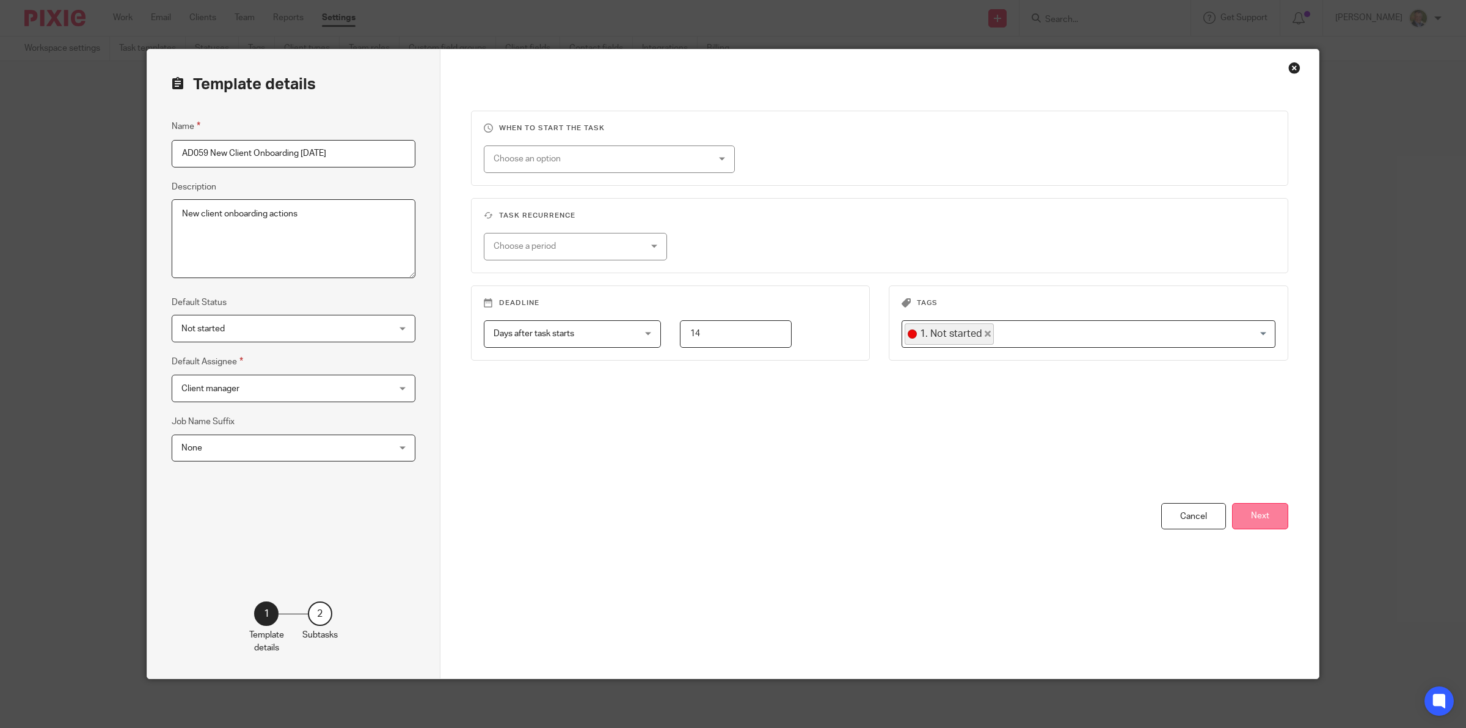
click at [1248, 512] on button "Next" at bounding box center [1260, 516] width 56 height 26
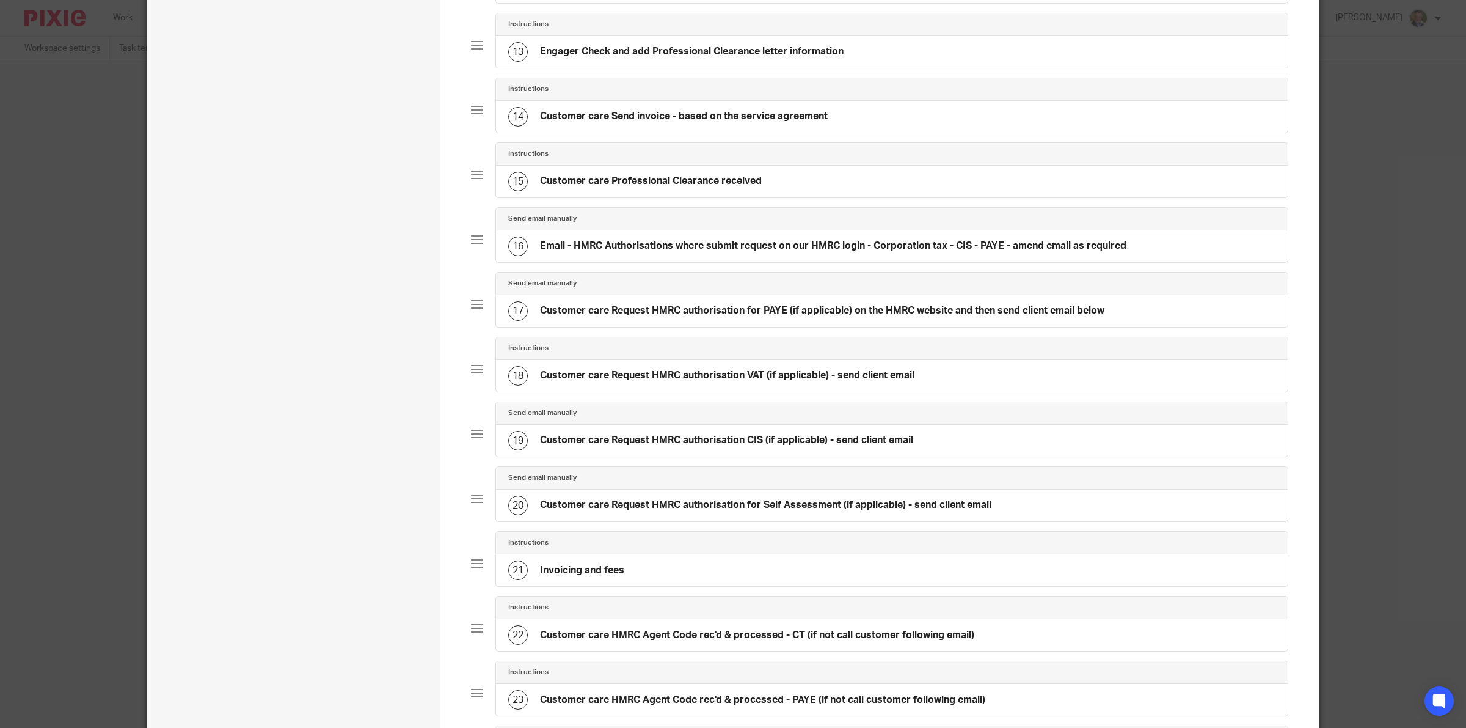
scroll to position [1069, 0]
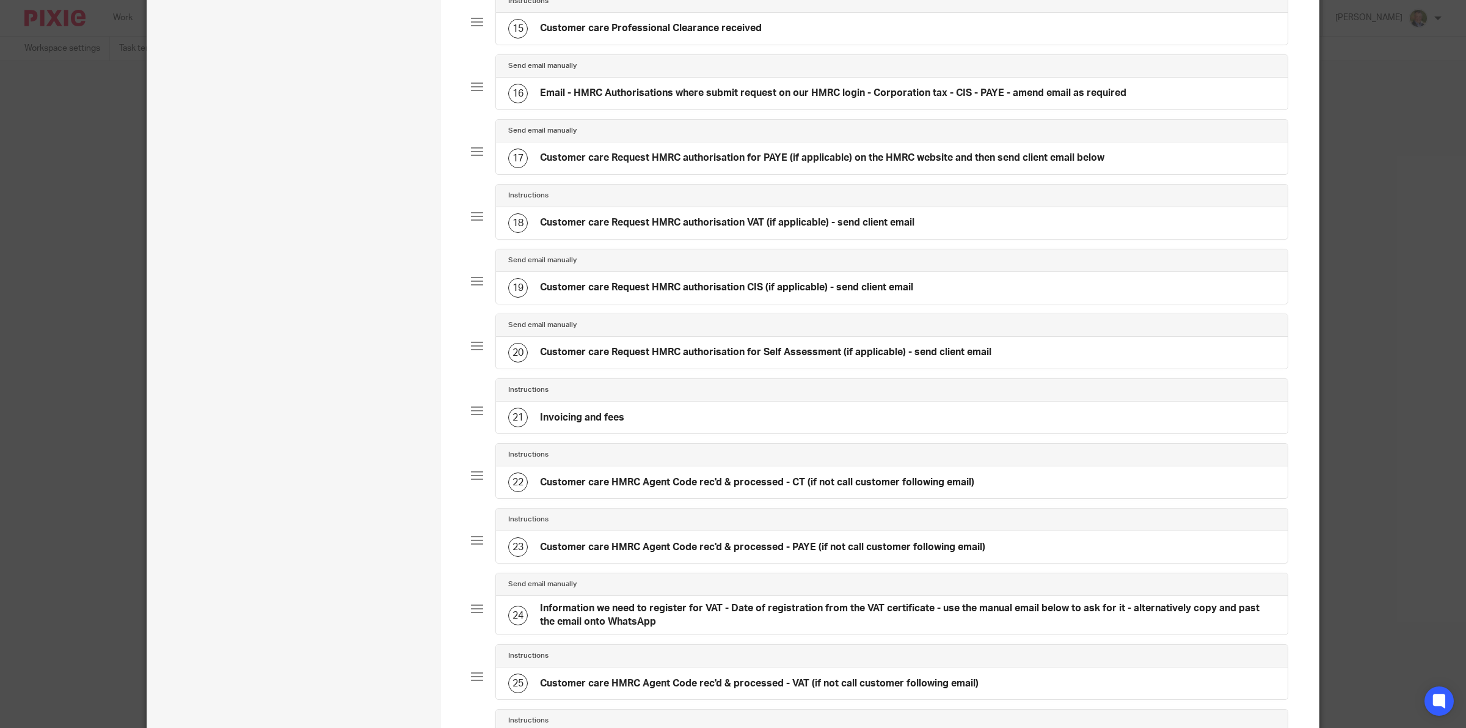
click at [596, 424] on h4 "Invoicing and fees" at bounding box center [582, 417] width 84 height 13
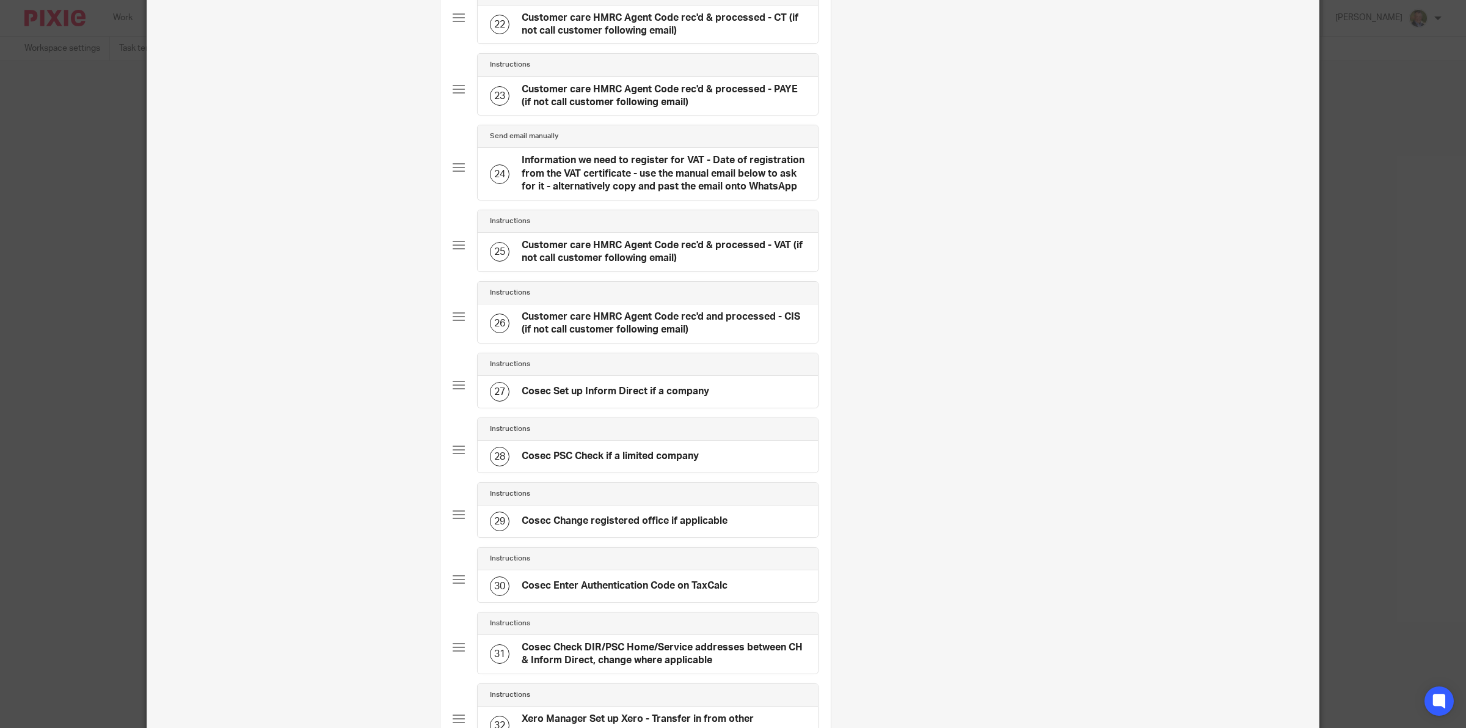
scroll to position [2105, 0]
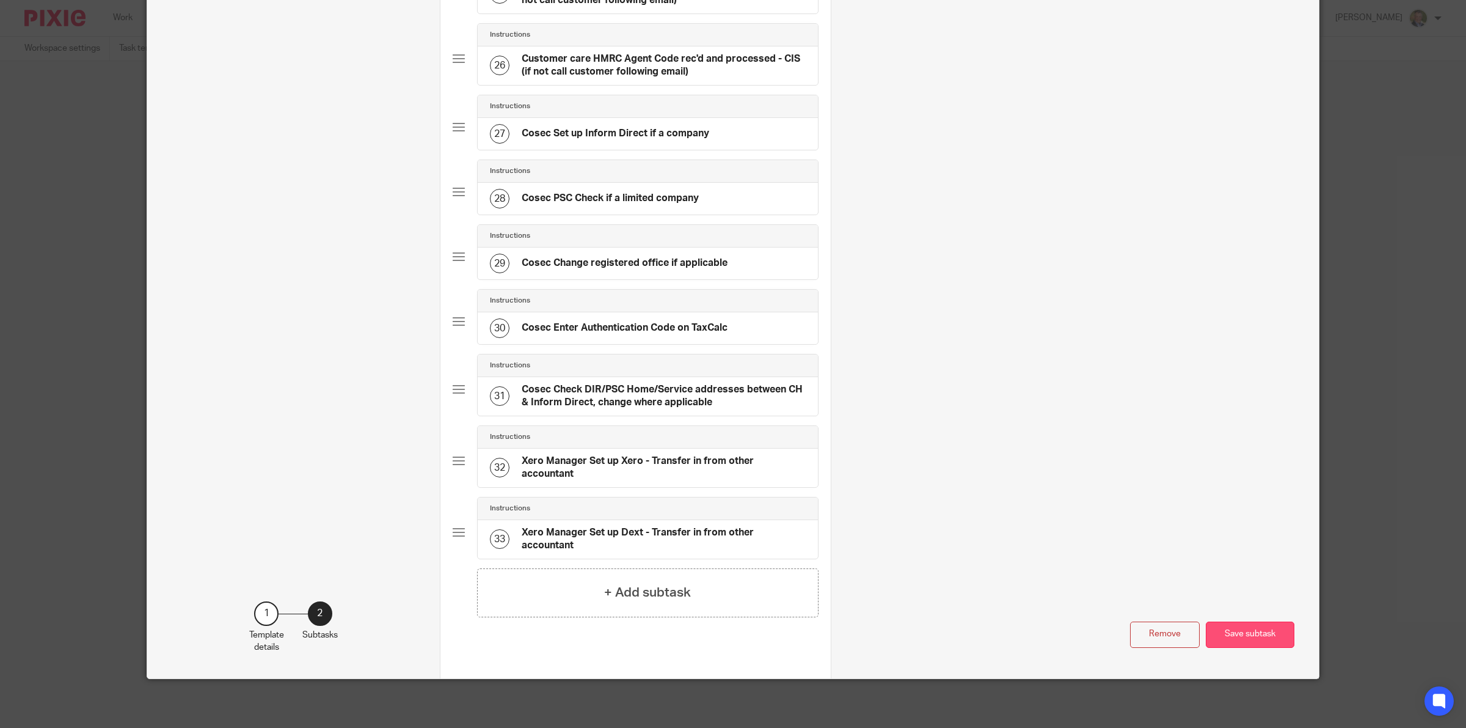
click at [1251, 635] on button "Save subtask" at bounding box center [1250, 634] width 89 height 26
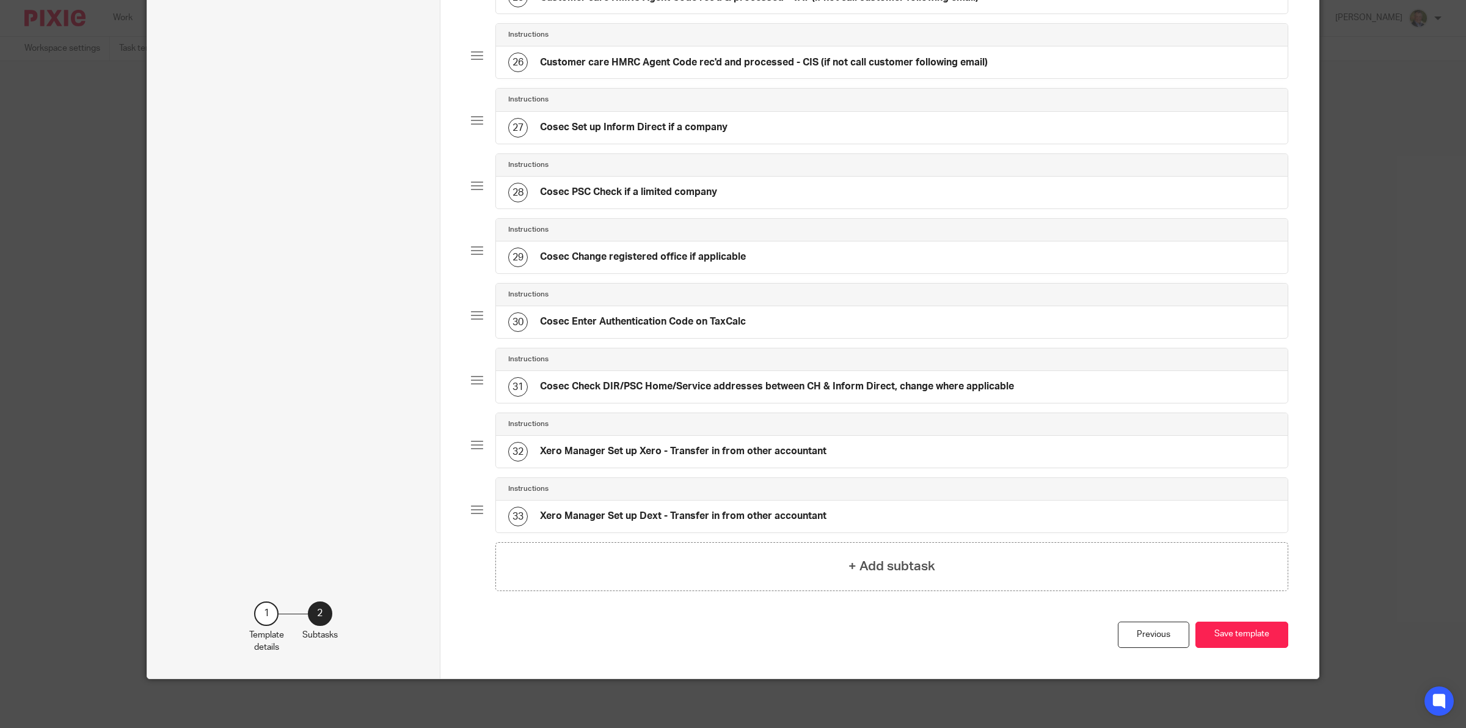
scroll to position [1769, 0]
click at [1224, 634] on button "Save template" at bounding box center [1242, 634] width 93 height 26
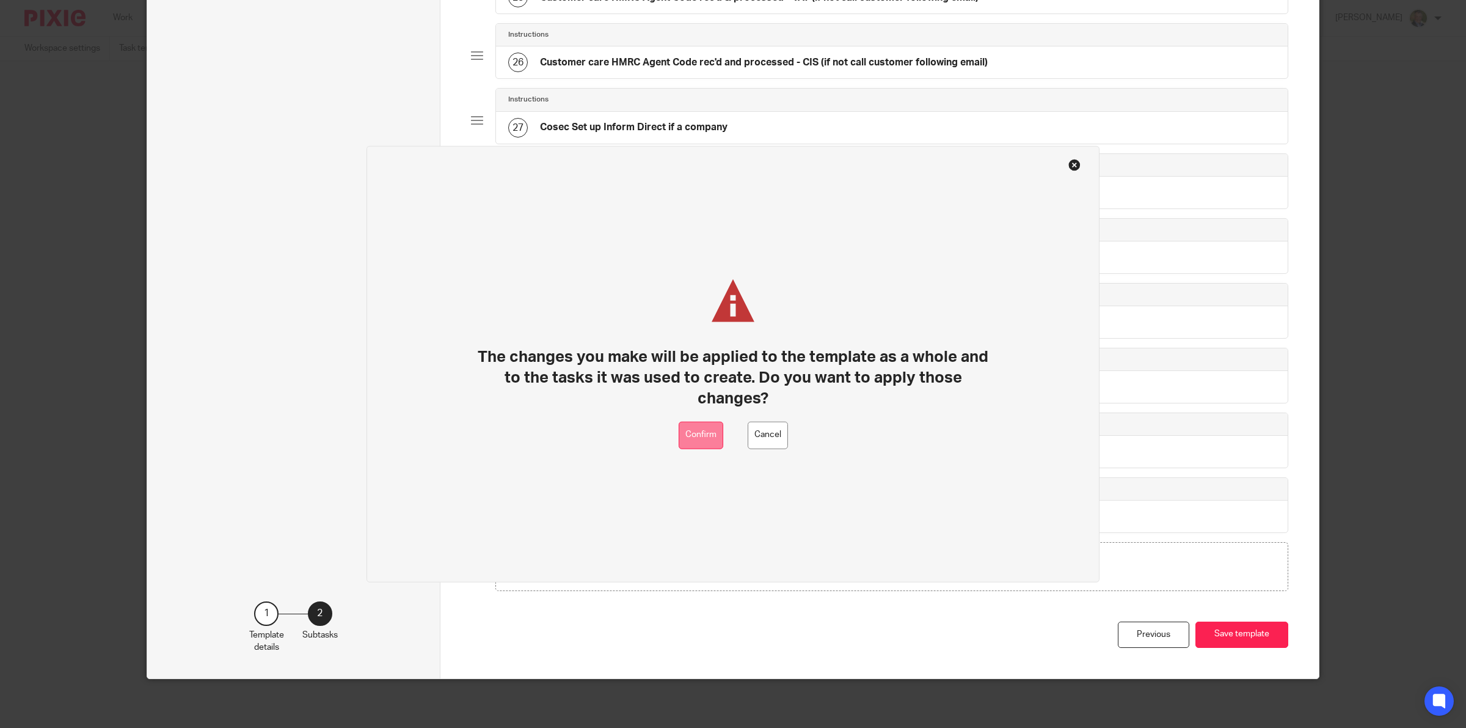
click at [703, 434] on button "Confirm" at bounding box center [701, 434] width 45 height 27
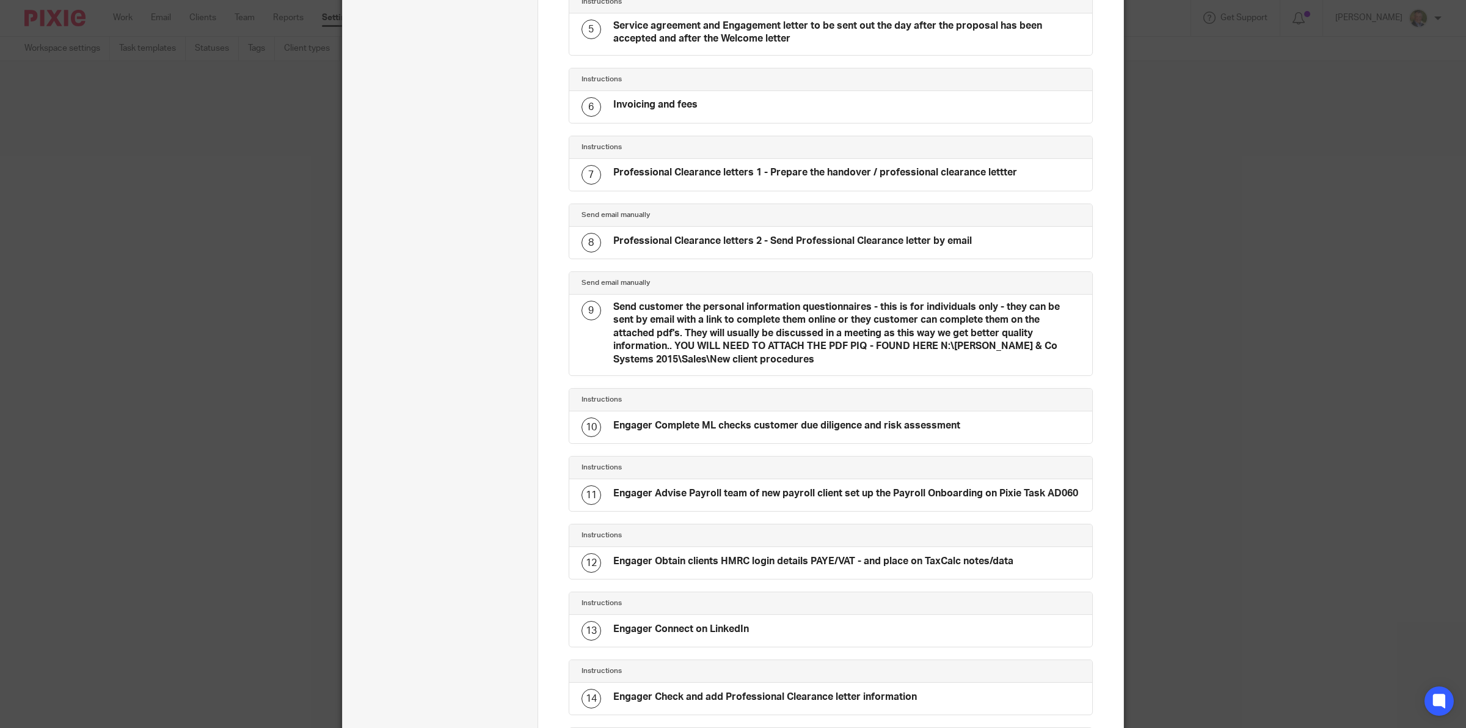
scroll to position [535, 0]
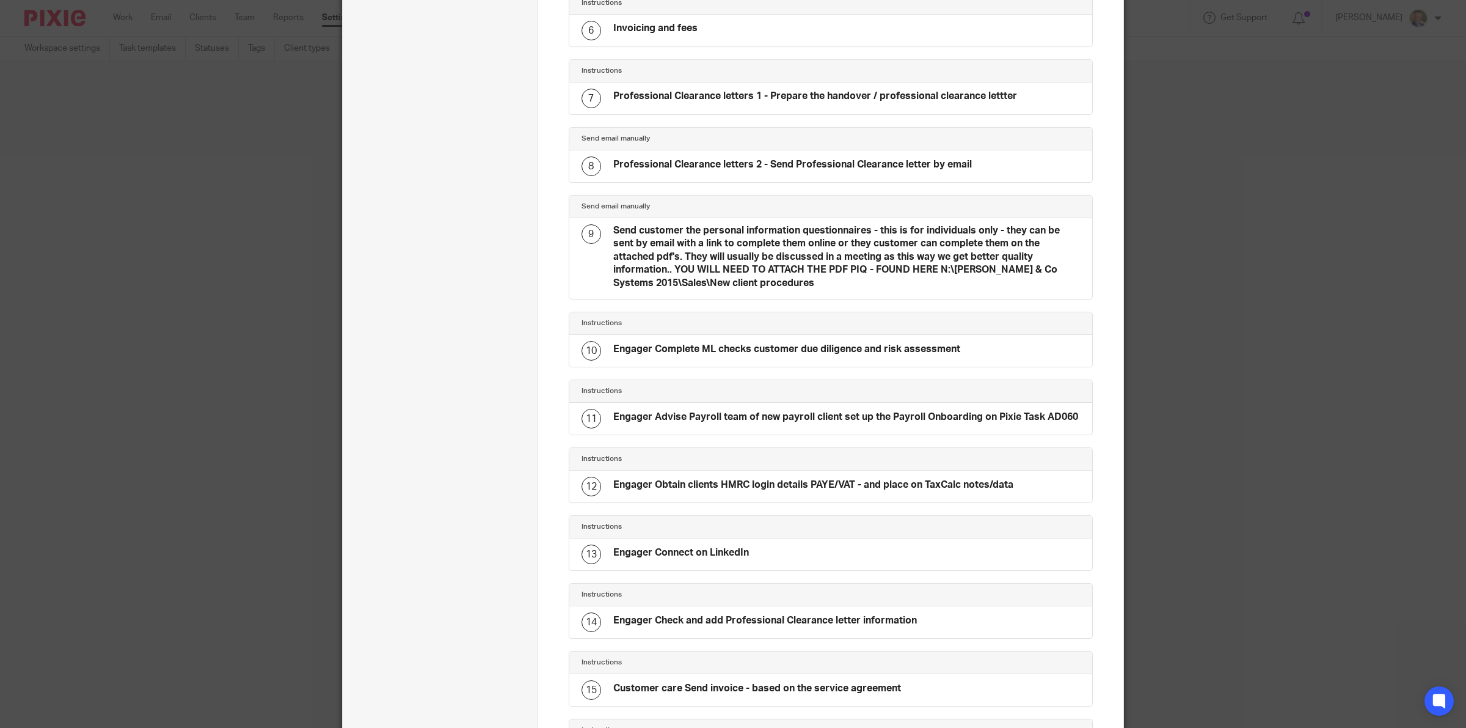
click at [692, 356] on h4 "Engager Complete ML checks customer due diligence and risk assessment" at bounding box center [786, 349] width 347 height 13
click at [588, 358] on div "10" at bounding box center [592, 351] width 20 height 20
click at [692, 352] on h4 "Engager Complete ML checks customer due diligence and risk assessment" at bounding box center [786, 349] width 347 height 13
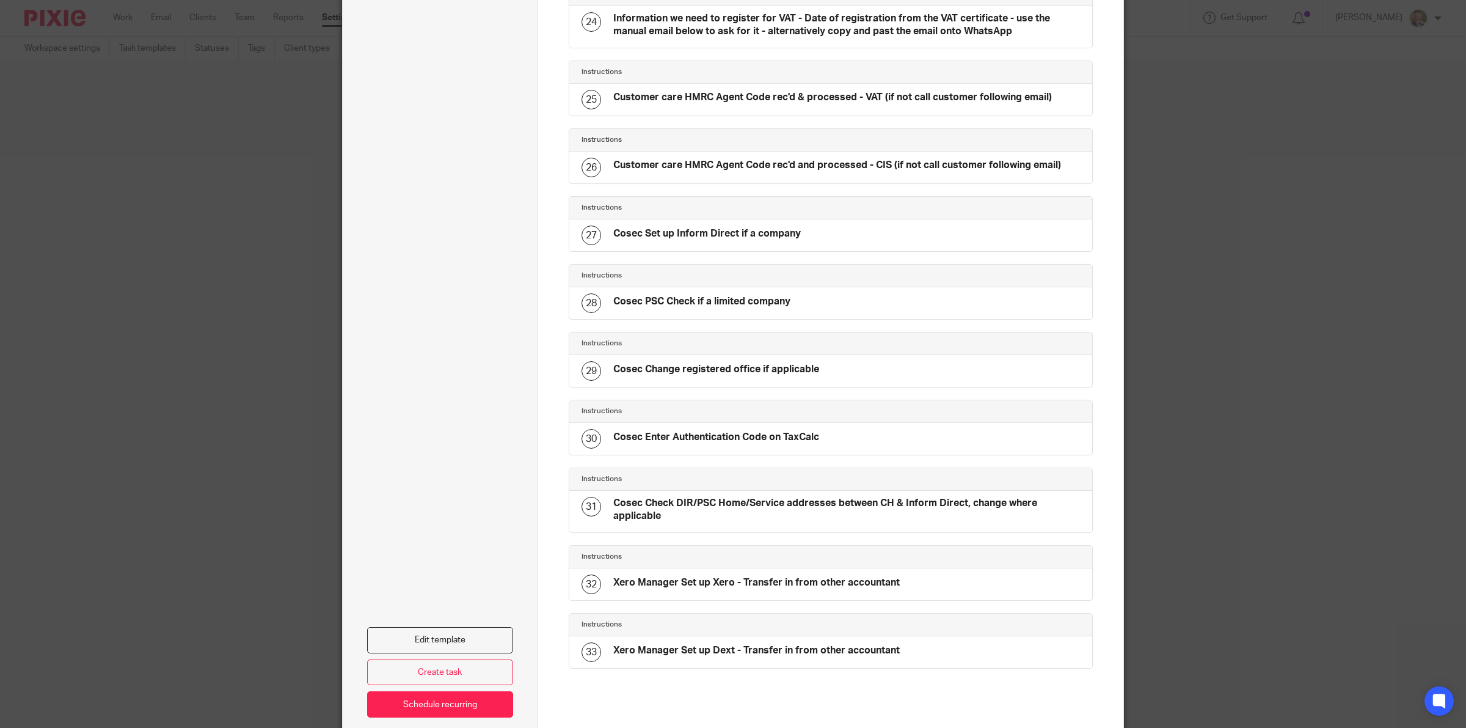
scroll to position [1909, 0]
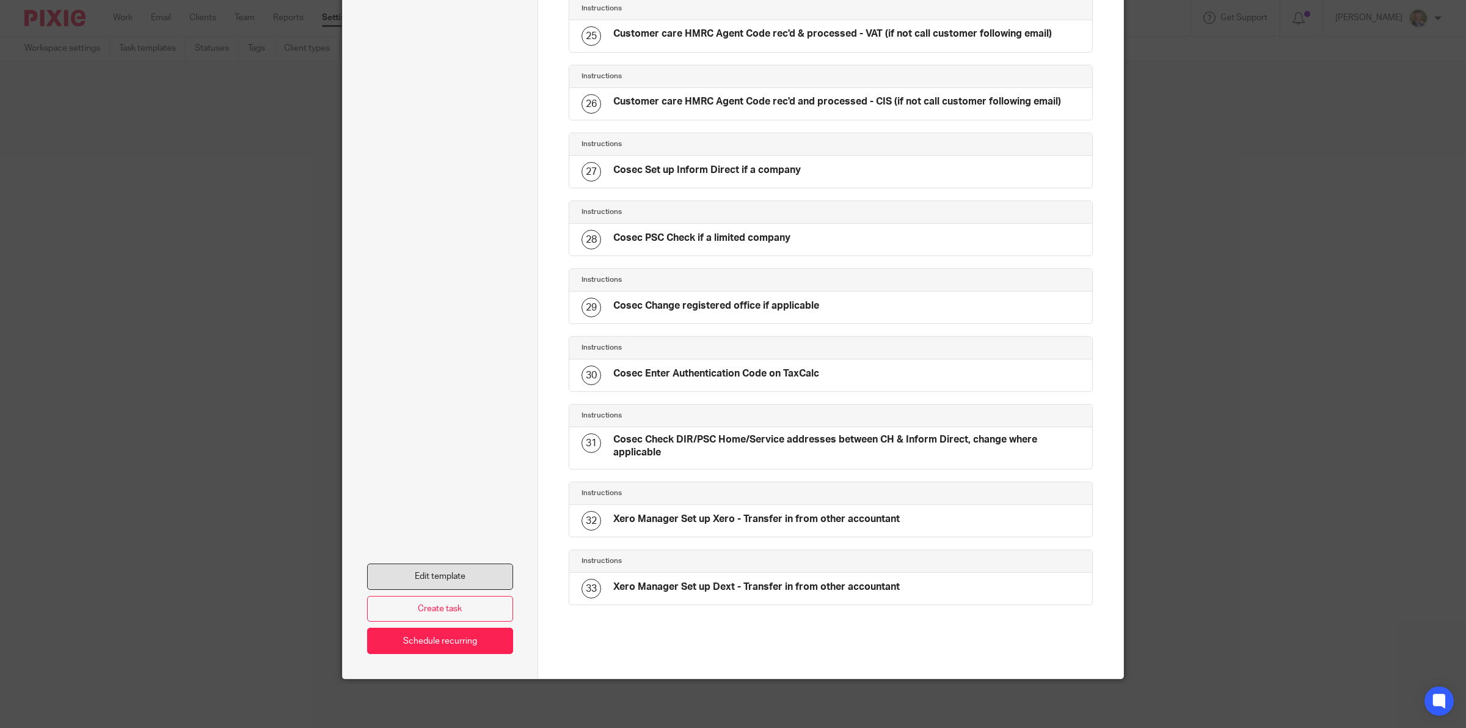
click at [463, 575] on link "Edit template" at bounding box center [440, 576] width 146 height 26
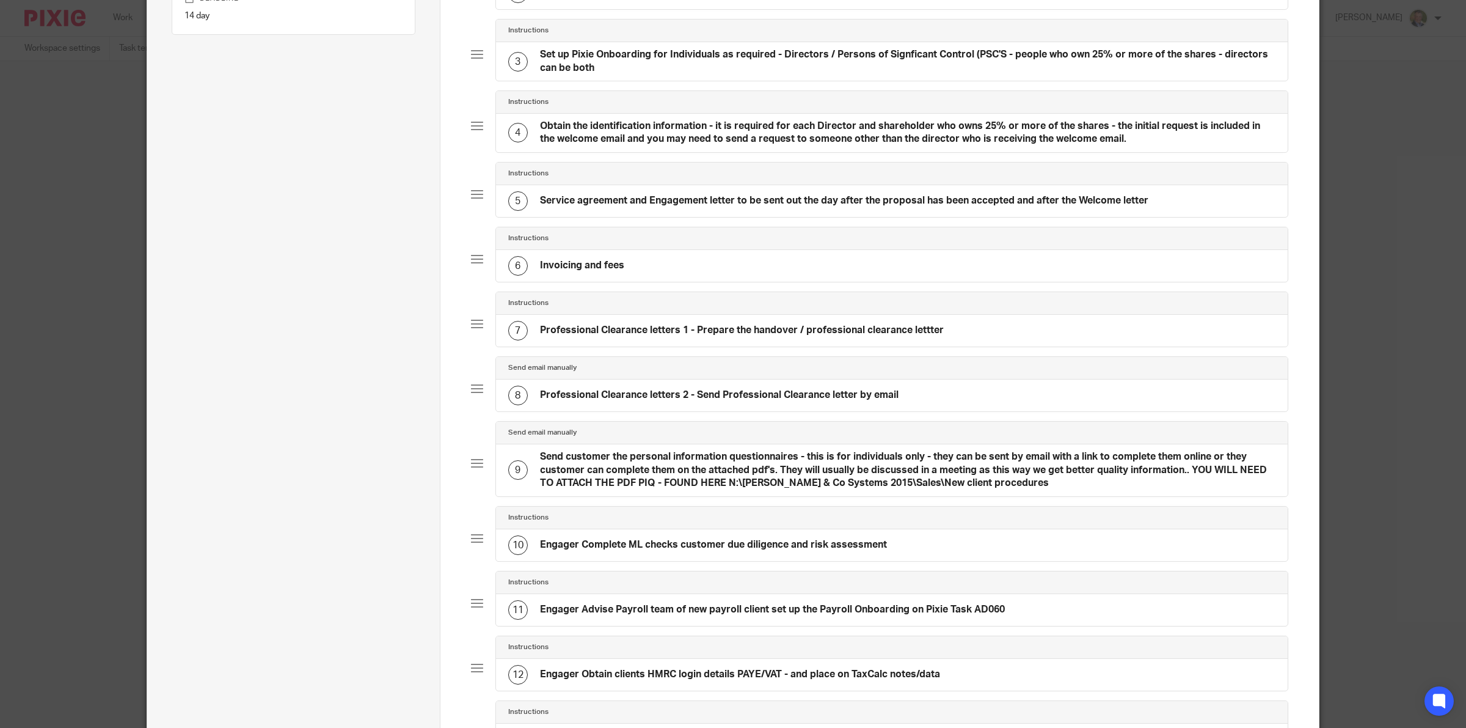
scroll to position [382, 0]
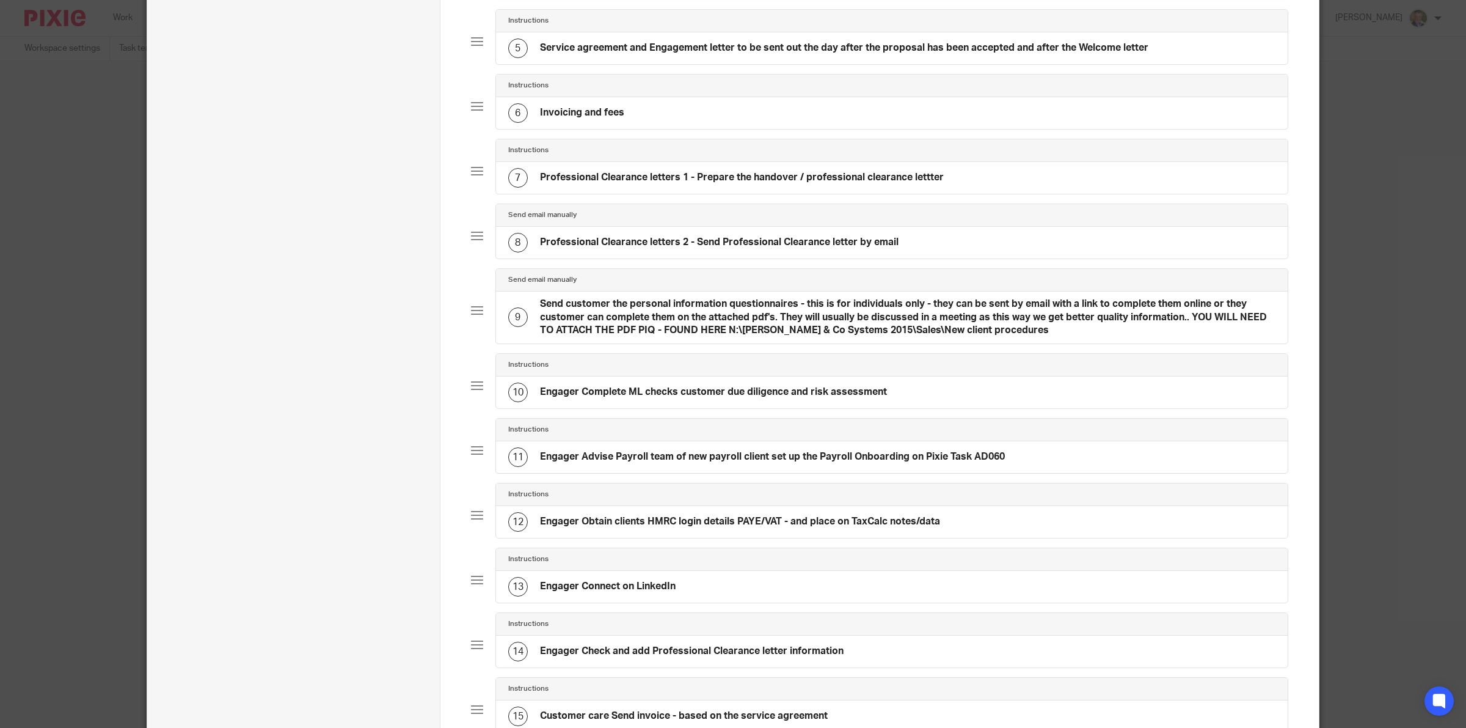
click at [557, 395] on h4 "Engager Complete ML checks customer due diligence and risk assessment" at bounding box center [713, 392] width 347 height 13
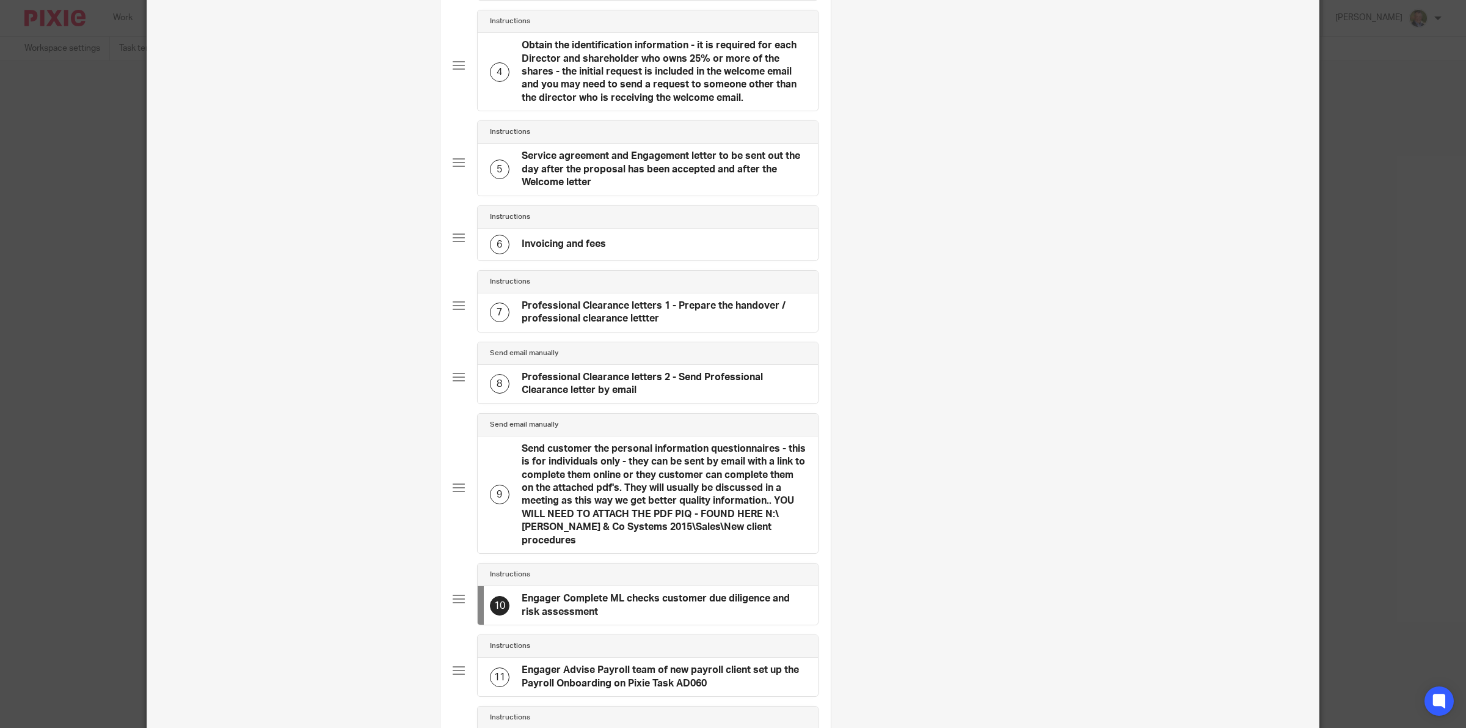
scroll to position [0, 0]
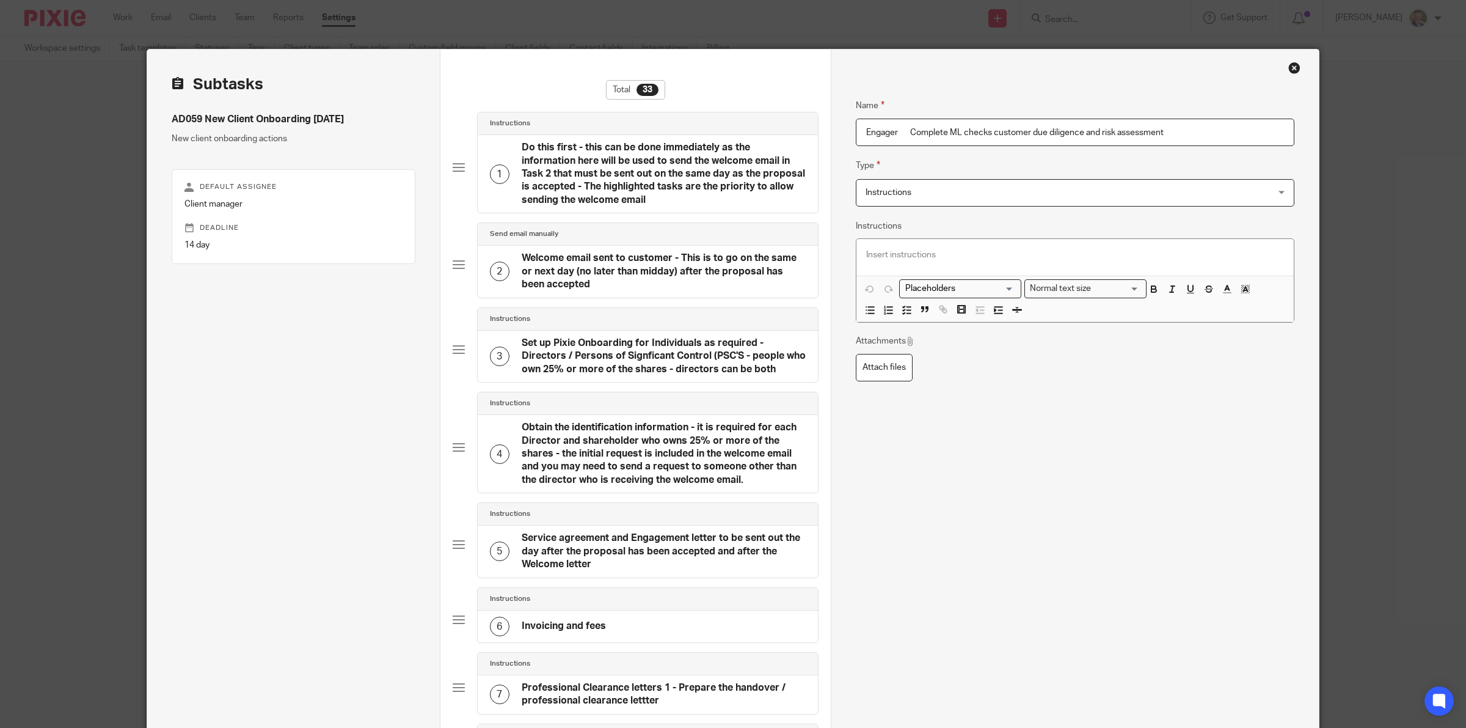
drag, startPoint x: 909, startPoint y: 132, endPoint x: 837, endPoint y: 135, distance: 71.6
click at [899, 127] on input "AML and Customer due diligence and risk assessment" at bounding box center [1075, 132] width 439 height 27
click at [1075, 128] on input "AML and customer due diligence and risk assessment" at bounding box center [1075, 132] width 439 height 27
type input "AML and customer due diligence"
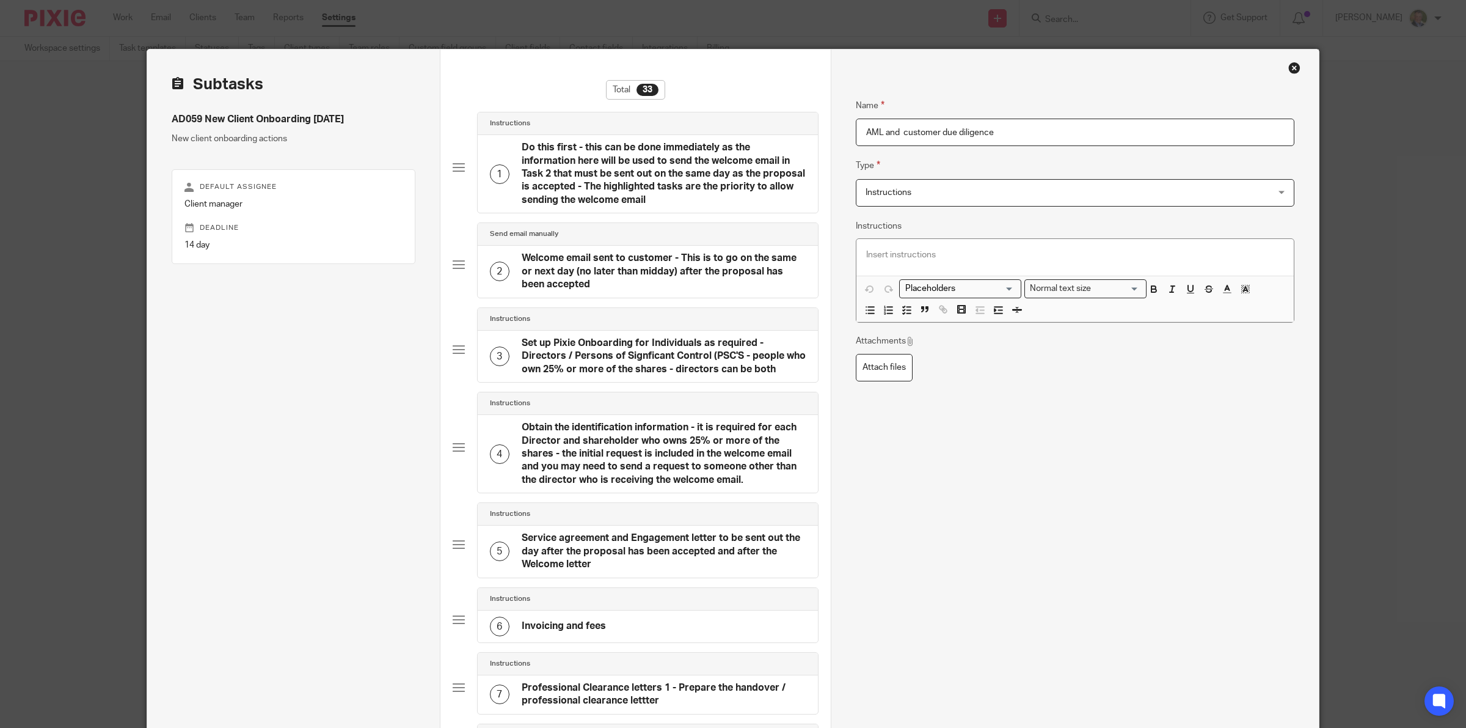
click at [914, 257] on p at bounding box center [1075, 255] width 418 height 12
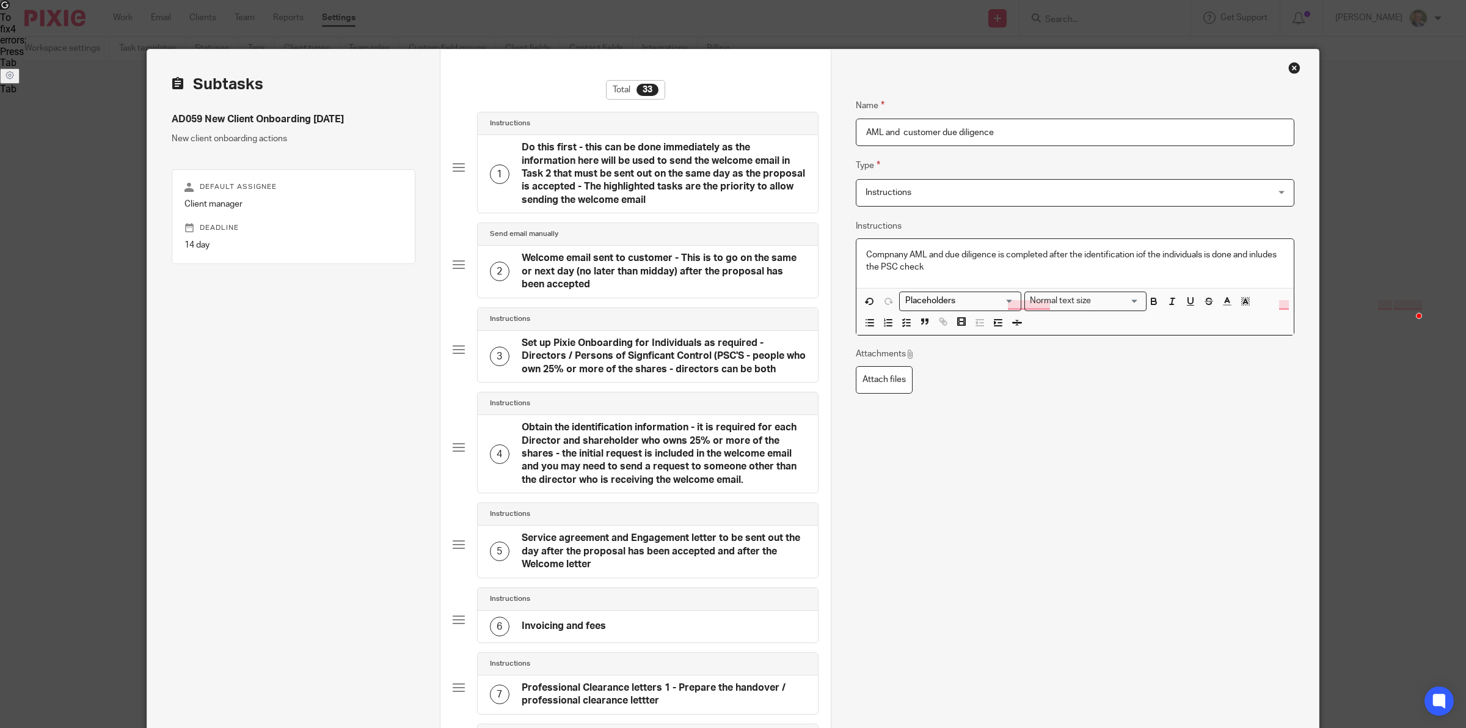
scroll to position [76, 0]
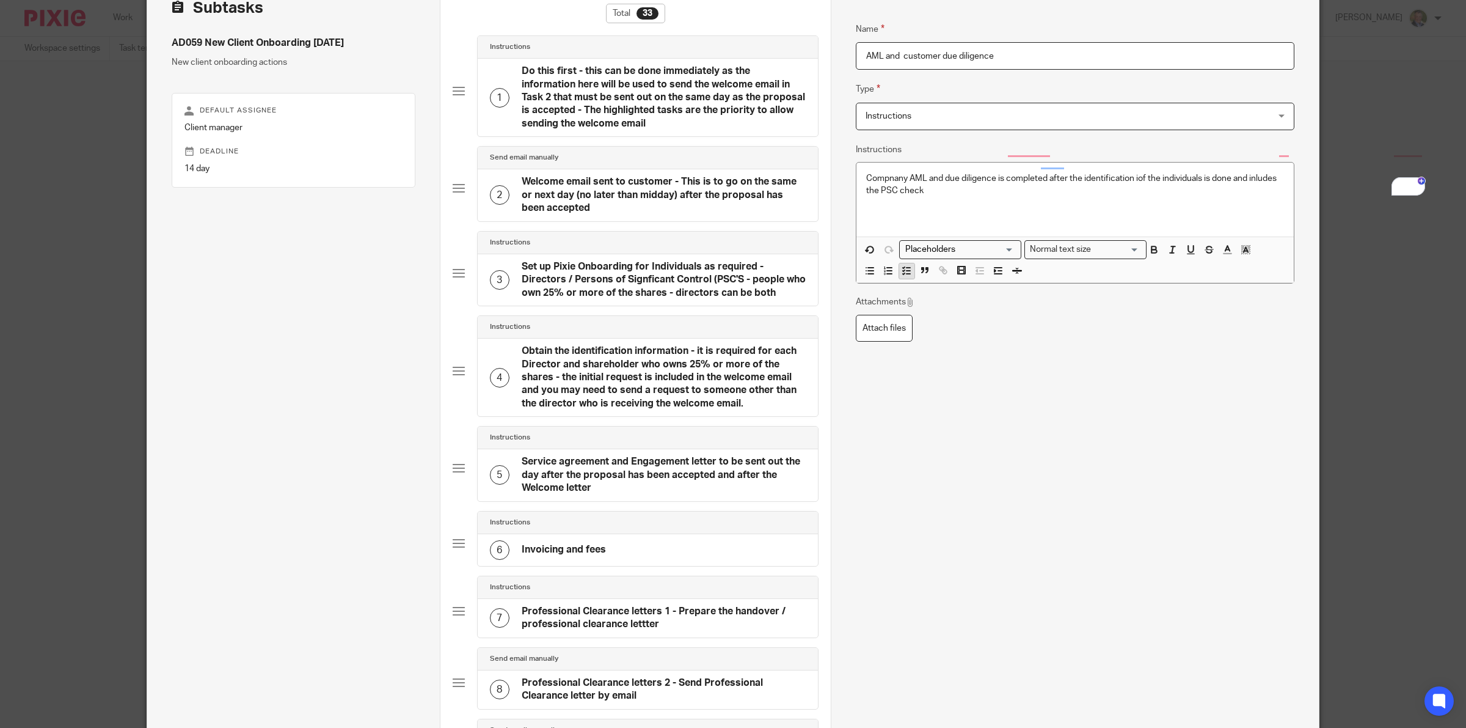
click at [907, 268] on line "button" at bounding box center [909, 268] width 4 height 0
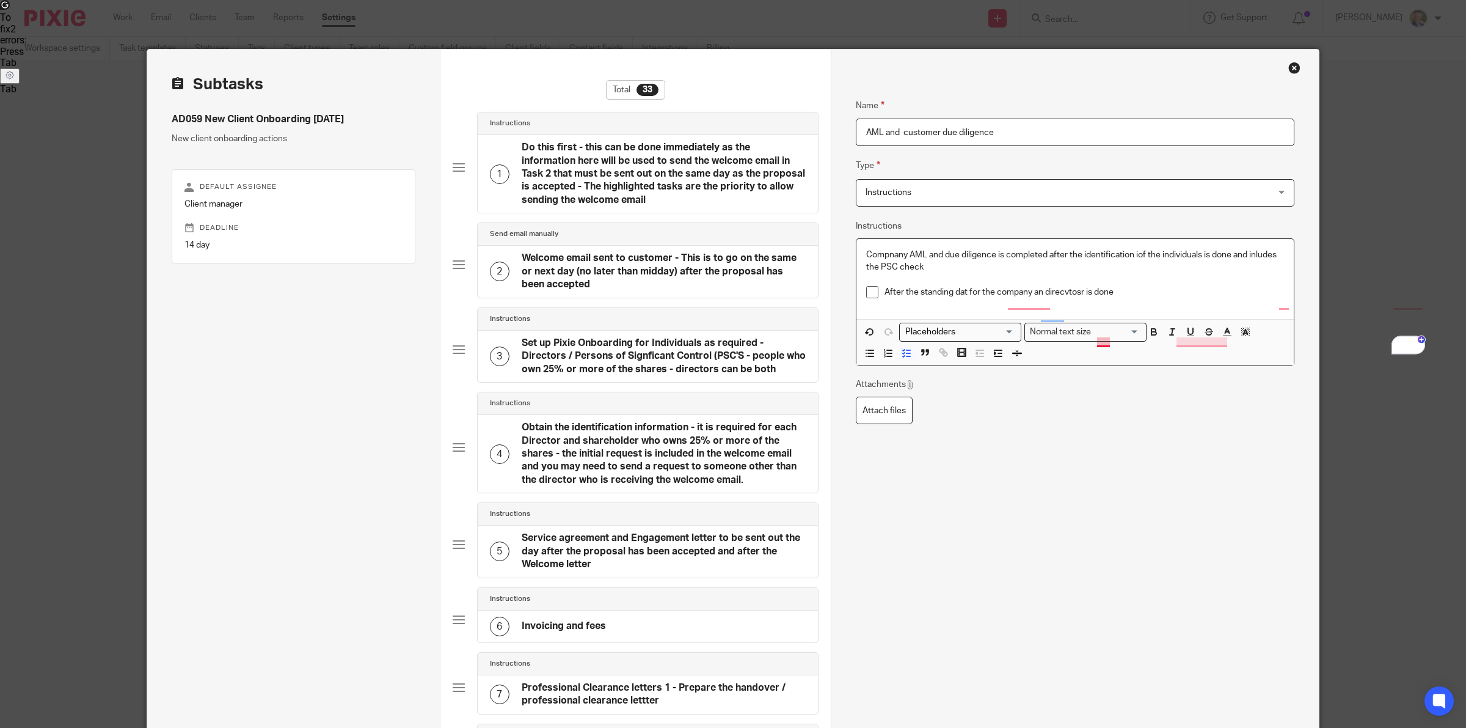
click at [962, 292] on p "After the standing dat for the company an direcvtosr is done" at bounding box center [1085, 292] width 400 height 12
click at [963, 291] on p "After the standing dat for the company an direcvtosr is done" at bounding box center [1085, 292] width 400 height 12
drag, startPoint x: 1132, startPoint y: 288, endPoint x: 1138, endPoint y: 288, distance: 6.7
click at [1132, 288] on p "After the standing data for the company an direcvtosr is done" at bounding box center [1085, 292] width 400 height 12
click at [885, 295] on p "After the standing data for the company an direcvtosr is done" at bounding box center [1085, 292] width 400 height 12
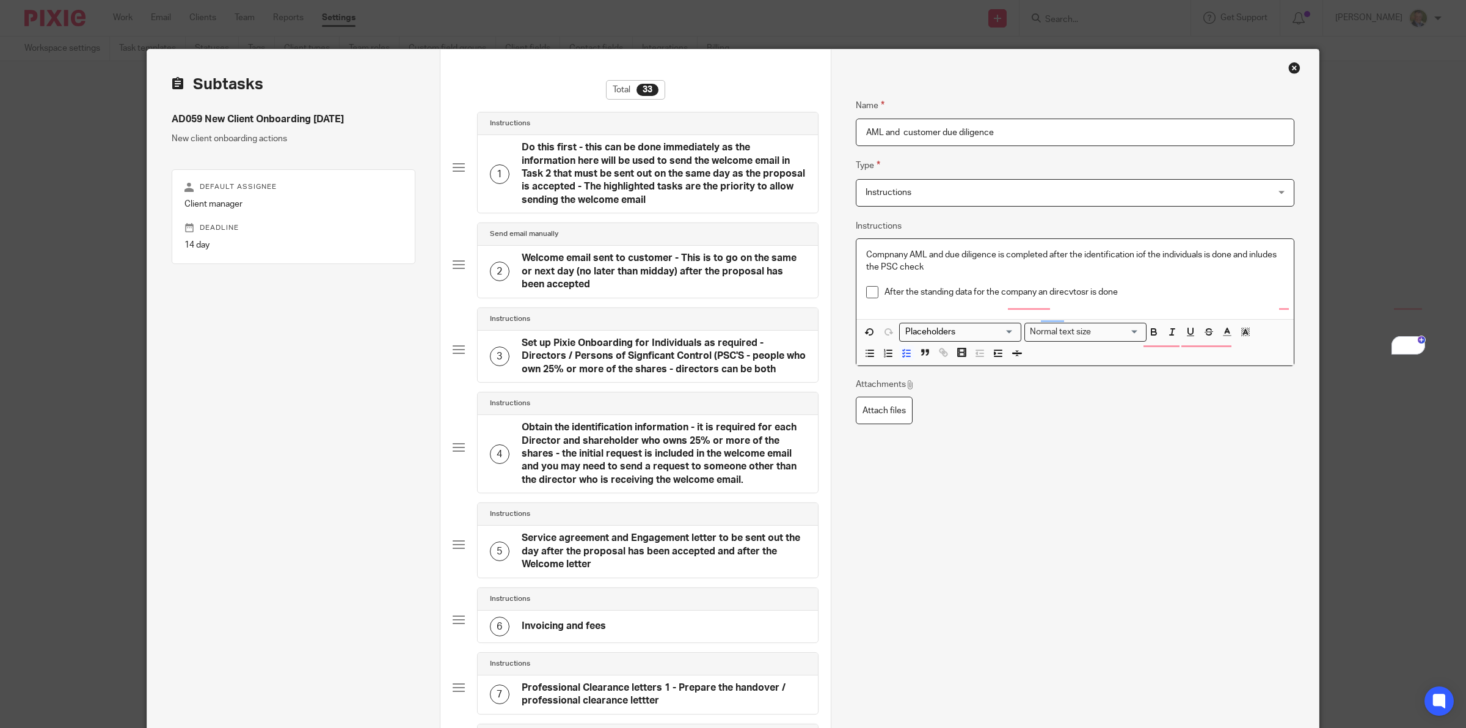
click at [885, 291] on p "After the standing data for the company an direcvtosr is done" at bounding box center [1085, 292] width 400 height 12
click at [1100, 293] on p "After the standing data for the company an direcvtosr is done" at bounding box center [1075, 292] width 418 height 12
click at [951, 292] on p "After the standing data for the company an direcvtosr is done" at bounding box center [1075, 292] width 418 height 12
click at [1172, 288] on p "After the standing data on TaxCalc is done for the company an direcvtosr is done" at bounding box center [1075, 292] width 418 height 12
click at [902, 359] on icon "button" at bounding box center [906, 359] width 11 height 11
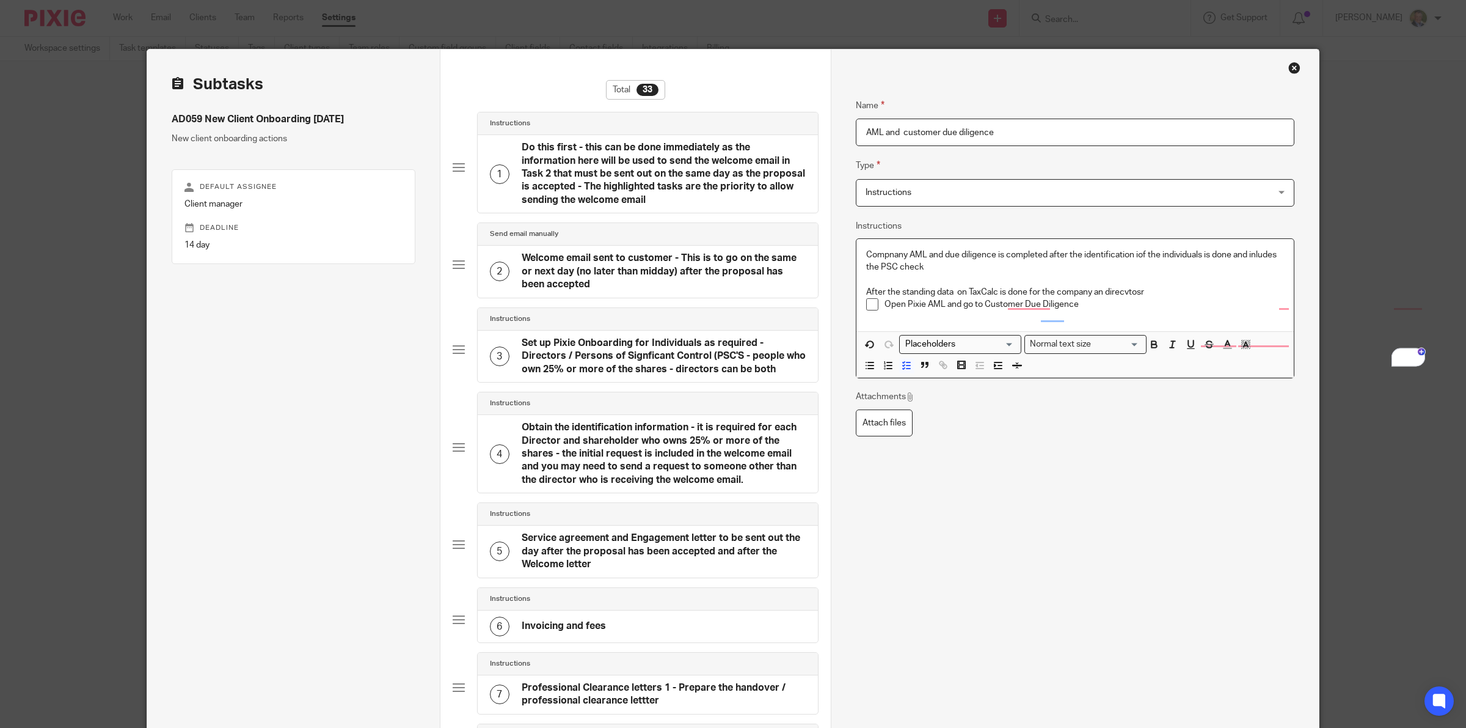
click at [878, 302] on li "Open Pixie AML and go to Customer Due Diligence" at bounding box center [1075, 307] width 418 height 18
click at [1157, 301] on p "Risk Assessmnet - Open Pixie AML and go to Customer Due Diligence" at bounding box center [1085, 304] width 400 height 12
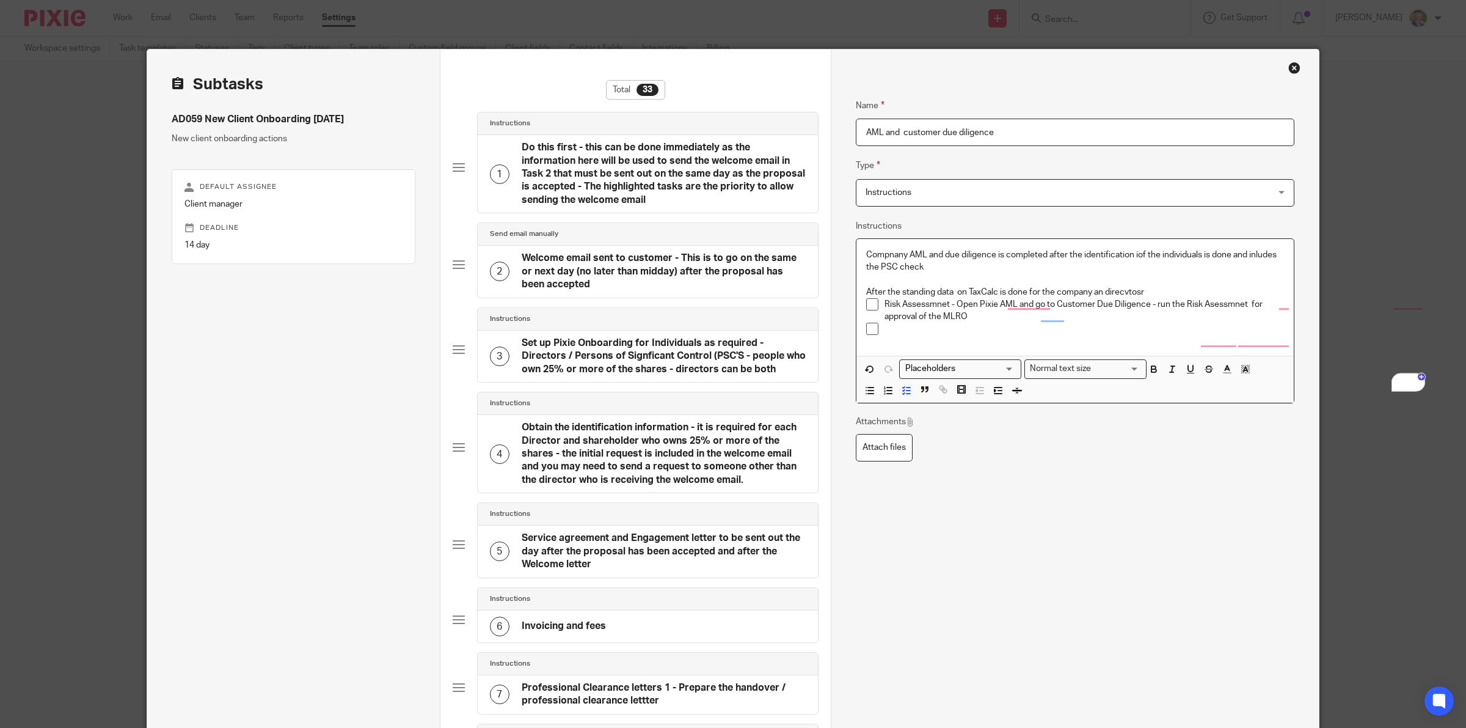
click at [1161, 294] on p "After the standing data on TaxCalc is done for the company an direcvtosr" at bounding box center [1075, 292] width 418 height 12
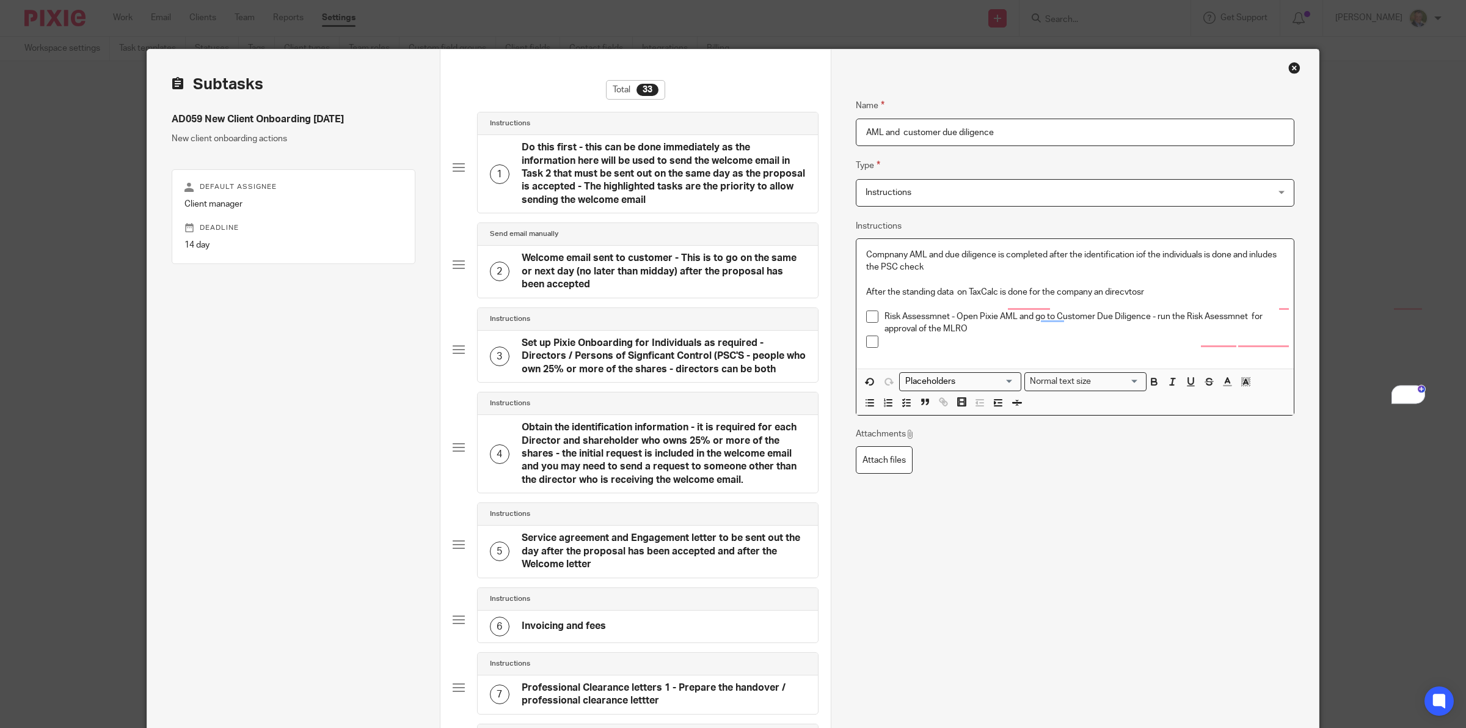
click at [911, 341] on p "To enrich screen reader interactions, please activate Accessibility in Grammarl…" at bounding box center [1085, 341] width 400 height 12
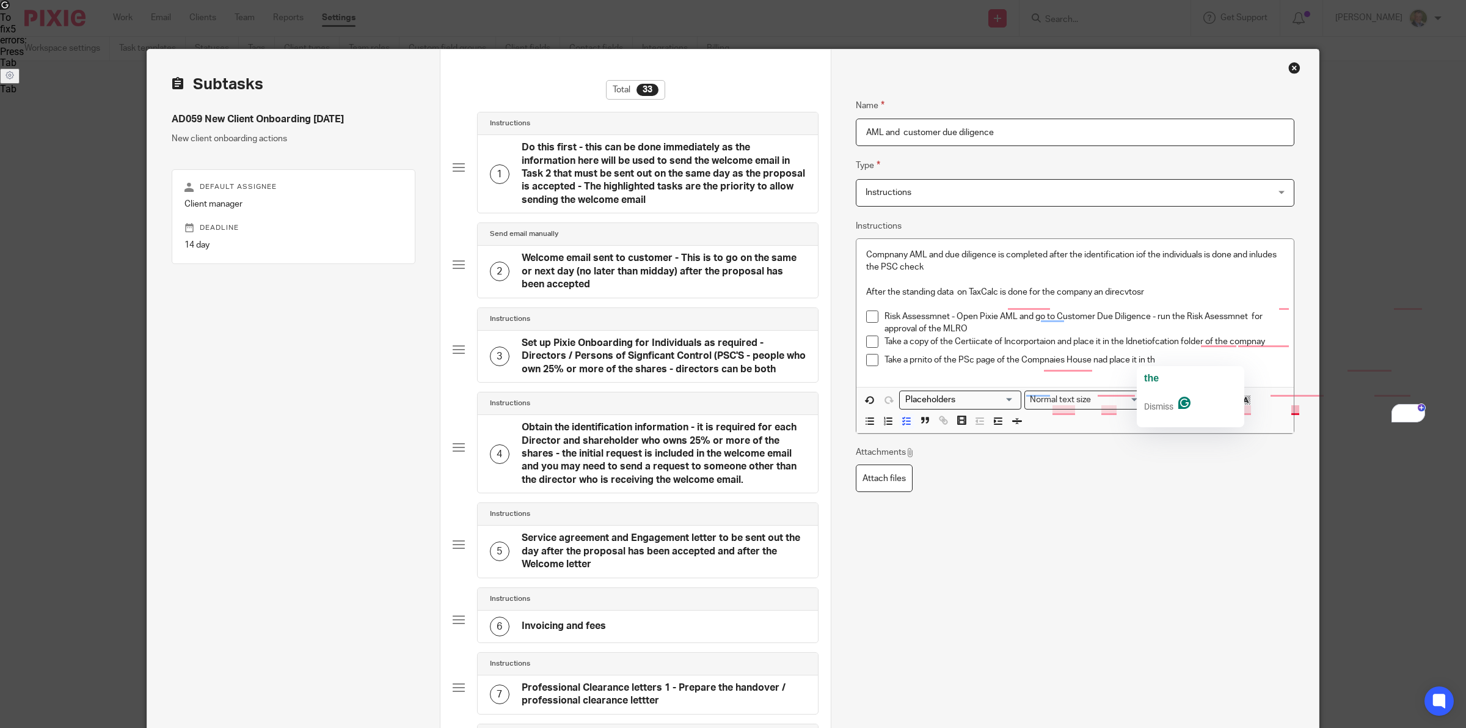
click at [1154, 358] on p "Take a prnito of the PSc page of the Compnaies House nad place it in th" at bounding box center [1085, 360] width 400 height 12
click at [1153, 359] on p "Take a prnito of the PSc page of the Compnaies House nad place it in th" at bounding box center [1085, 360] width 400 height 12
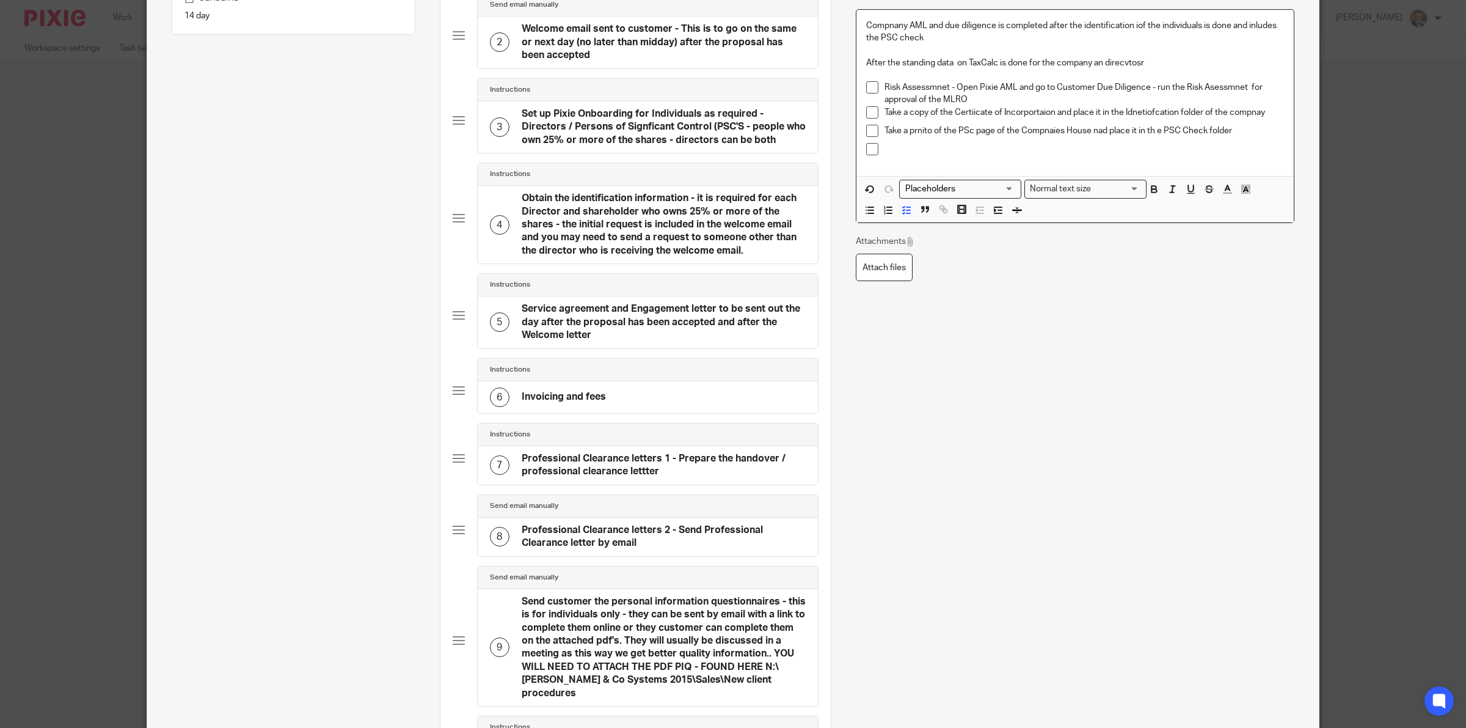
scroll to position [76, 0]
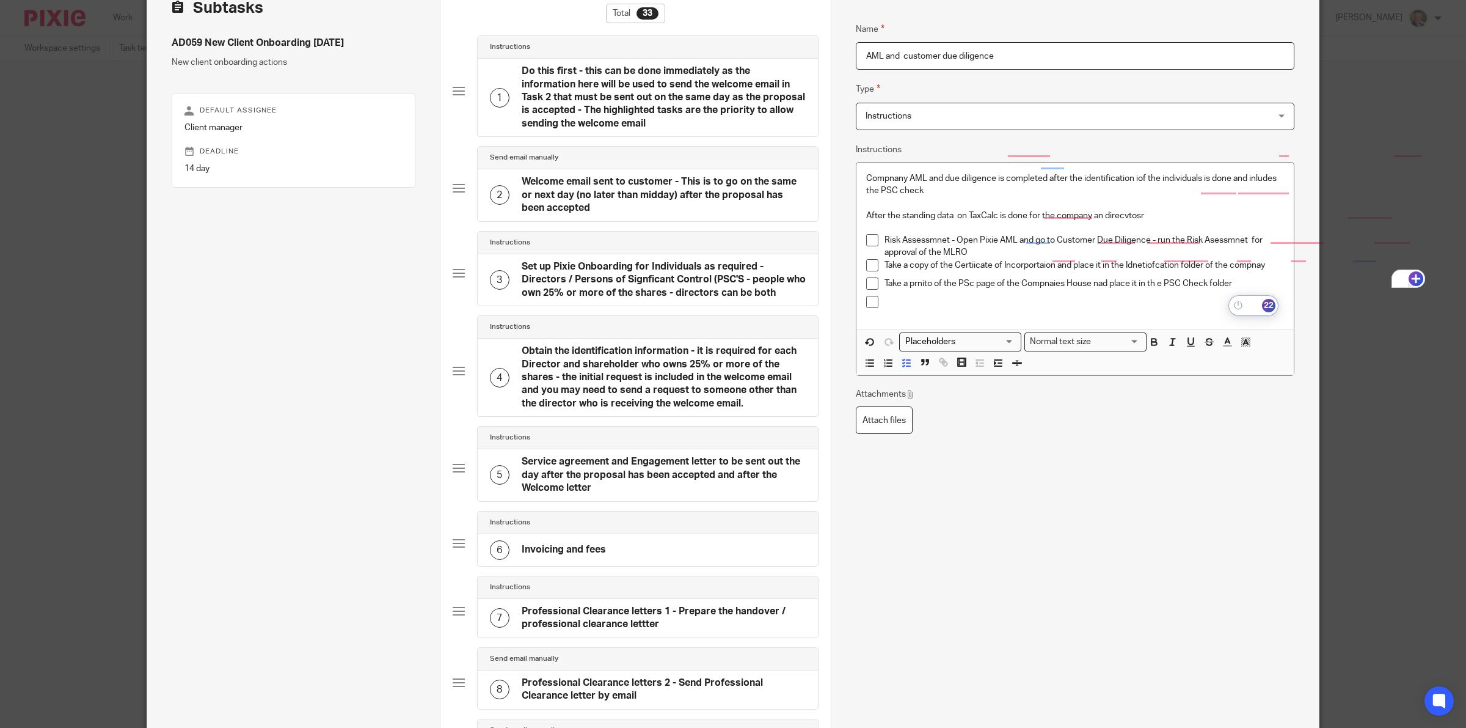
click at [1410, 275] on icon "Open Grammarly. 20 suggestions." at bounding box center [1416, 278] width 12 height 12
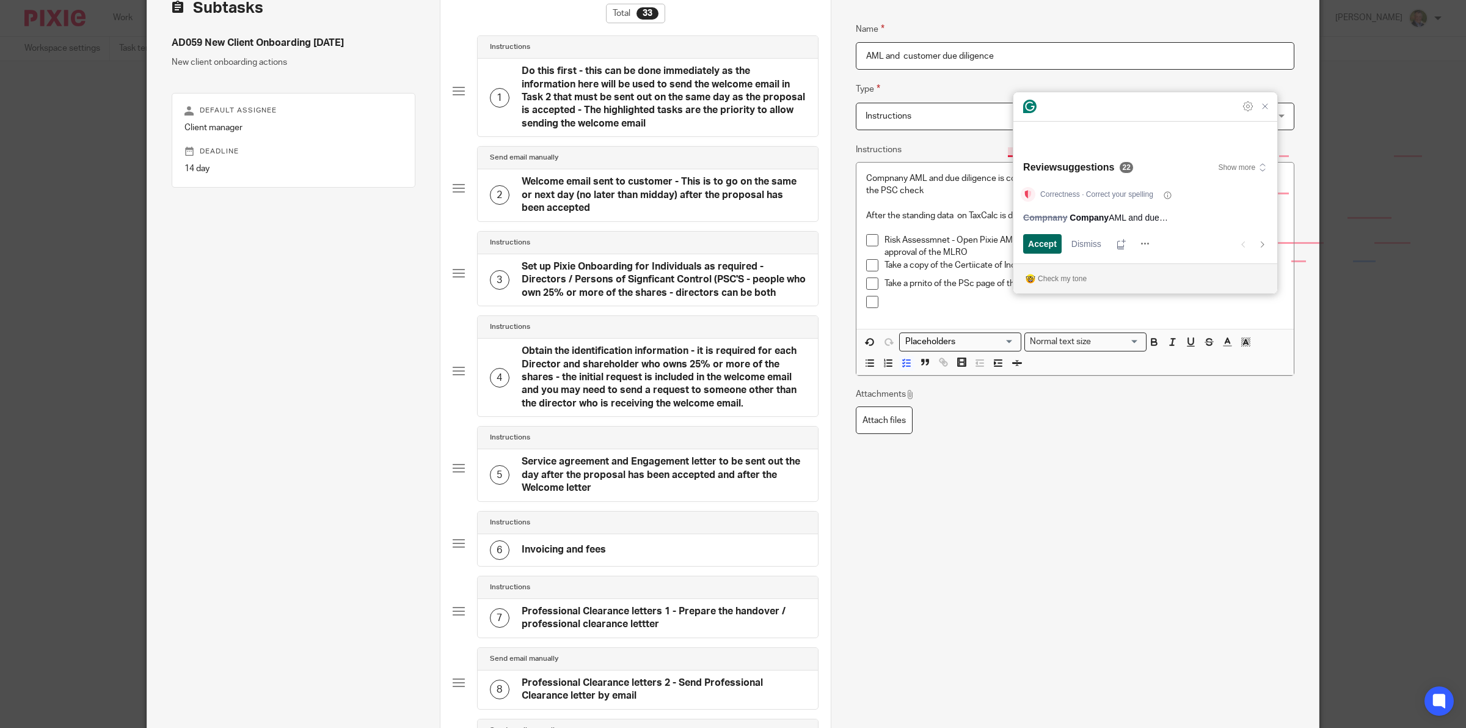
click at [1042, 243] on span "Accept" at bounding box center [1042, 243] width 29 height 13
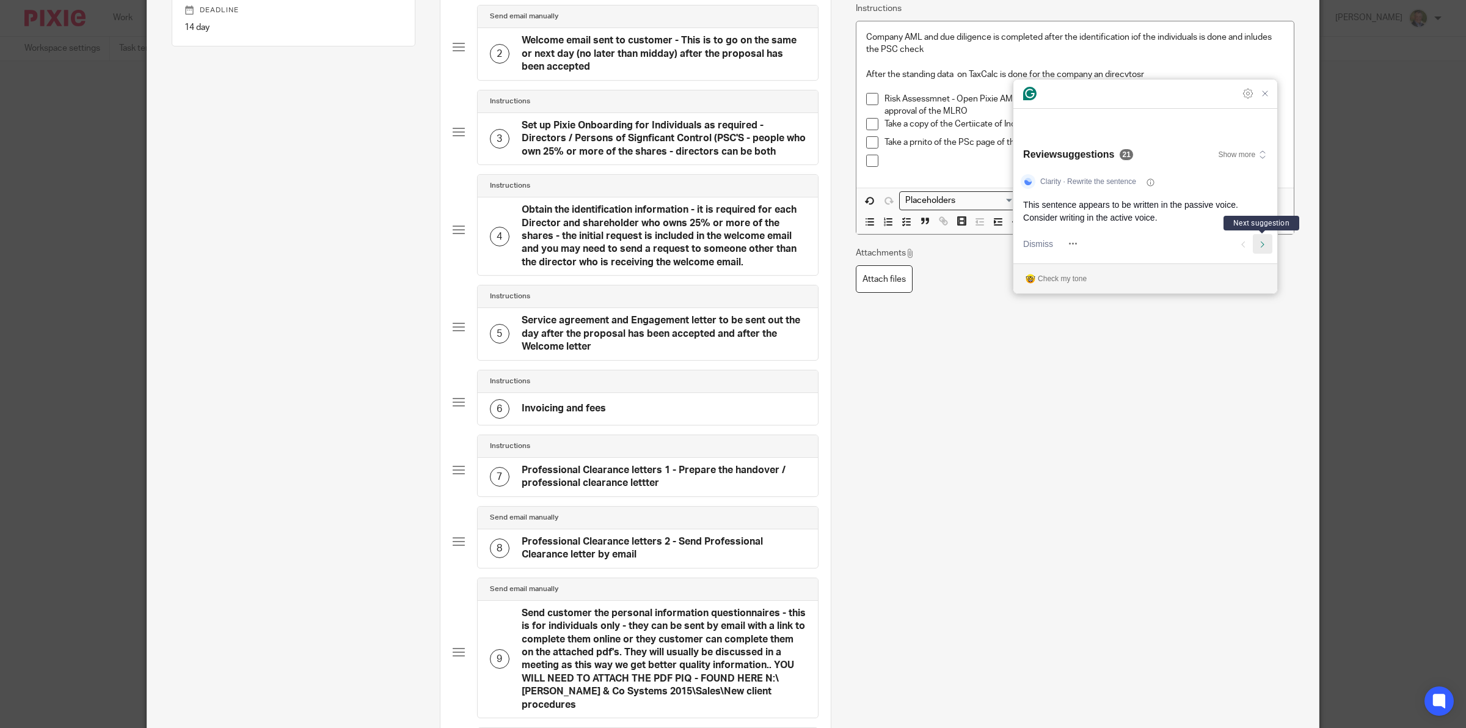
click at [1260, 244] on icon "Next suggestion" at bounding box center [1263, 244] width 6 height 6
click at [1048, 244] on span "Accept" at bounding box center [1042, 243] width 29 height 13
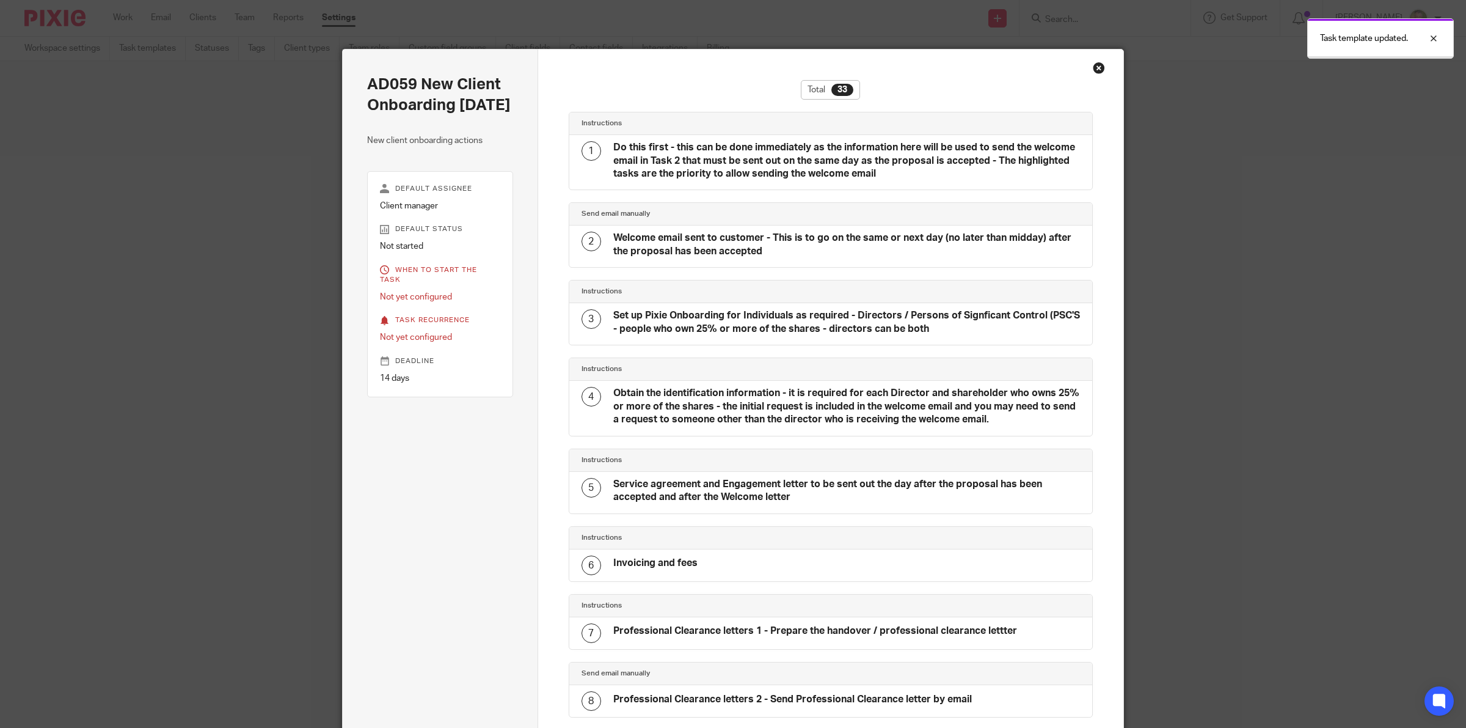
scroll to position [1911, 0]
